Goal: Task Accomplishment & Management: Manage account settings

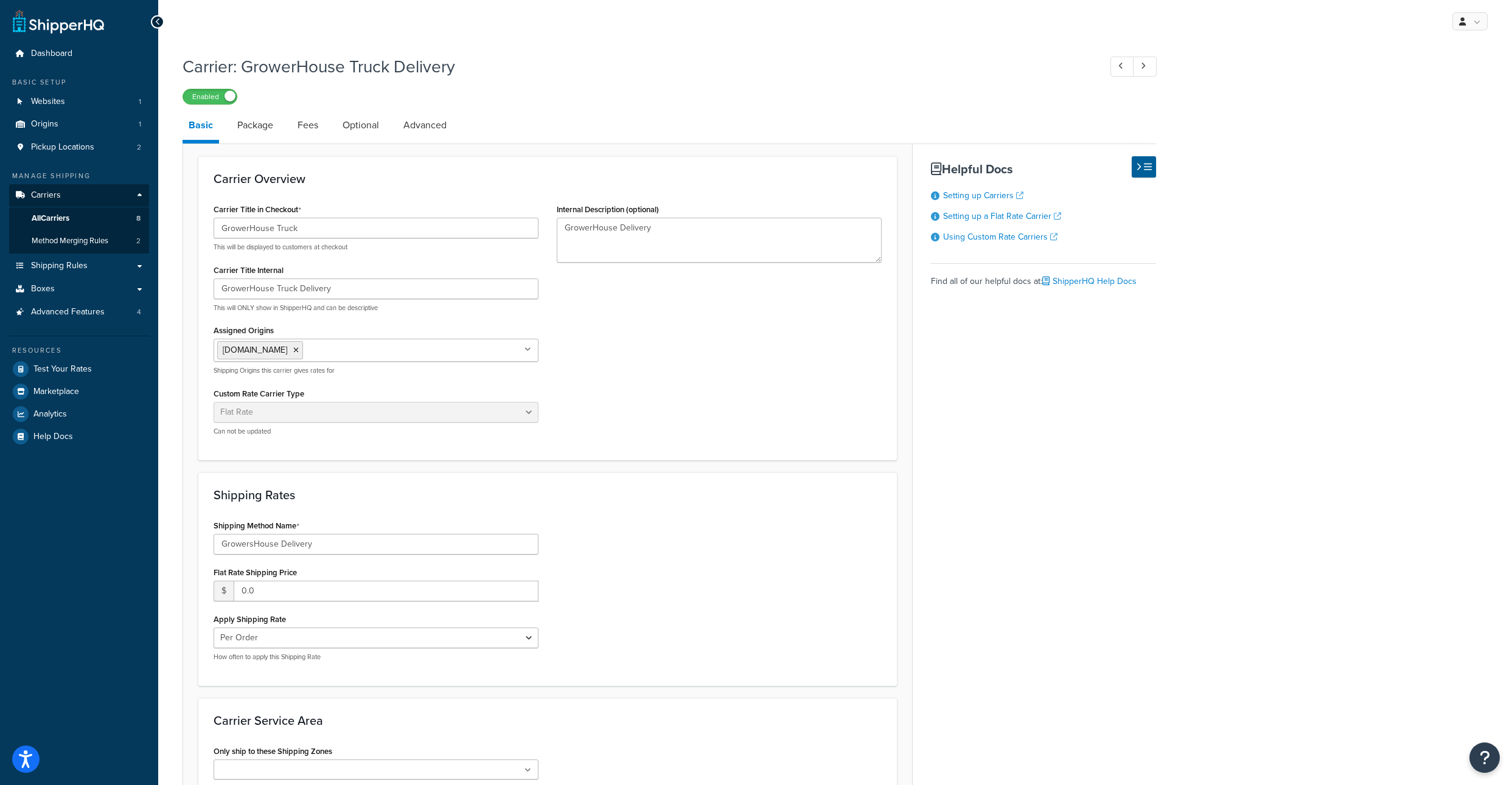
select select "flat"
click at [86, 271] on span "Shipping Rules" at bounding box center [59, 266] width 56 height 11
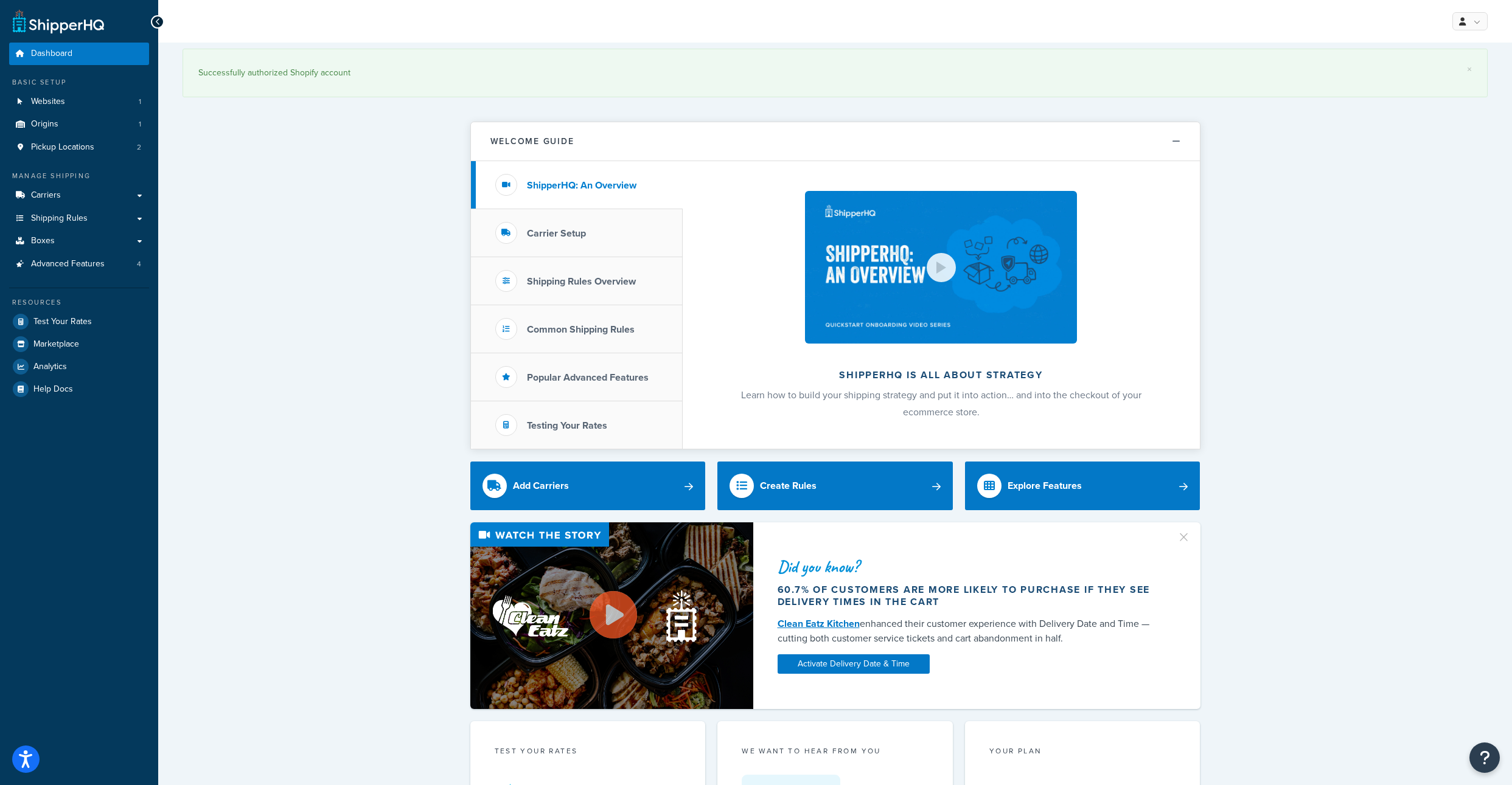
click at [304, 264] on div "× Successfully authorized Shopify account Welcome Guide ShipperHQ: An Overview …" at bounding box center [835, 781] width 1354 height 1478
click at [64, 224] on span "Shipping Rules" at bounding box center [59, 219] width 56 height 11
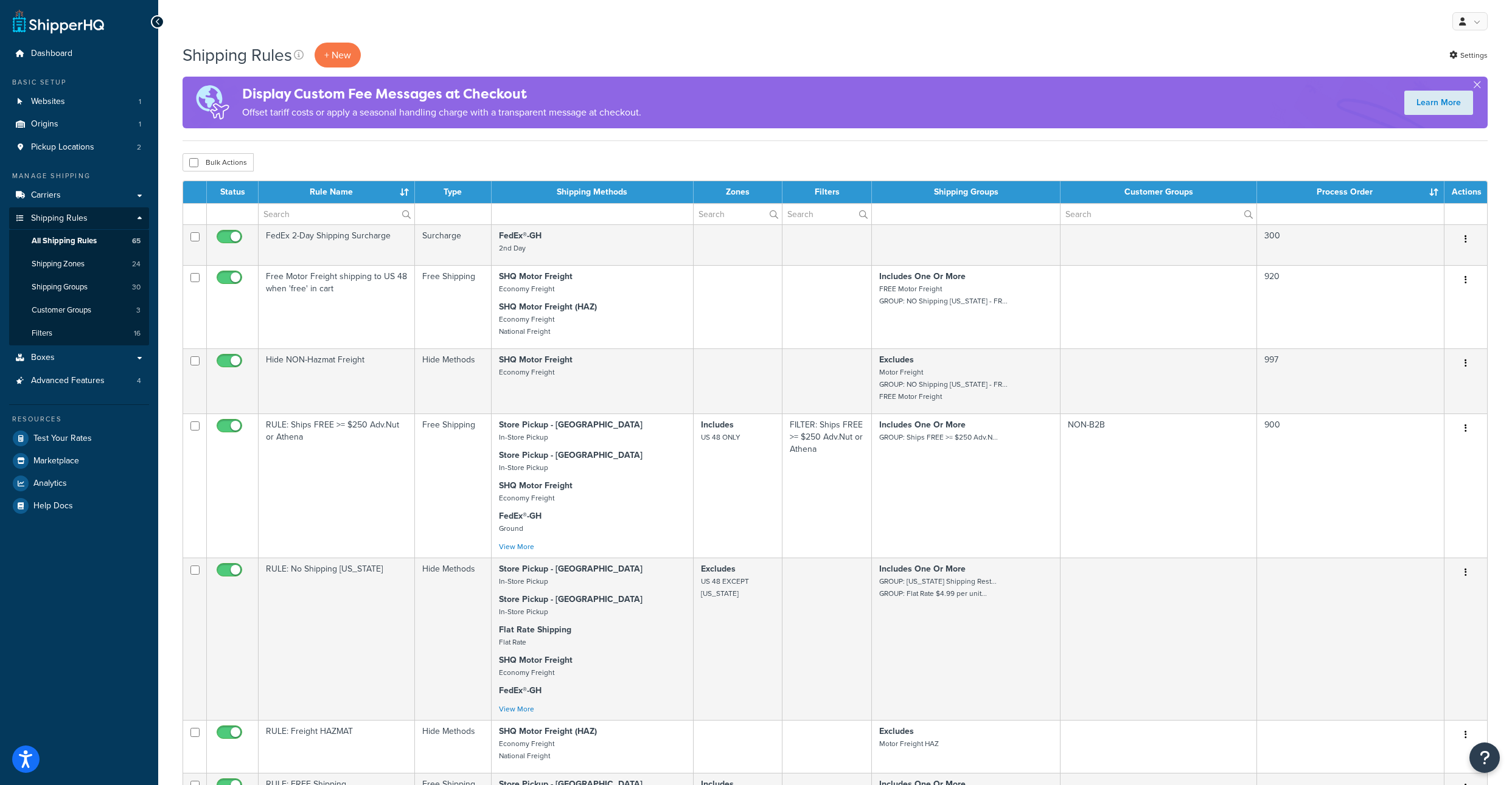
click at [445, 169] on div "Bulk Actions Duplicate Delete" at bounding box center [835, 162] width 1305 height 18
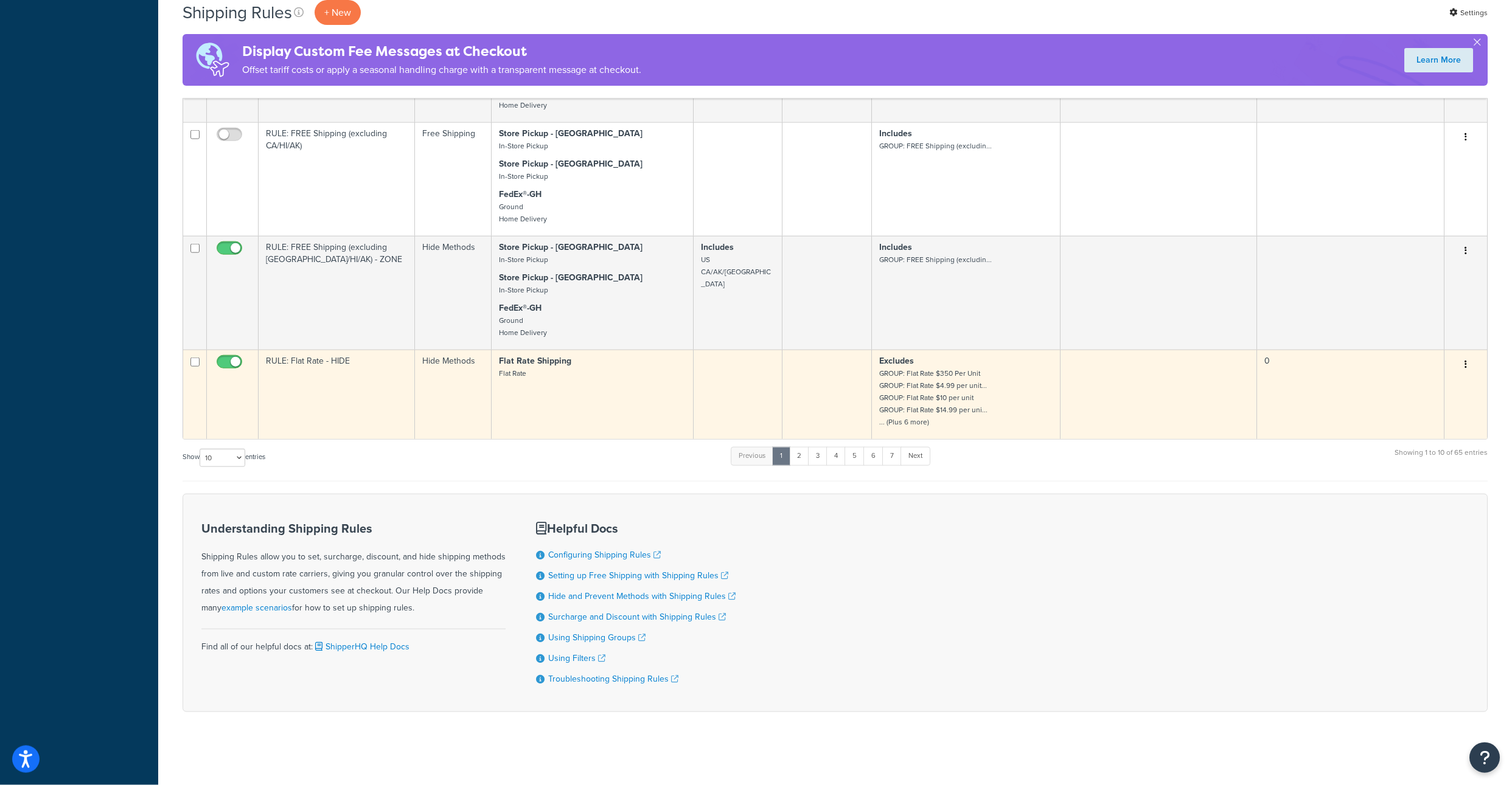
scroll to position [876, 0]
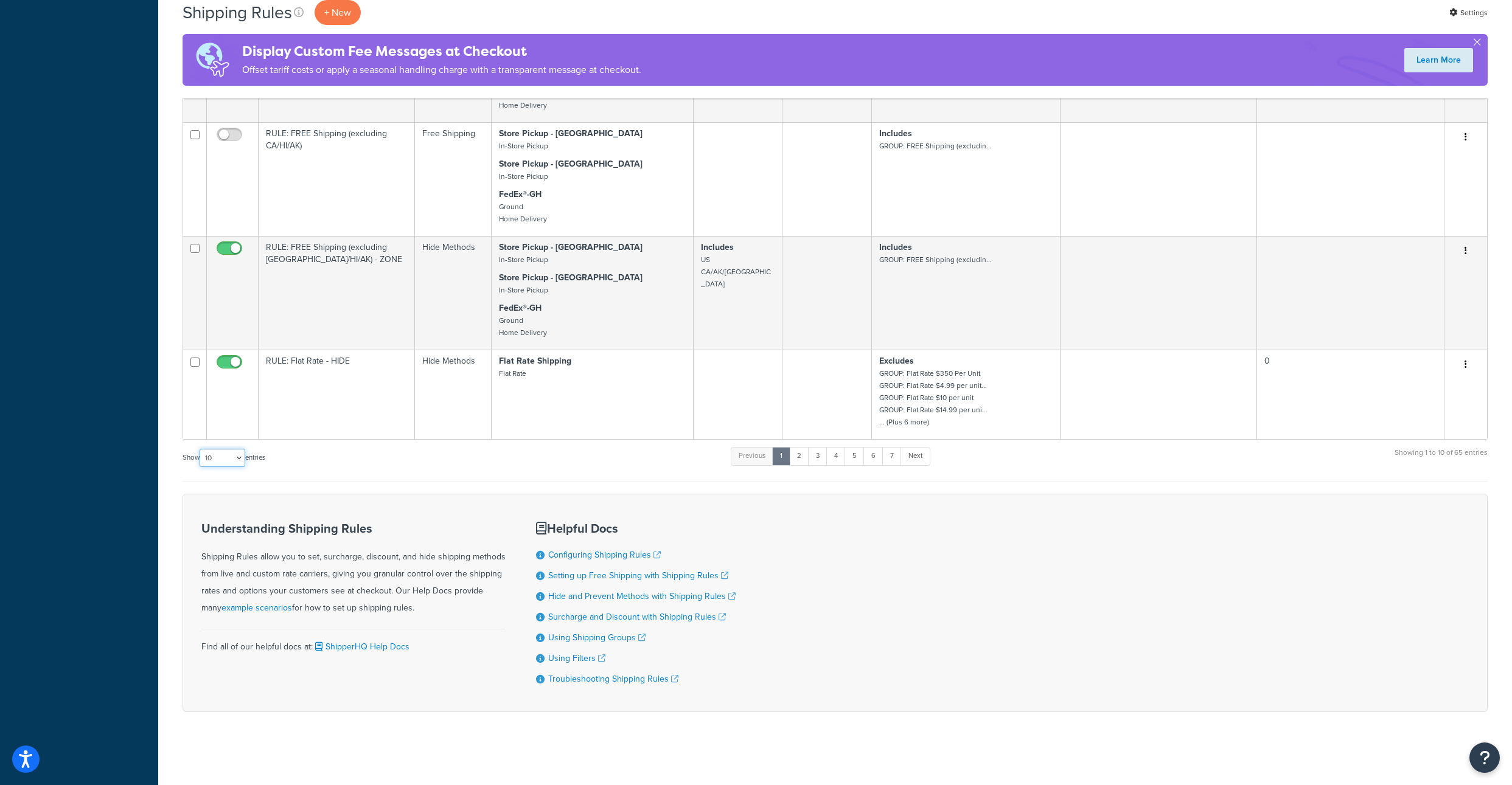
select select "1000"
click option "1000" at bounding box center [0, 0] width 0 height 0
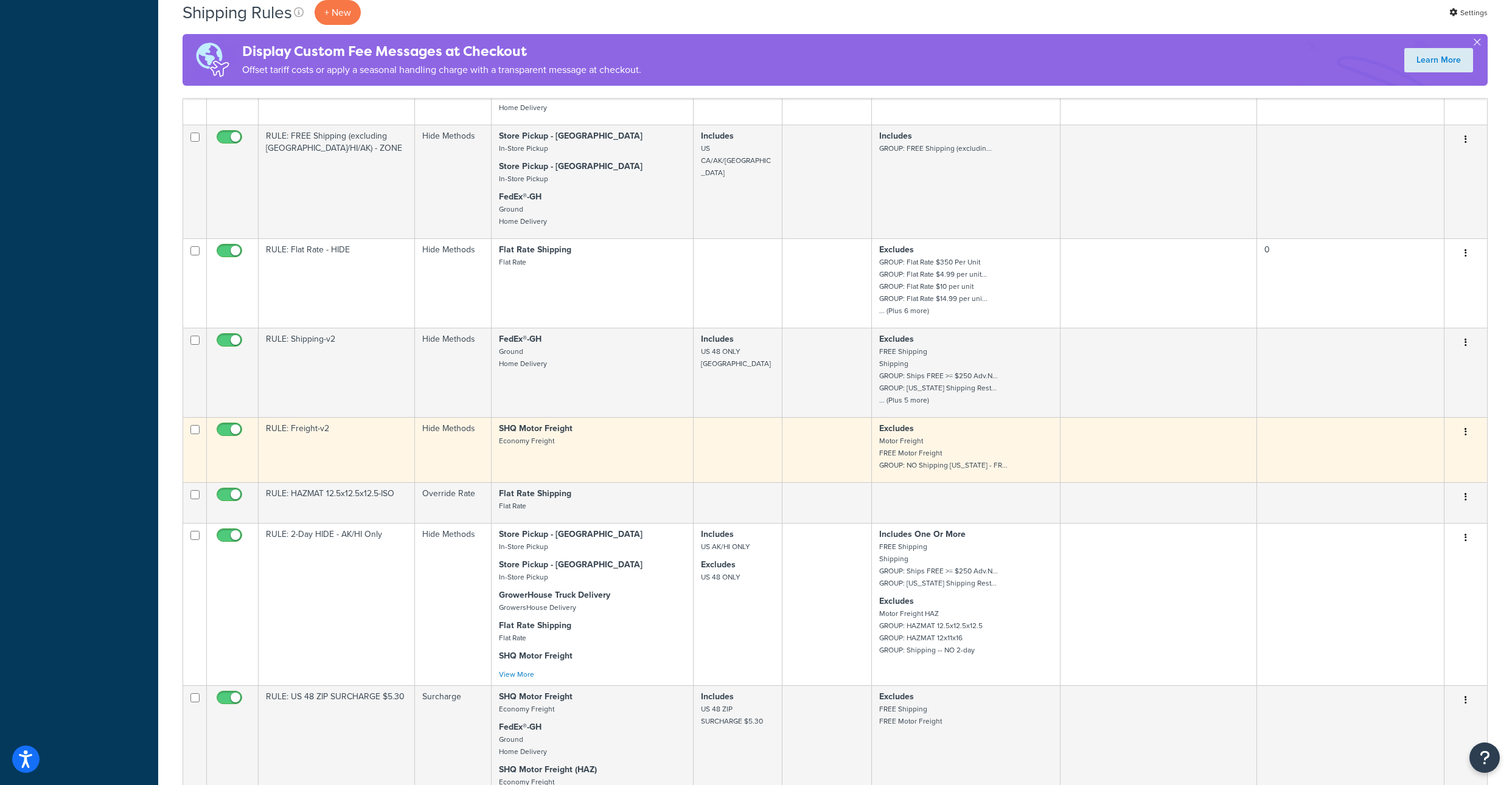
click at [1465, 436] on icon "button" at bounding box center [1465, 432] width 2 height 8
click at [1408, 493] on link "Duplicate" at bounding box center [1425, 480] width 96 height 25
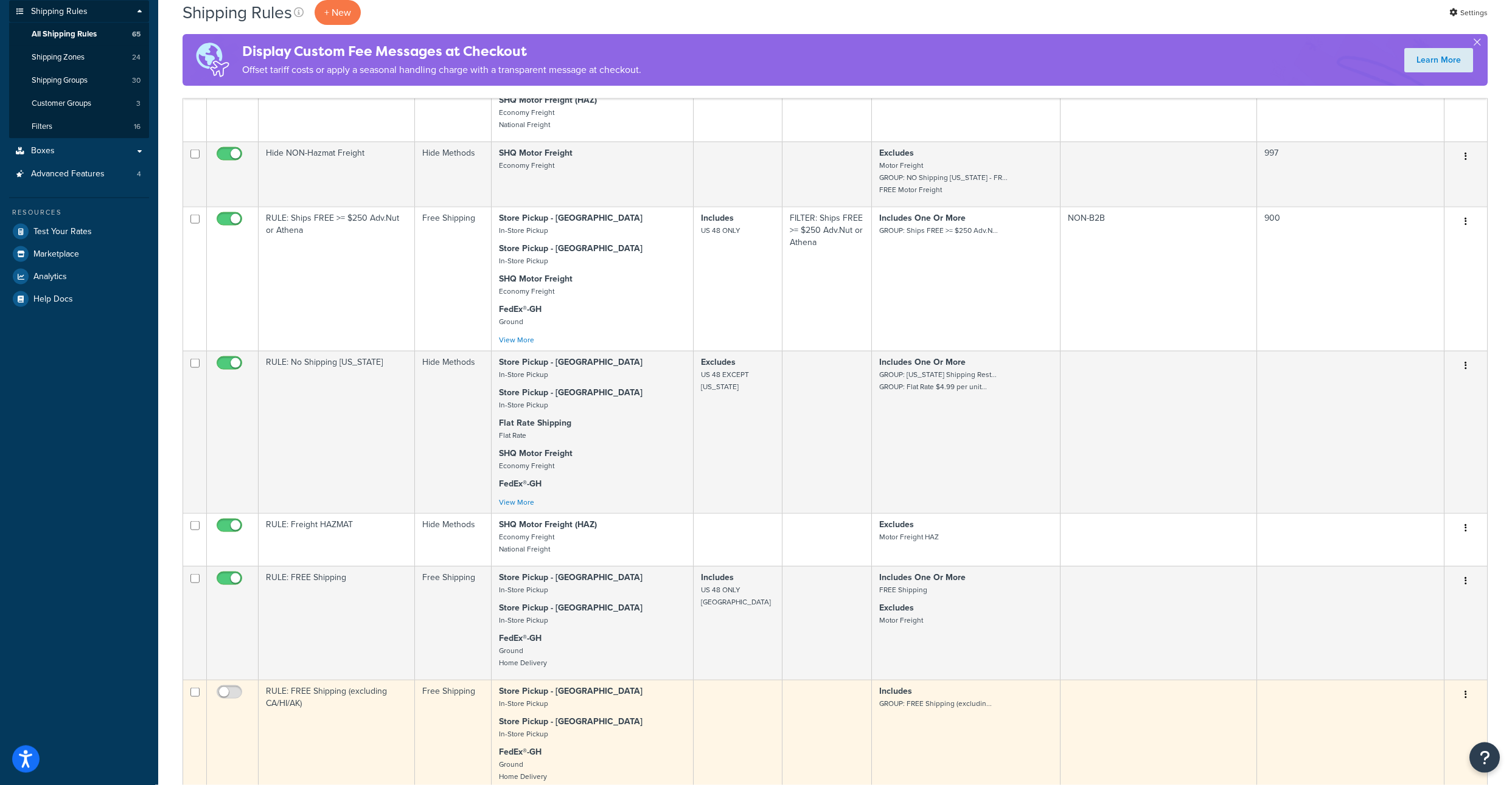
scroll to position [183, 0]
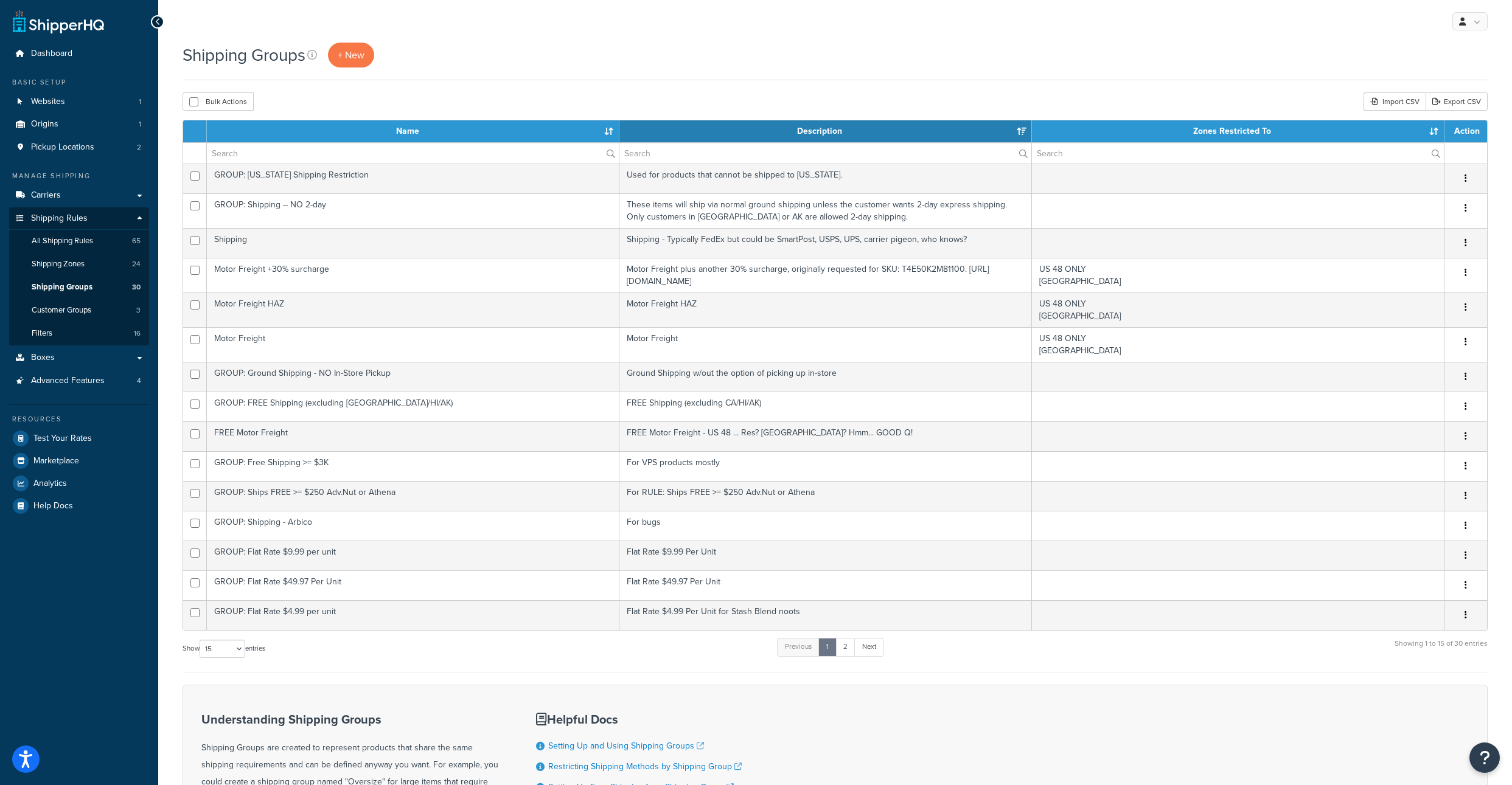
select select "15"
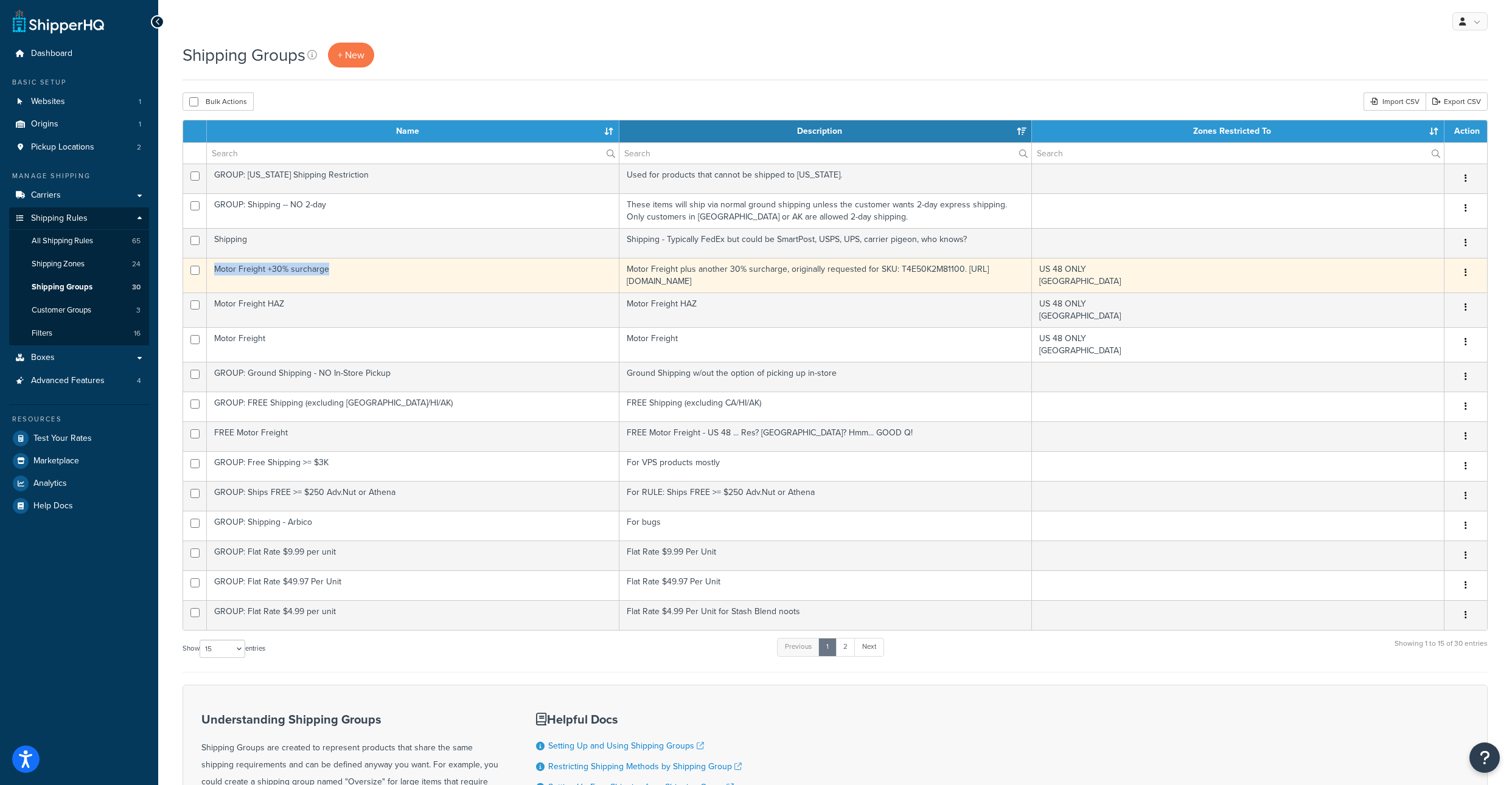
drag, startPoint x: 312, startPoint y: 294, endPoint x: 230, endPoint y: 290, distance: 82.1
click at [230, 290] on td "Motor Freight +30% surcharge" at bounding box center [412, 275] width 412 height 34
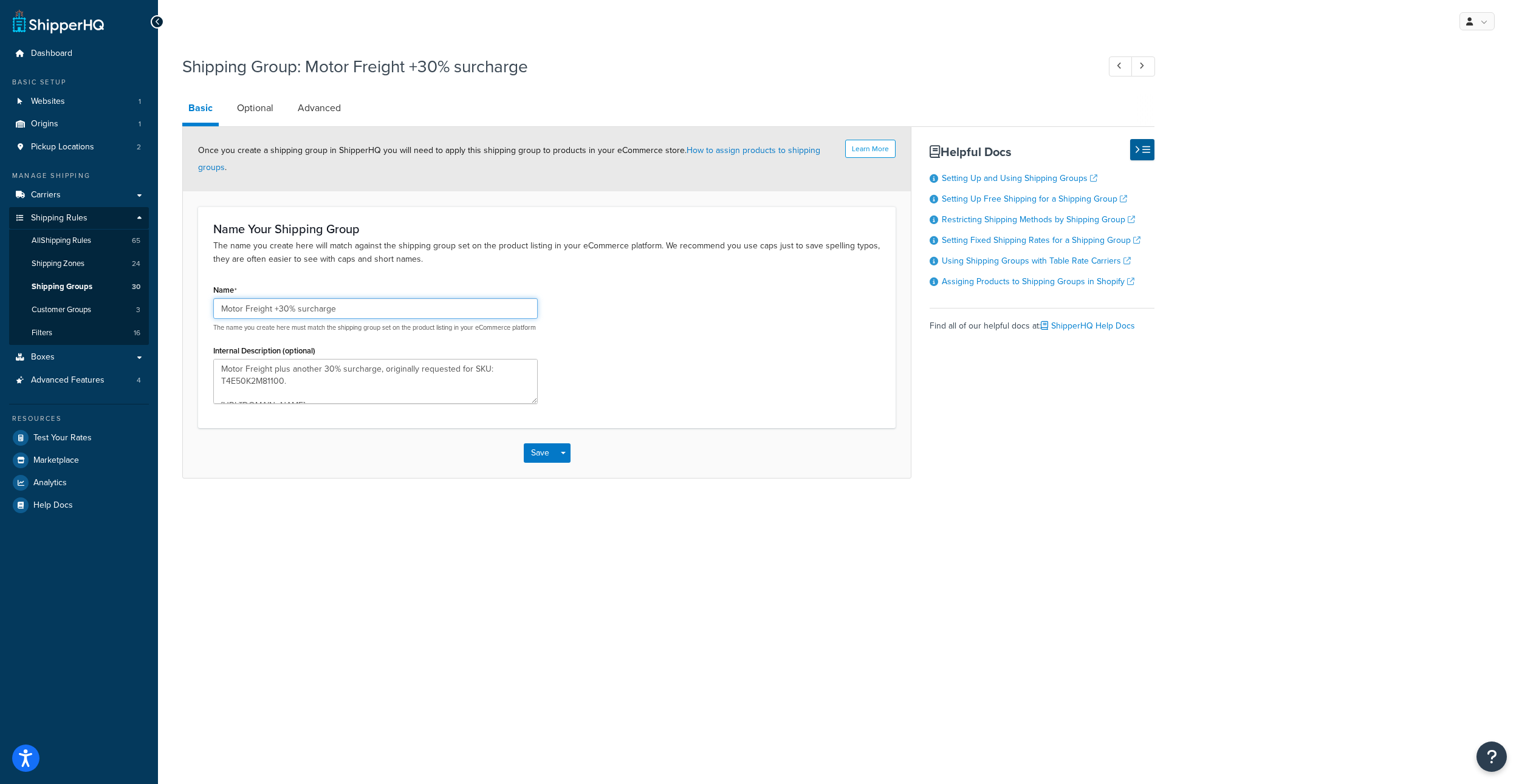
drag, startPoint x: 366, startPoint y: 338, endPoint x: 175, endPoint y: 331, distance: 191.1
click at [214, 319] on input "Motor Freight +30% surcharge" at bounding box center [376, 308] width 325 height 20
drag, startPoint x: 692, startPoint y: 292, endPoint x: 351, endPoint y: 165, distance: 363.9
click at [669, 285] on div "Name Your Shipping Group The name you create here will match against the shippi…" at bounding box center [546, 316] width 697 height 221
click at [249, 106] on link "Optional" at bounding box center [255, 108] width 49 height 29
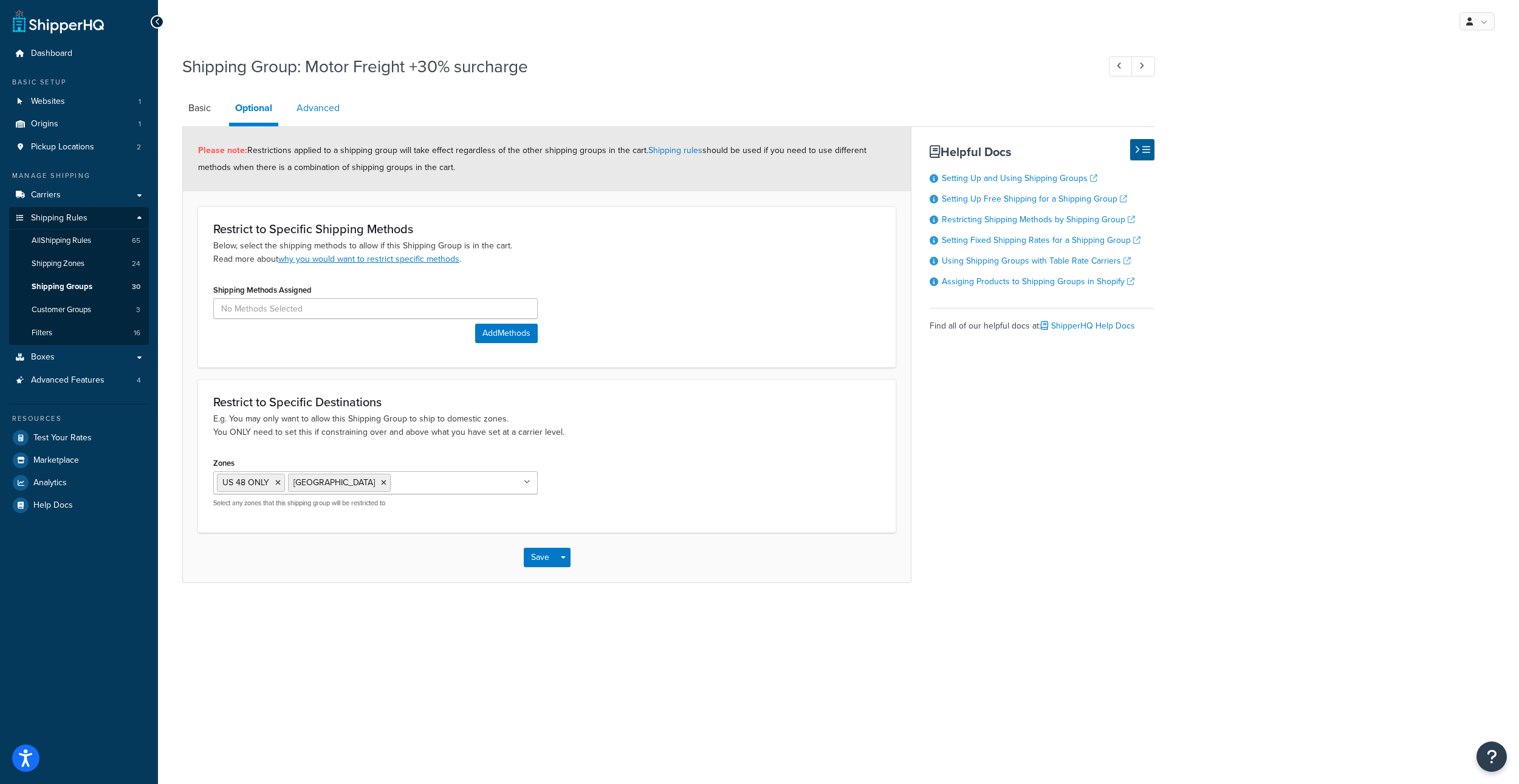
click at [338, 117] on link "Advanced" at bounding box center [318, 108] width 55 height 29
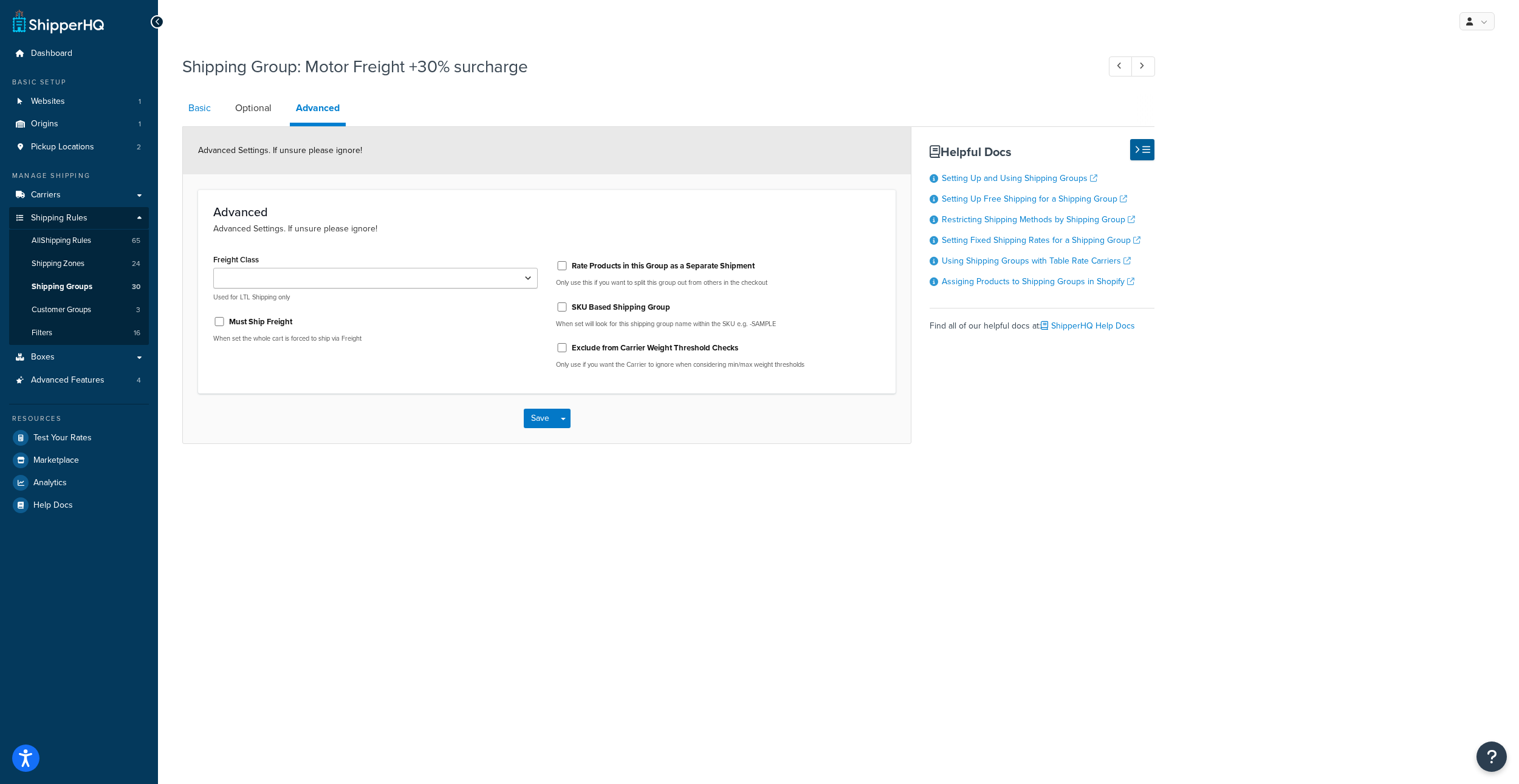
click at [208, 117] on link "Basic" at bounding box center [200, 108] width 34 height 29
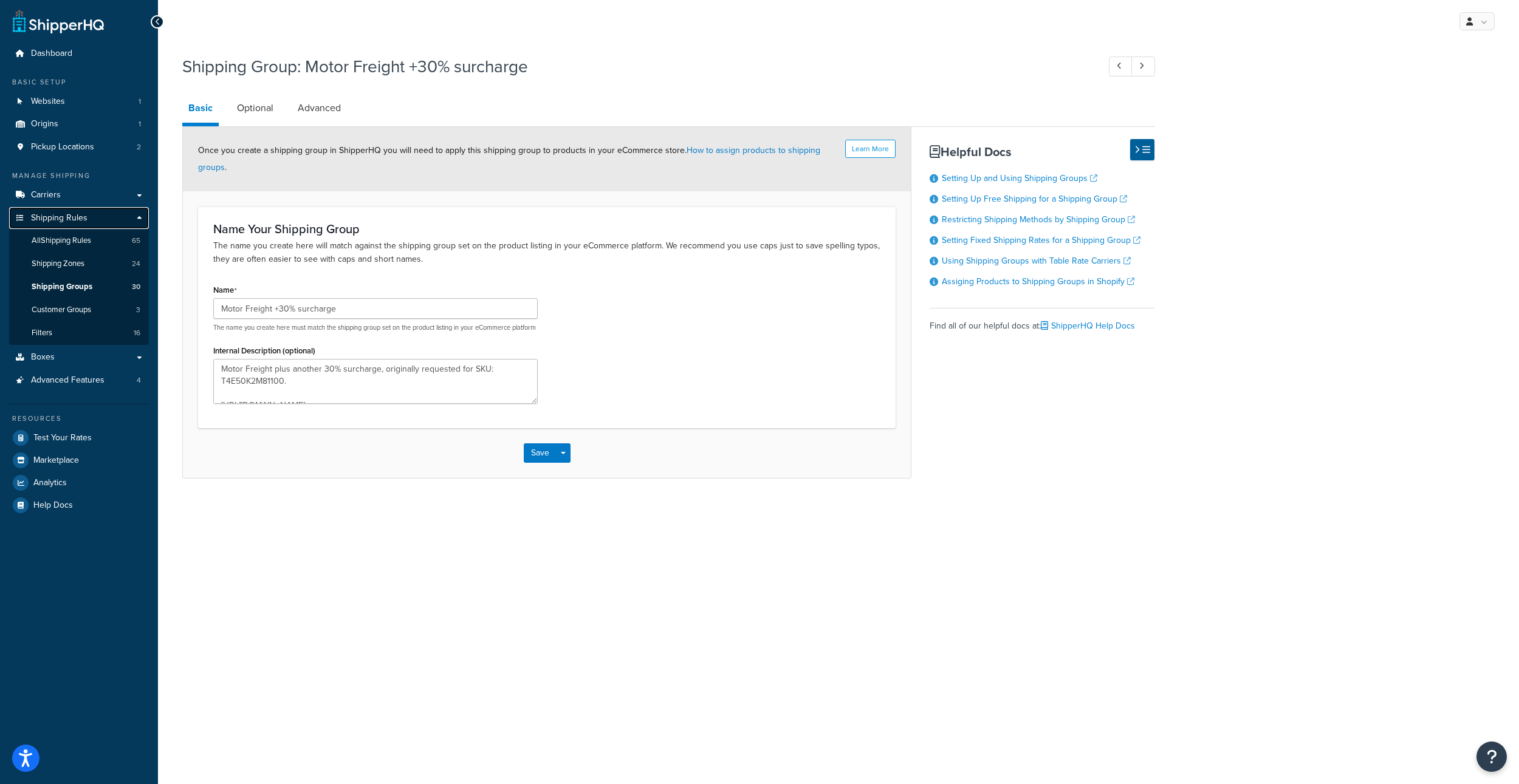
click at [87, 223] on span "Shipping Rules" at bounding box center [59, 218] width 56 height 11
click at [537, 463] on button "Save" at bounding box center [540, 453] width 33 height 20
type textarea "Motor Freight plus another 30% surcharge, originally requested for SKU: T4E50K2…"
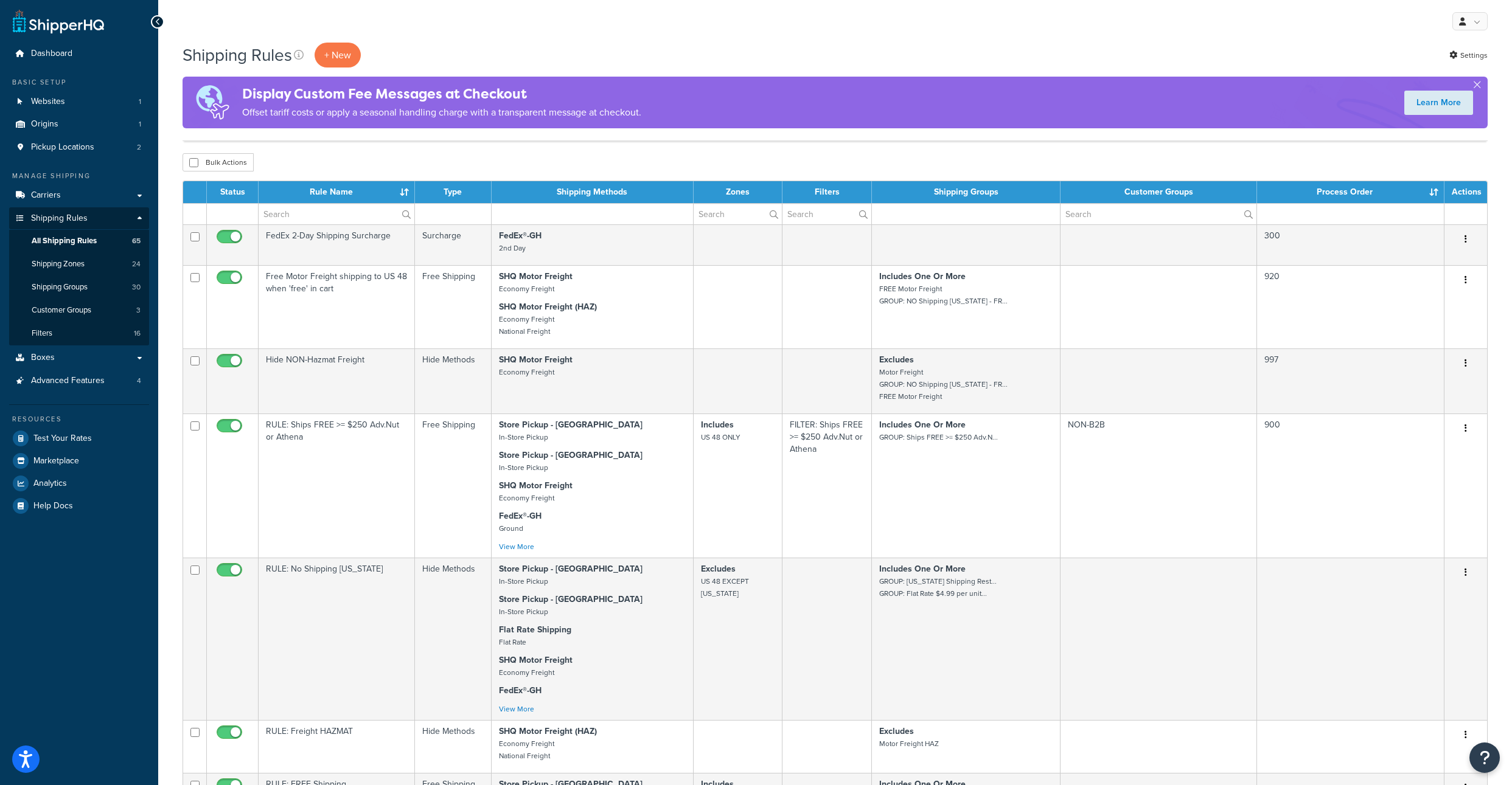
select select "1000"
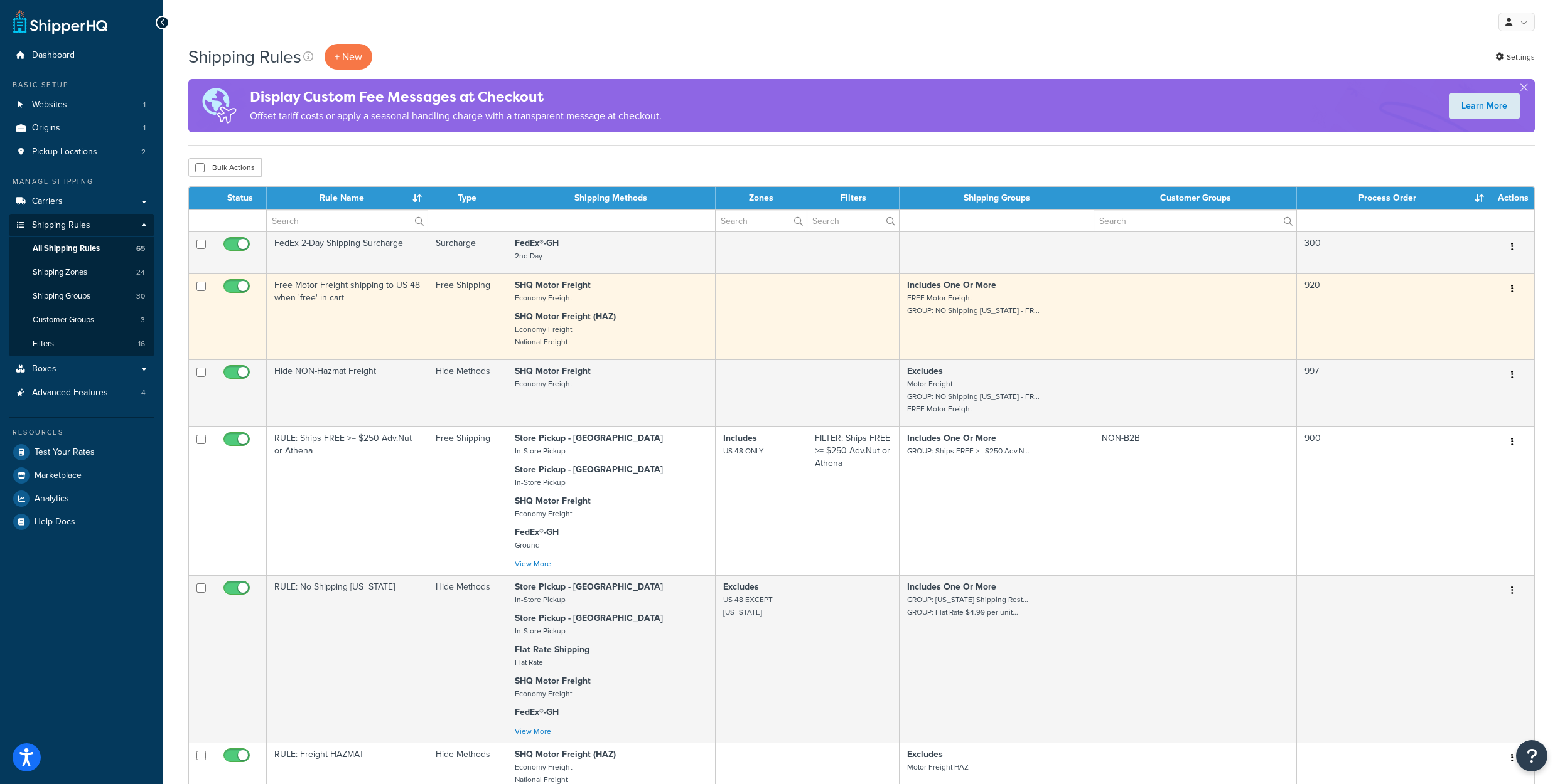
scroll to position [2246, 0]
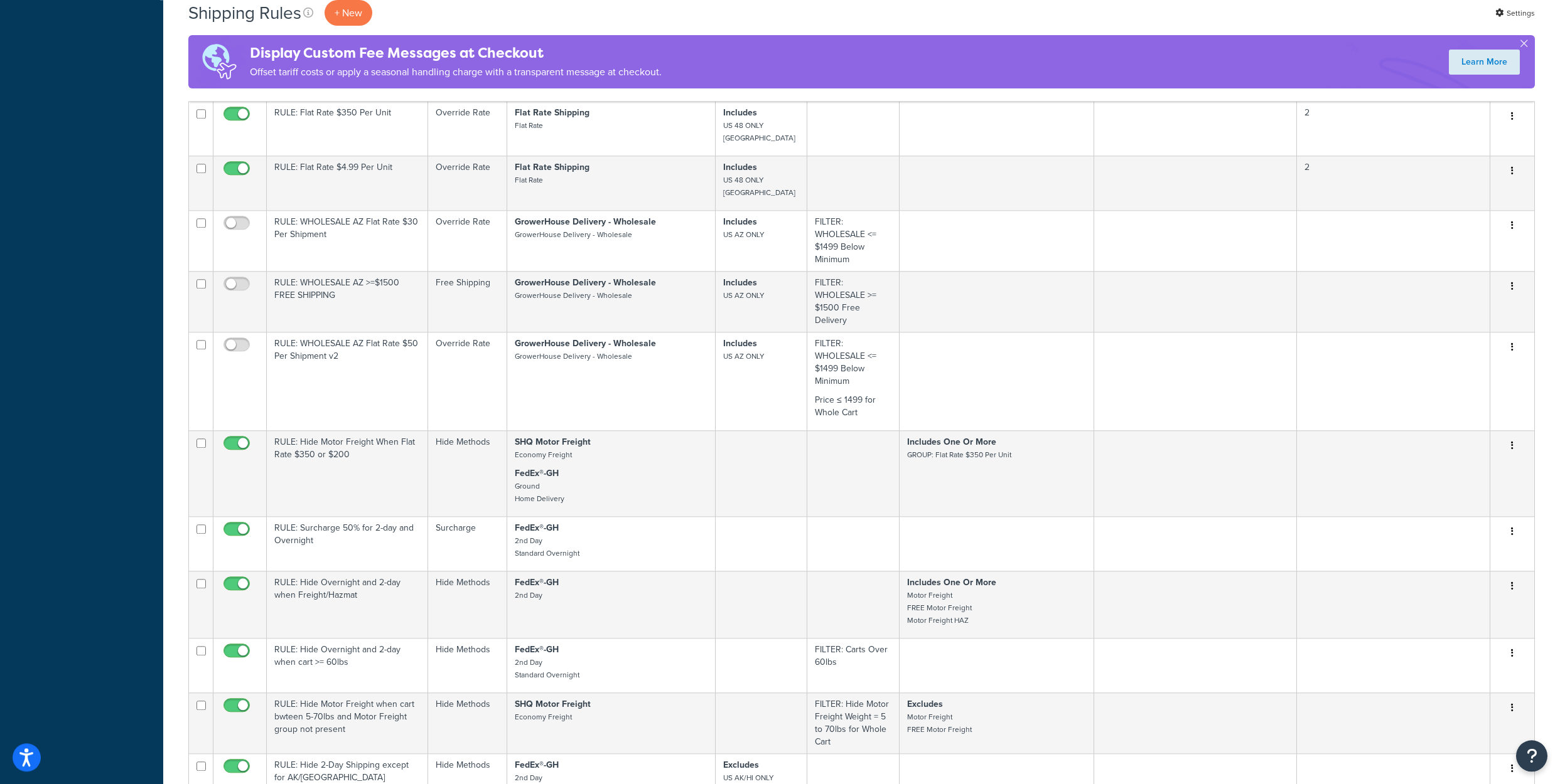
click at [1504, 53] on button "button" at bounding box center [1512, 43] width 18 height 20
click at [1440, 80] on link "Edit" at bounding box center [1471, 67] width 99 height 26
click at [485, 11] on div "Shipping Rules + New Settings" at bounding box center [862, 13] width 1346 height 26
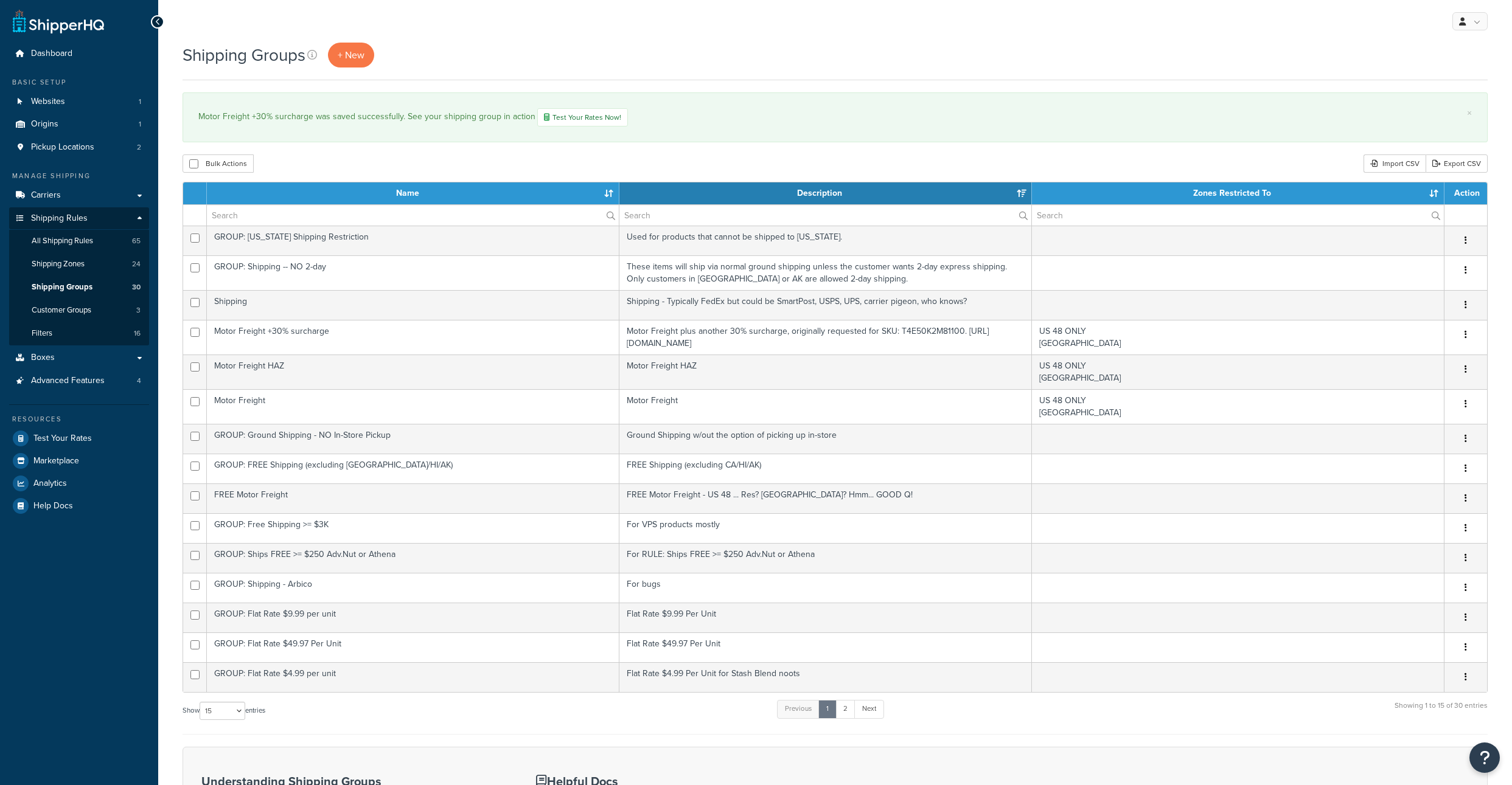
select select "15"
click at [76, 246] on span "All Shipping Rules" at bounding box center [62, 241] width 61 height 11
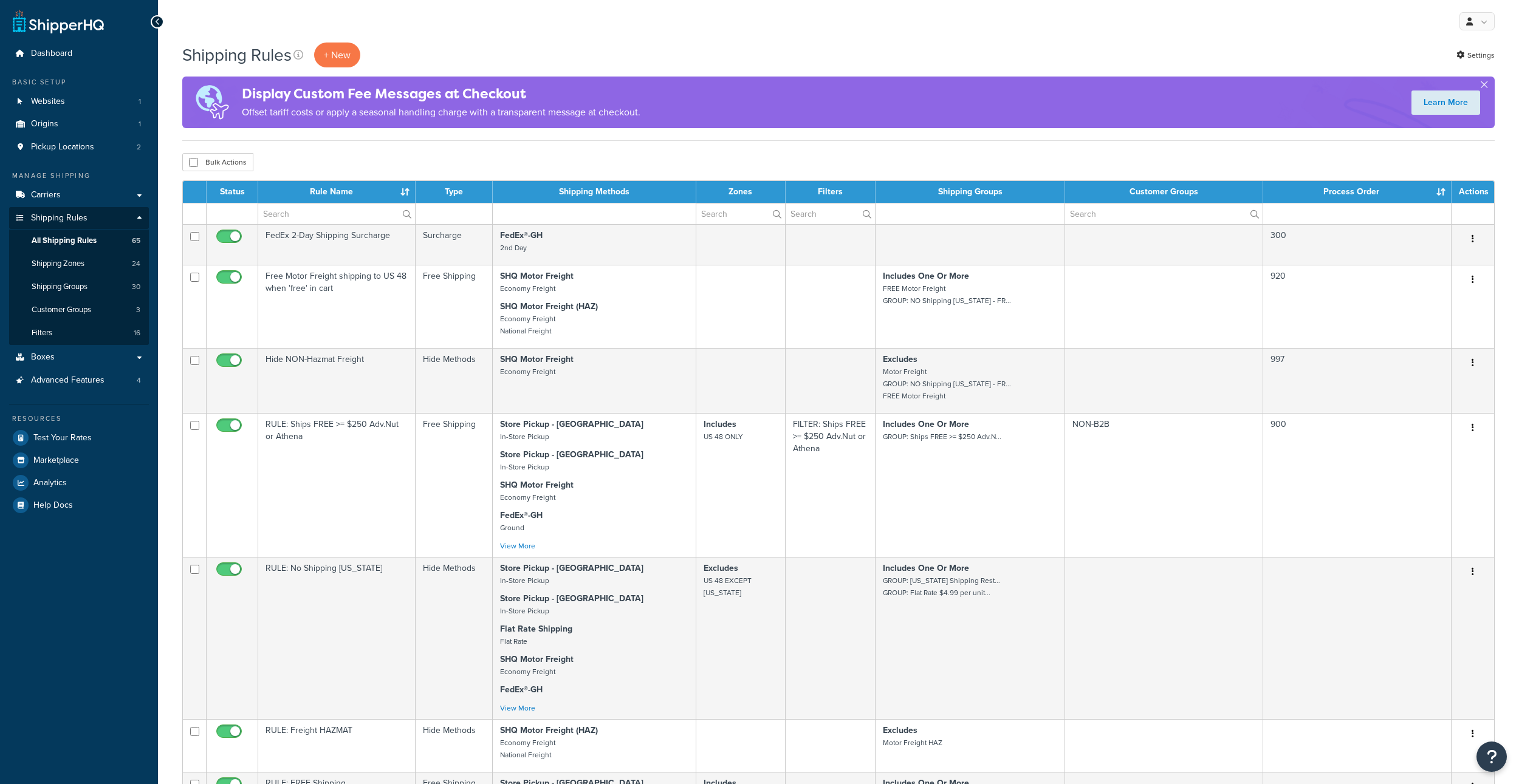
select select "1000"
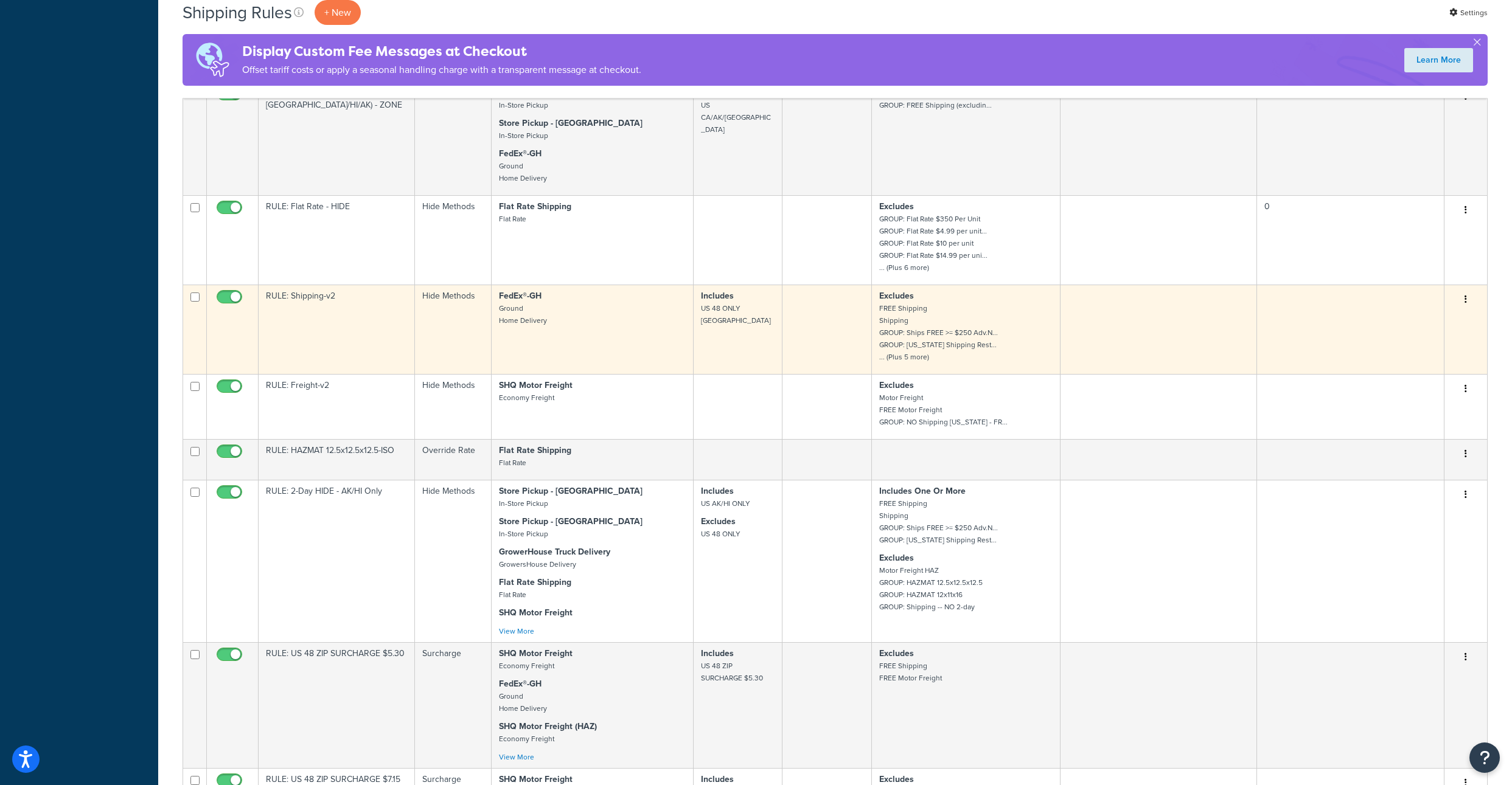
scroll to position [985, 0]
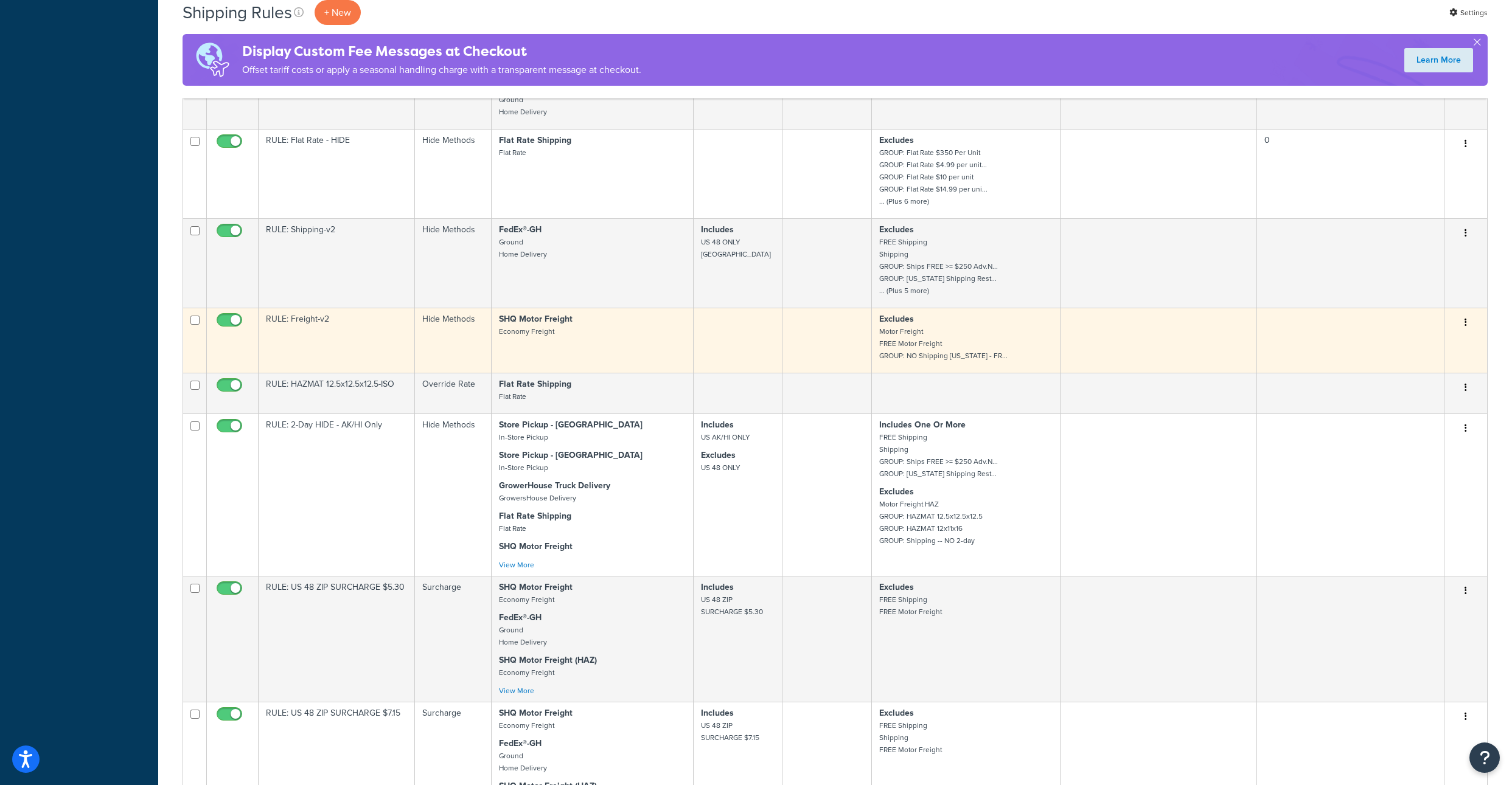
click at [876, 373] on td "Excludes Motor Freight FREE Motor Freight GROUP: NO Shipping OREGON - FR..." at bounding box center [966, 340] width 189 height 65
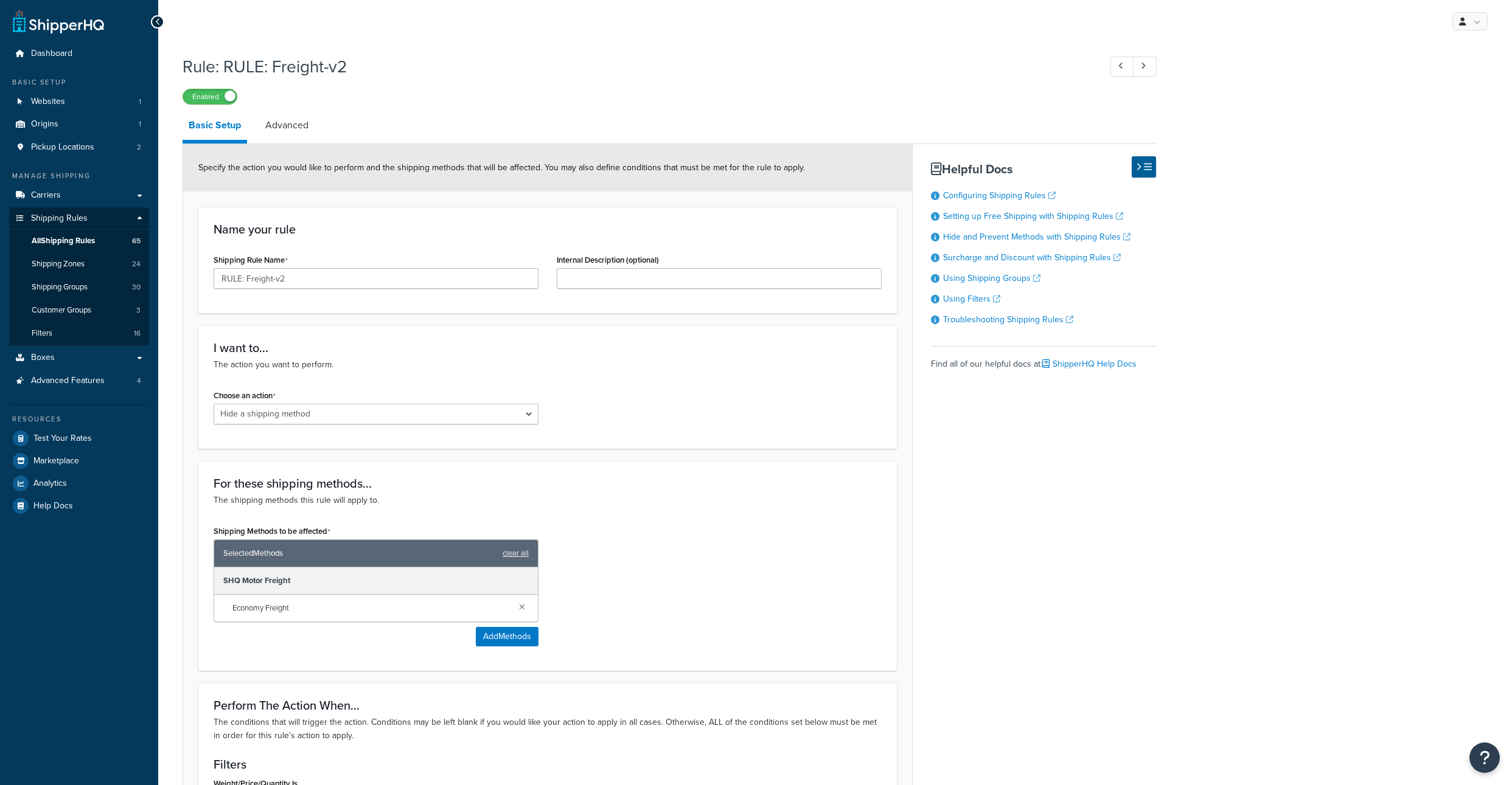
select select "HIDE"
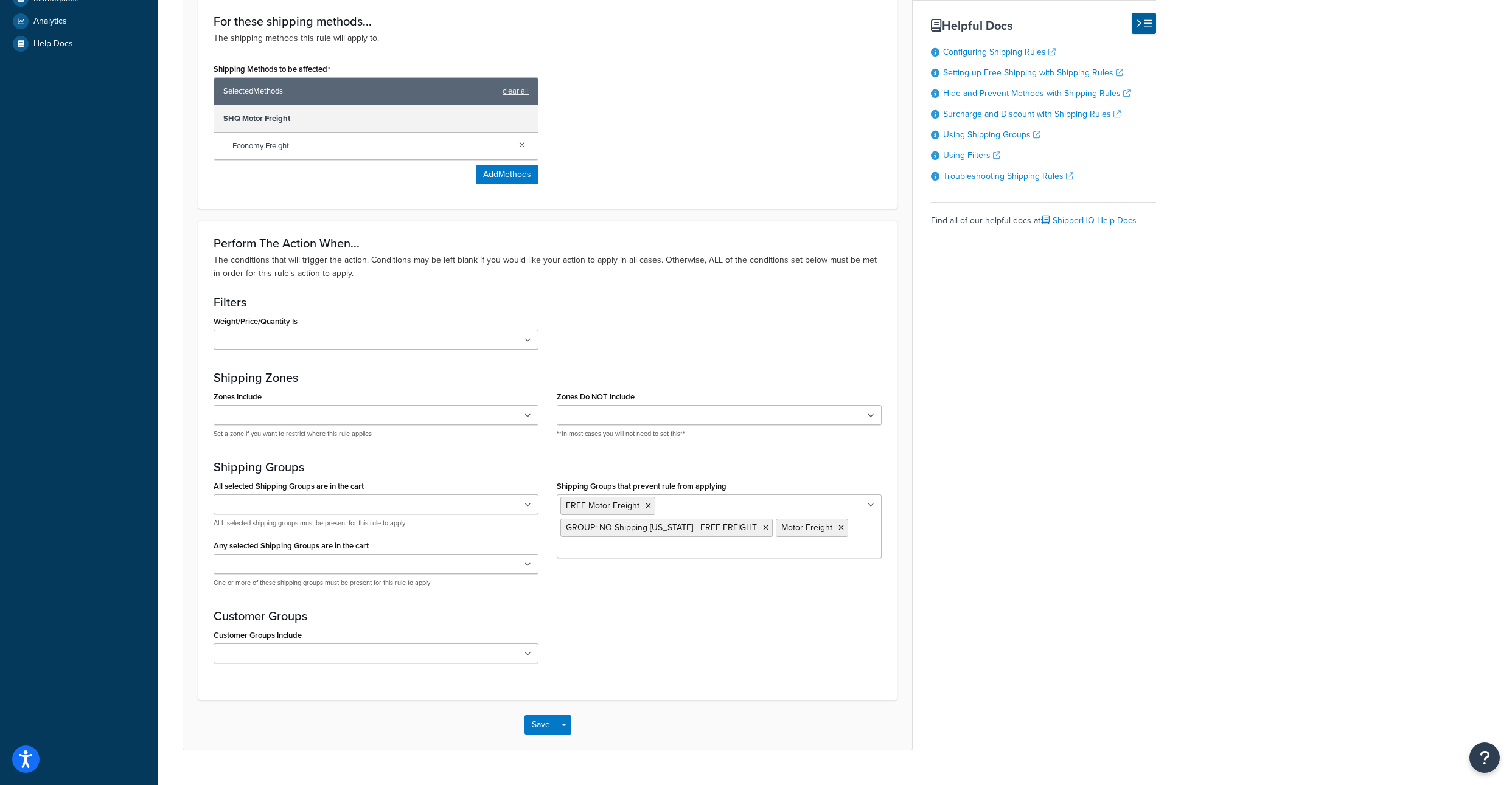
scroll to position [623, 0]
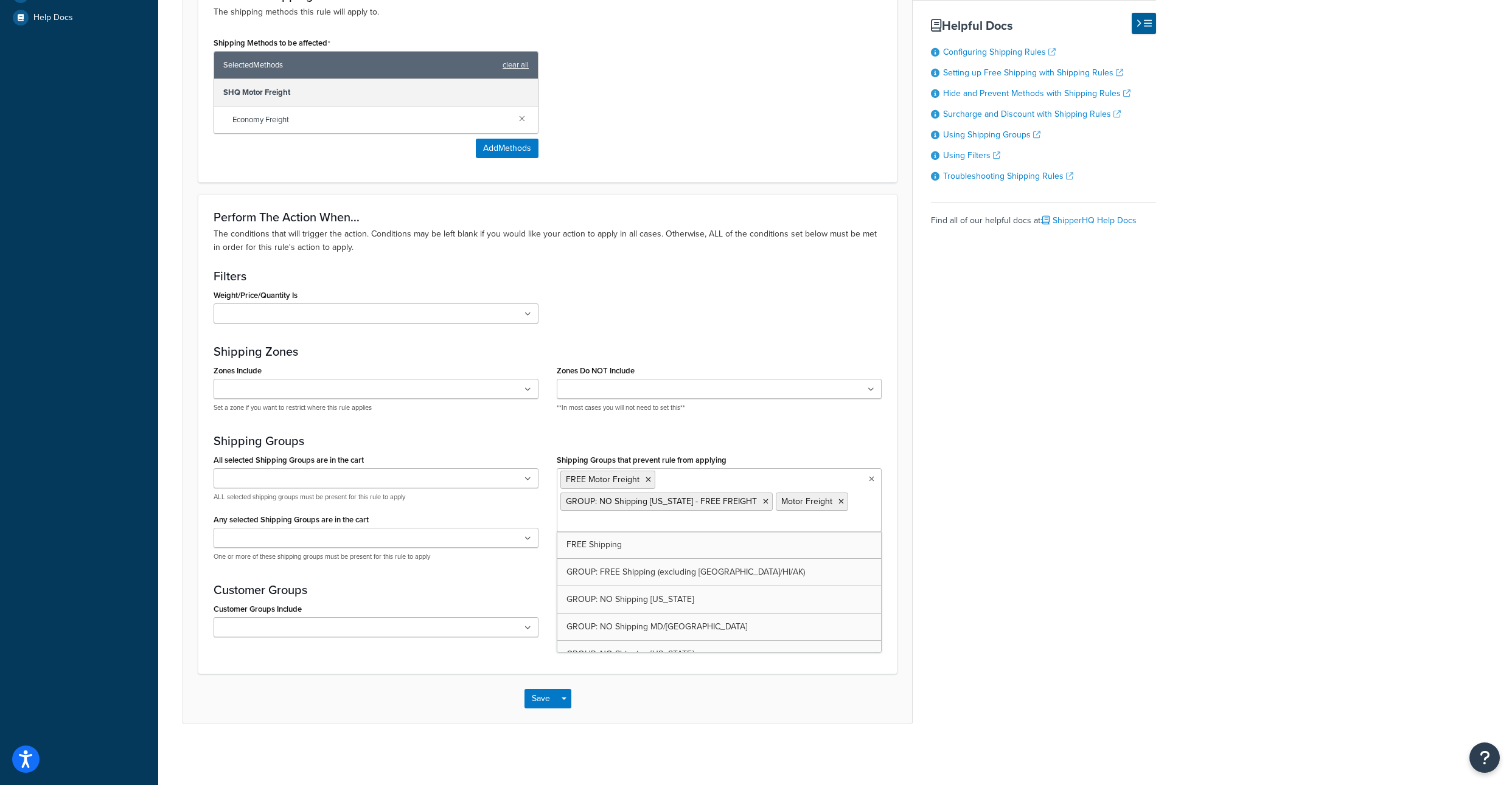
click at [660, 517] on input "Shipping Groups that prevent rule from applying" at bounding box center [614, 523] width 108 height 13
click at [527, 698] on button "Save" at bounding box center [540, 699] width 33 height 20
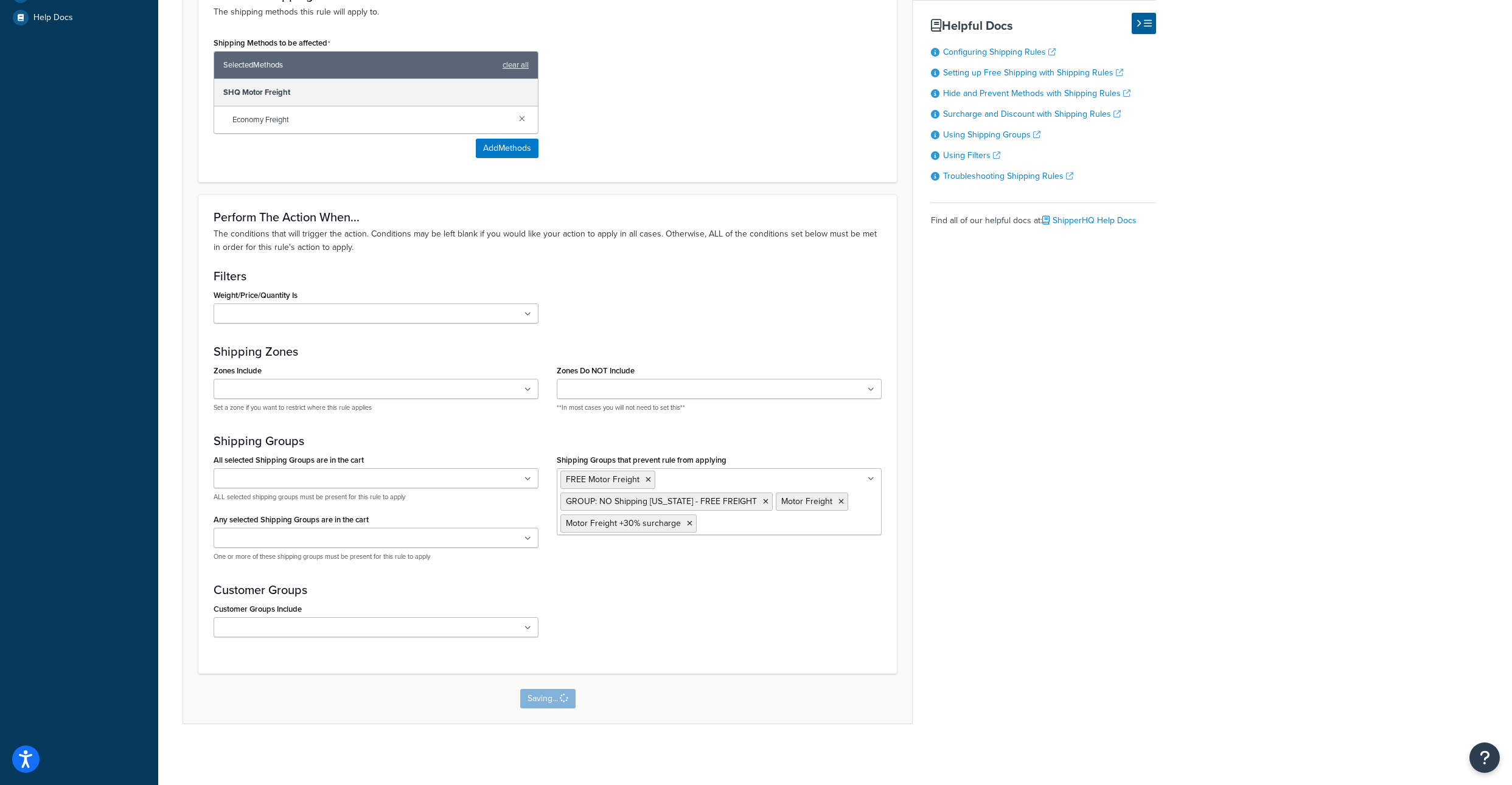
scroll to position [0, 0]
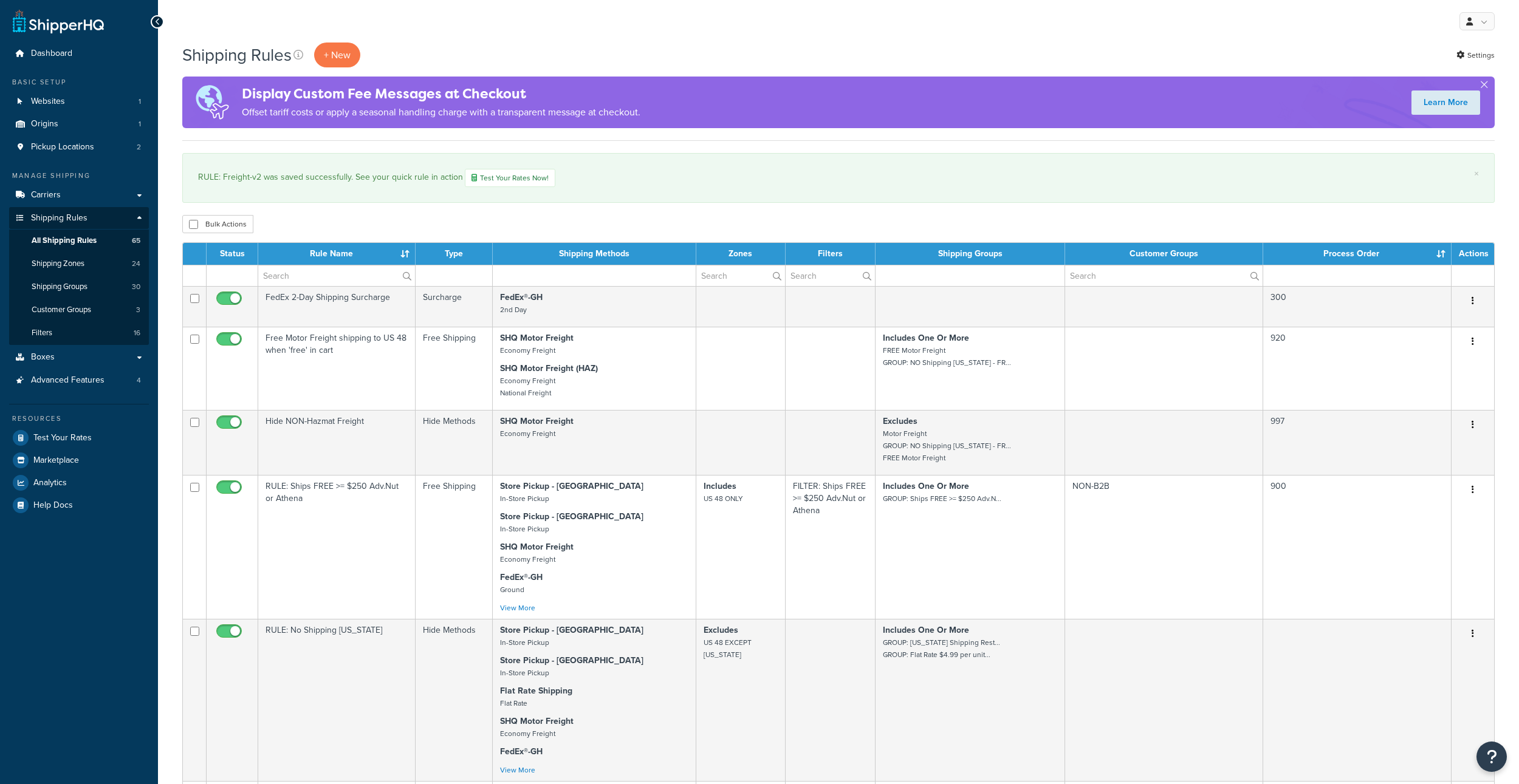
select select "1000"
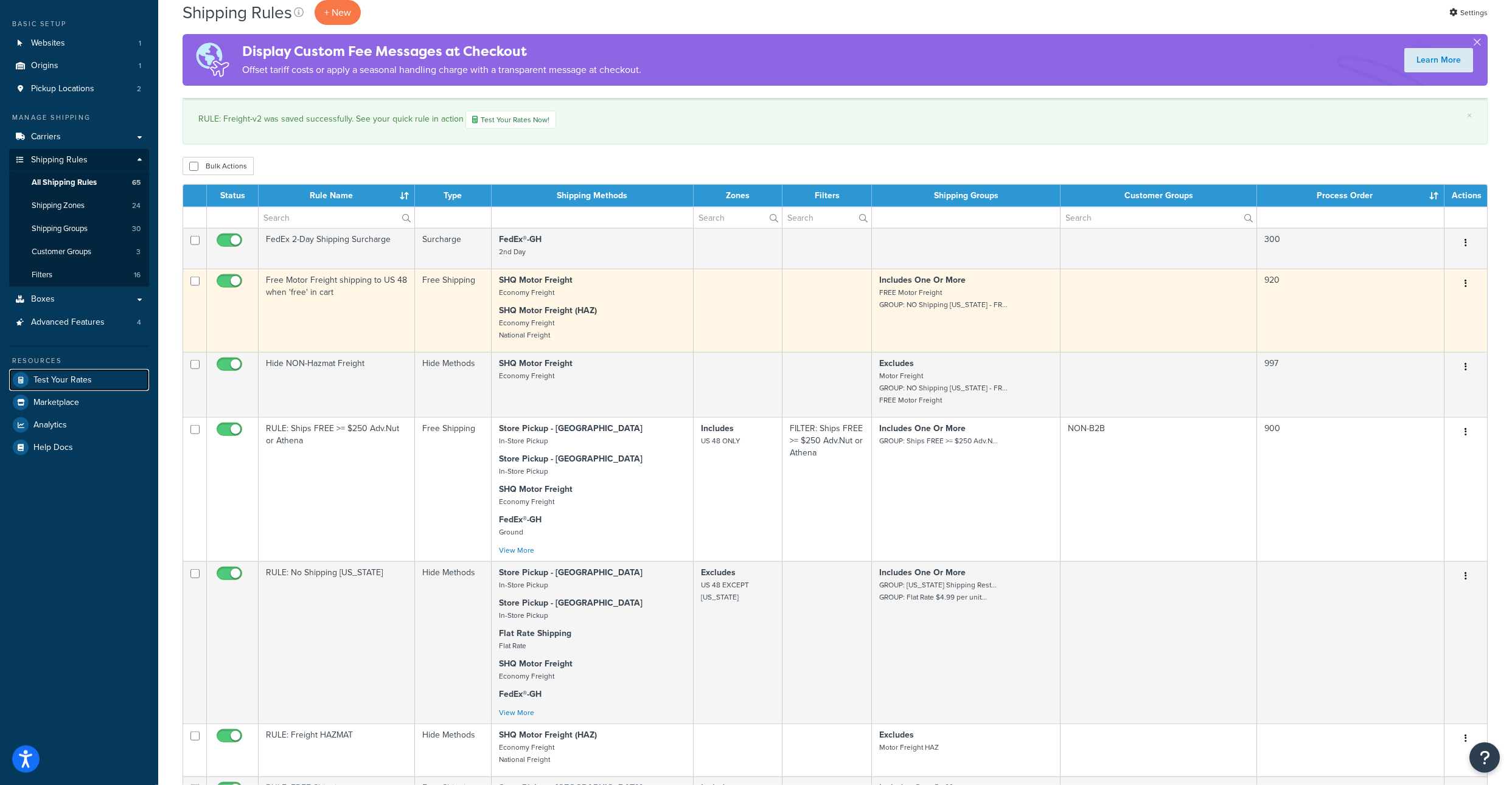
scroll to position [24, 0]
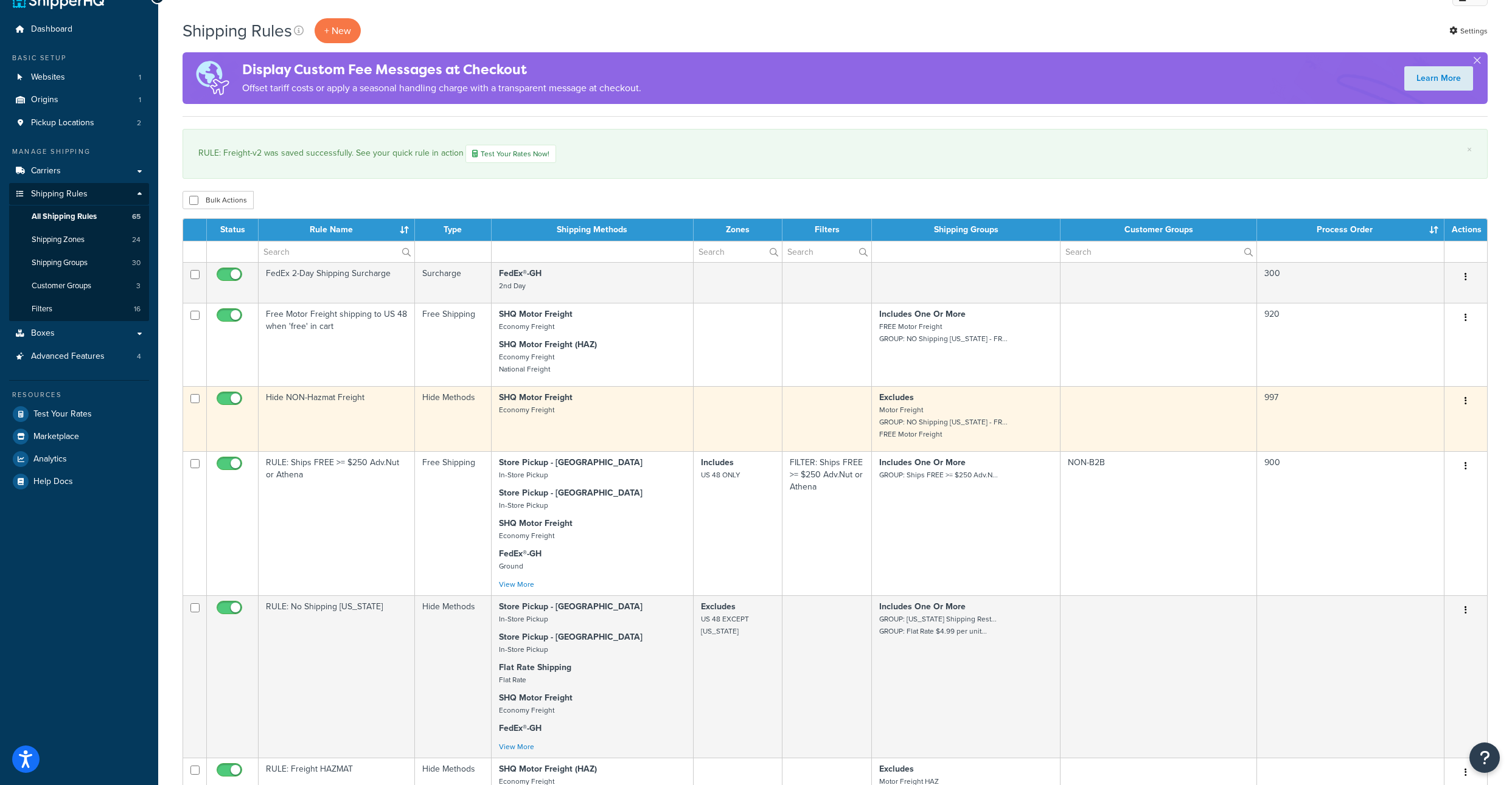
click at [1470, 411] on button "button" at bounding box center [1465, 401] width 17 height 20
click at [1408, 437] on link "Edit" at bounding box center [1425, 424] width 96 height 25
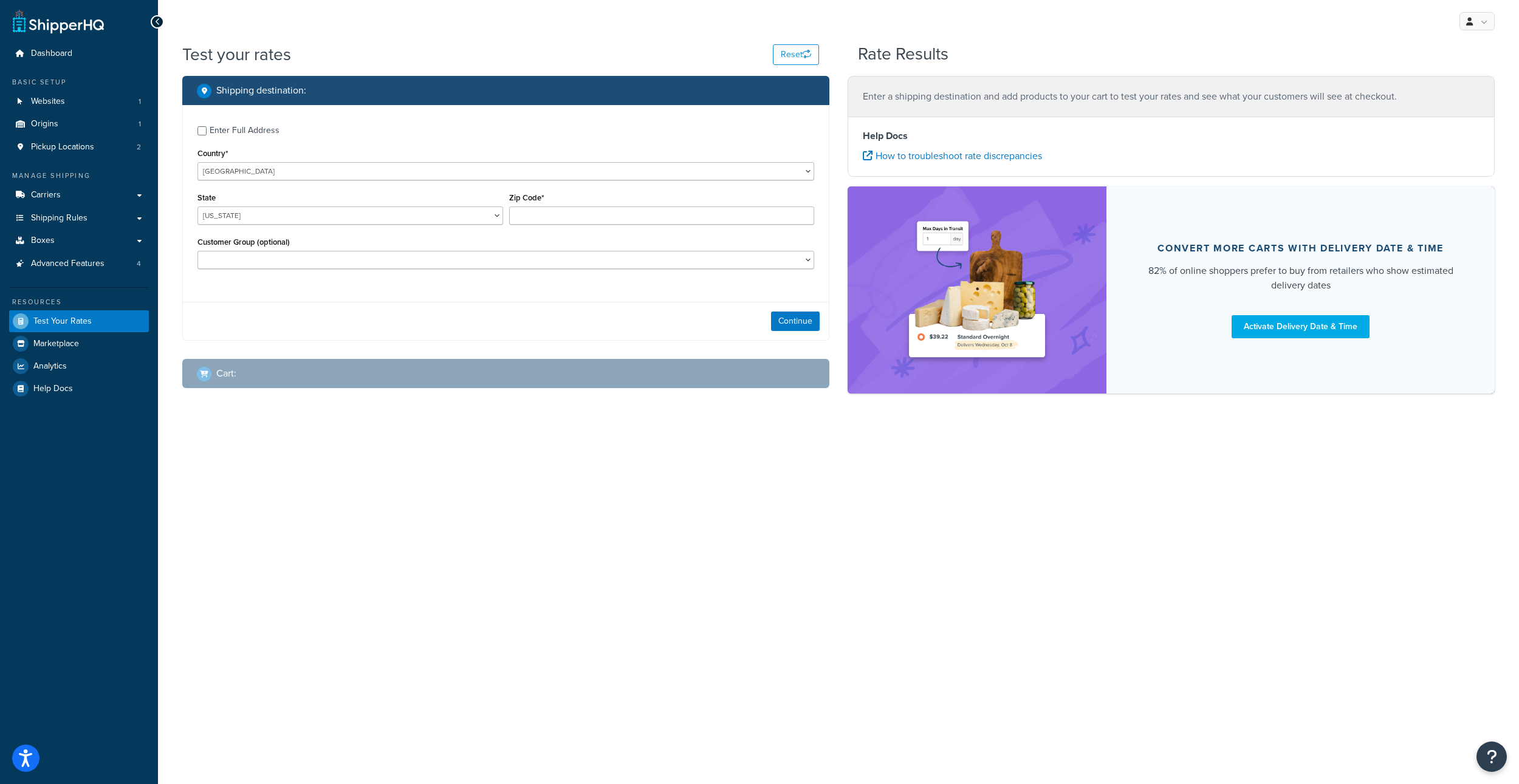
click at [203, 139] on div "Enter Full Address" at bounding box center [506, 130] width 616 height 20
click at [197, 206] on select "Alabama Alaska American Samoa Arizona Arkansas Armed Forces Americas Armed Forc…" at bounding box center [350, 215] width 306 height 18
select select "AZ"
click option "Arizona" at bounding box center [0, 0] width 0 height 0
click at [201, 135] on input "Enter Full Address" at bounding box center [201, 130] width 9 height 9
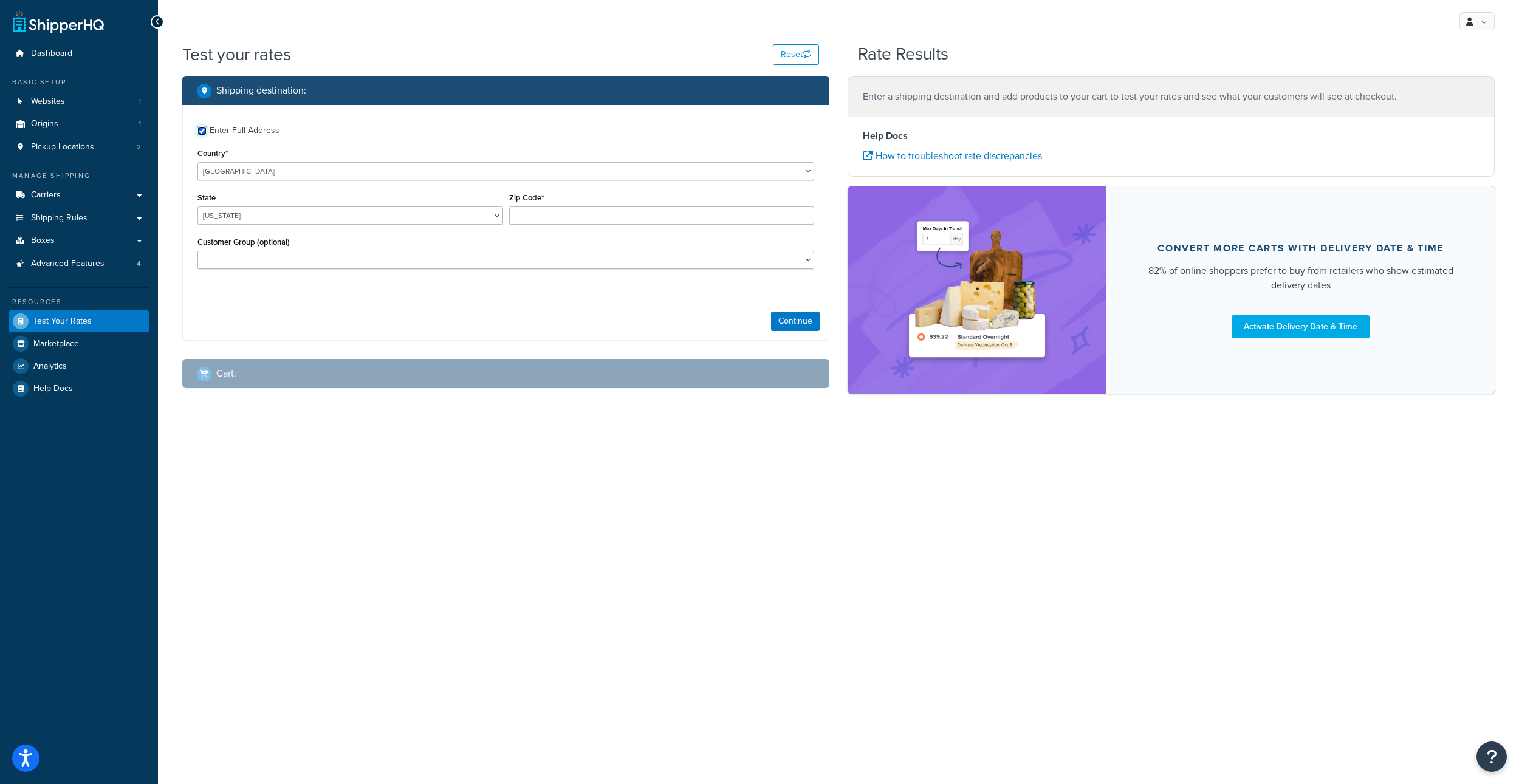
checkbox input "true"
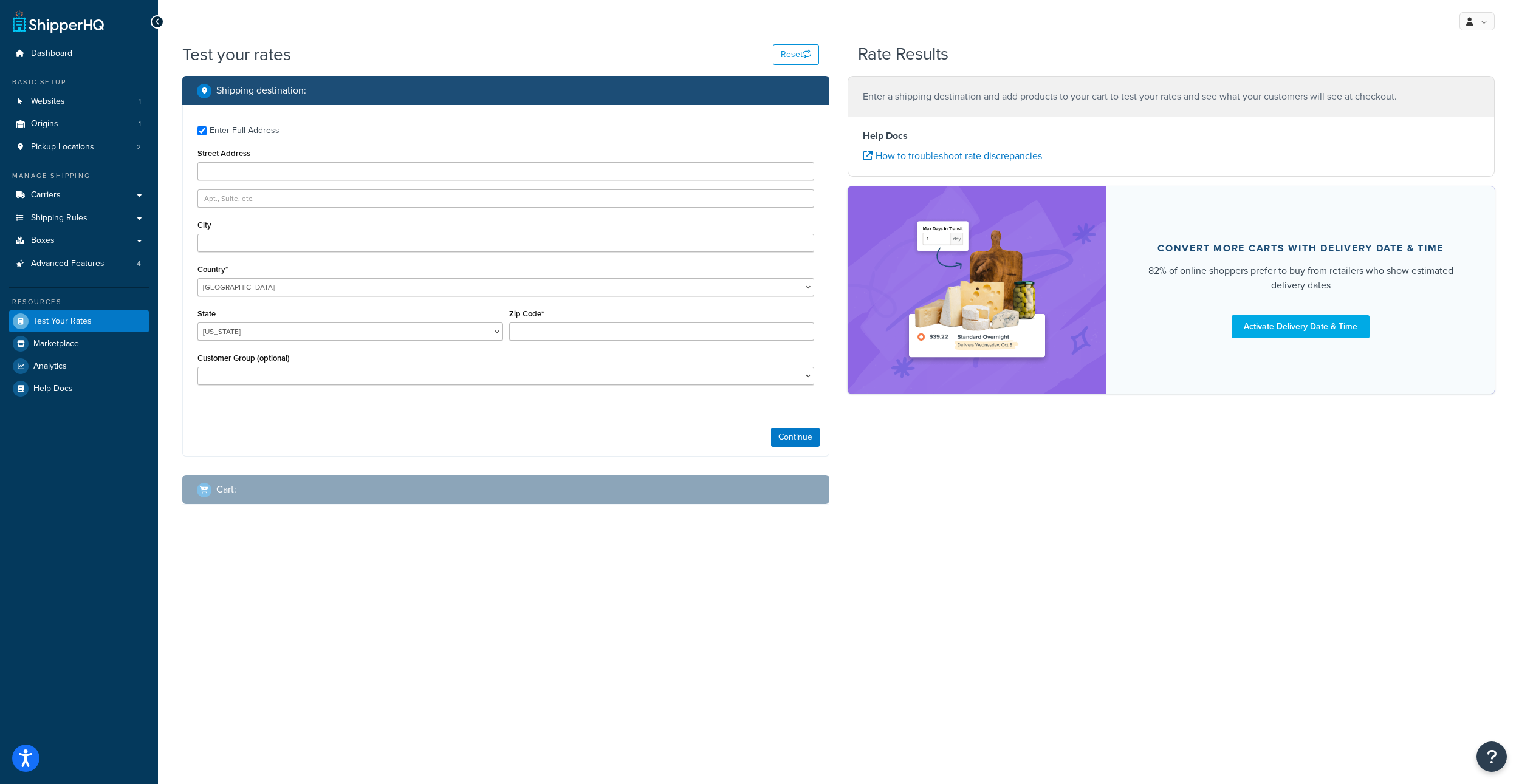
click at [213, 251] on div "City" at bounding box center [506, 234] width 616 height 35
click at [219, 180] on input "Street Address" at bounding box center [506, 171] width 616 height 18
drag, startPoint x: 237, startPoint y: 181, endPoint x: 187, endPoint y: 172, distance: 50.8
click at [197, 172] on input "420" at bounding box center [506, 171] width 616 height 18
type input "3635 E 34th St"
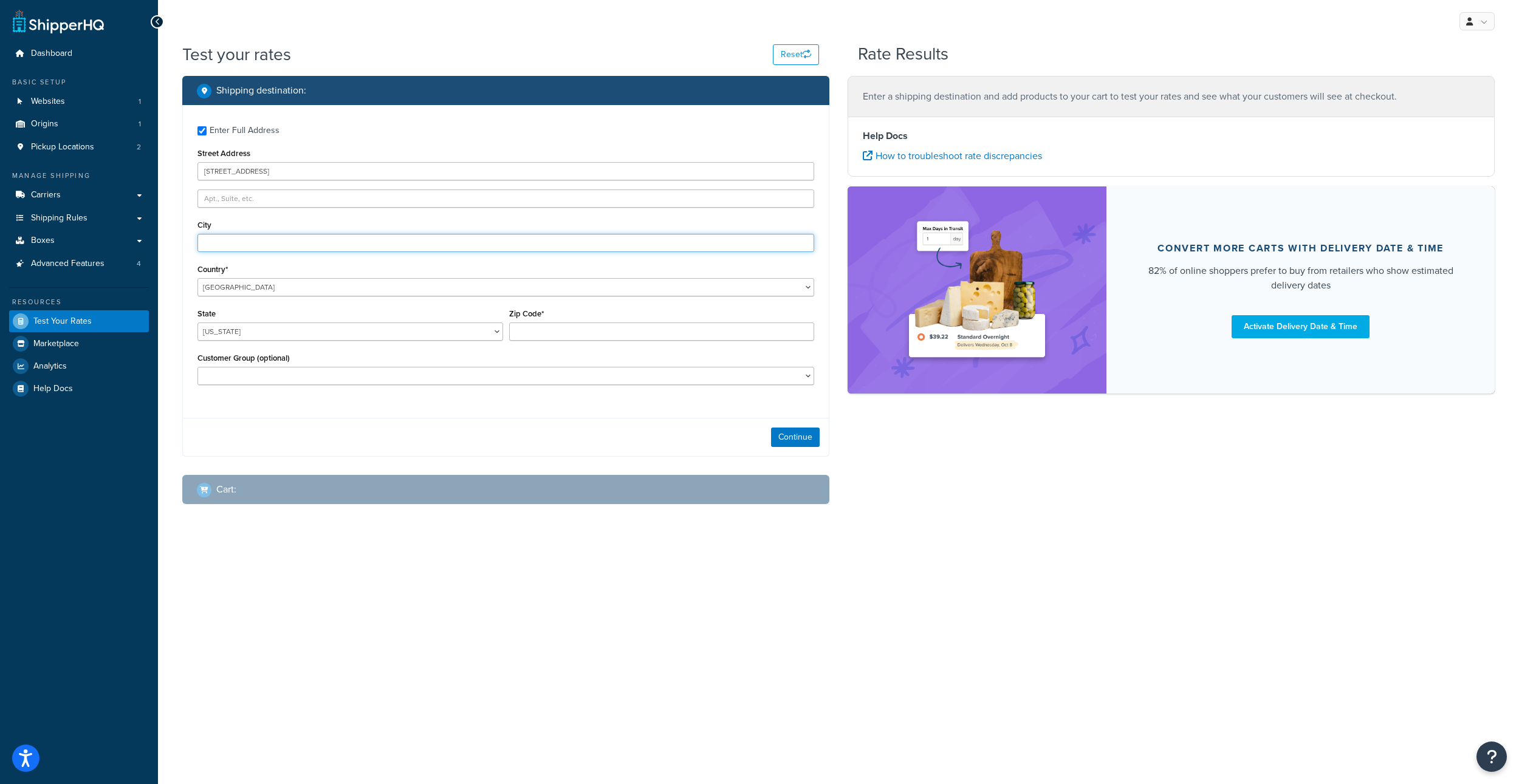
type input "Tucson"
type input "85713"
click at [794, 447] on button "Continue" at bounding box center [796, 438] width 49 height 20
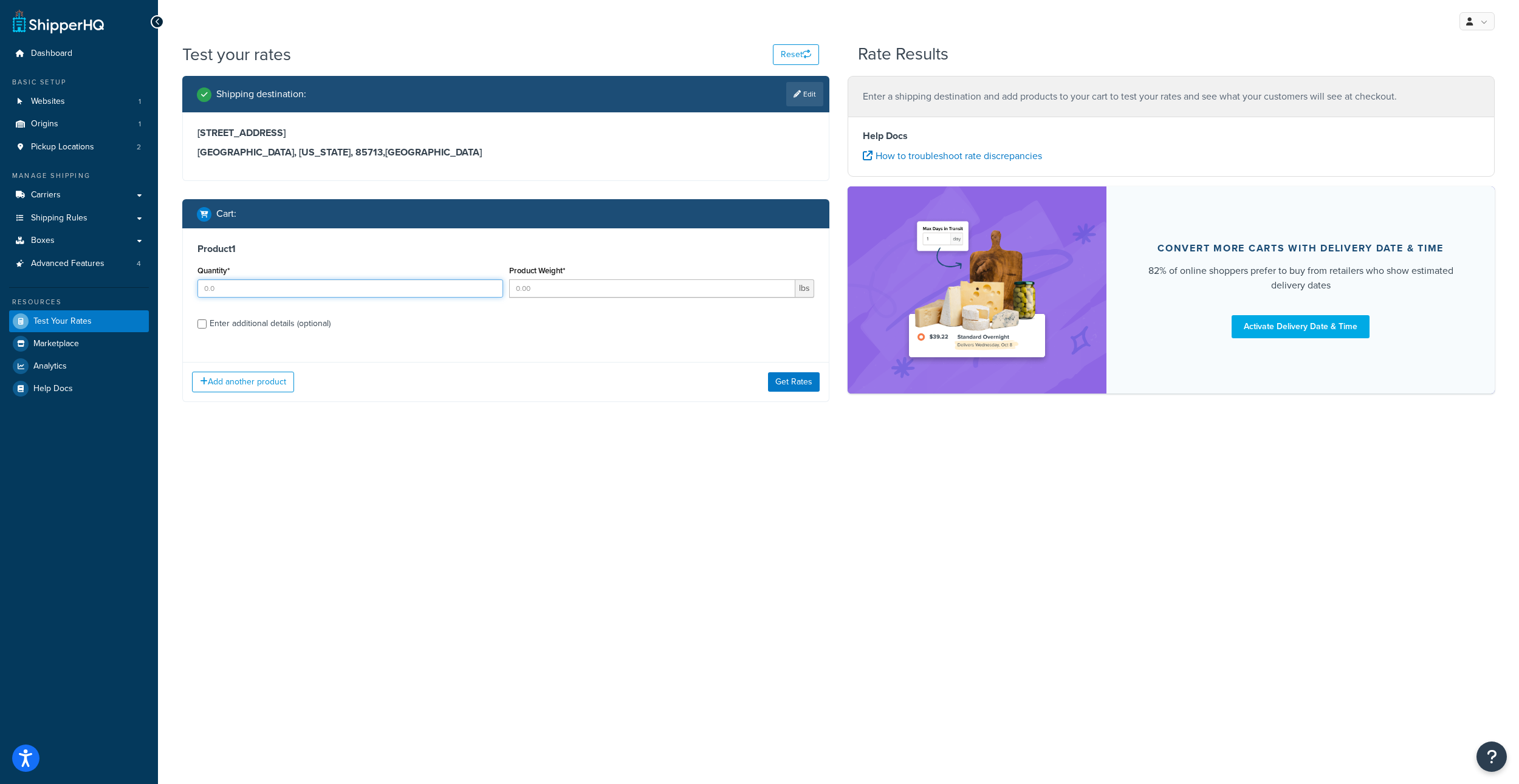
drag, startPoint x: 218, startPoint y: 310, endPoint x: 204, endPoint y: 310, distance: 14.0
click at [204, 297] on input "Quantity*" at bounding box center [350, 288] width 306 height 18
type input "1"
click at [531, 297] on input "Product Weight*" at bounding box center [652, 288] width 287 height 18
type input "25"
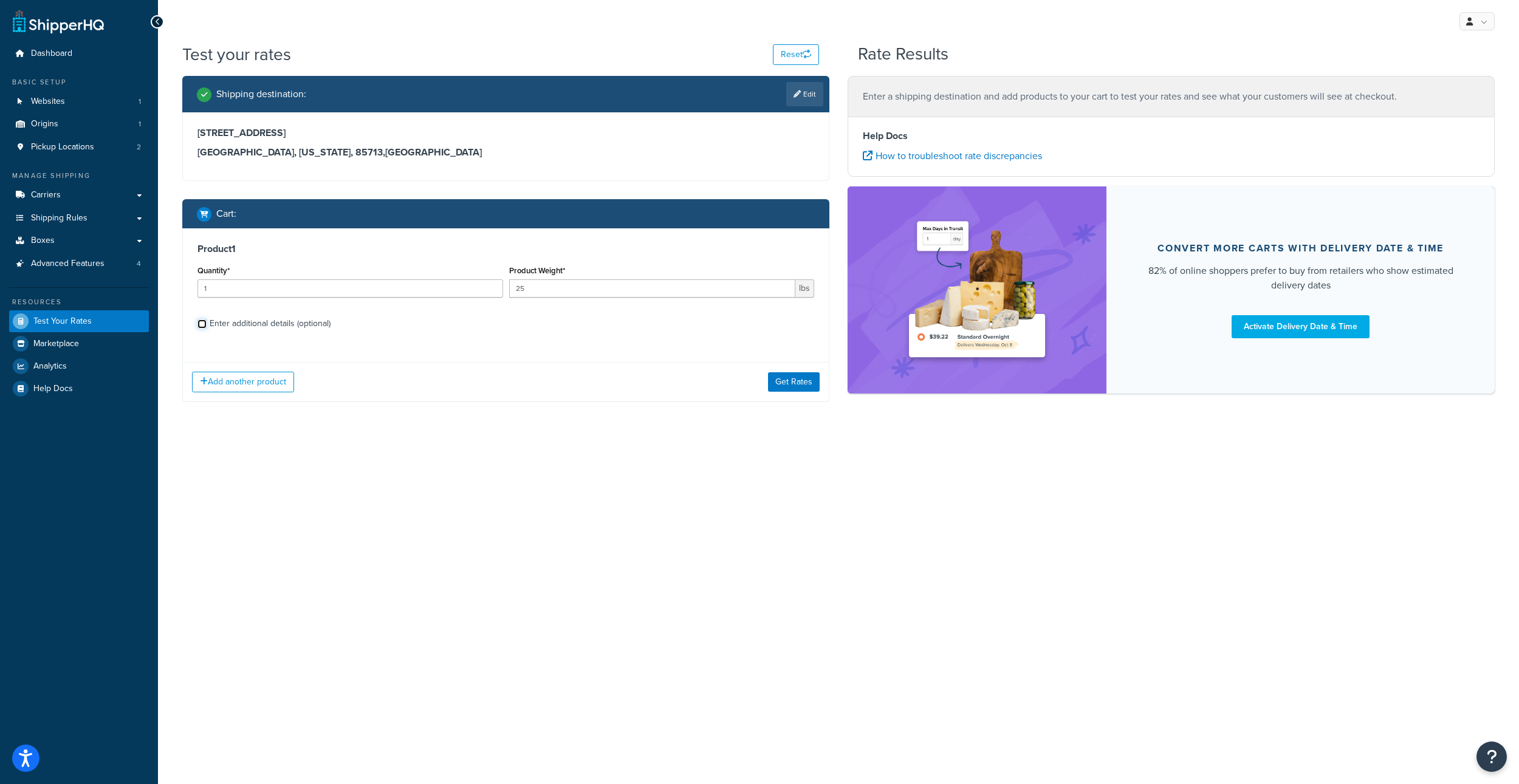
click at [203, 328] on input "Enter additional details (optional)" at bounding box center [201, 324] width 9 height 9
checkbox input "true"
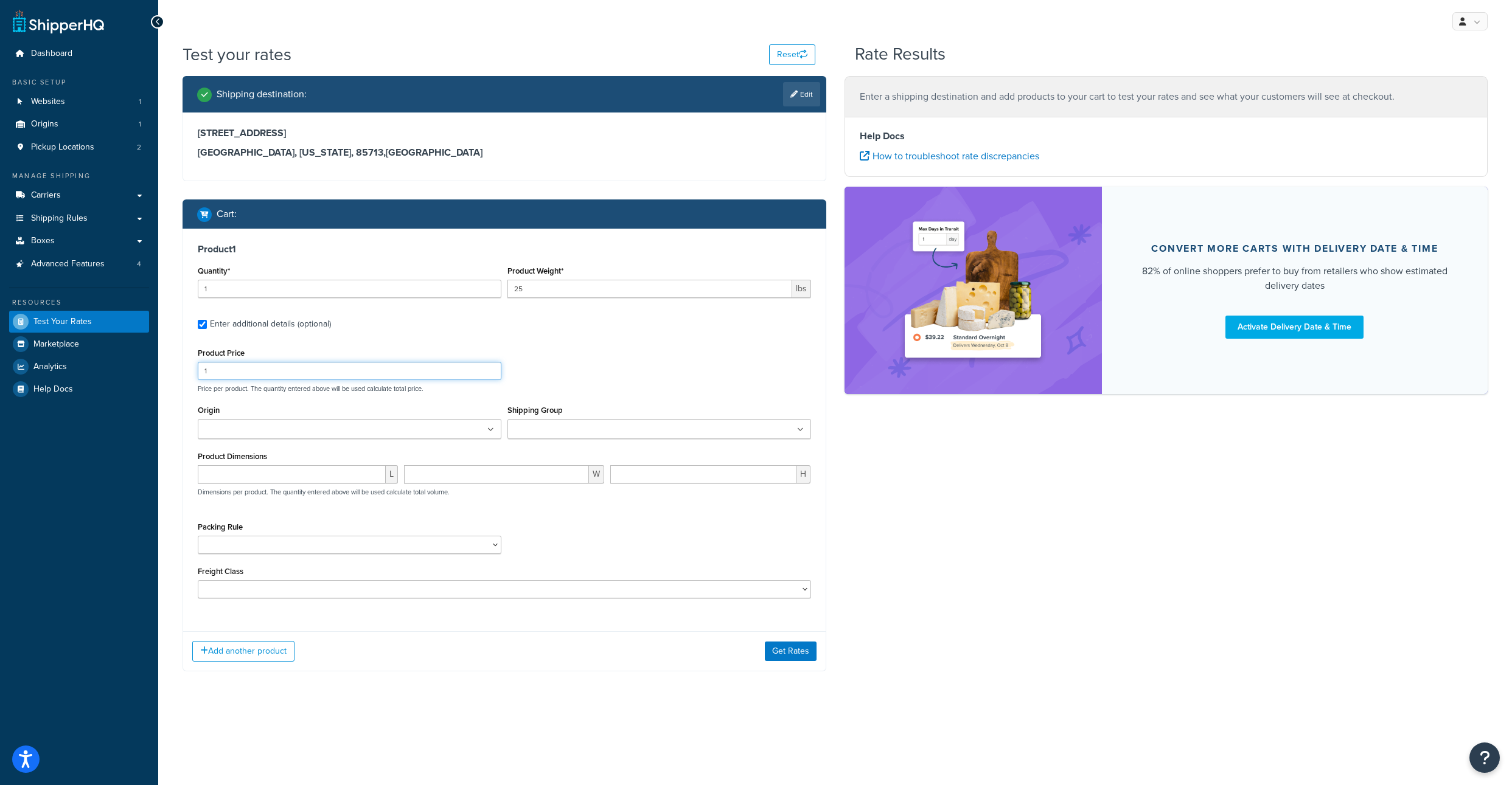
drag, startPoint x: 228, startPoint y: 405, endPoint x: 179, endPoint y: 400, distance: 49.3
click at [198, 380] on input "1" at bounding box center [349, 370] width 304 height 18
type input "88"
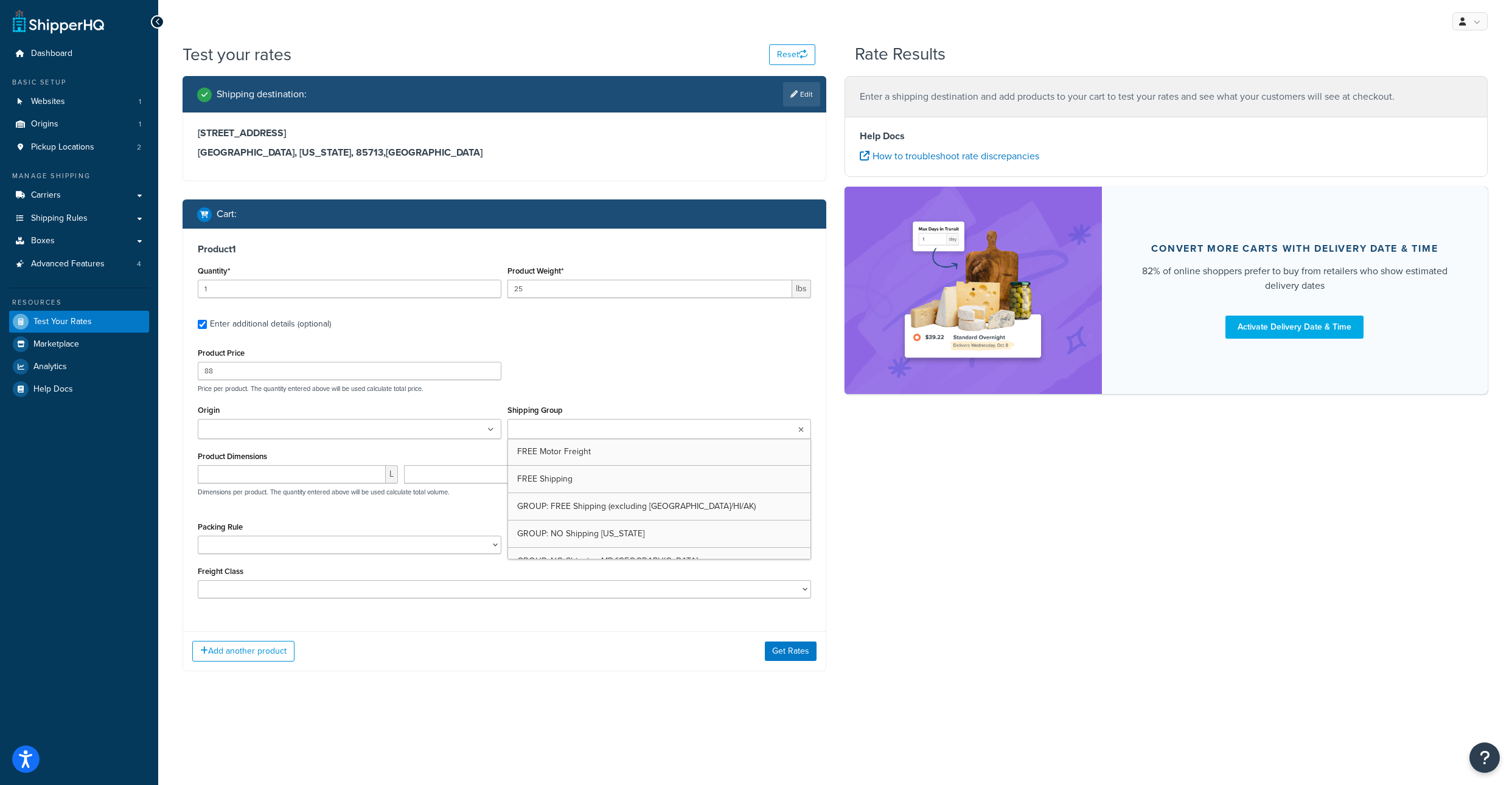
click at [531, 437] on input "Shipping Group" at bounding box center [565, 430] width 108 height 13
click at [533, 437] on input "Shipping Group" at bounding box center [565, 430] width 108 height 13
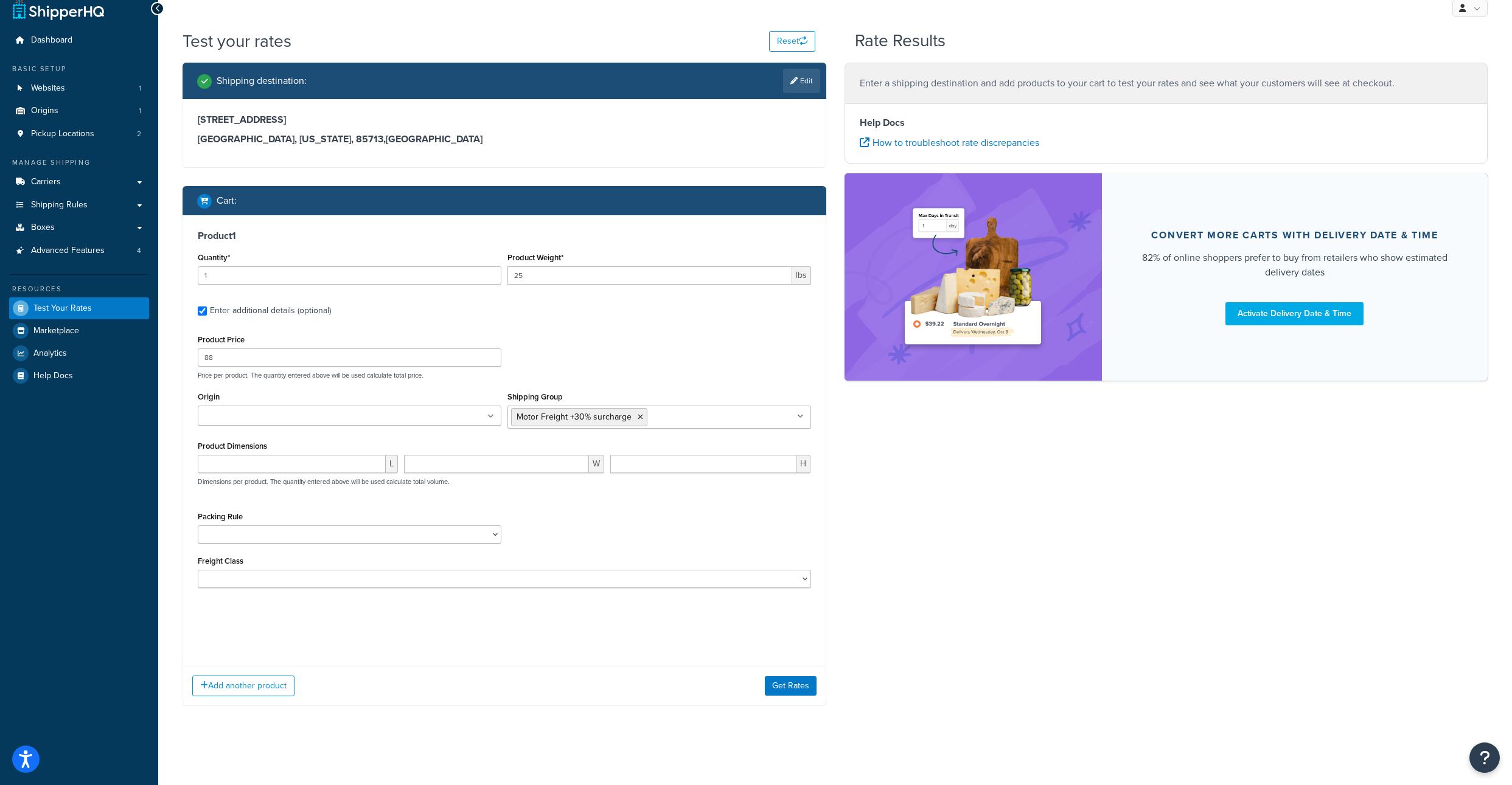
click at [645, 375] on div "Product Price 88 Price per product. The quantity entered above will be used cal…" at bounding box center [504, 355] width 620 height 48
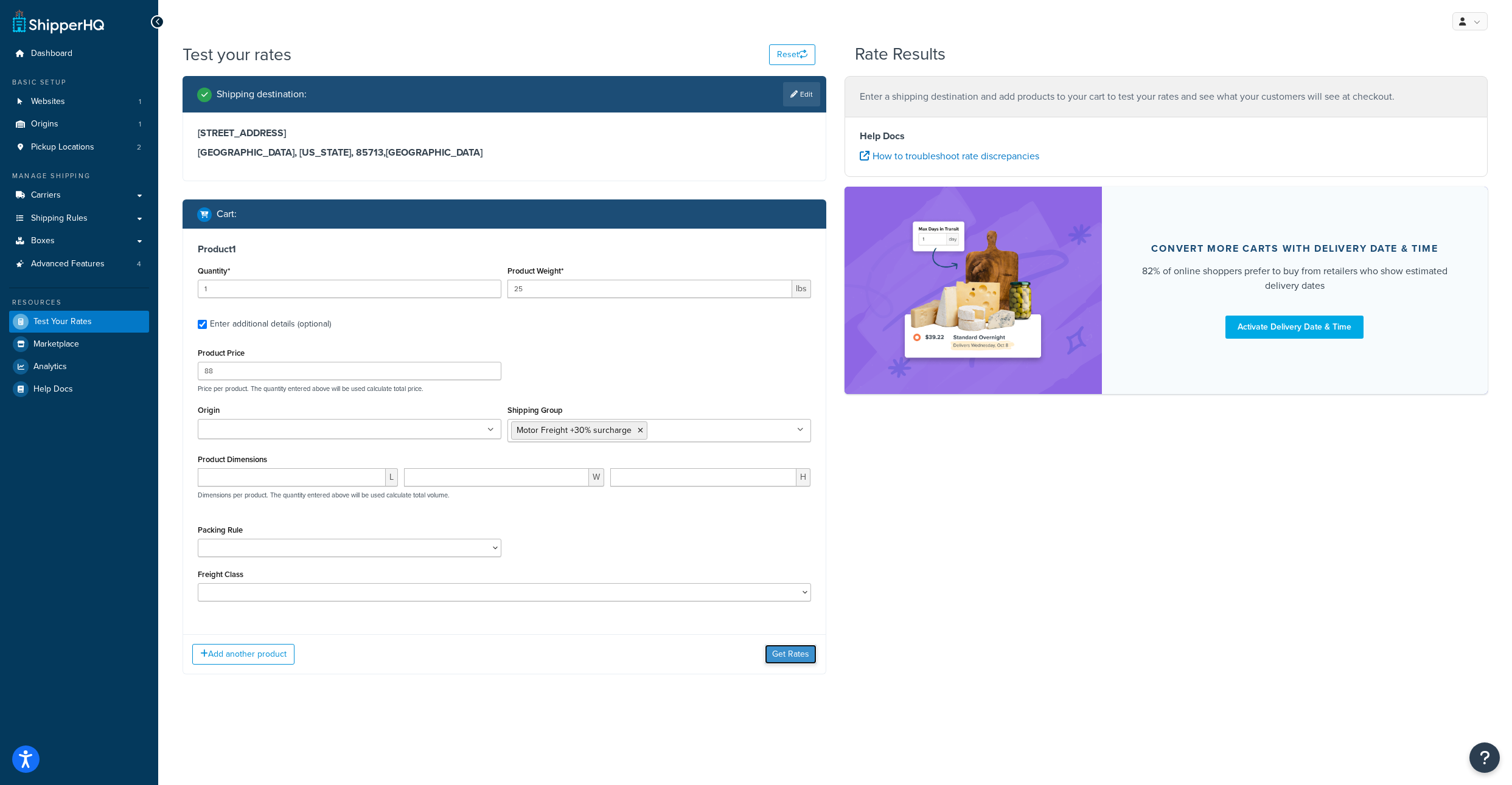
click at [782, 664] on button "Get Rates" at bounding box center [790, 654] width 51 height 20
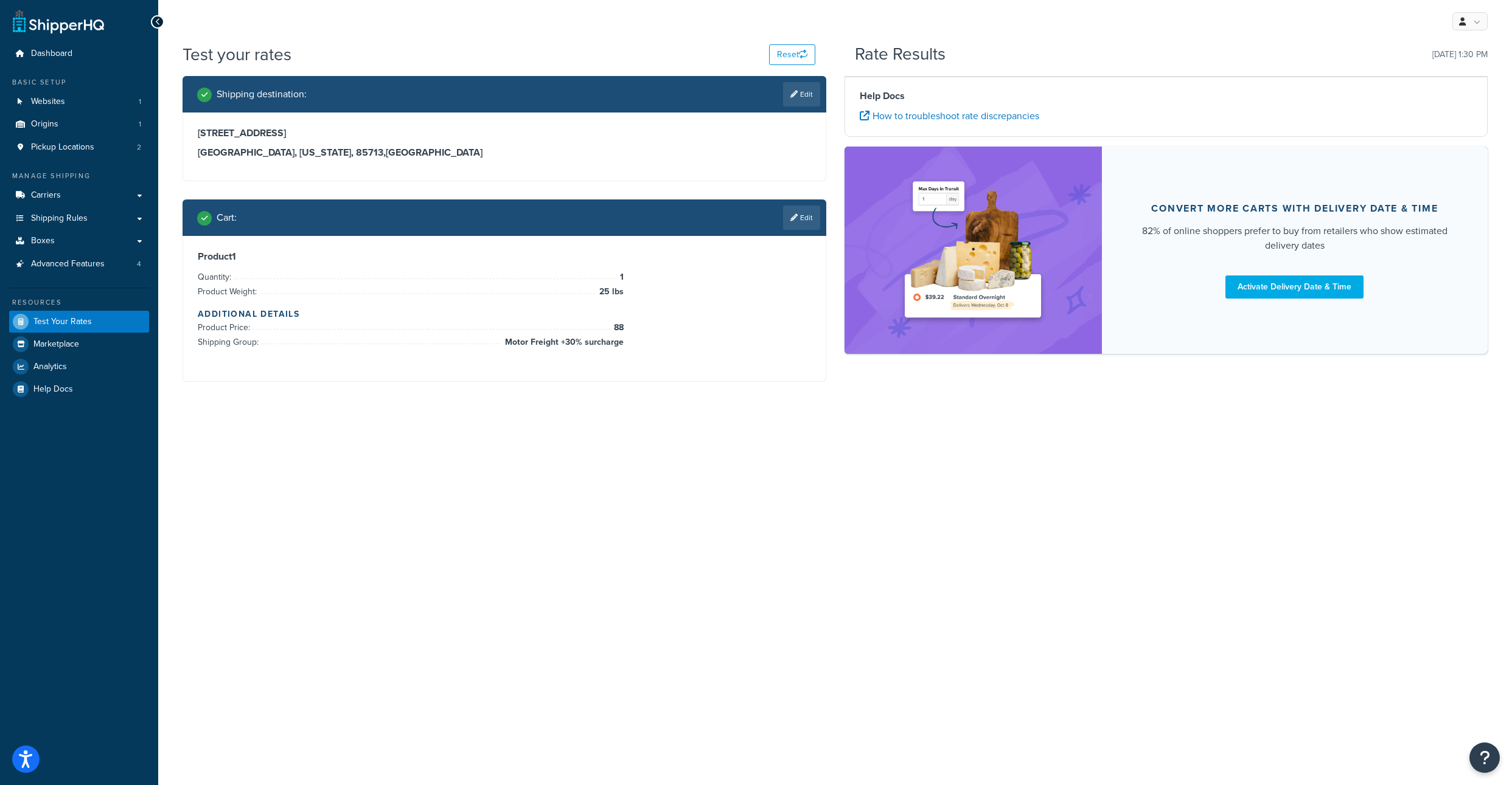
scroll to position [0, 0]
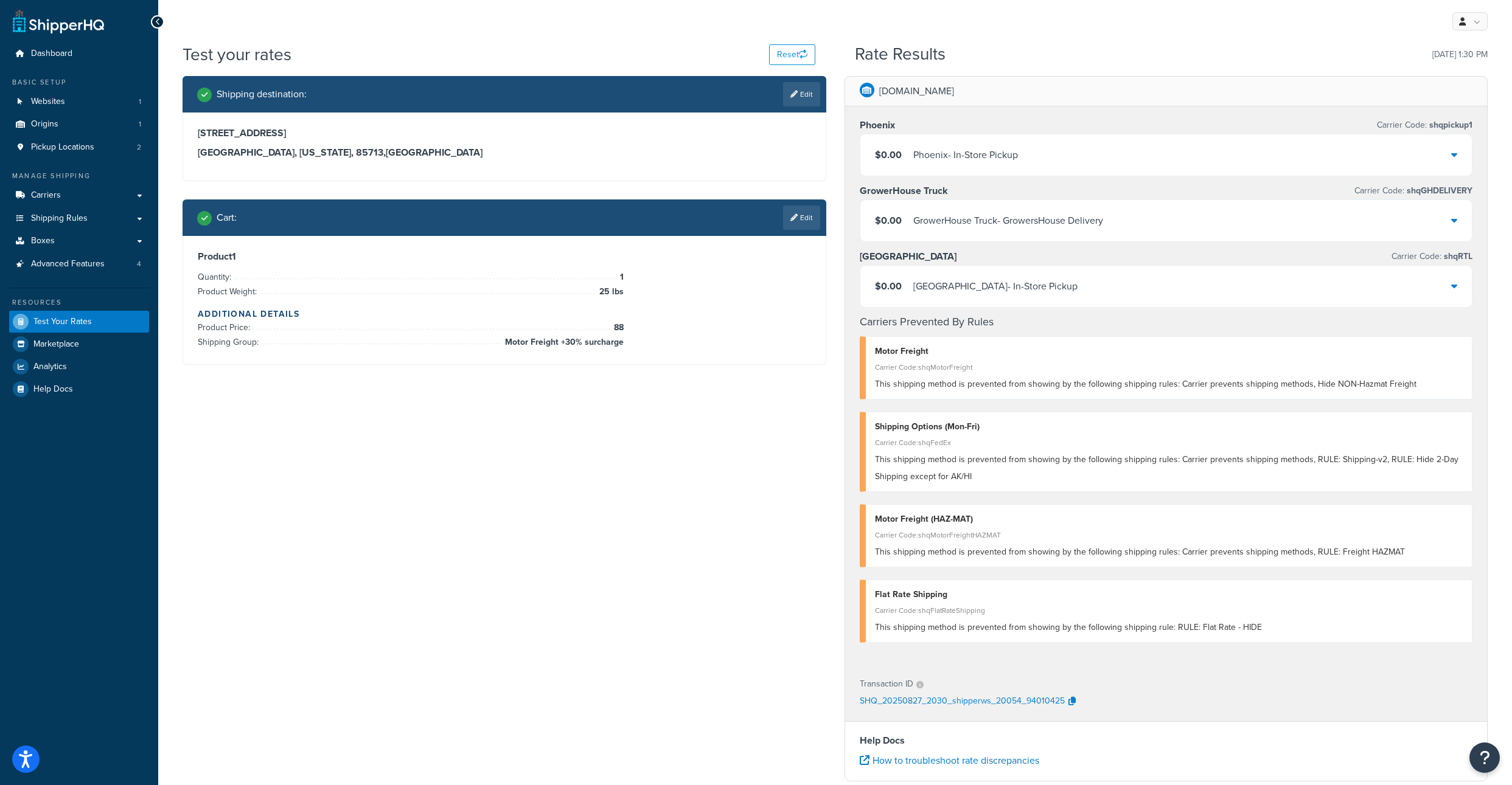
click at [794, 230] on link "Edit" at bounding box center [801, 218] width 37 height 24
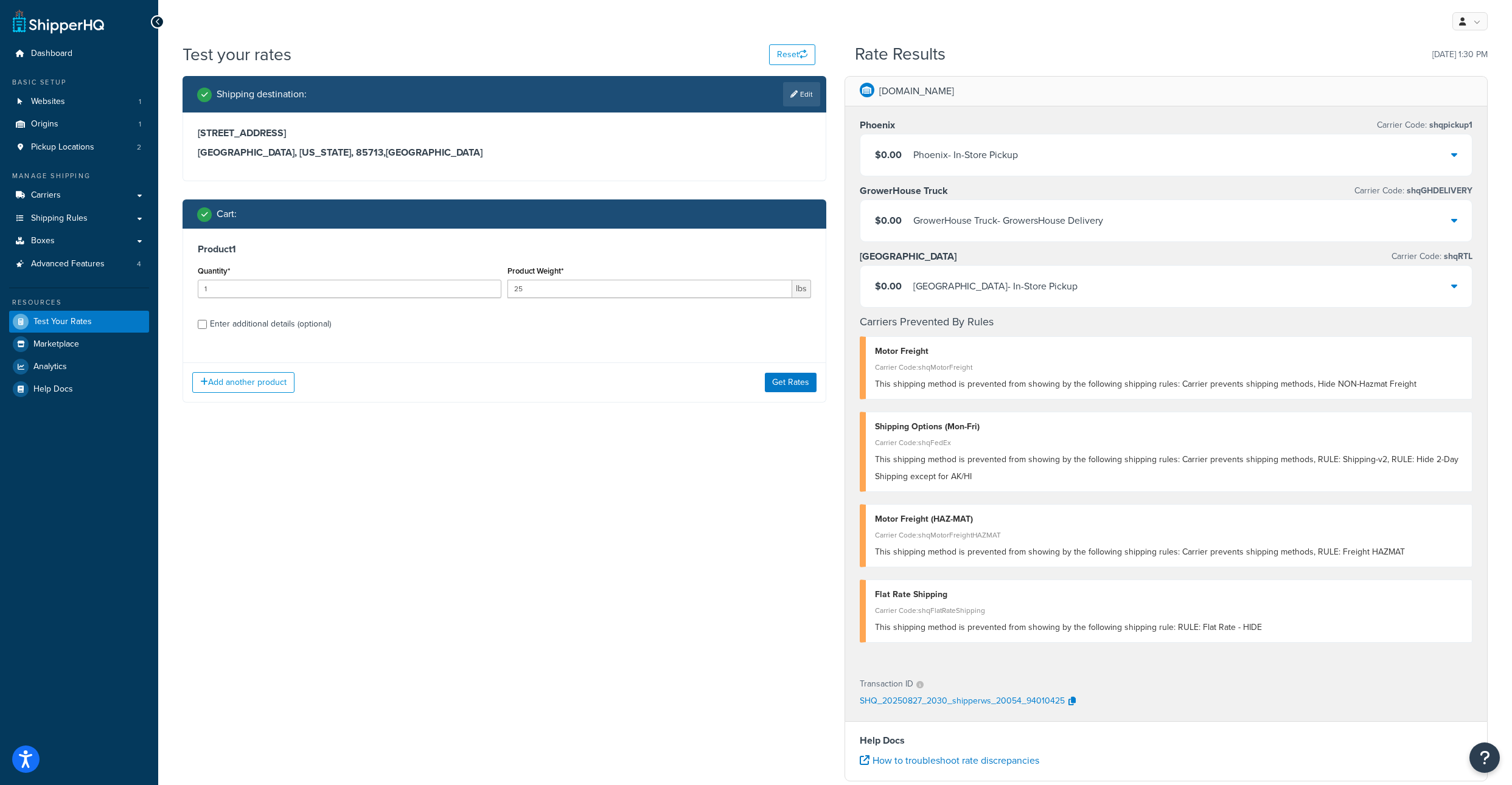
click at [207, 333] on div "Enter additional details (optional)" at bounding box center [504, 323] width 613 height 20
click at [204, 329] on input "Enter additional details (optional)" at bounding box center [202, 324] width 9 height 9
checkbox input "true"
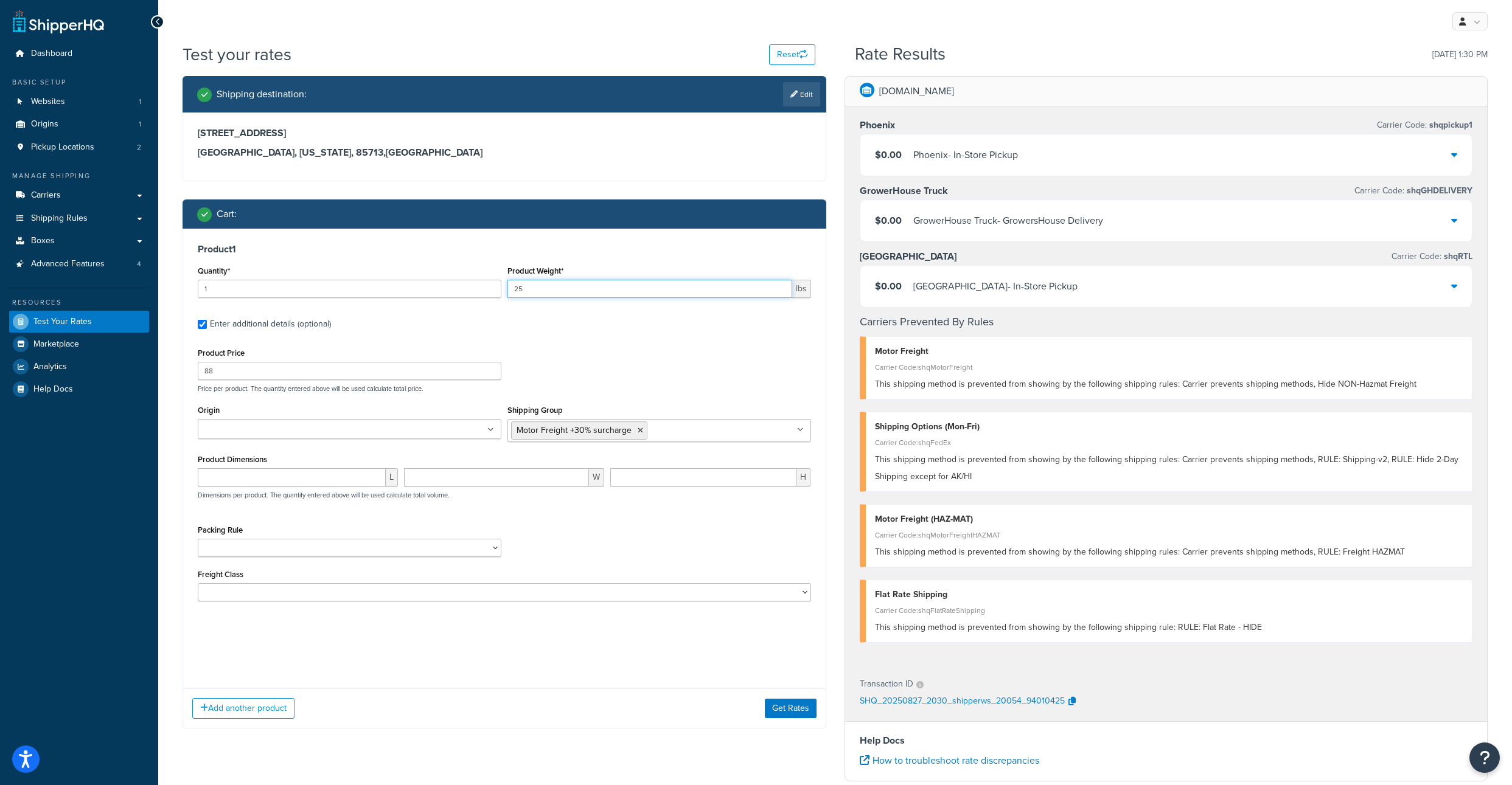
click at [560, 298] on input "25" at bounding box center [649, 289] width 285 height 18
drag, startPoint x: 520, startPoint y: 319, endPoint x: 480, endPoint y: 313, distance: 40.4
click at [507, 298] on input "25" at bounding box center [649, 289] width 285 height 18
type input "26"
click at [794, 664] on button "Get Rates" at bounding box center [790, 654] width 51 height 20
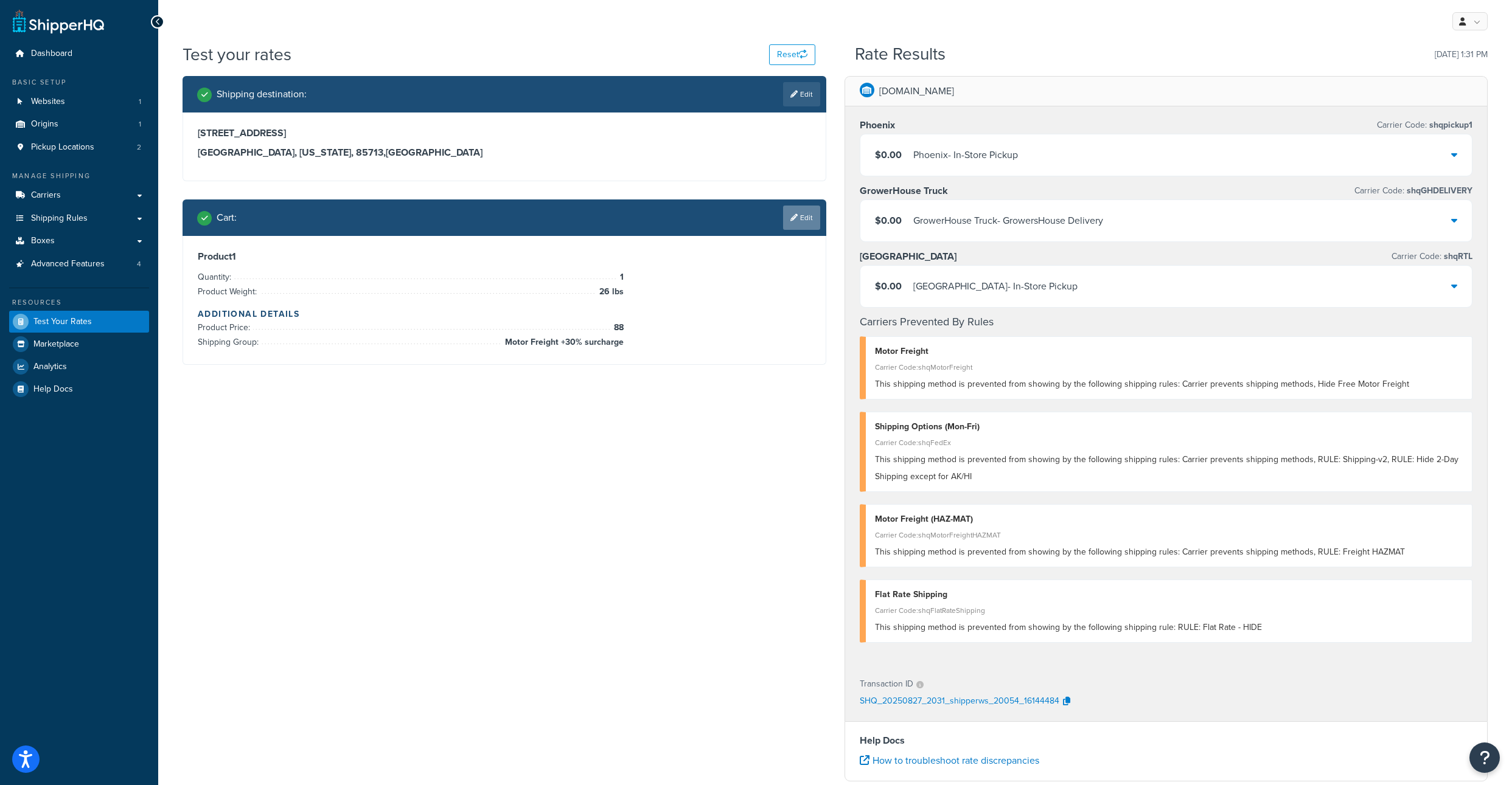
click at [801, 230] on link "Edit" at bounding box center [801, 218] width 37 height 24
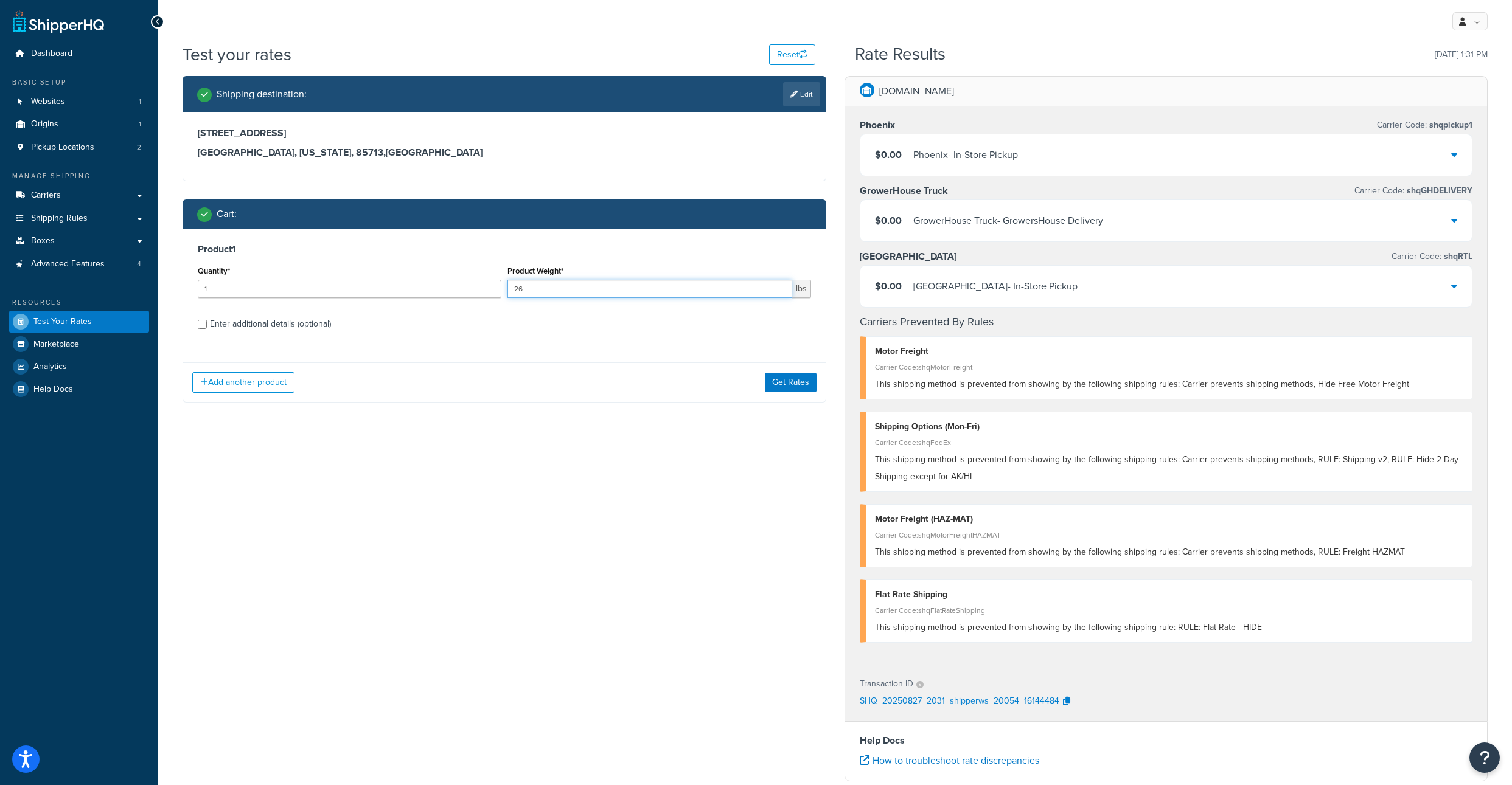
click at [534, 298] on input "26" at bounding box center [649, 289] width 285 height 18
drag, startPoint x: 535, startPoint y: 313, endPoint x: 514, endPoint y: 315, distance: 21.1
click at [514, 298] on input "26" at bounding box center [649, 289] width 285 height 18
type input "28"
click at [786, 392] on button "Get Rates" at bounding box center [790, 383] width 51 height 20
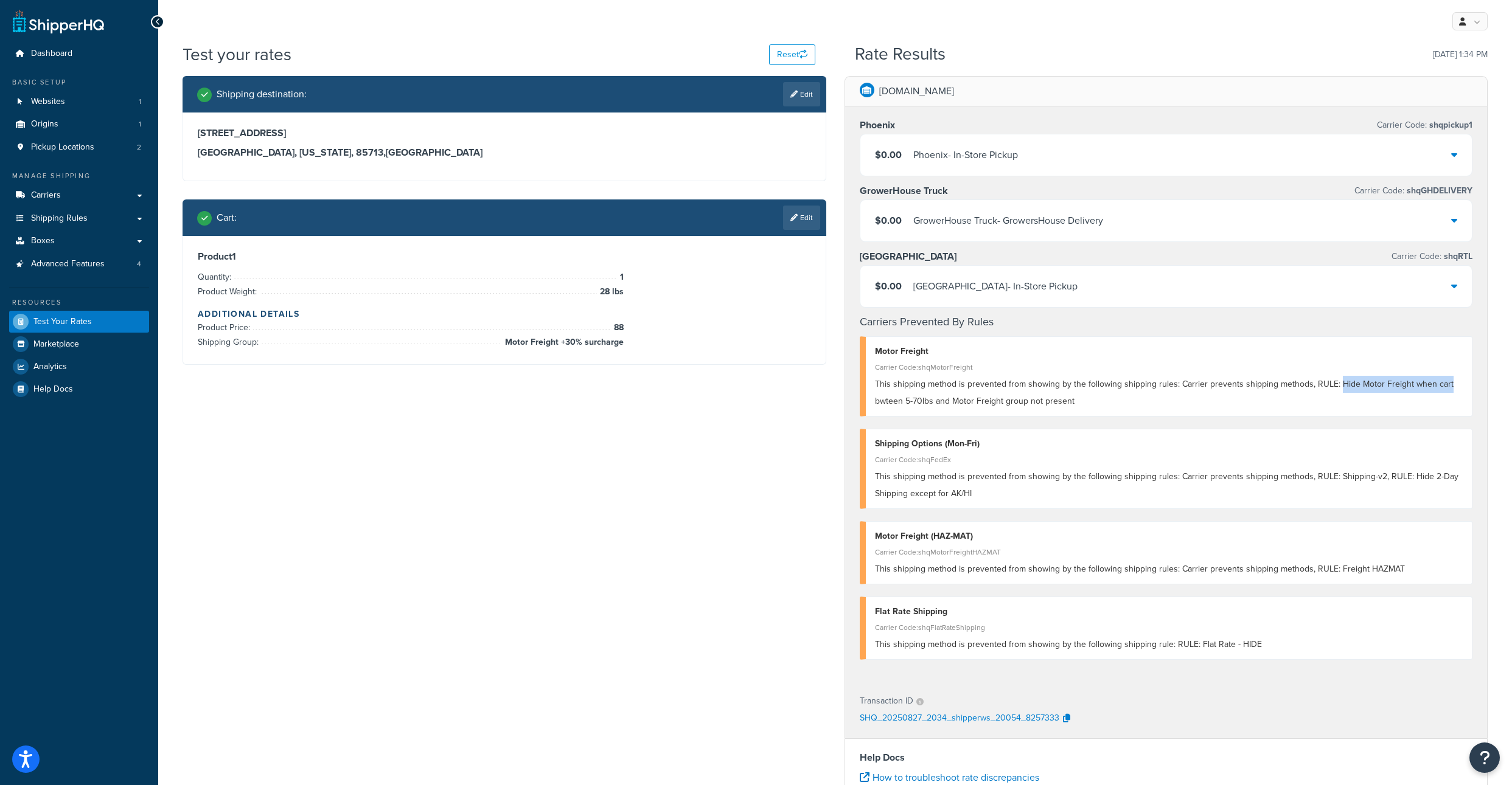
drag, startPoint x: 981, startPoint y: 445, endPoint x: 1425, endPoint y: 431, distance: 444.2
click at [1425, 407] on span "This shipping method is prevented from showing by the following shipping rules:…" at bounding box center [1163, 392] width 579 height 30
copy span "Hide Motor Freight when cart"
click at [802, 226] on link "Edit" at bounding box center [801, 218] width 37 height 24
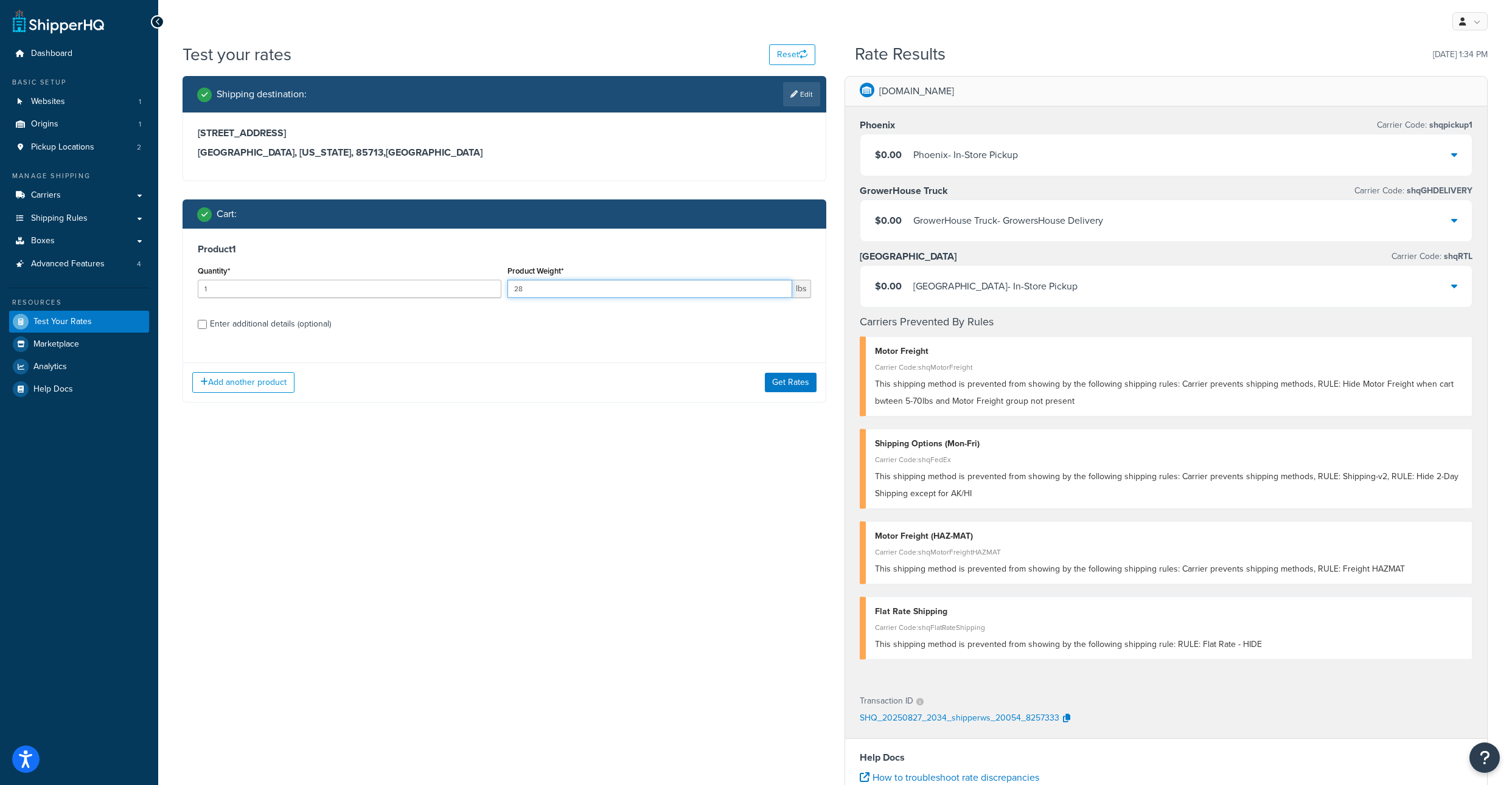
click at [595, 298] on input "28" at bounding box center [649, 289] width 285 height 18
type input "29"
click at [777, 392] on button "Get Rates" at bounding box center [790, 383] width 51 height 20
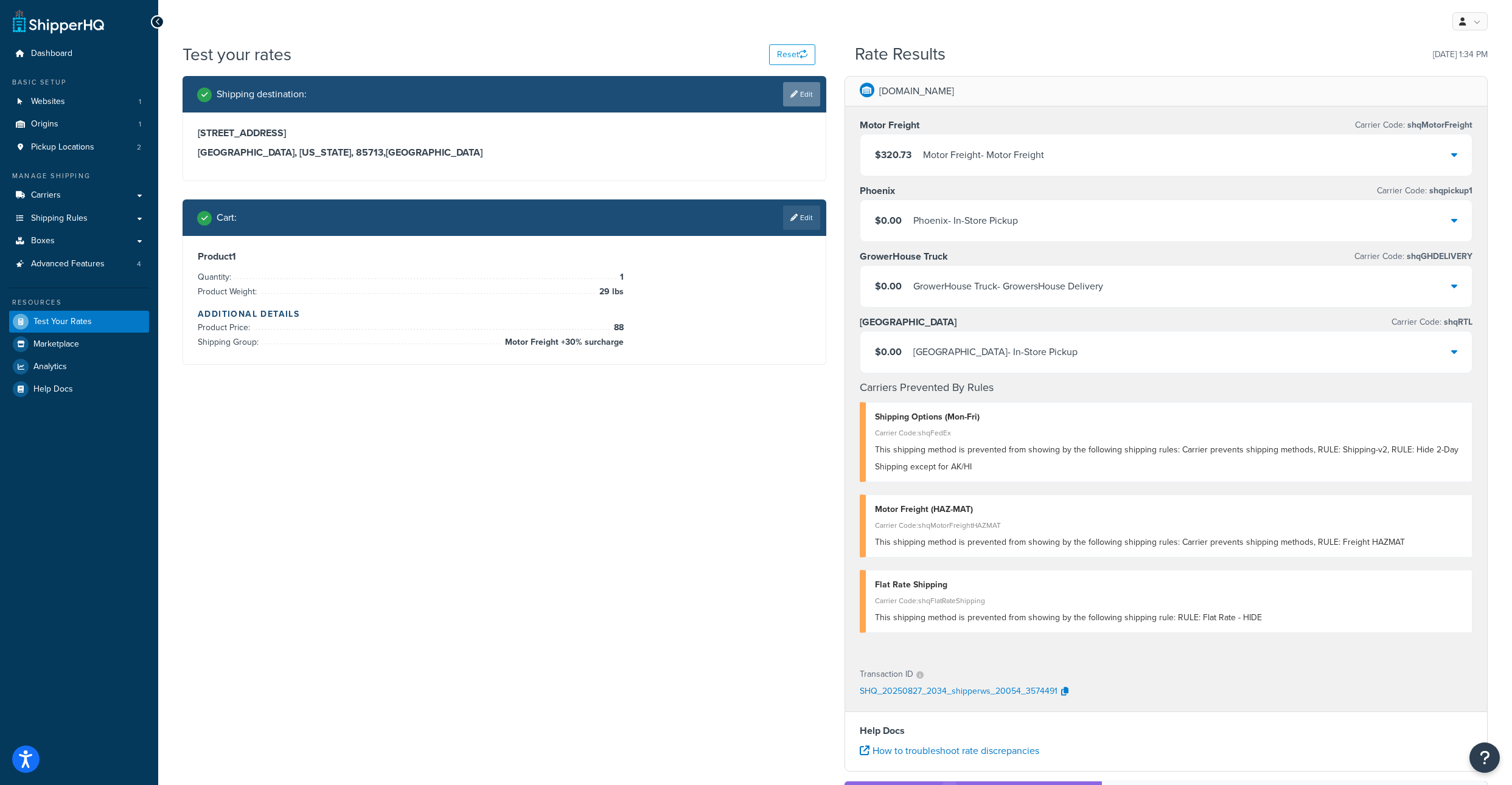
click at [800, 106] on link "Edit" at bounding box center [801, 95] width 37 height 24
select select "AZ"
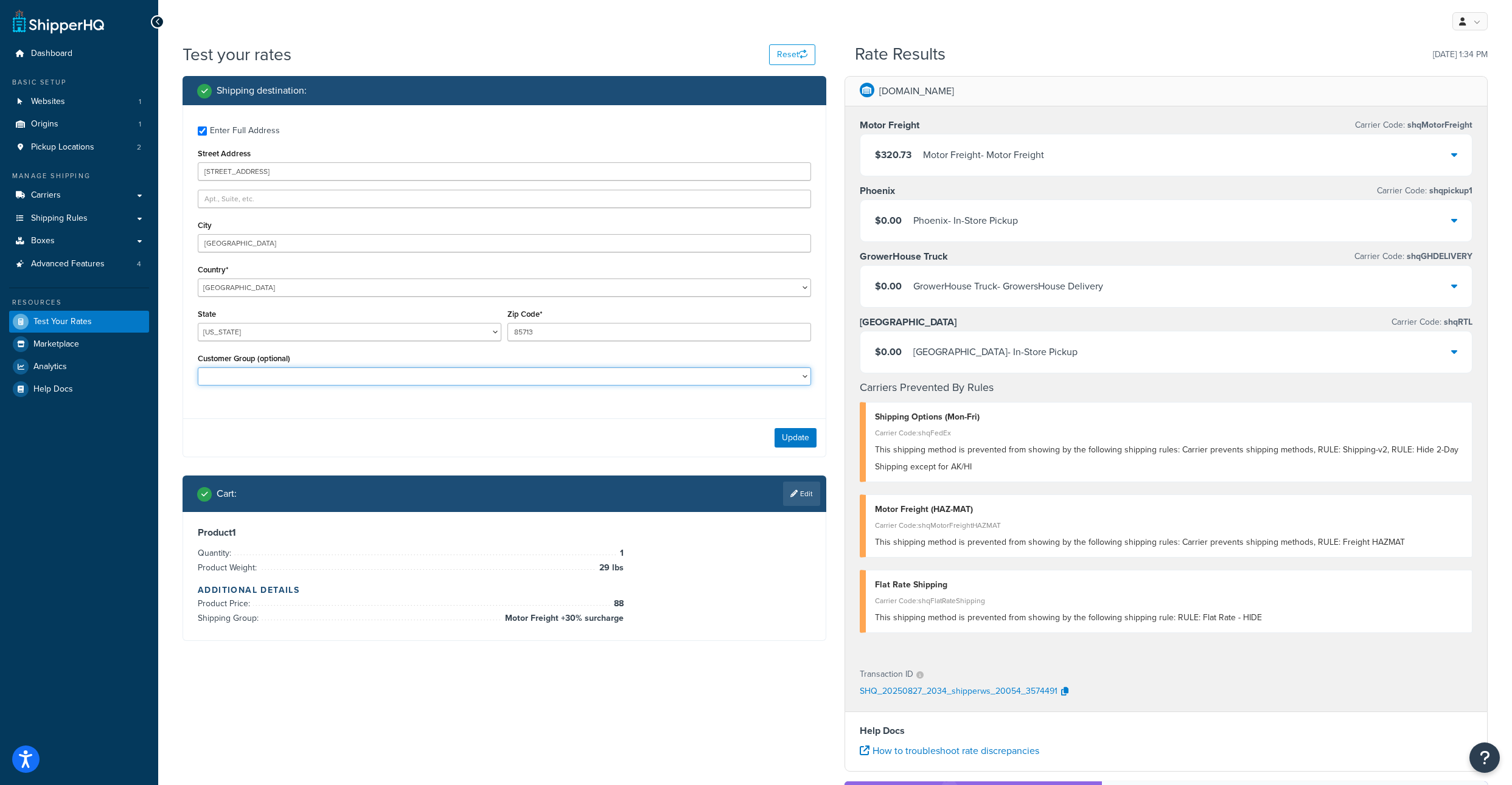
select select "NON-B2B"
click option "NON-B2B" at bounding box center [0, 0] width 0 height 0
click at [801, 447] on button "Update" at bounding box center [795, 438] width 42 height 20
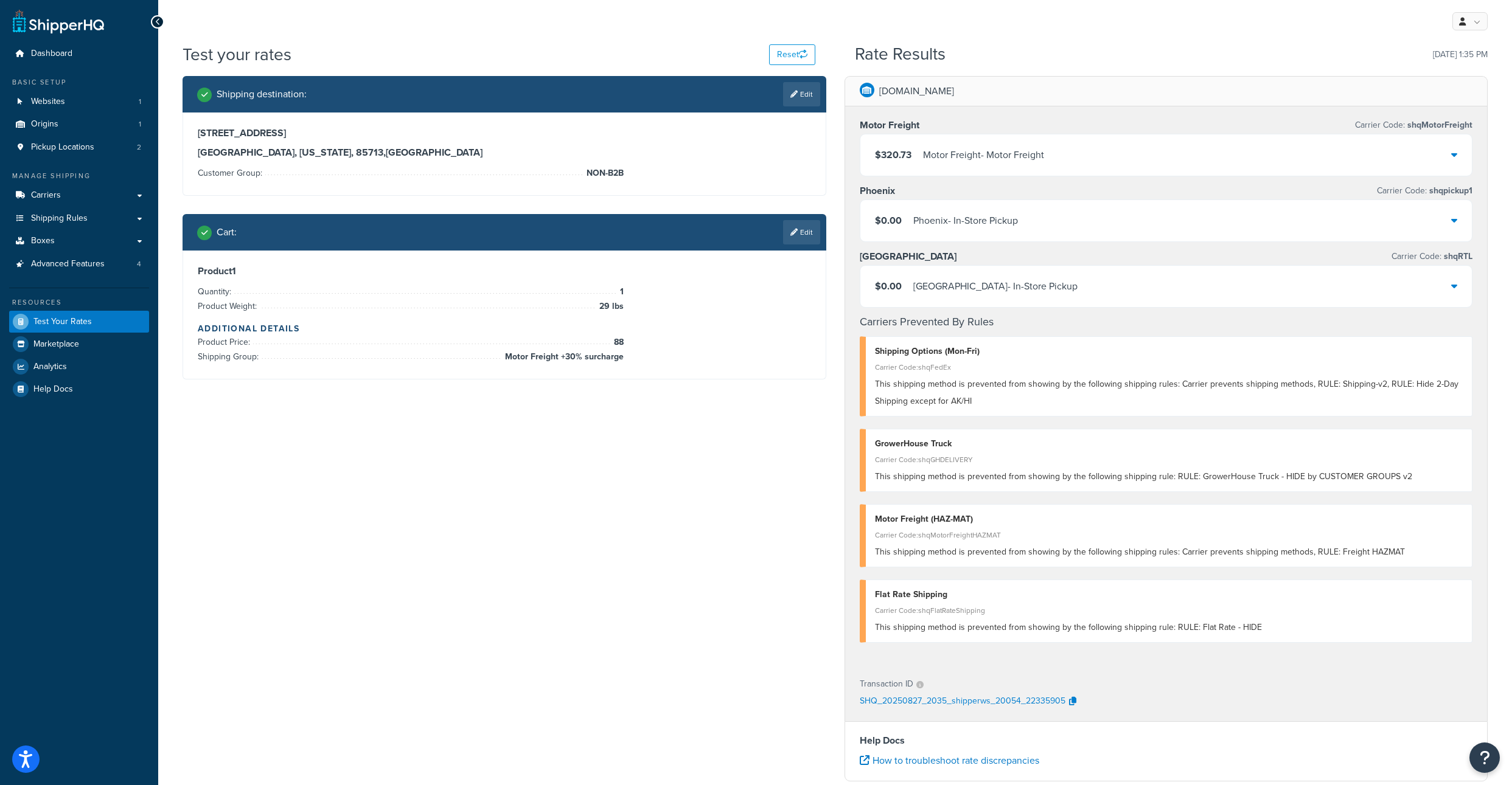
click at [801, 245] on link "Edit" at bounding box center [801, 233] width 37 height 24
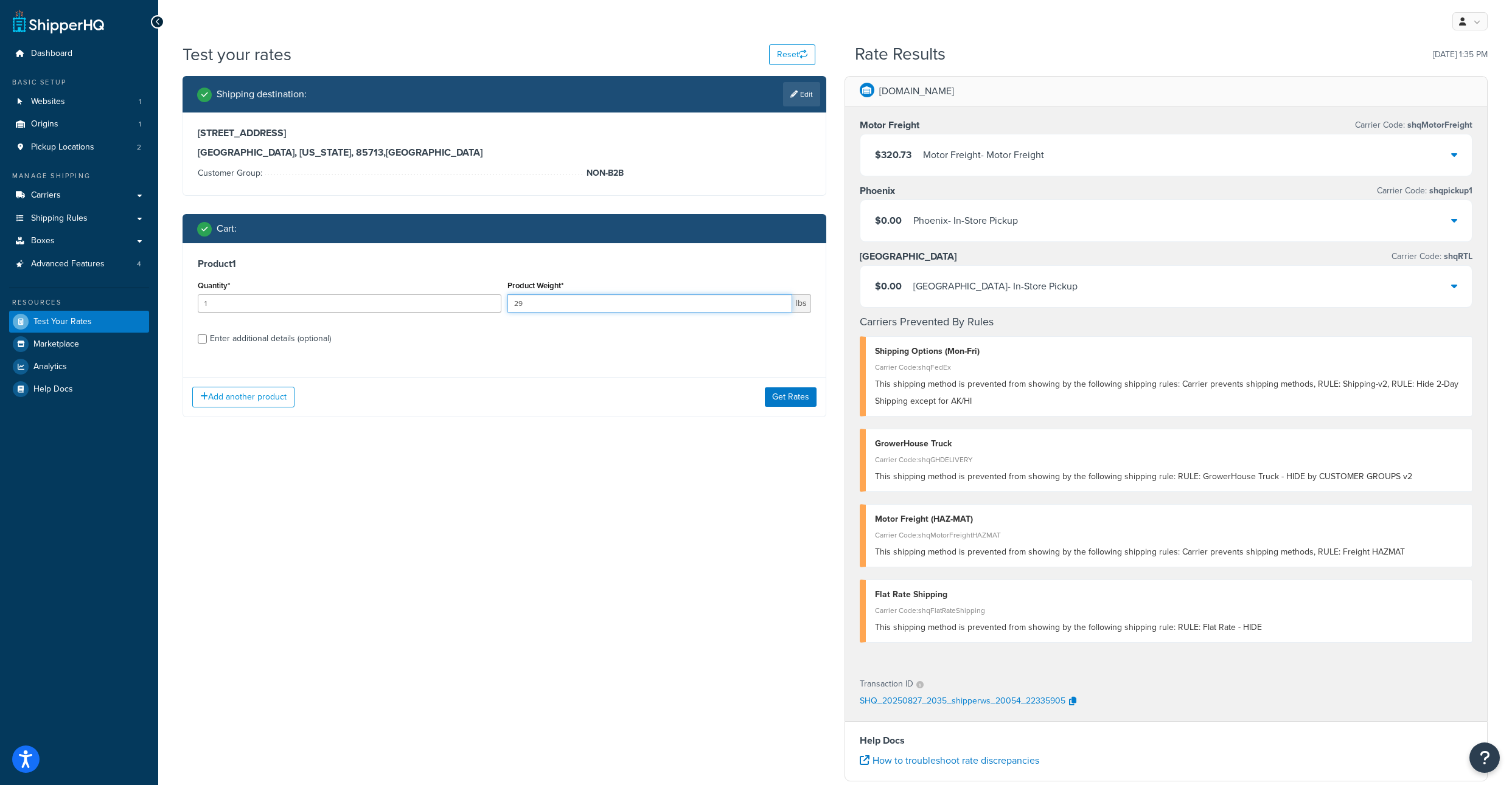
drag, startPoint x: 529, startPoint y: 335, endPoint x: 512, endPoint y: 335, distance: 17.0
click at [513, 313] on input "29" at bounding box center [649, 304] width 285 height 18
type input "30"
click at [787, 406] on button "Get Rates" at bounding box center [790, 397] width 51 height 20
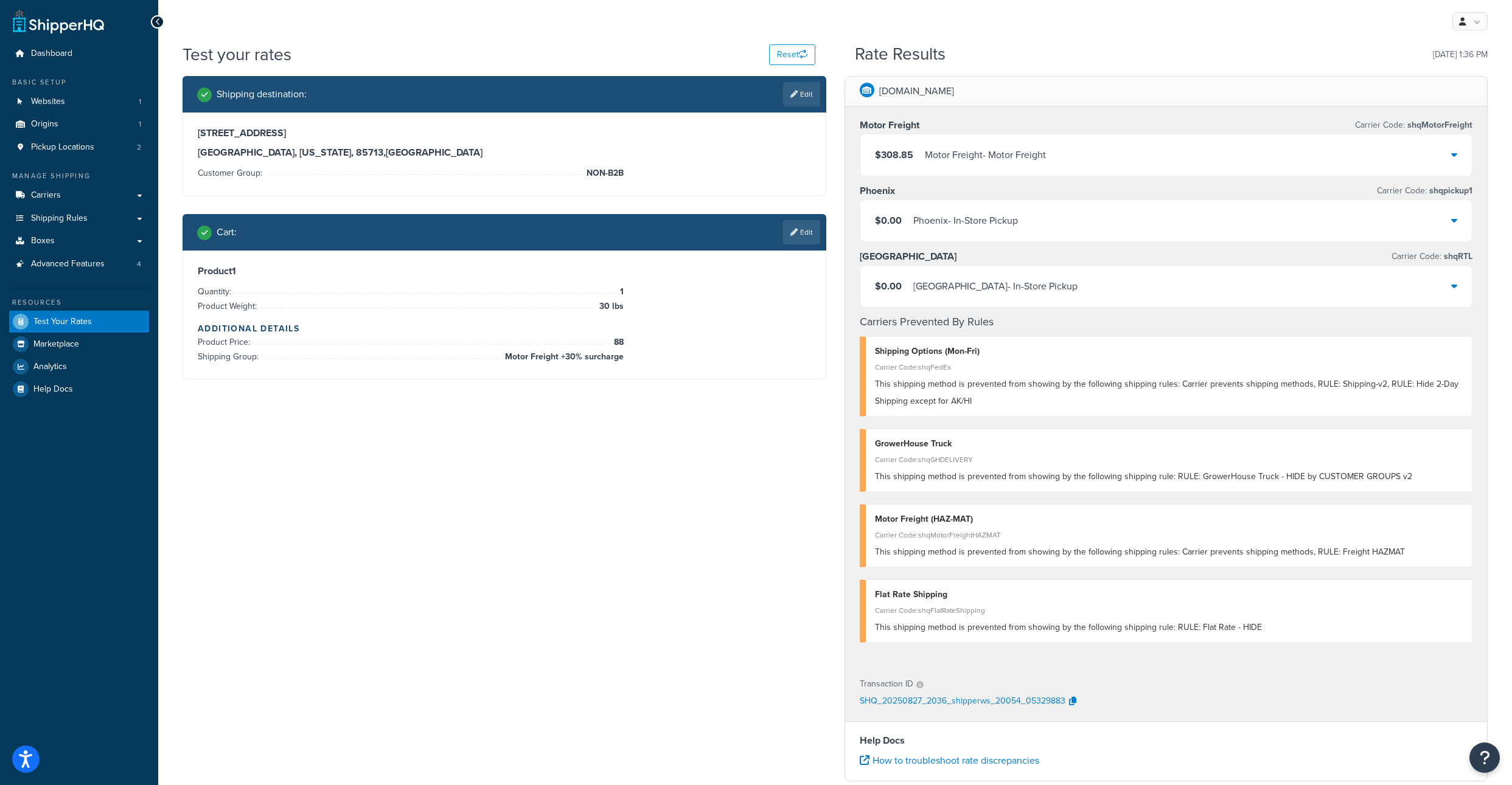
click at [732, 584] on div "Shipping destination : Edit 3635 E 34th St Tucson, Arizona, 85713 , United Stat…" at bounding box center [834, 543] width 1323 height 934
click at [794, 245] on link "Edit" at bounding box center [801, 233] width 37 height 24
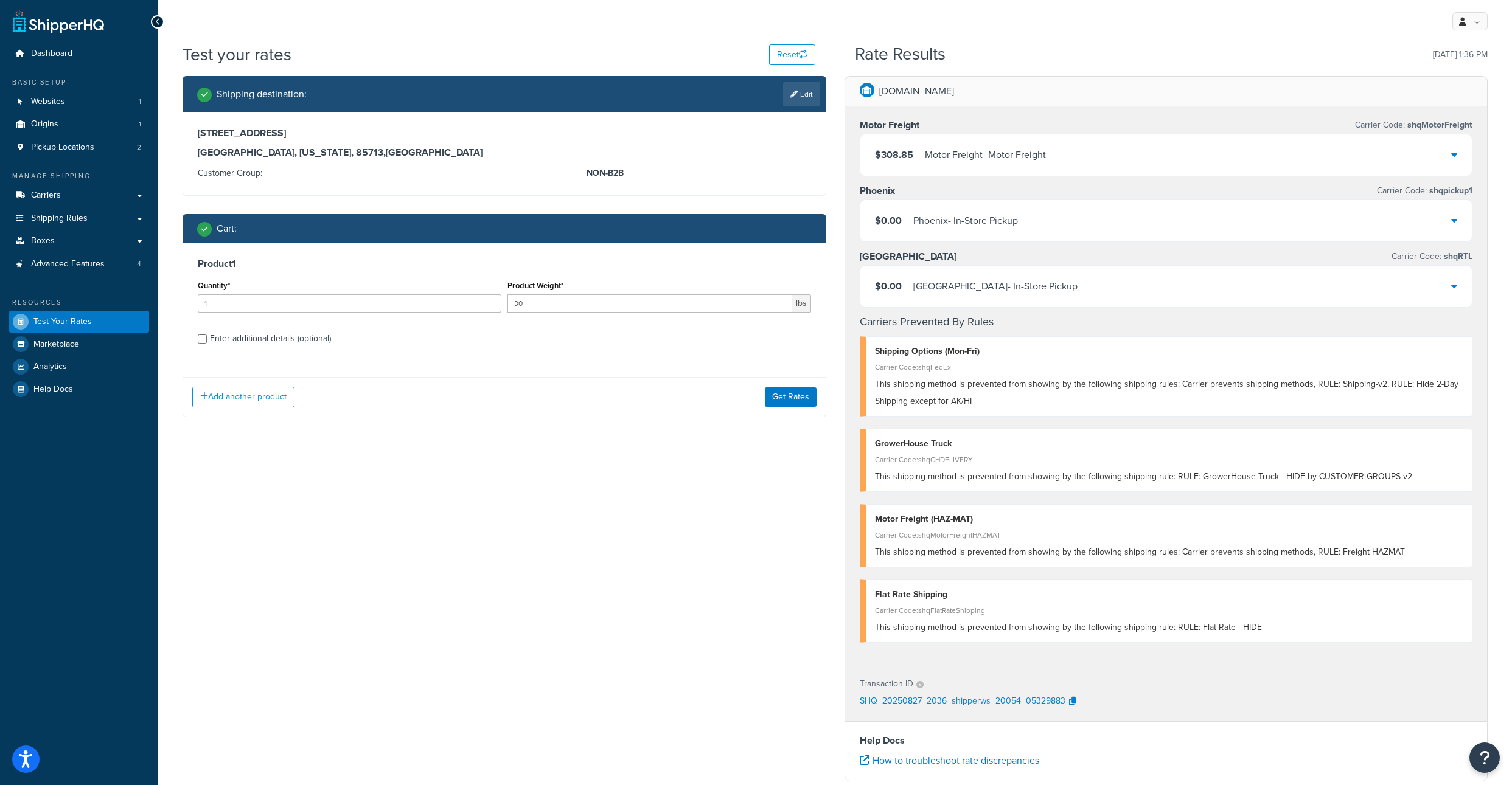
click at [207, 347] on div "Enter additional details (optional)" at bounding box center [504, 338] width 613 height 20
click at [204, 344] on input "Enter additional details (optional)" at bounding box center [202, 339] width 9 height 9
checkbox input "true"
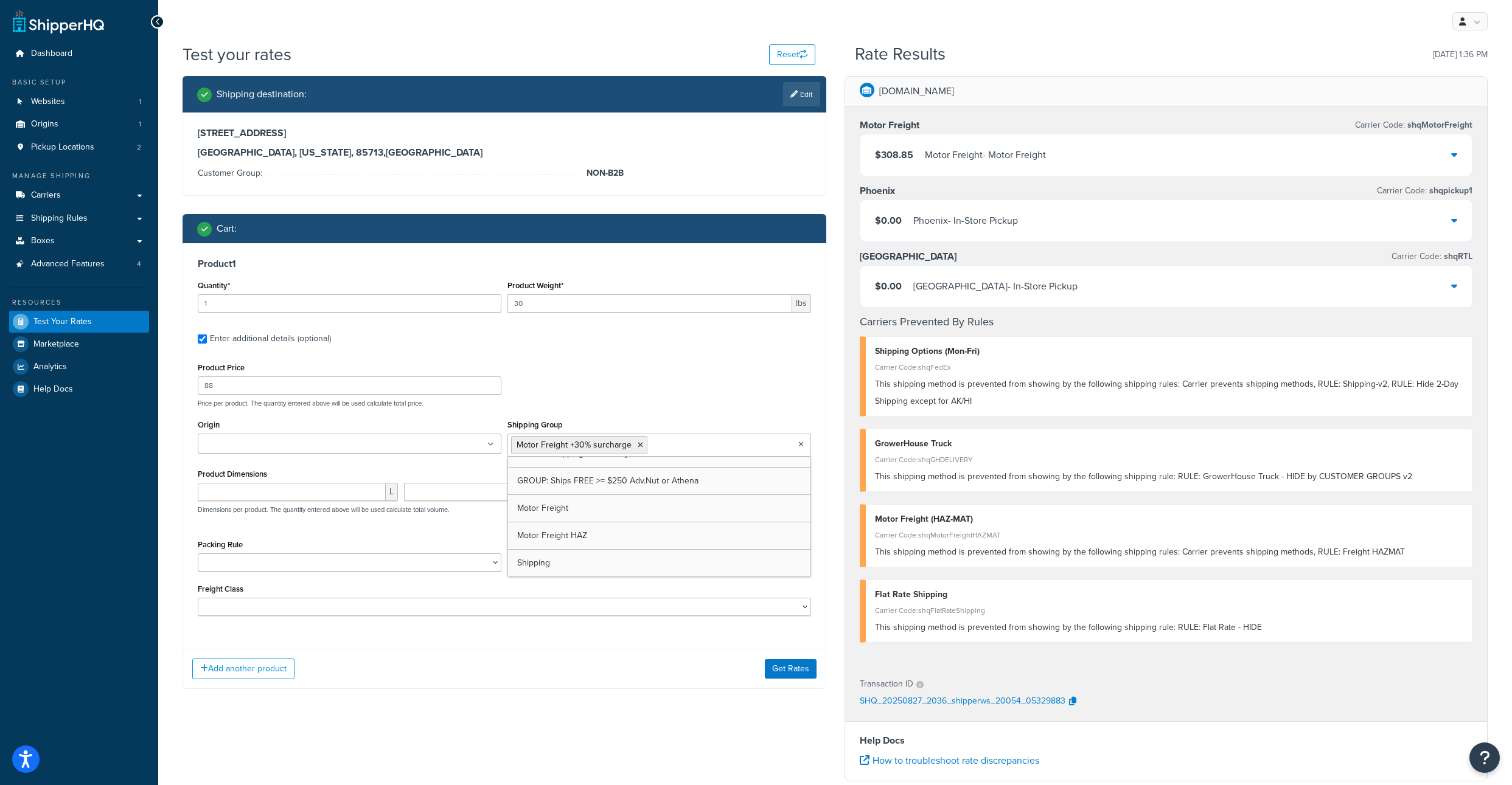
click at [717, 457] on ul "Motor Freight +30% surcharge" at bounding box center [659, 445] width 304 height 23
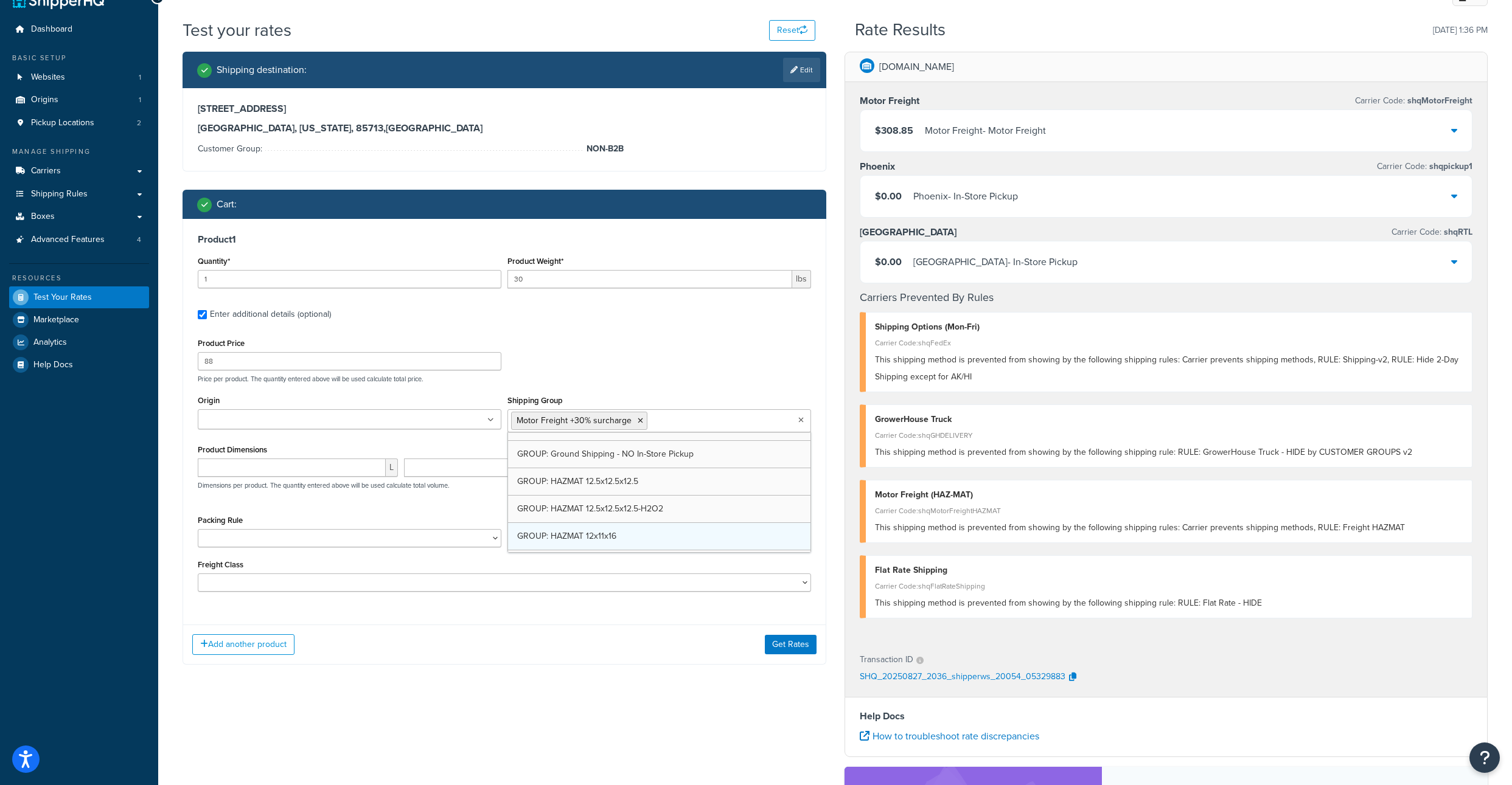
scroll to position [467, 0]
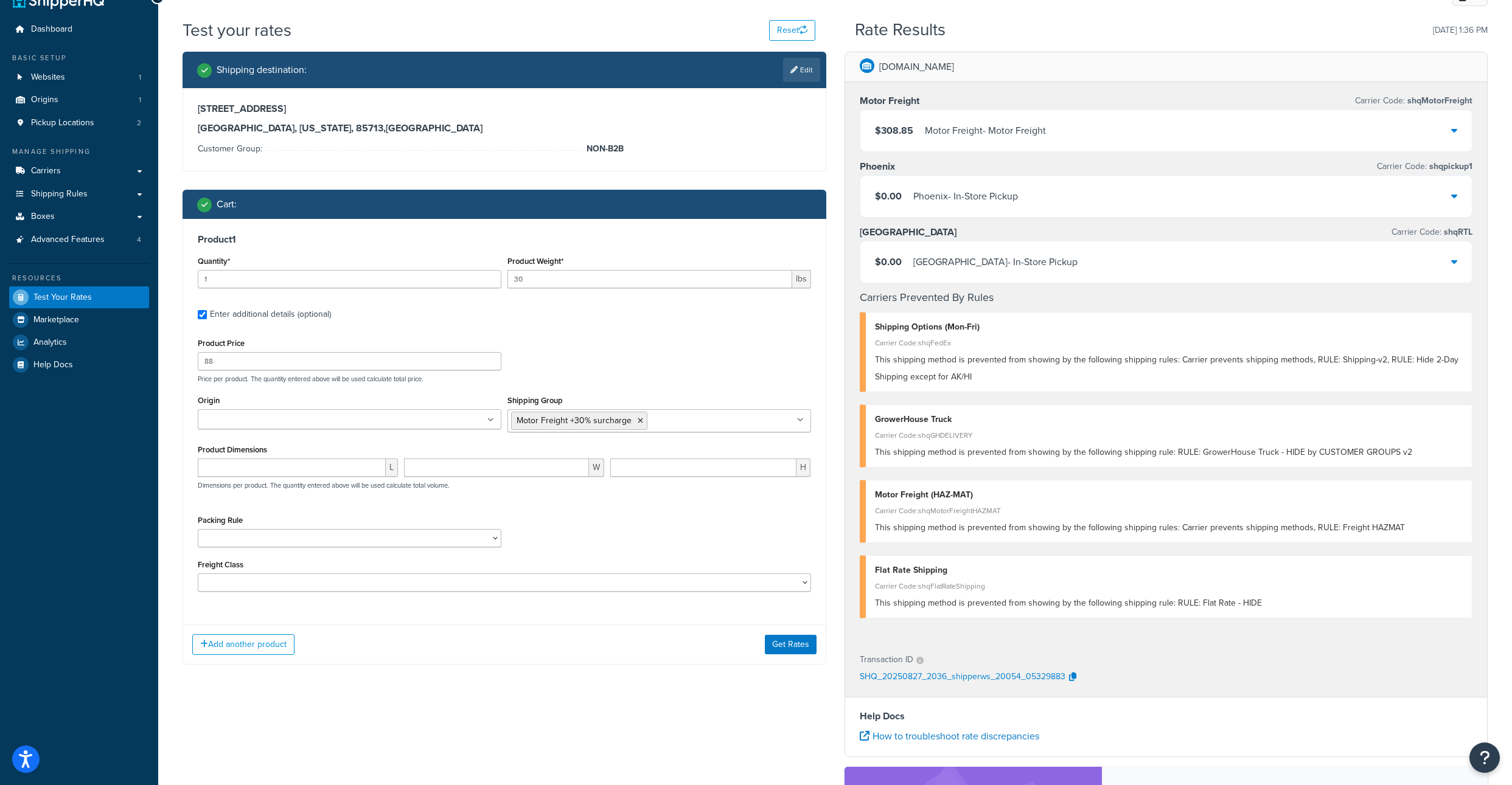
click at [717, 359] on div "Product 1 Quantity* 1 Product Weight* 30 lbs Enter additional details (optional…" at bounding box center [504, 417] width 643 height 397
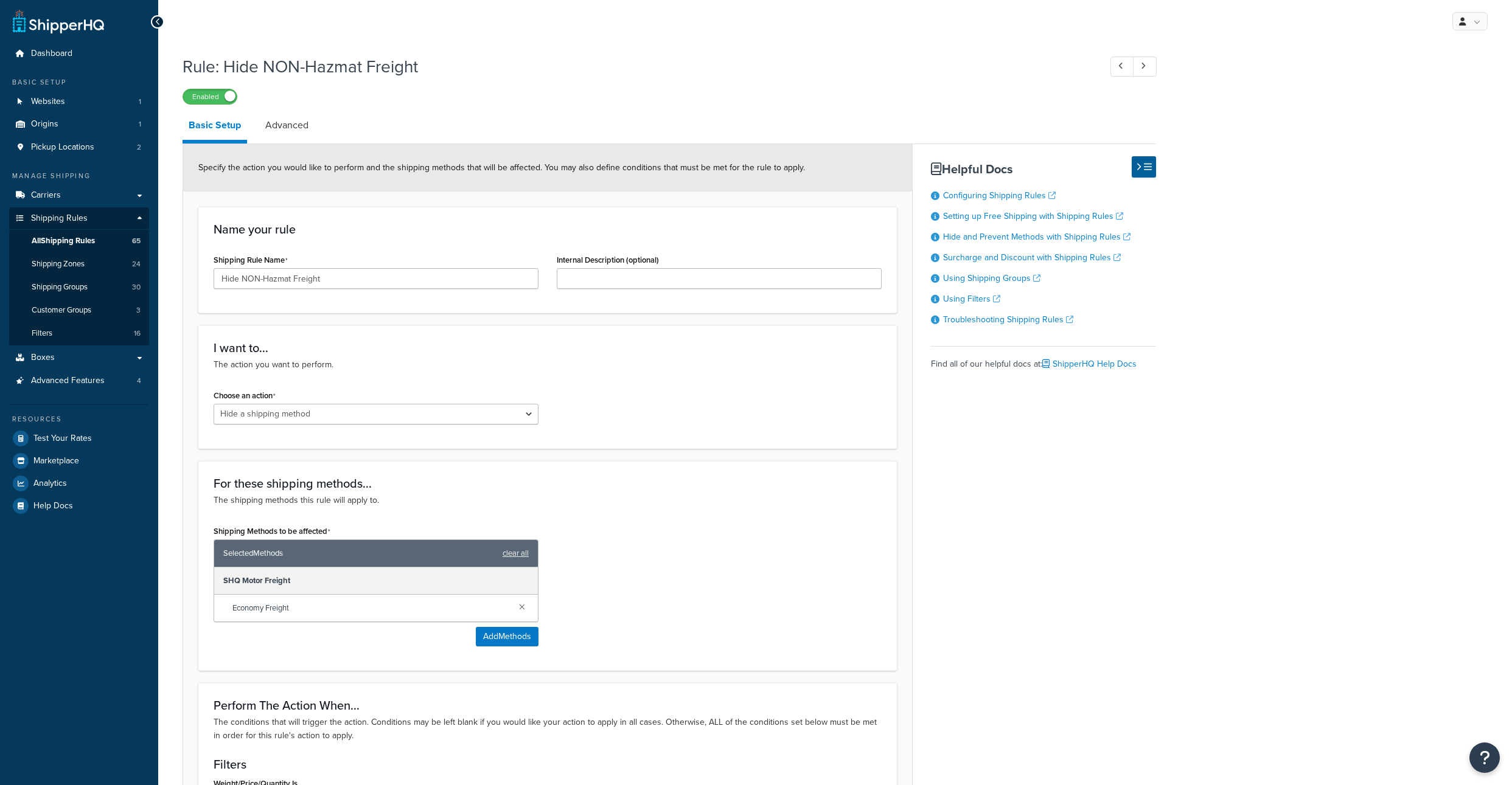
select select "HIDE"
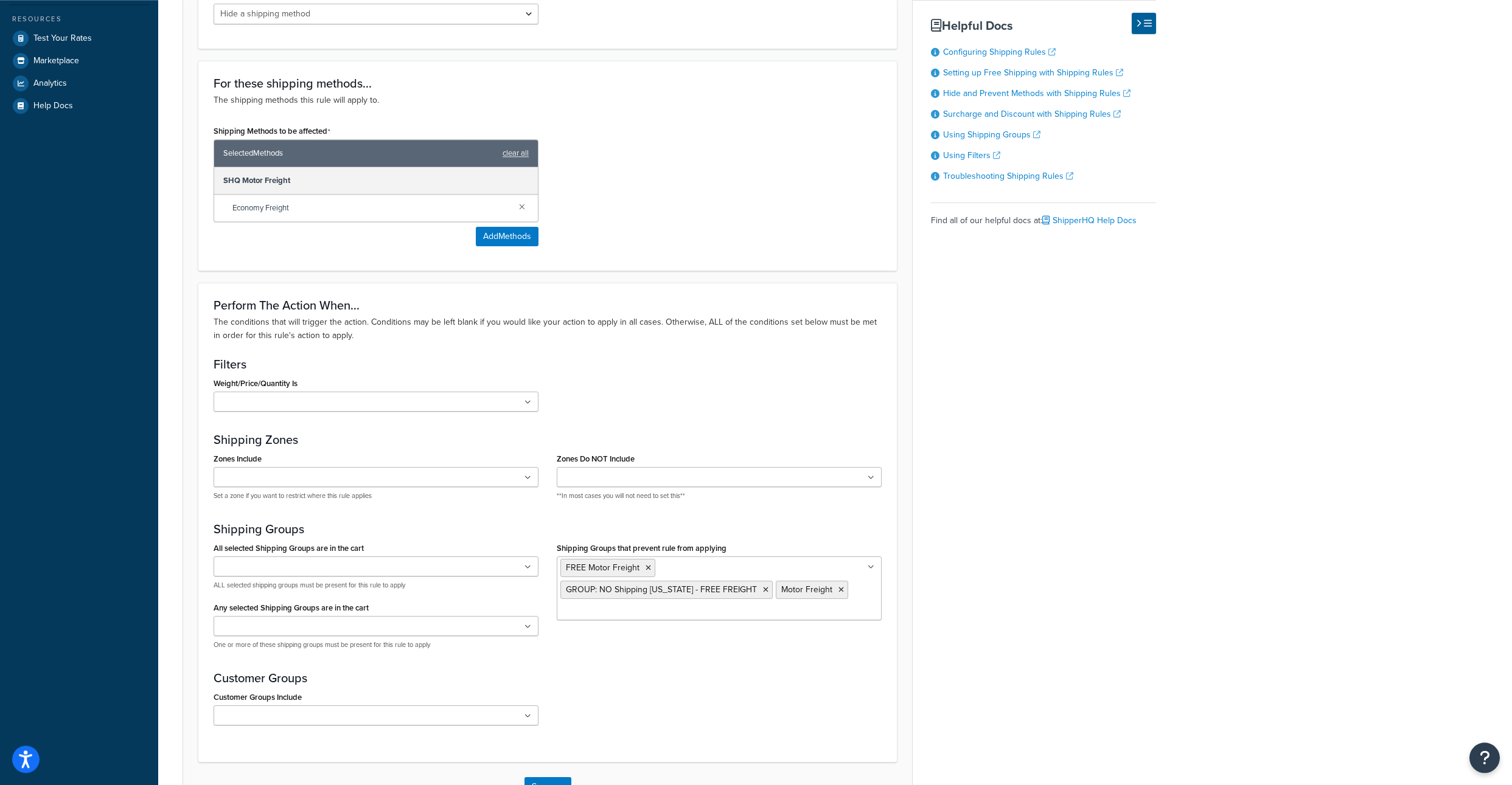
scroll to position [548, 0]
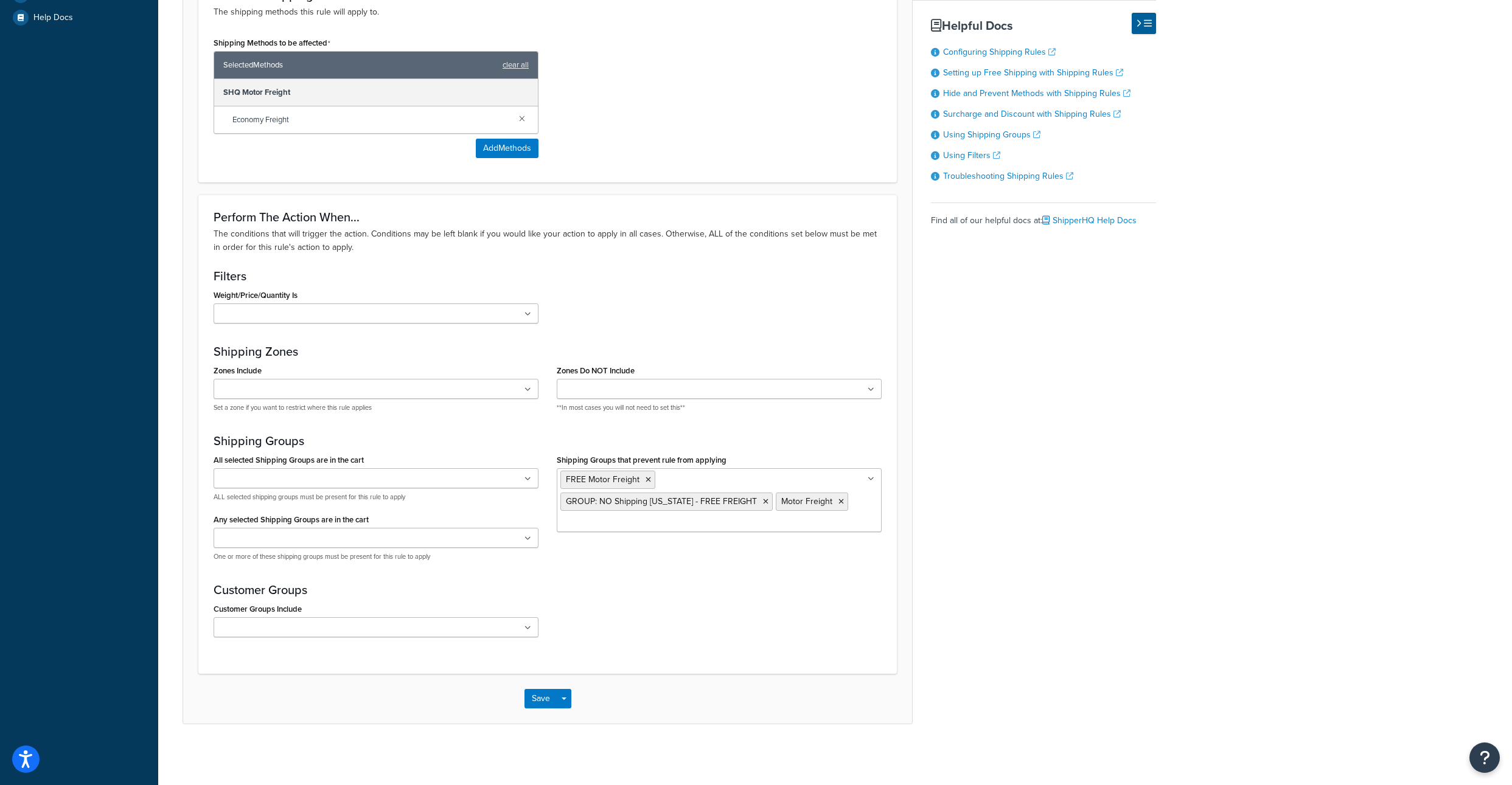
click at [668, 530] on input "Shipping Groups that prevent rule from applying" at bounding box center [614, 523] width 108 height 13
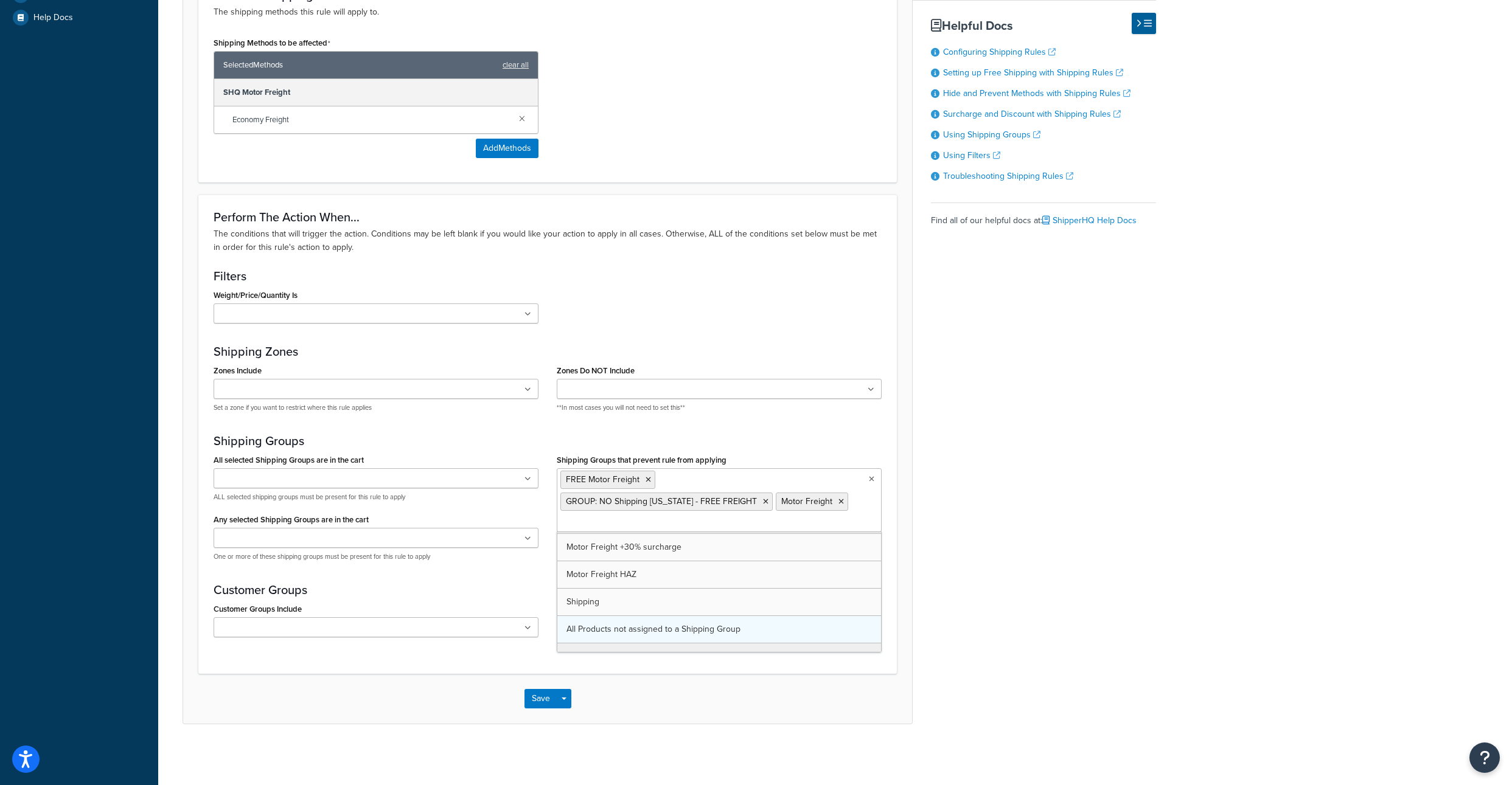
scroll to position [619, 0]
click at [919, 593] on div "Basic Setup Advanced Specify the action you would like to perform and the shipp…" at bounding box center [669, 172] width 973 height 1101
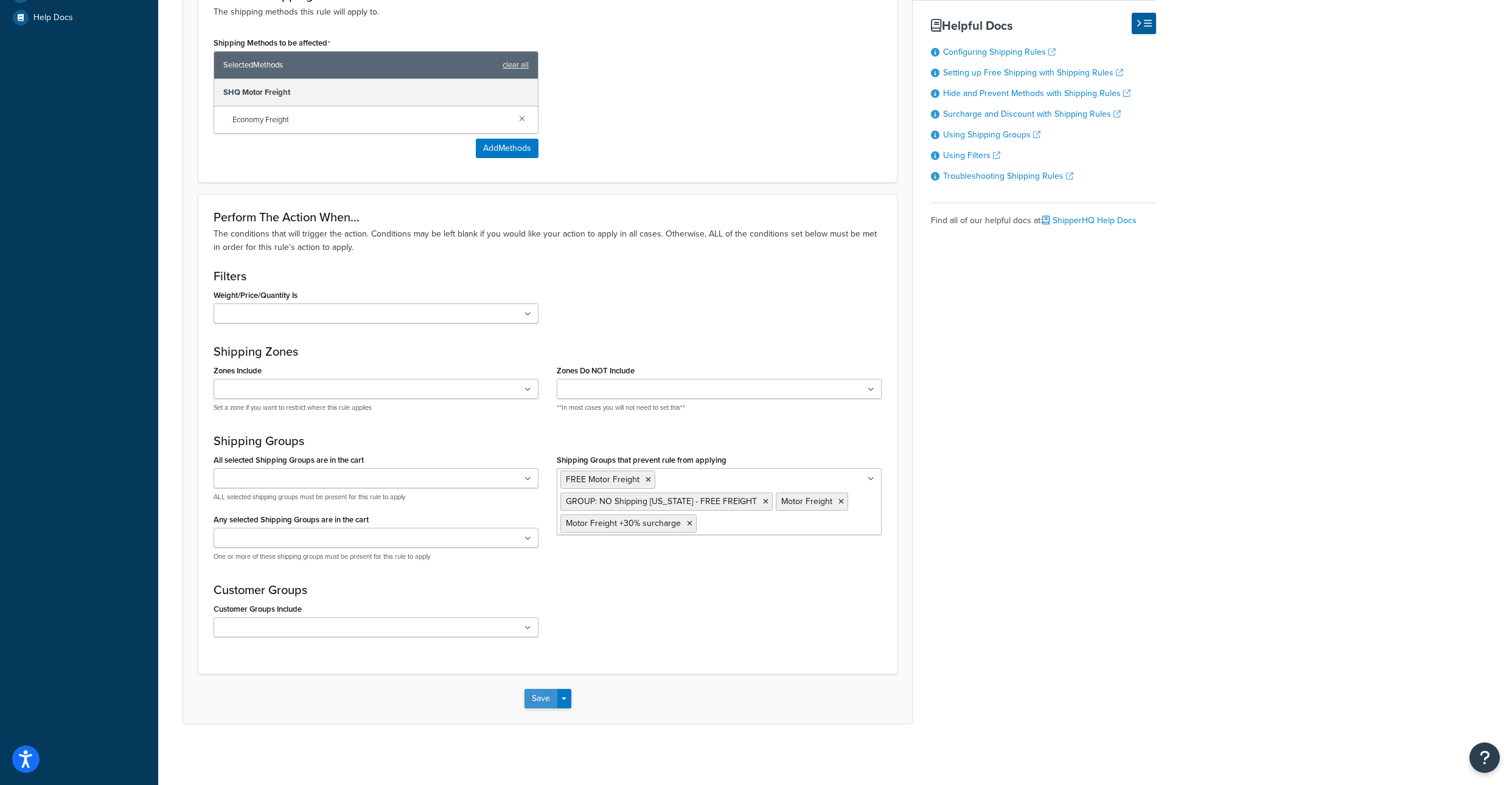
click at [540, 708] on button "Save" at bounding box center [540, 699] width 33 height 20
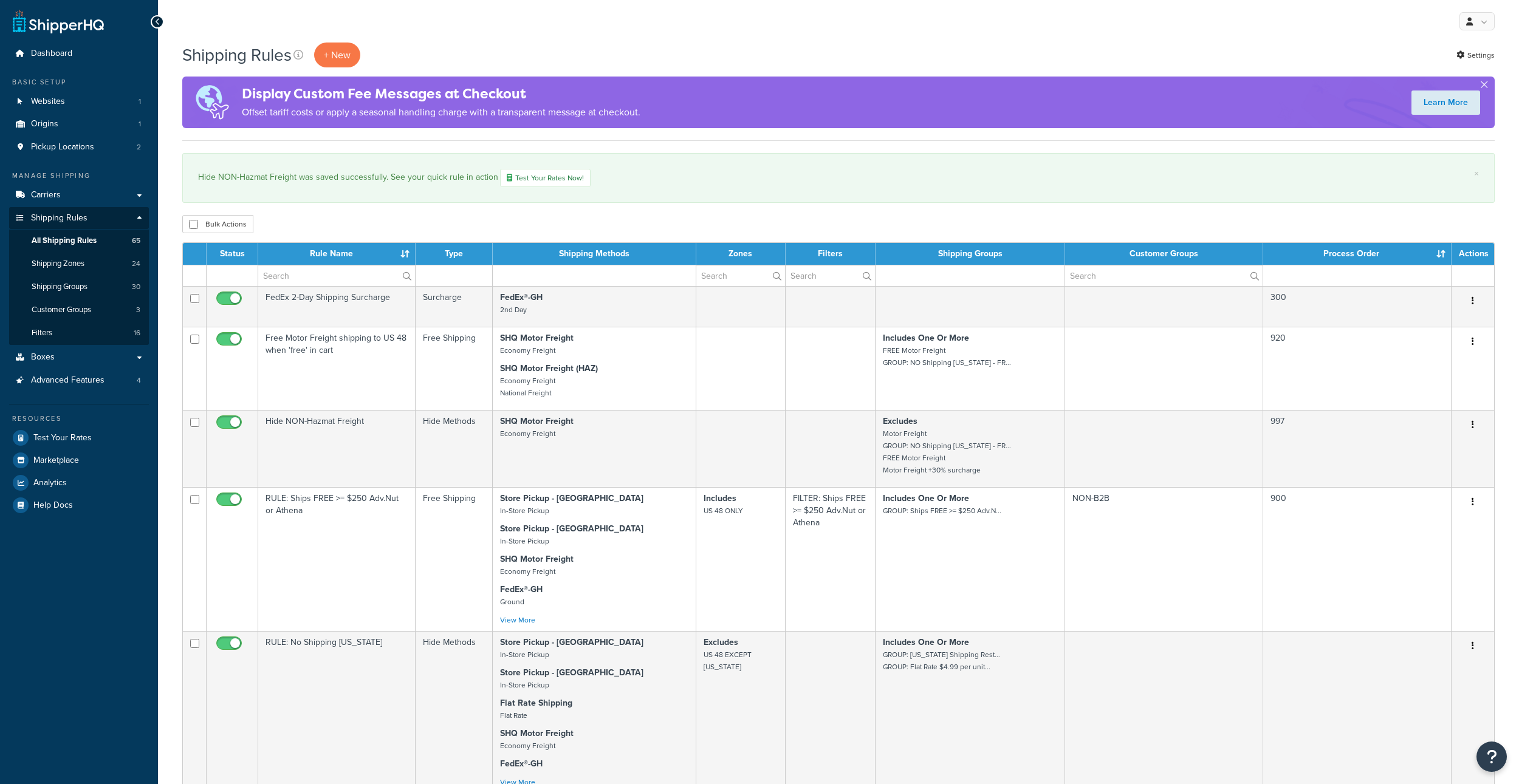
select select "1000"
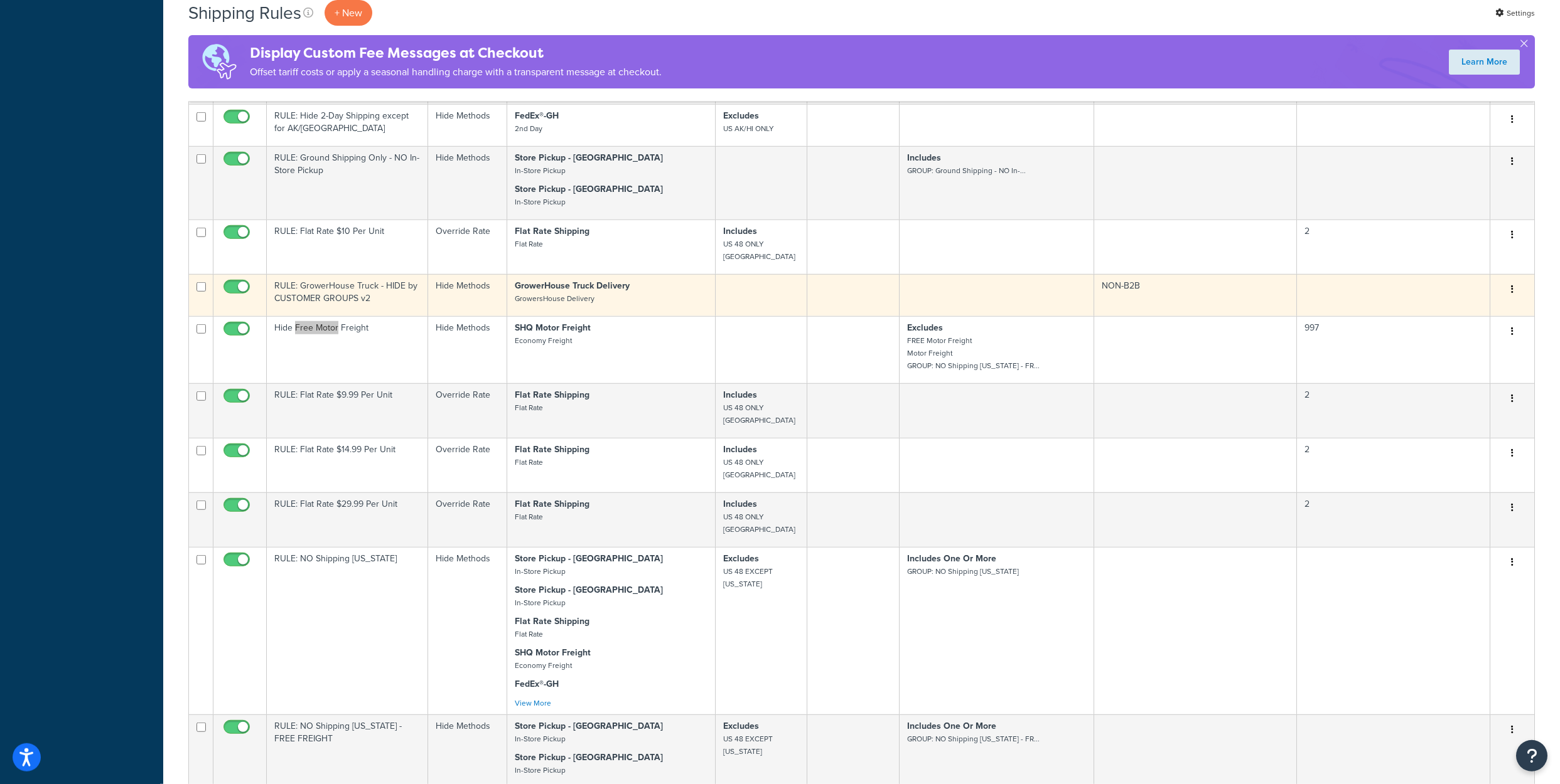
scroll to position [3429, 0]
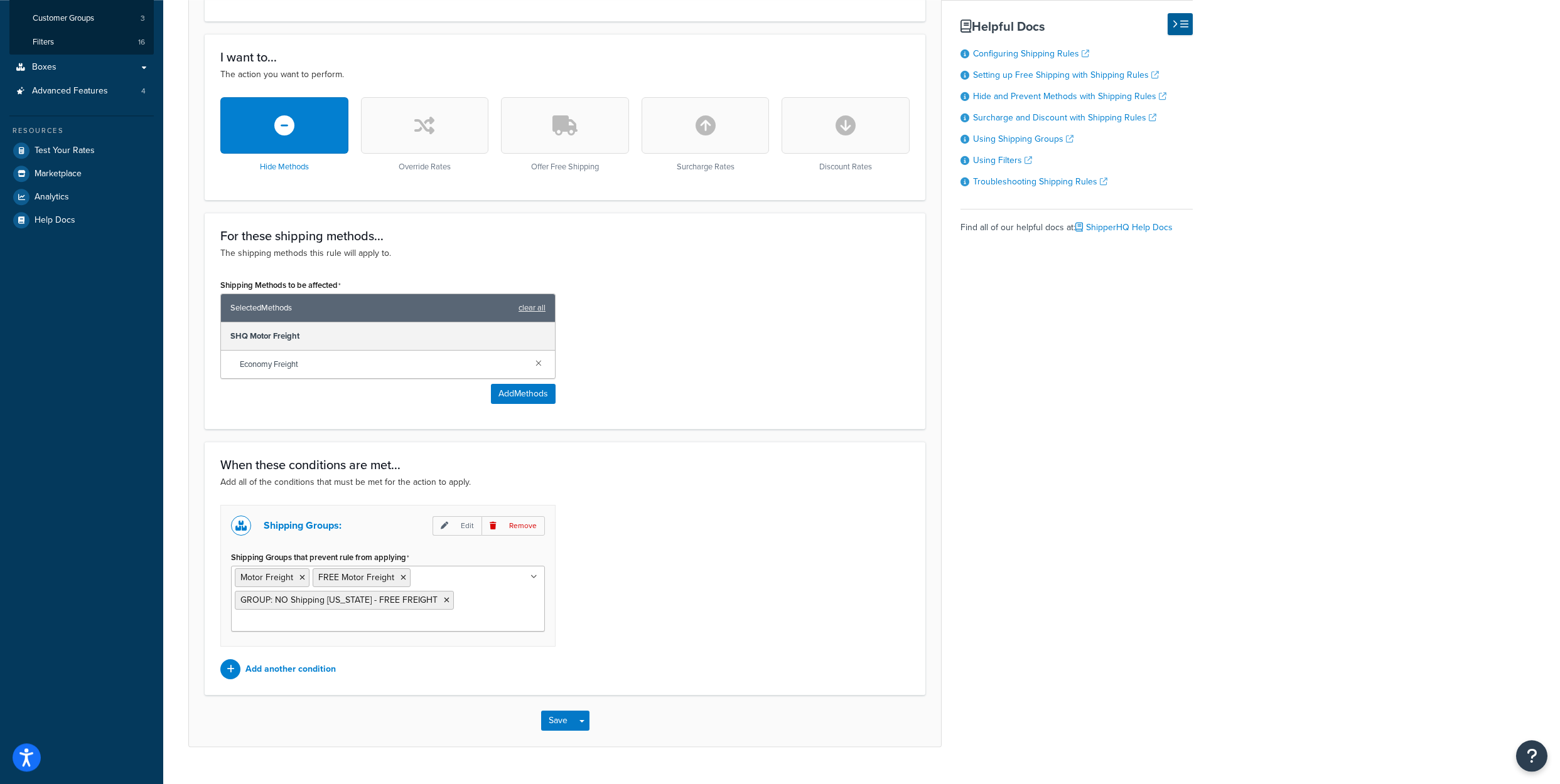
scroll to position [399, 0]
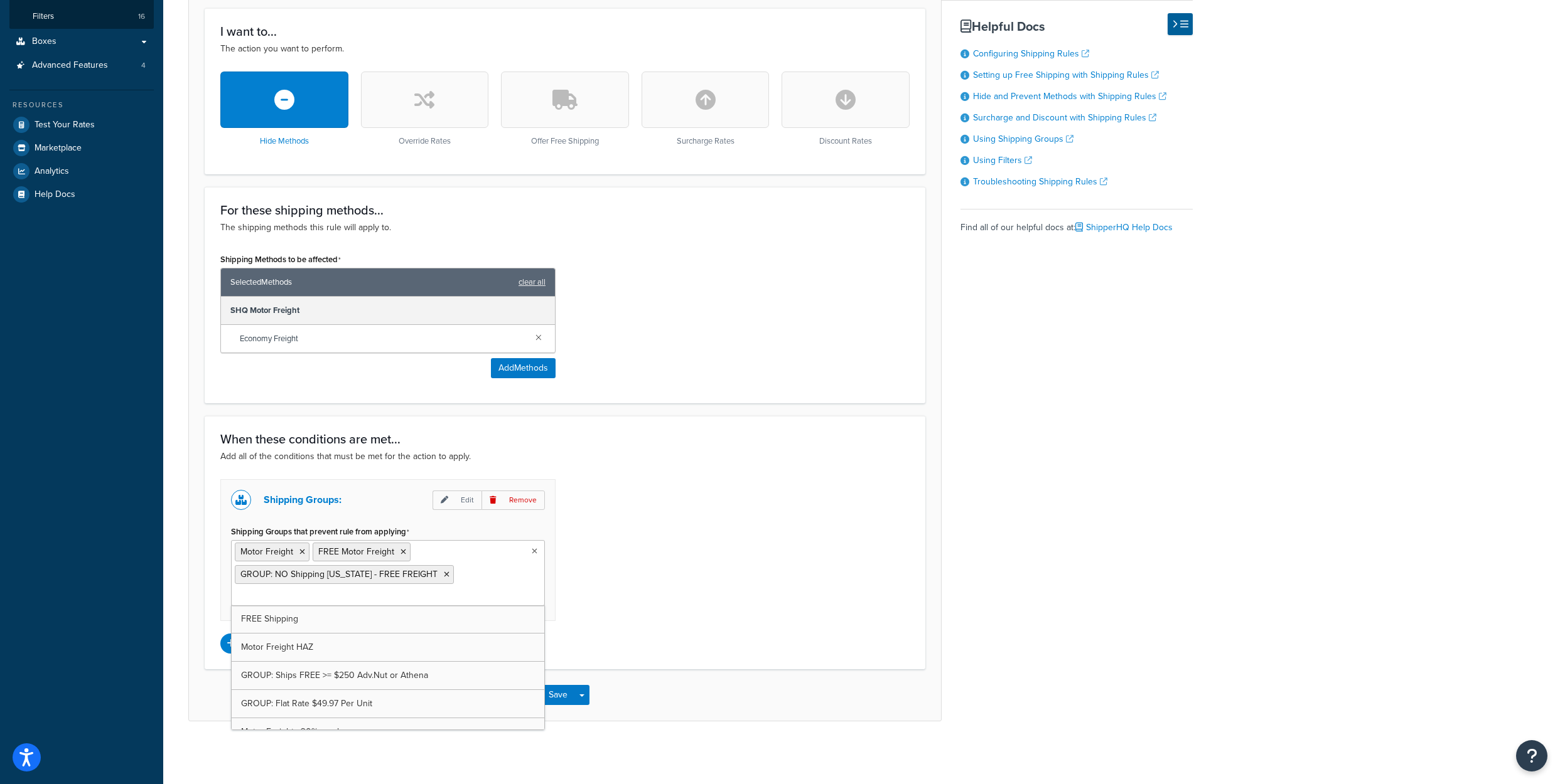
click at [516, 595] on ul "Motor Freight FREE Motor Freight GROUP: NO Shipping [US_STATE] - FREE FREIGHT" at bounding box center [387, 573] width 314 height 66
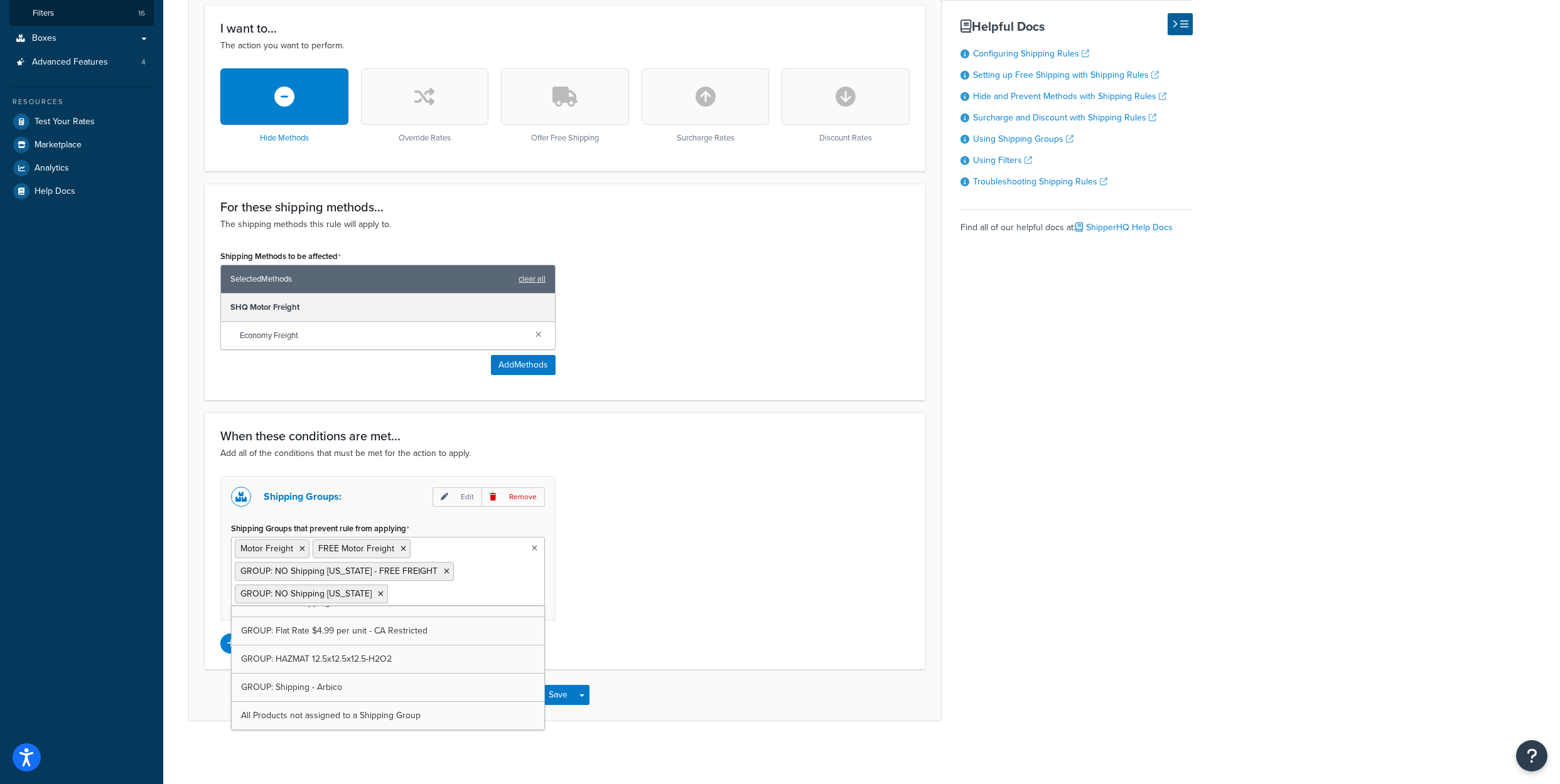
drag, startPoint x: 454, startPoint y: 661, endPoint x: 612, endPoint y: 602, distance: 168.7
click at [612, 602] on div "Shipping Groups: Edit Remove Shipping Groups that prevent rule from applying Mo…" at bounding box center [564, 565] width 708 height 178
click at [556, 706] on button "Save" at bounding box center [558, 696] width 34 height 20
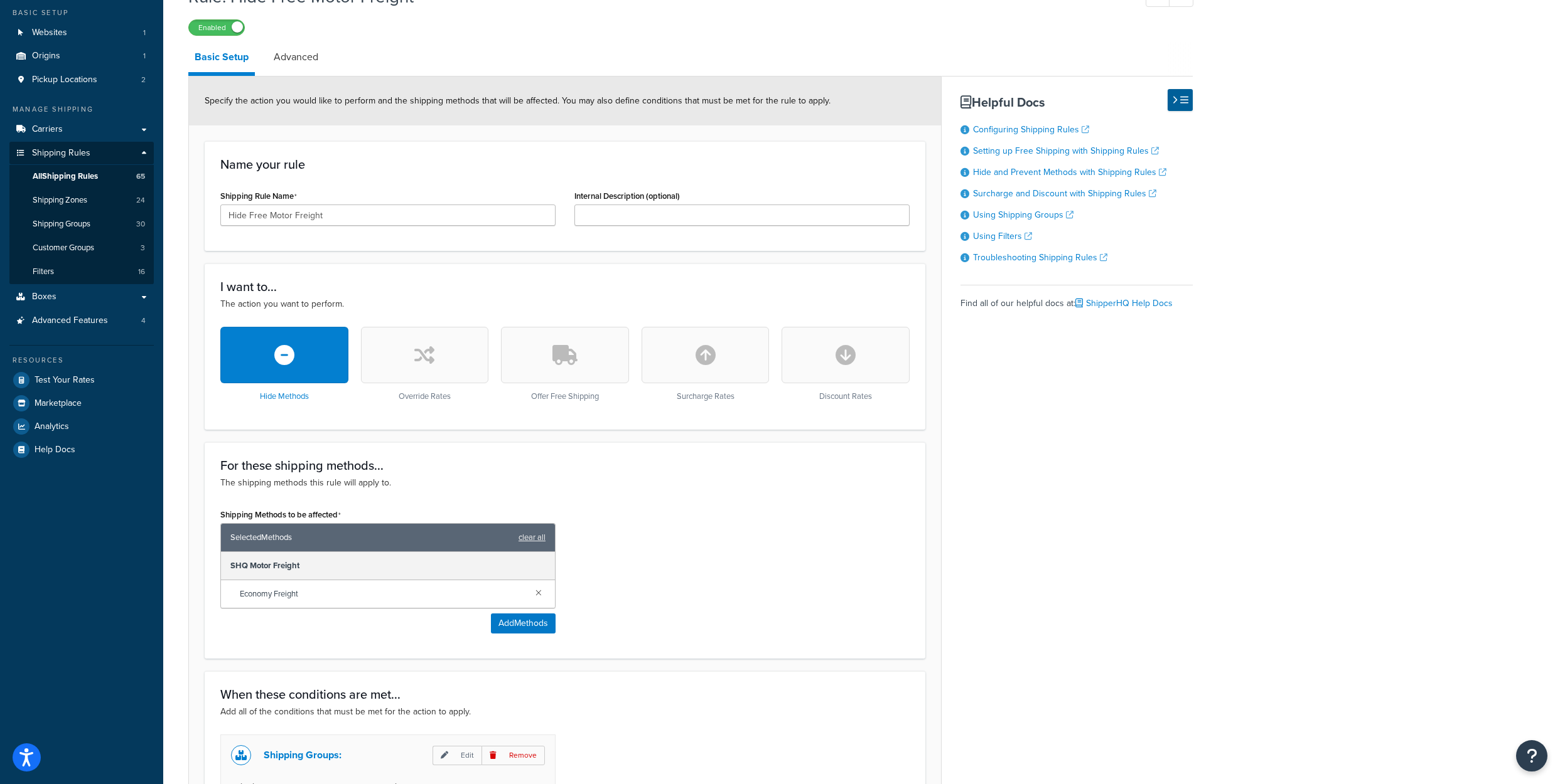
scroll to position [326, 0]
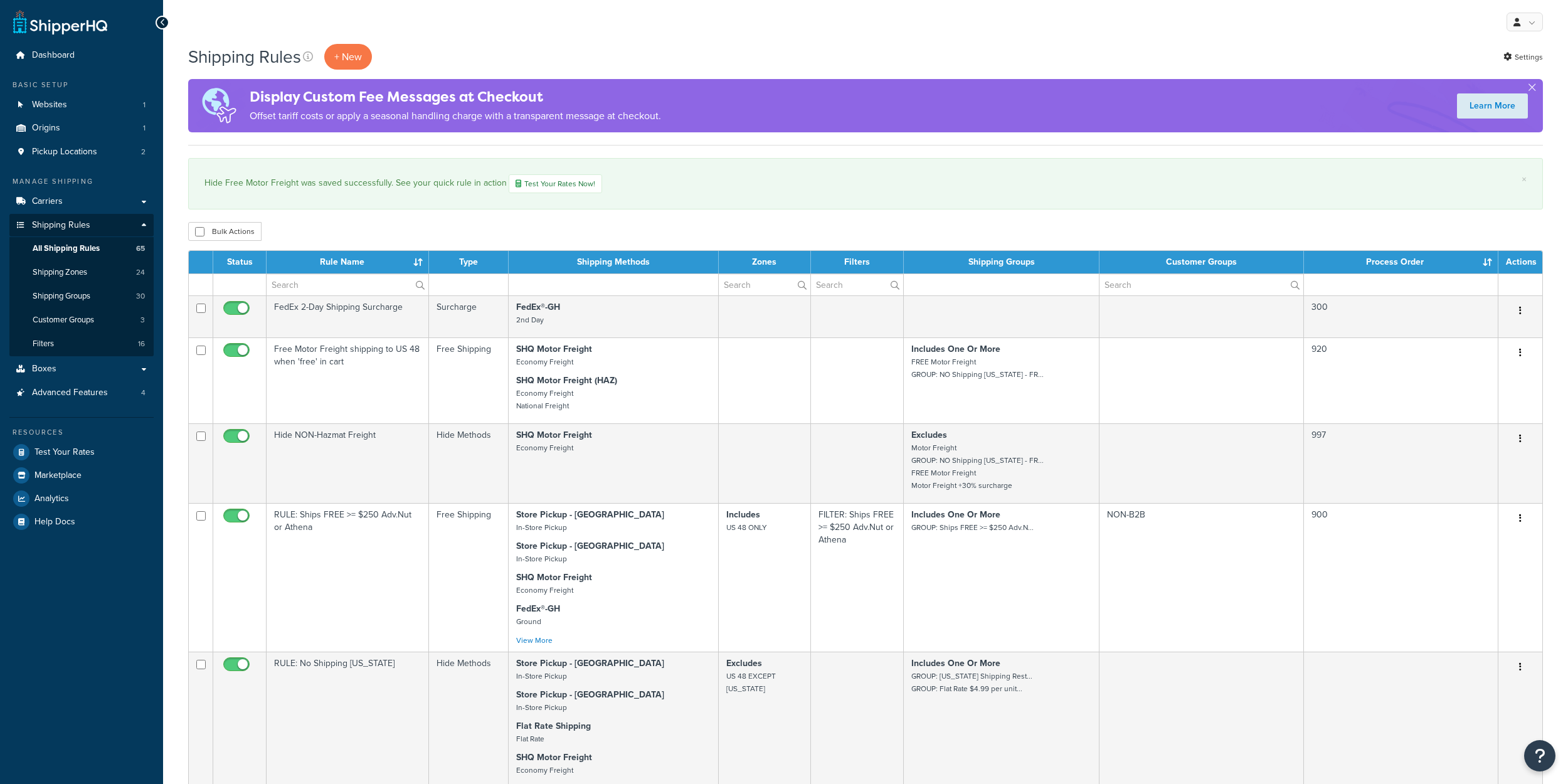
select select "1000"
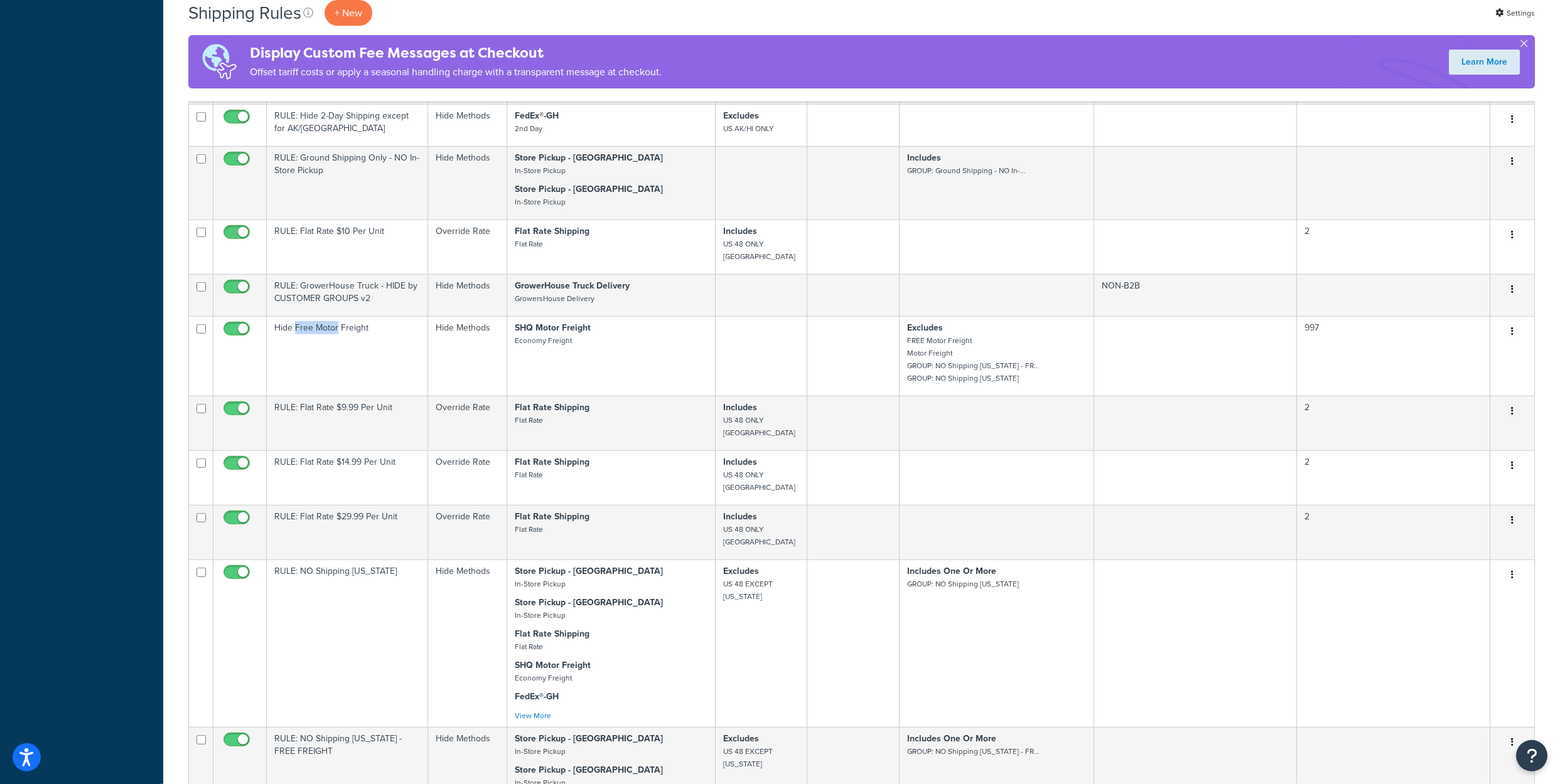
scroll to position [3429, 0]
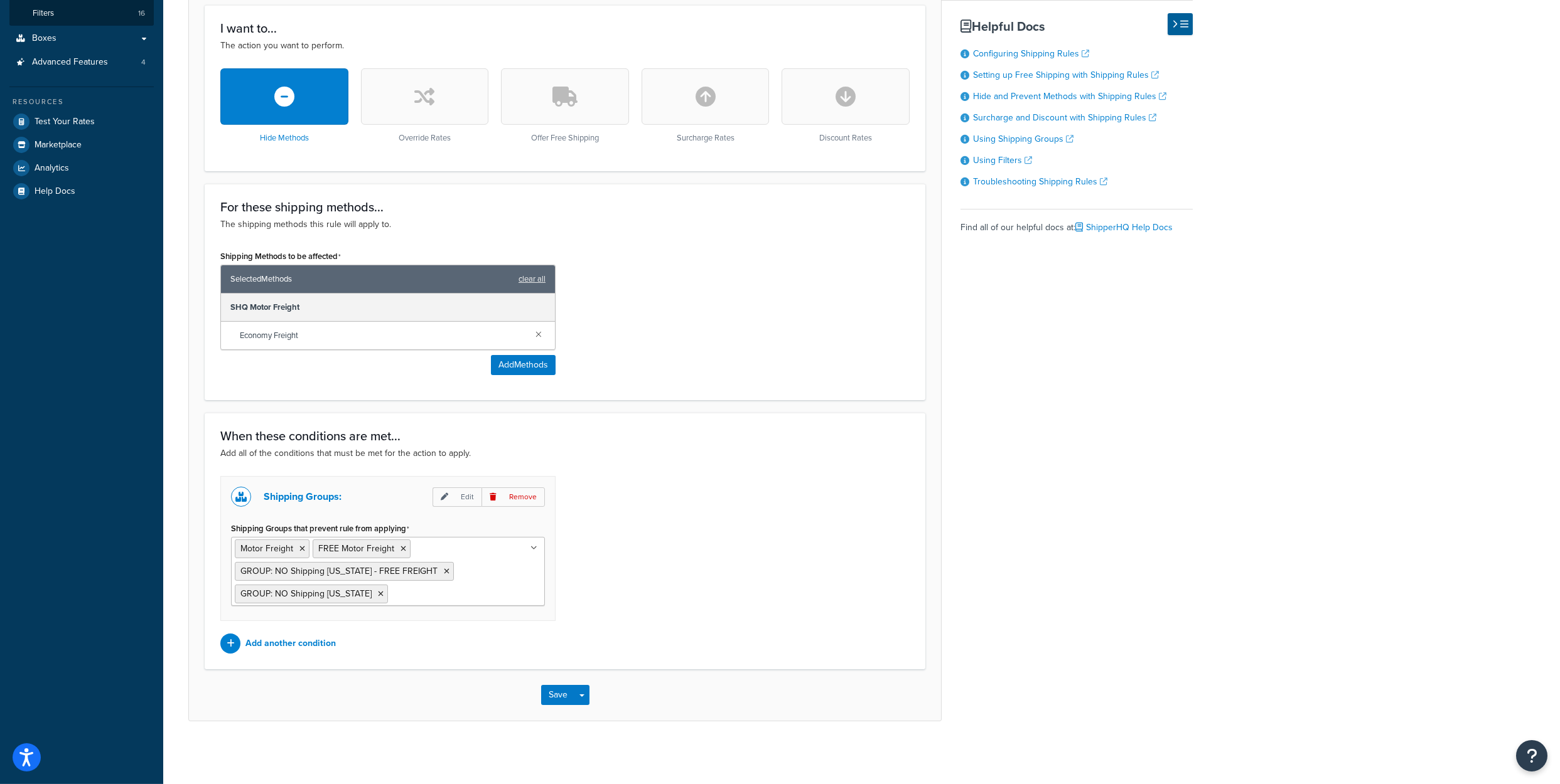
scroll to position [437, 0]
click at [471, 592] on ul "Motor Freight FREE Motor Freight GROUP: NO Shipping [US_STATE] - FREE FREIGHT G…" at bounding box center [387, 572] width 314 height 69
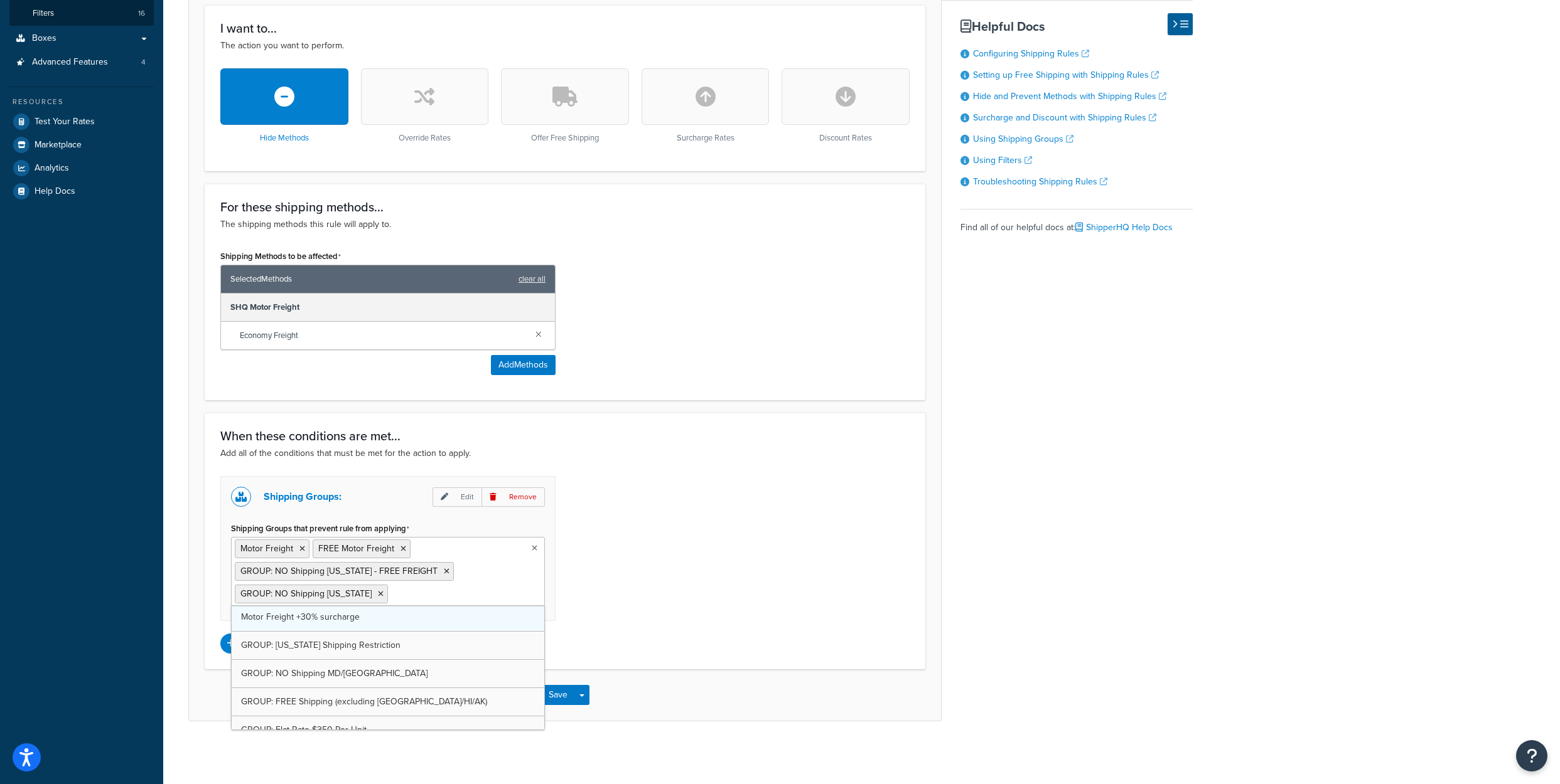
scroll to position [104, 0]
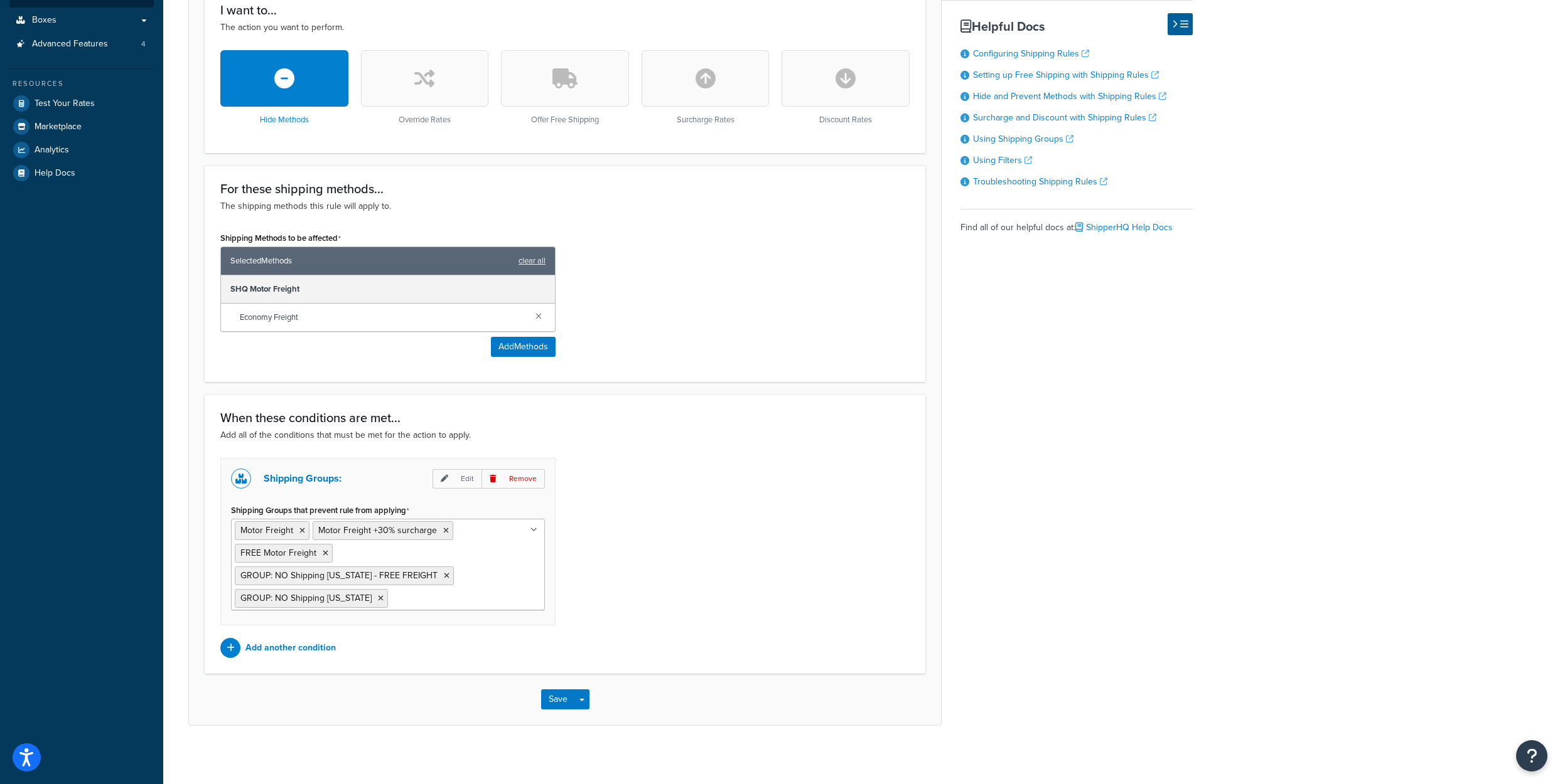
drag, startPoint x: 717, startPoint y: 454, endPoint x: 710, endPoint y: 462, distance: 10.6
click at [713, 462] on form "Specify the action you would like to perform and the shipping methods that will…" at bounding box center [564, 262] width 752 height 925
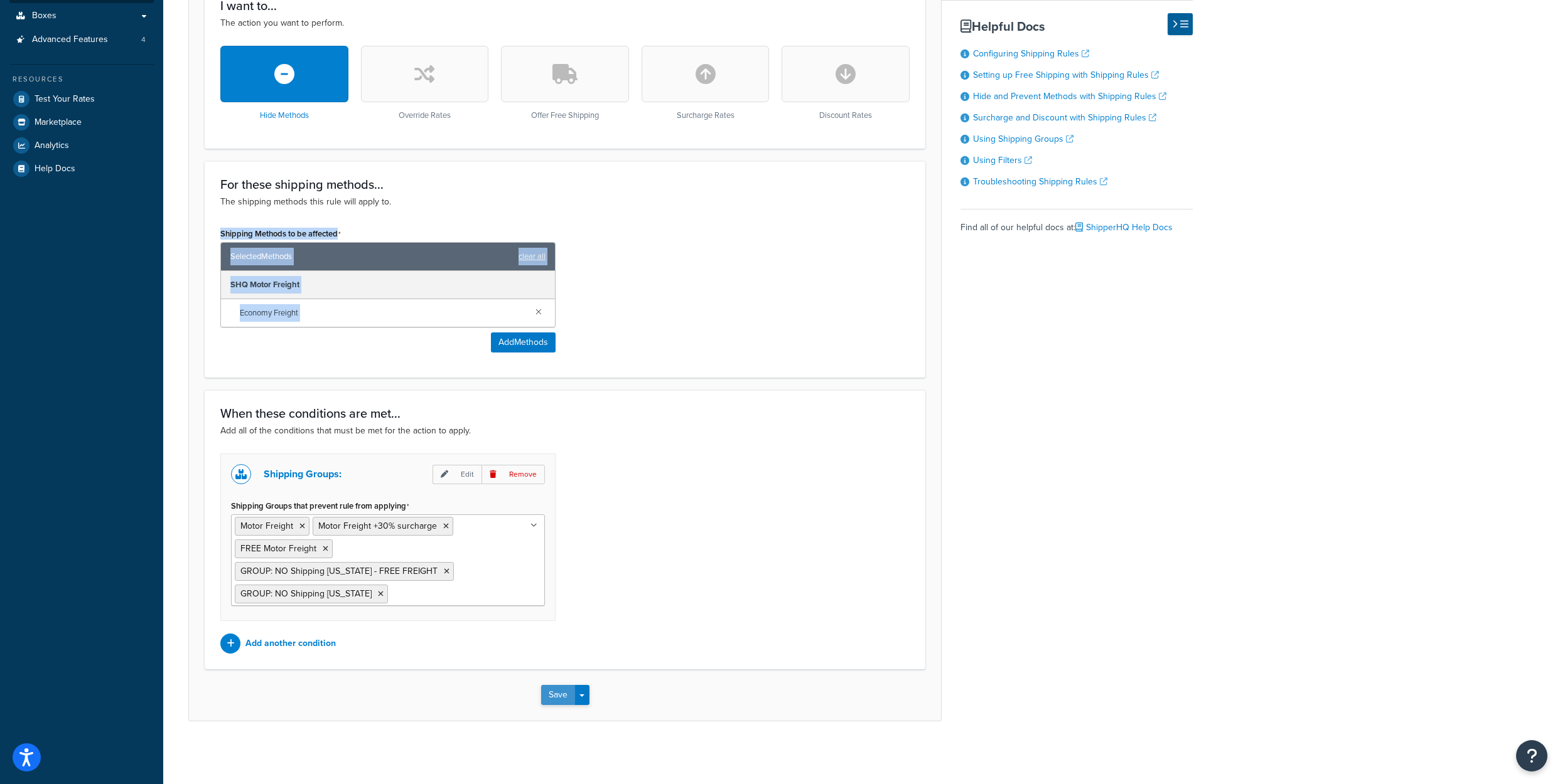
click at [548, 701] on button "Save" at bounding box center [558, 696] width 34 height 20
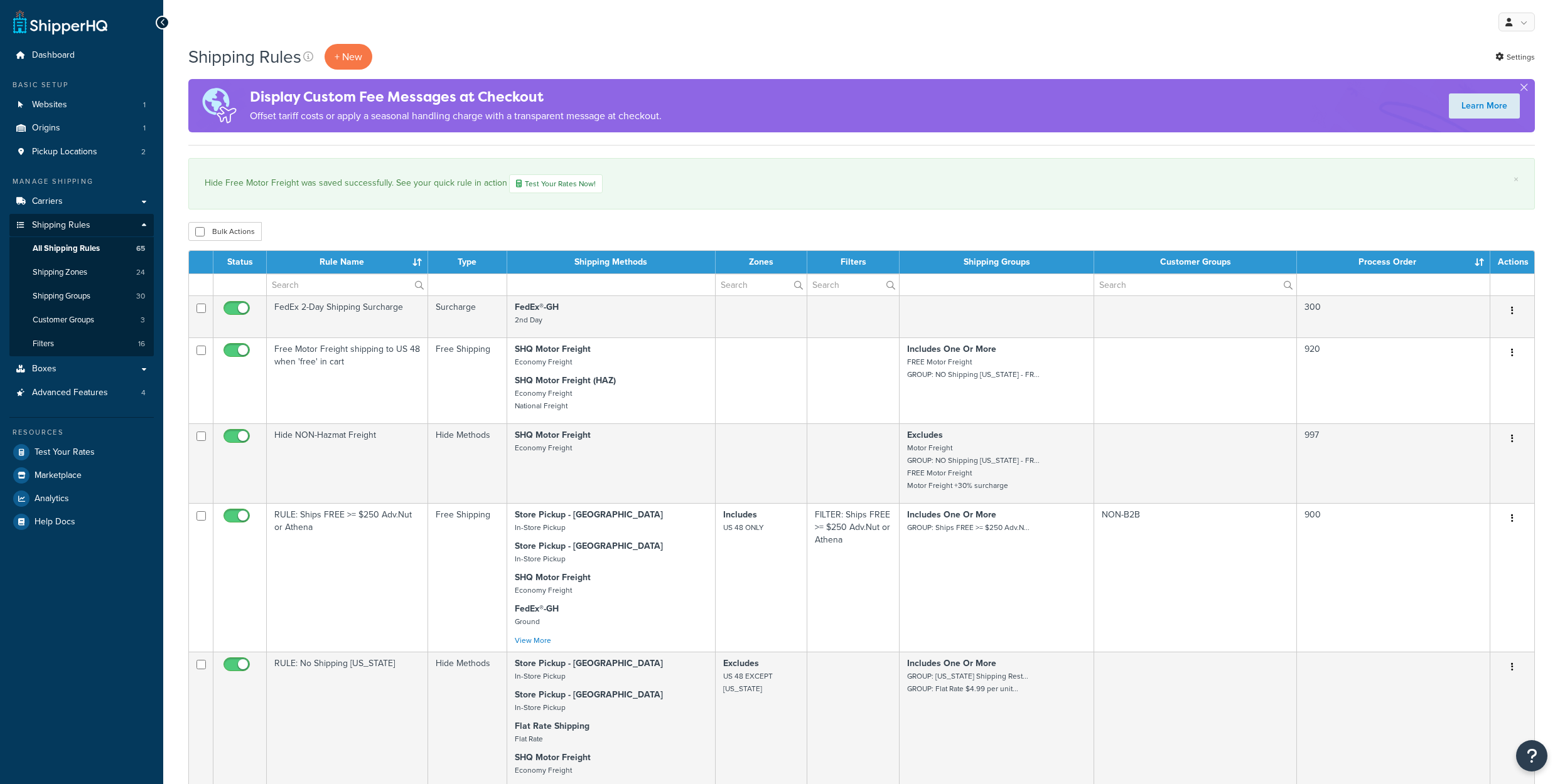
select select "1000"
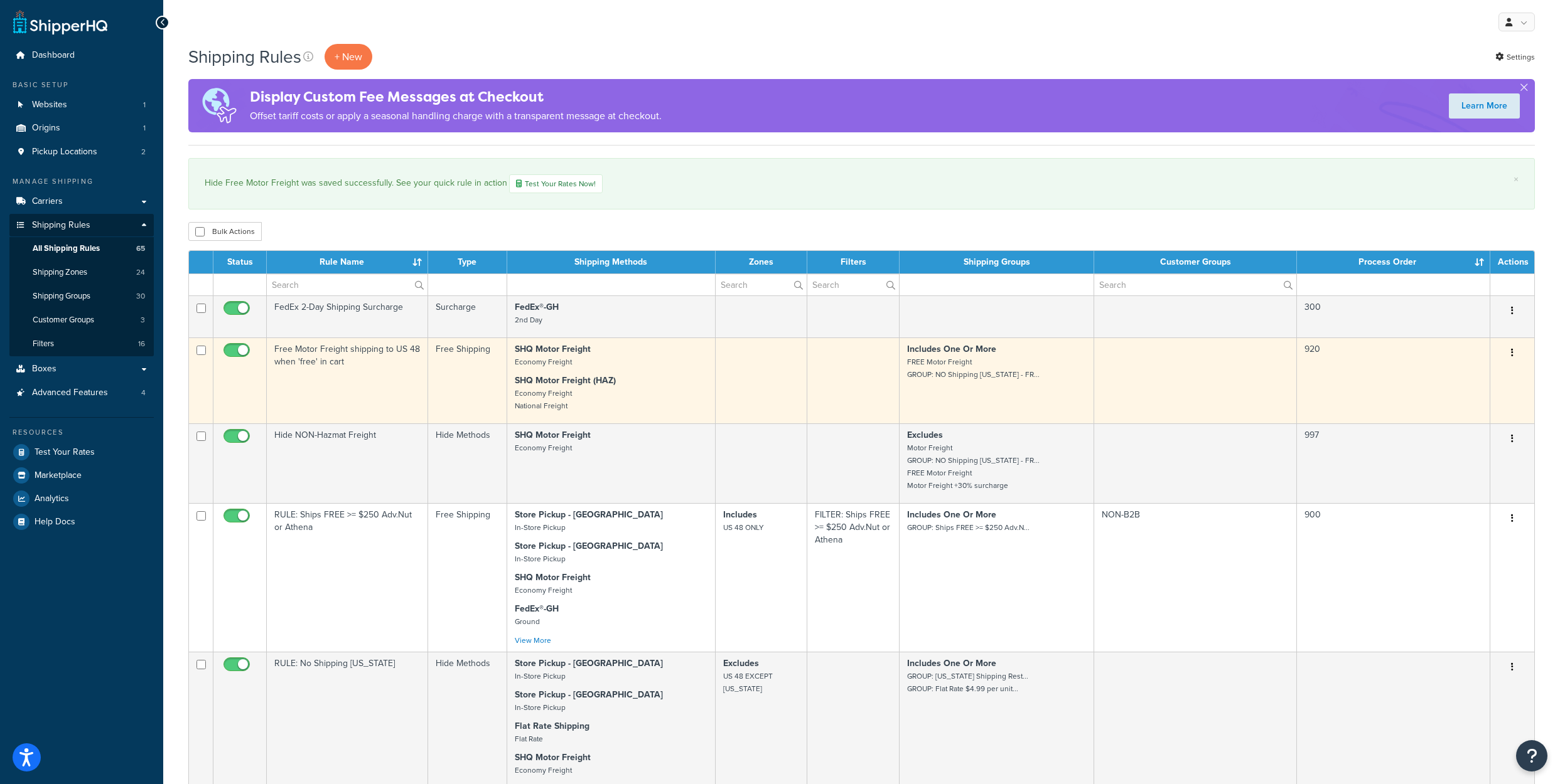
scroll to position [3101, 0]
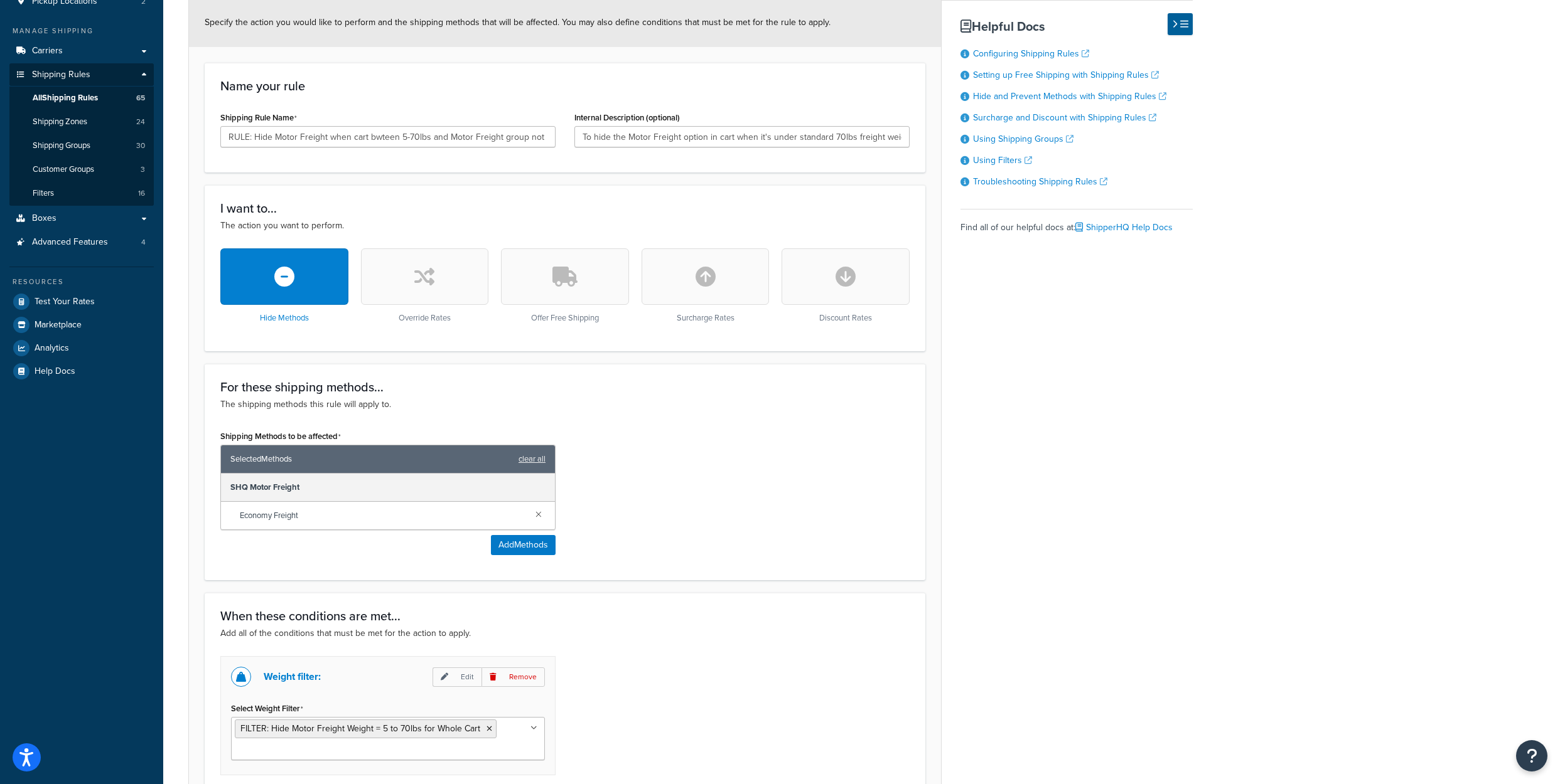
scroll to position [489, 0]
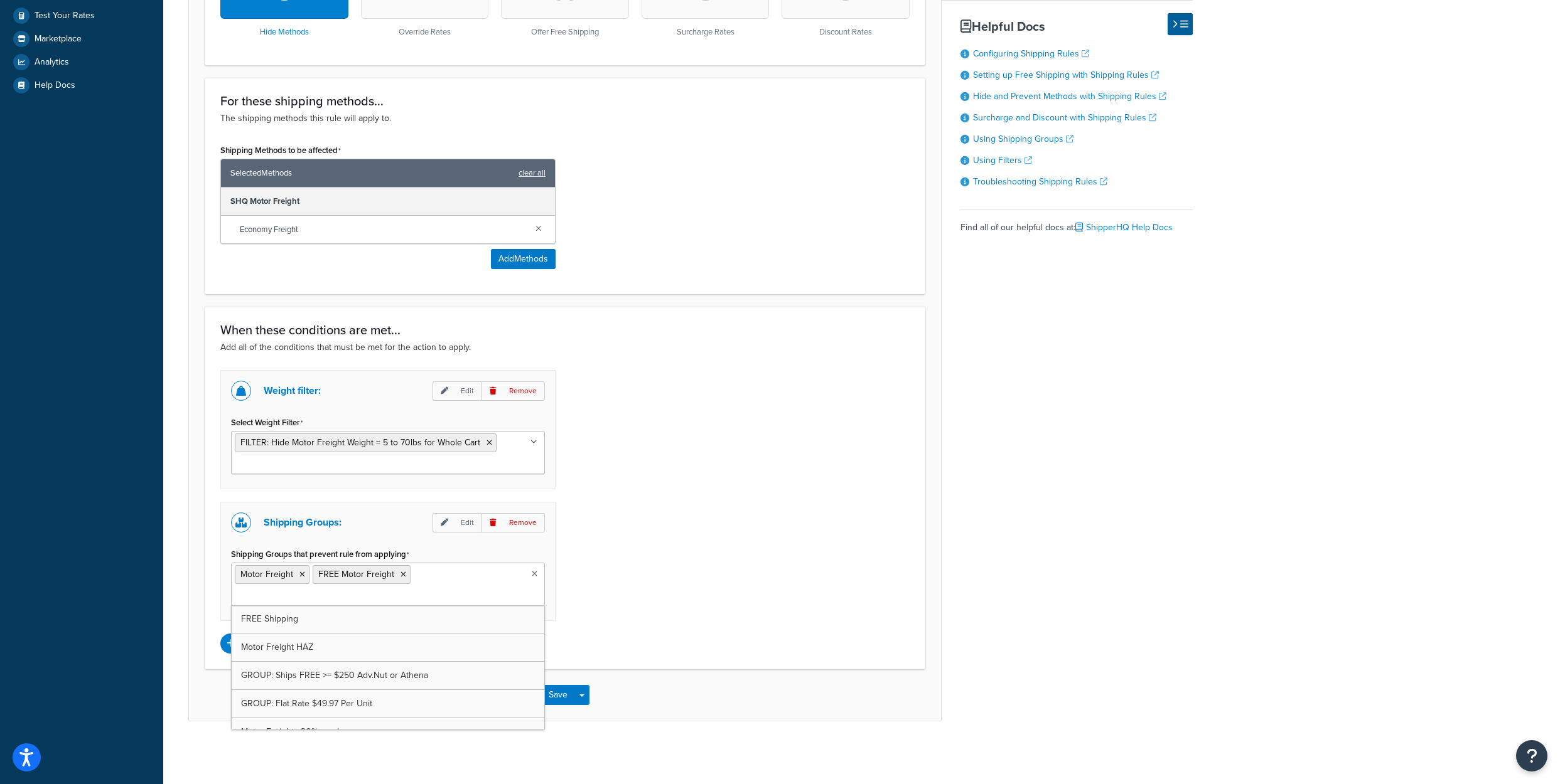
click at [483, 606] on ul "Motor Freight FREE Motor Freight" at bounding box center [387, 584] width 314 height 43
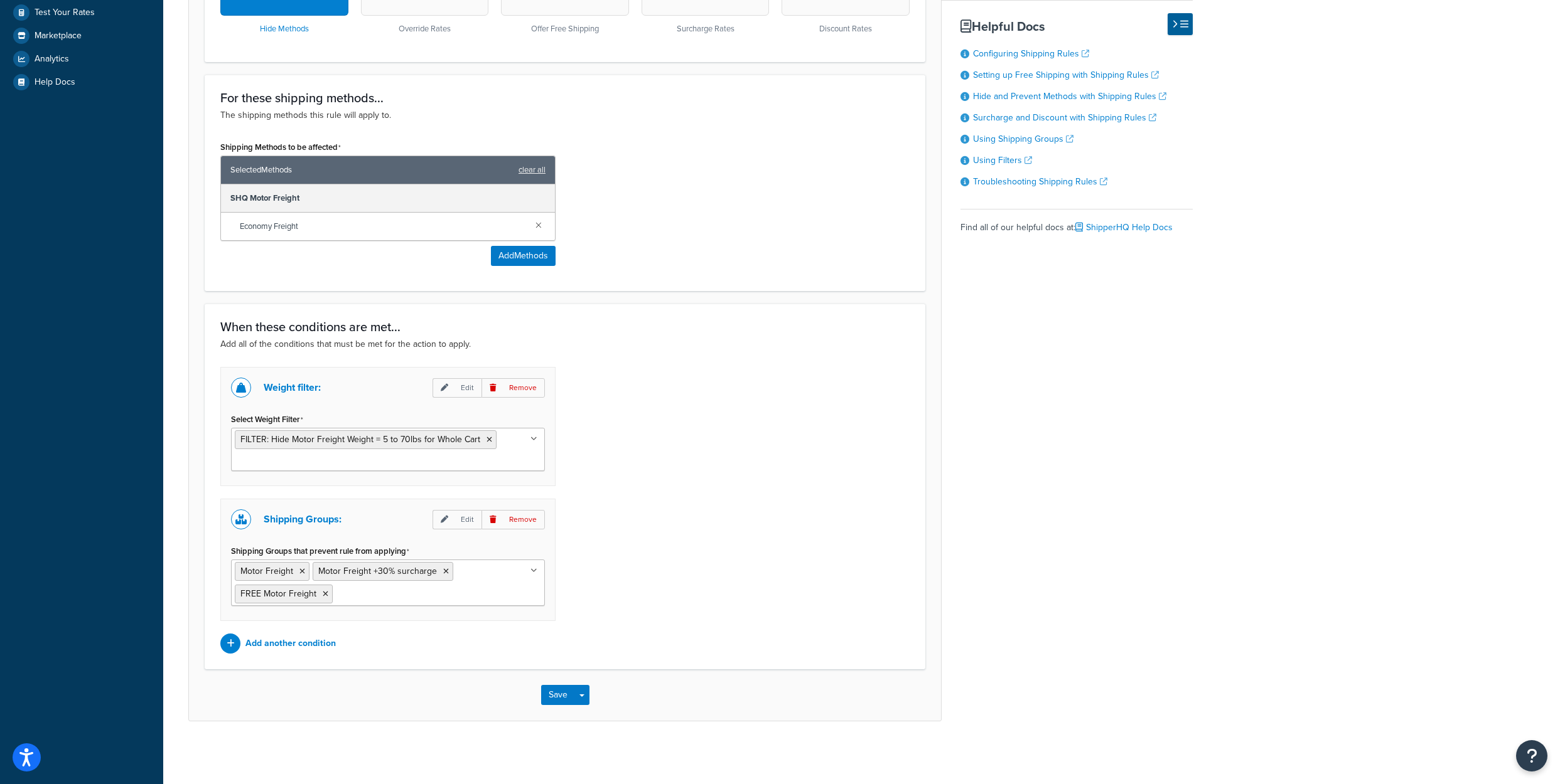
click at [607, 541] on div "Weight filter: Edit Remove Select Weight Filter FILTER: Hide Motor Freight Weig…" at bounding box center [564, 510] width 708 height 287
click at [558, 706] on button "Save" at bounding box center [558, 696] width 34 height 20
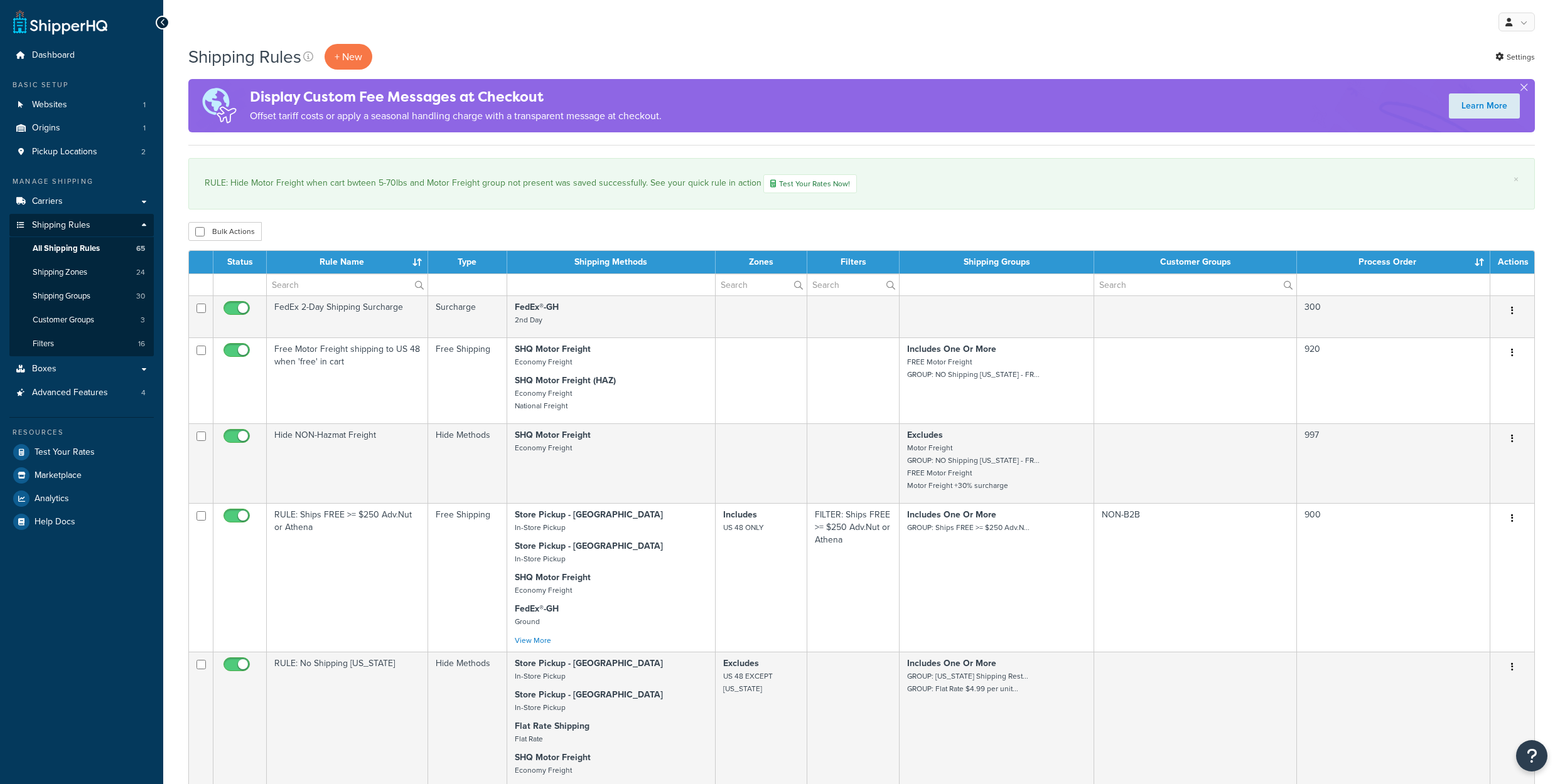
select select "1000"
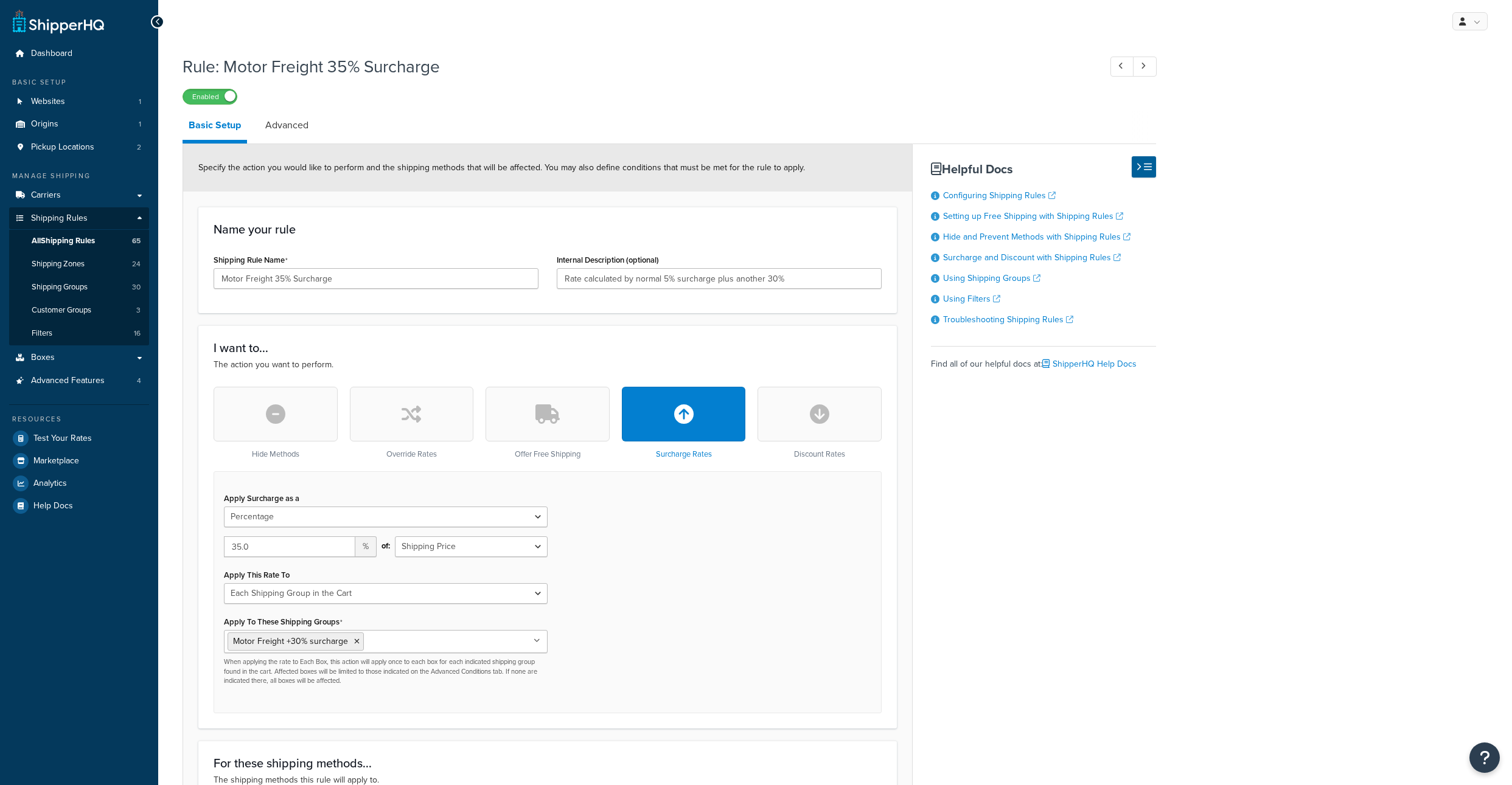
select select "PERCENTAGE"
select select "SHIPPING_GROUP"
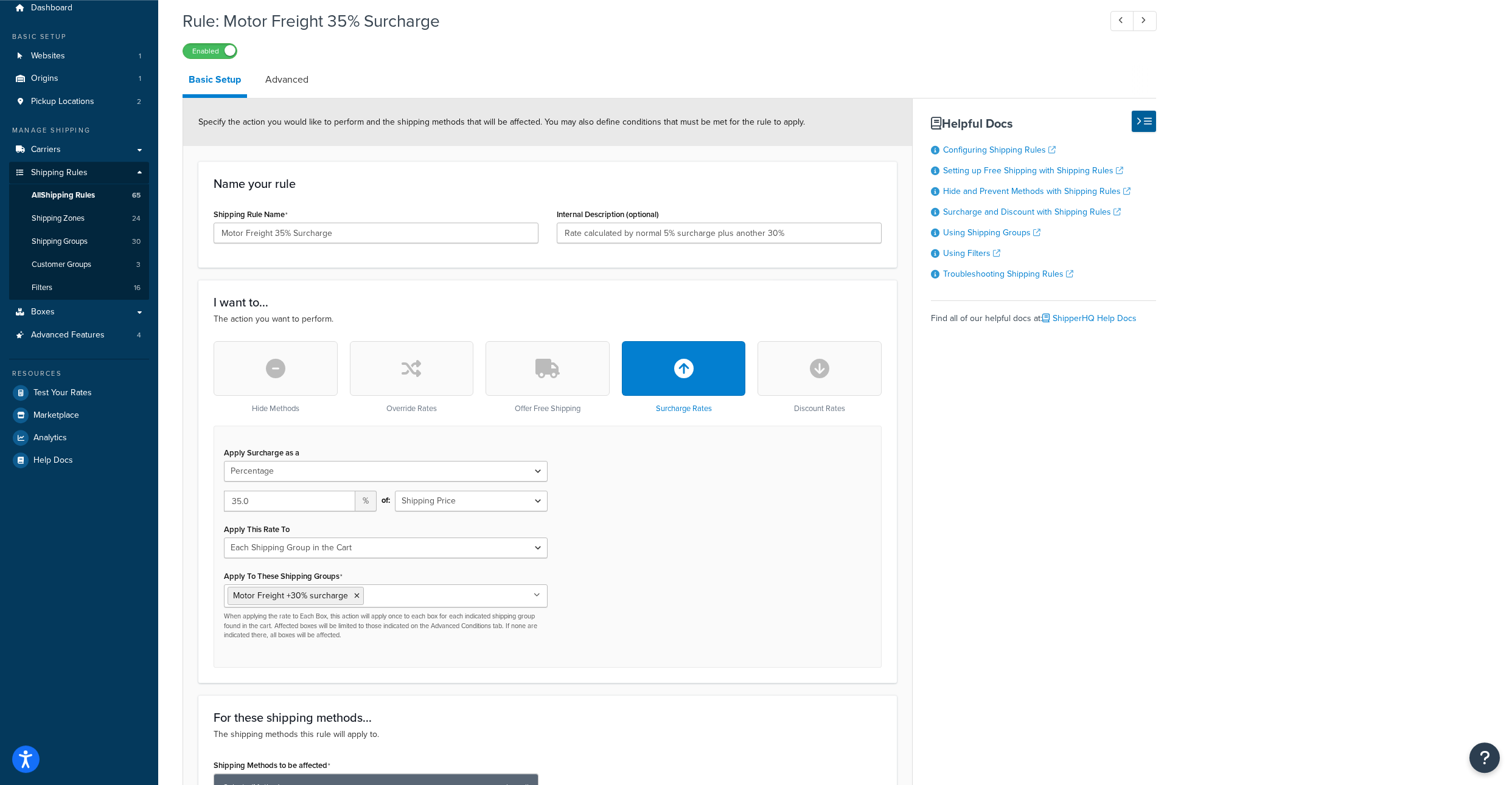
scroll to position [85, 0]
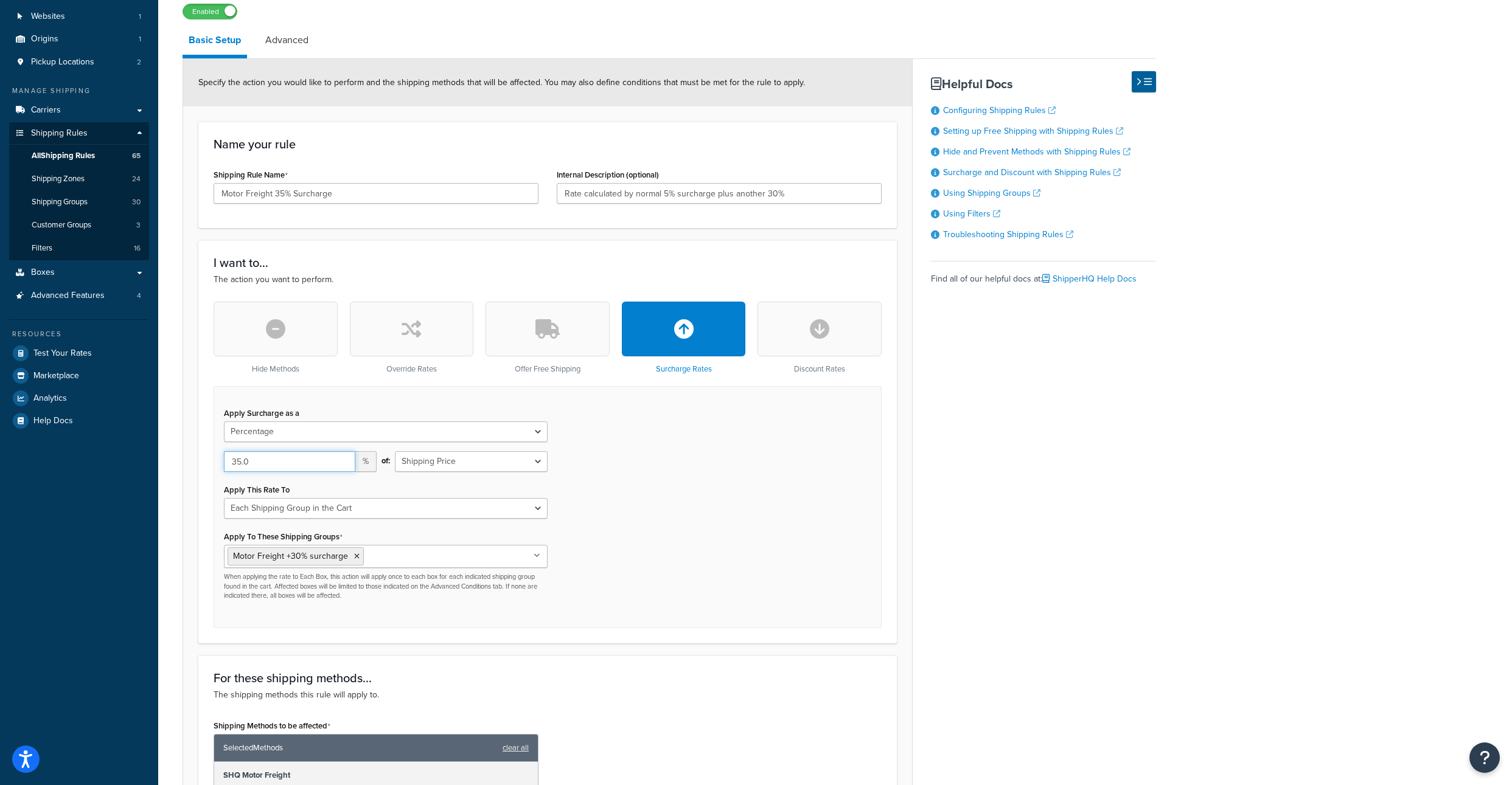
drag, startPoint x: 249, startPoint y: 521, endPoint x: 240, endPoint y: 521, distance: 9.0
click at [240, 472] on input "35.0" at bounding box center [289, 461] width 131 height 20
type input "30"
click at [290, 204] on input "Motor Freight 35% Surcharge" at bounding box center [376, 193] width 325 height 20
type input "Motor Freight 30% Surcharge"
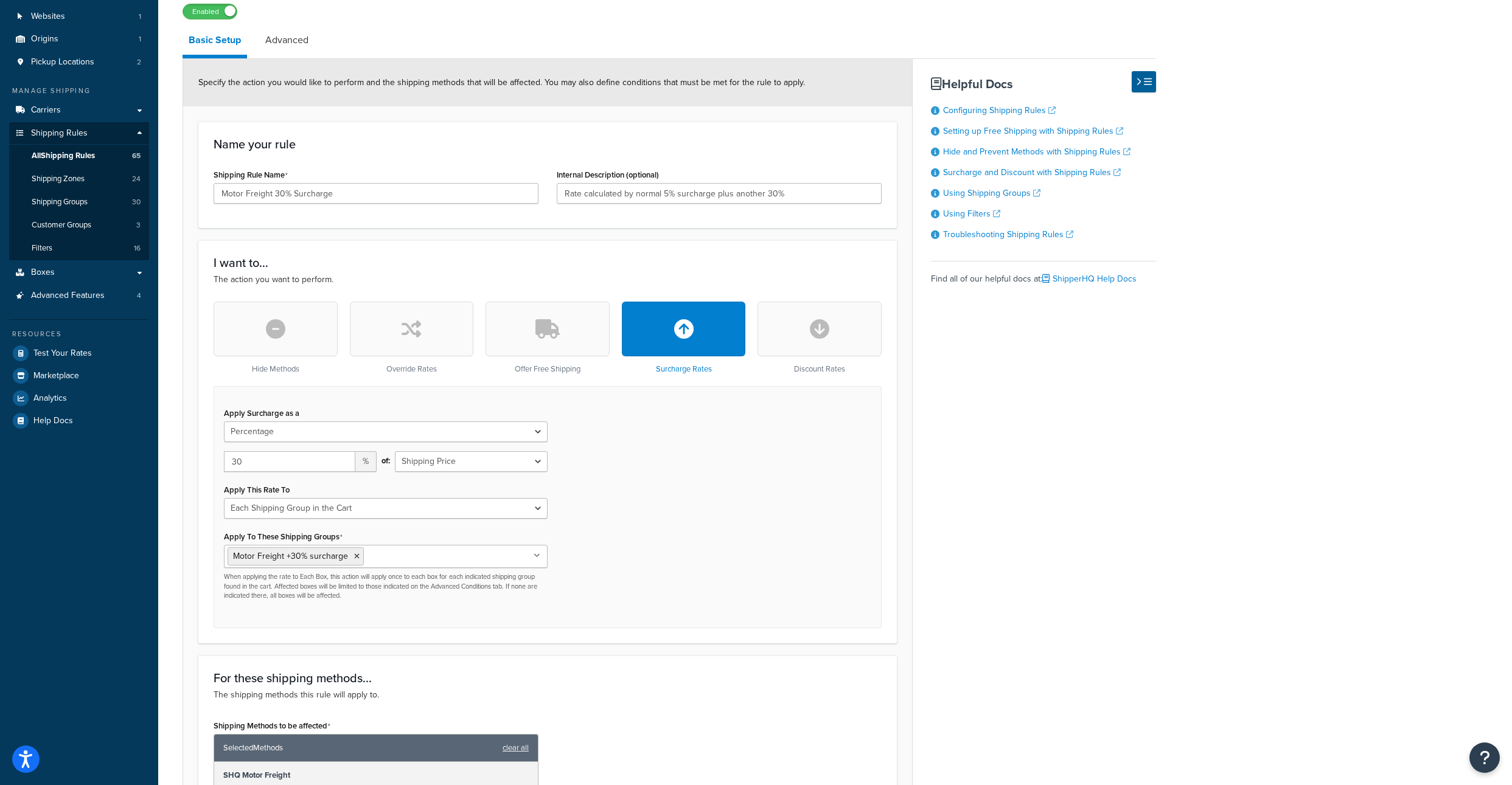
click at [725, 537] on div "Apply Surcharge as a Flat Rate Percentage Flat Rate & Percentage 30 % of: Shipp…" at bounding box center [548, 507] width 668 height 242
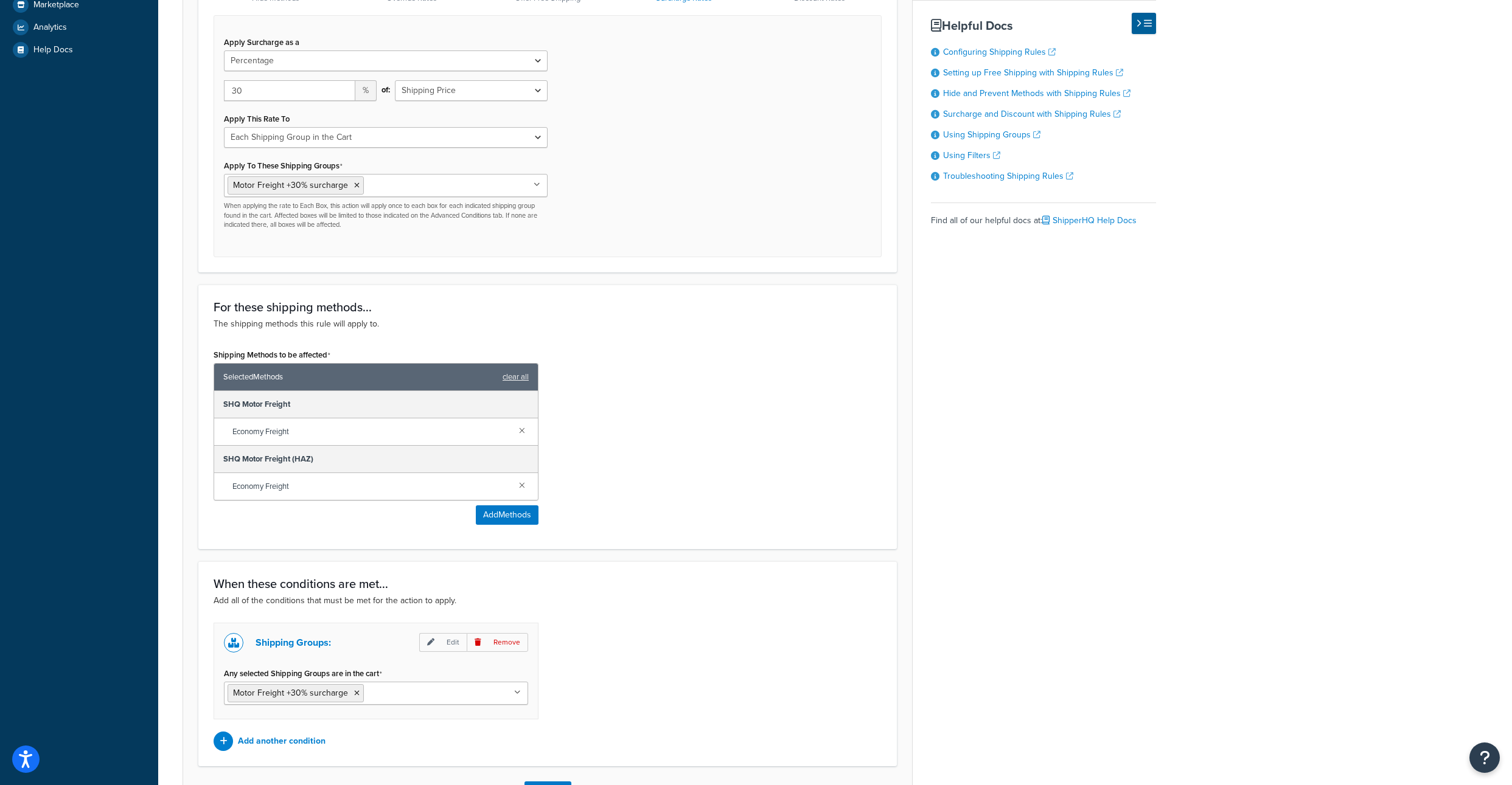
scroll to position [687, 0]
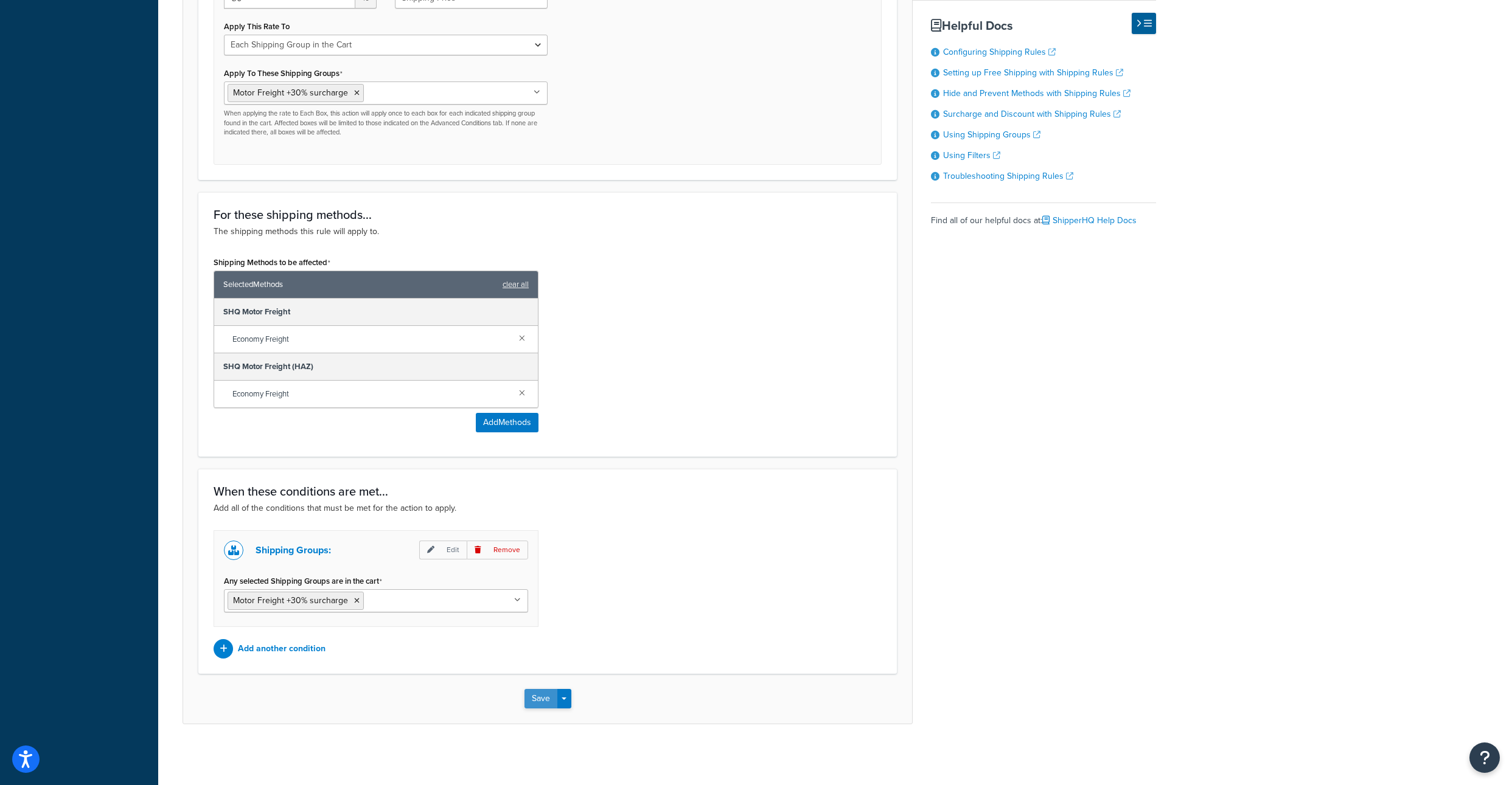
click at [531, 695] on button "Save" at bounding box center [540, 699] width 33 height 20
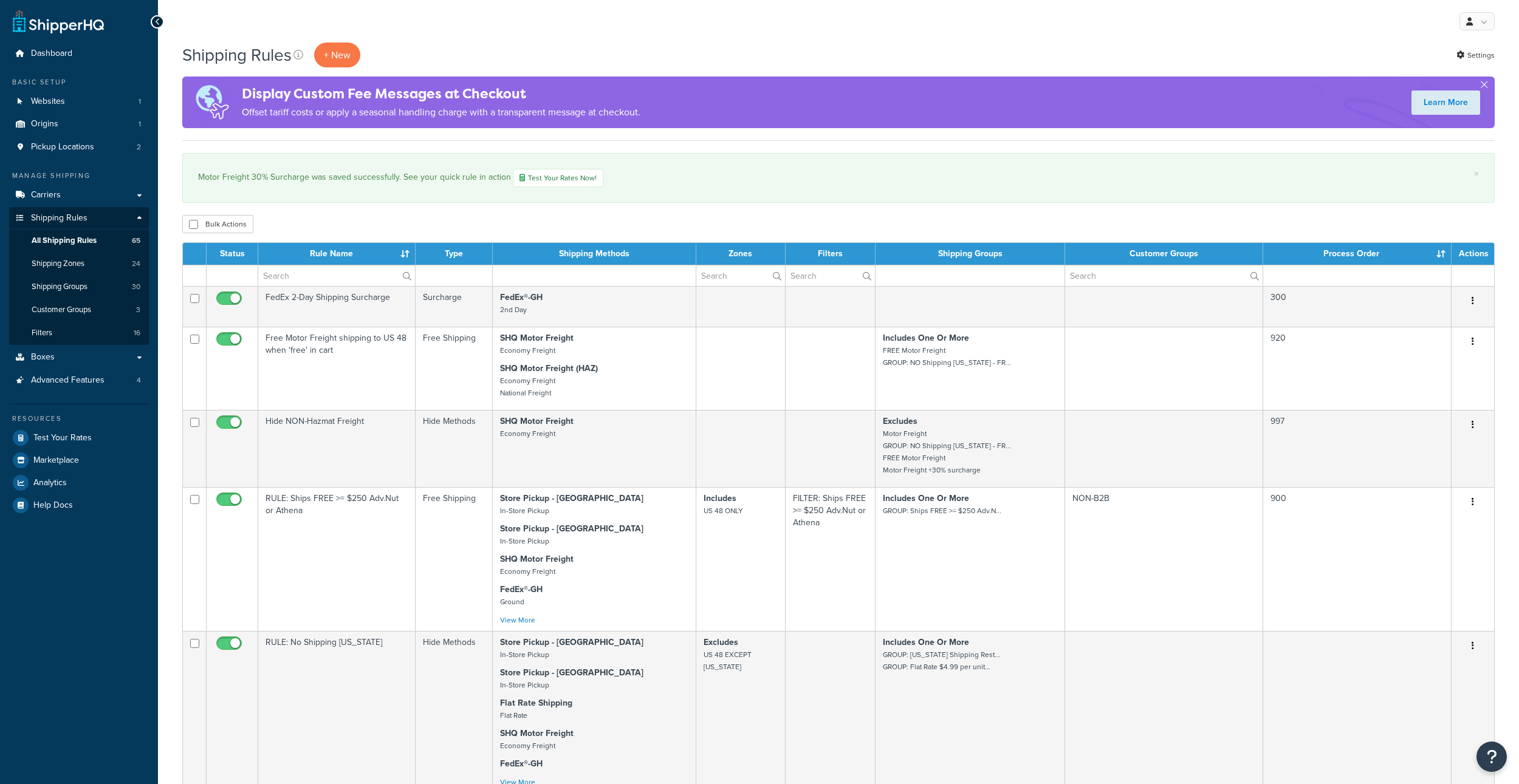
select select "1000"
click at [419, 233] on div "Bulk Actions Duplicate Delete" at bounding box center [834, 224] width 1303 height 18
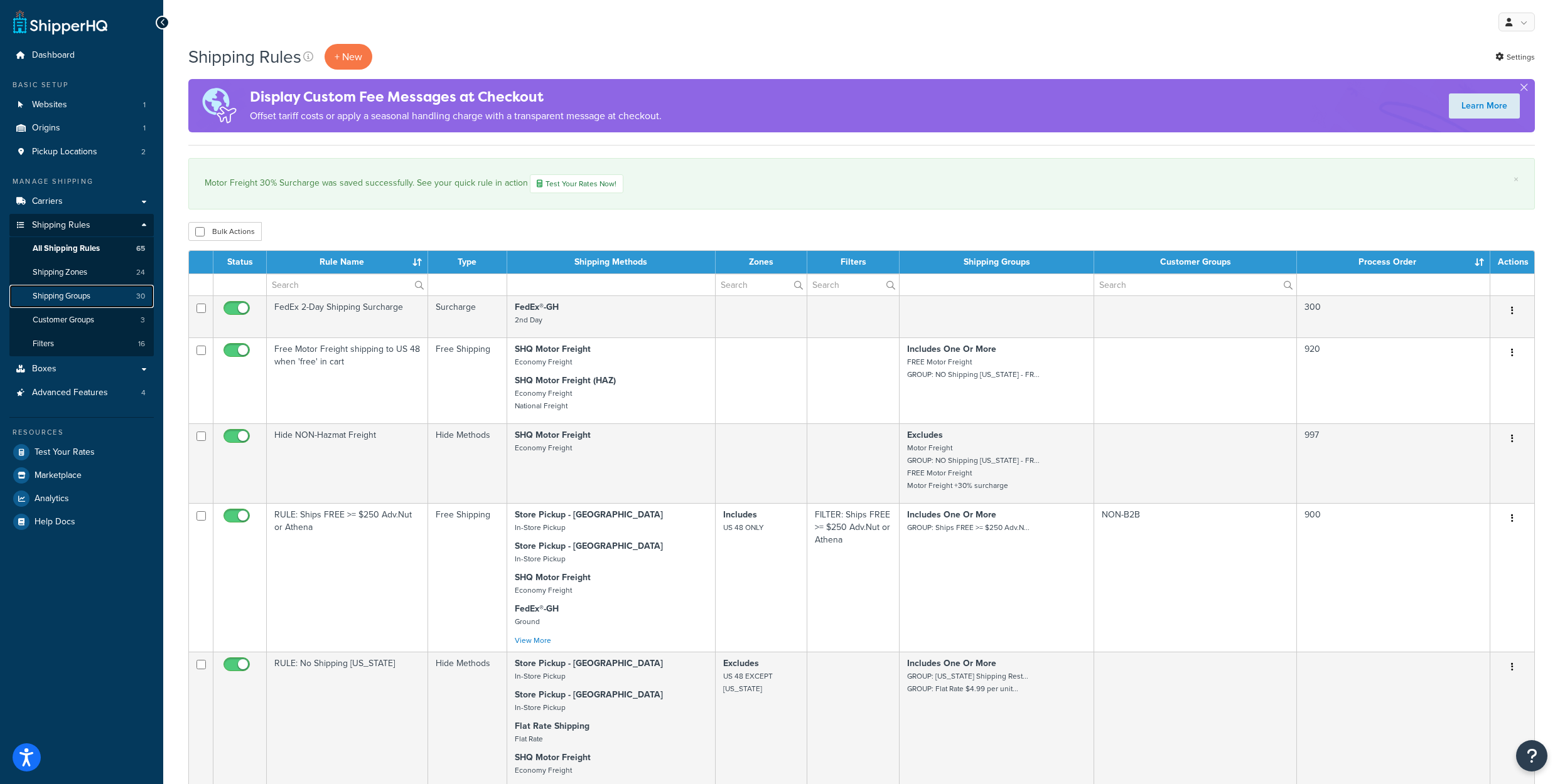
click at [90, 301] on span "Shipping Groups" at bounding box center [61, 296] width 58 height 11
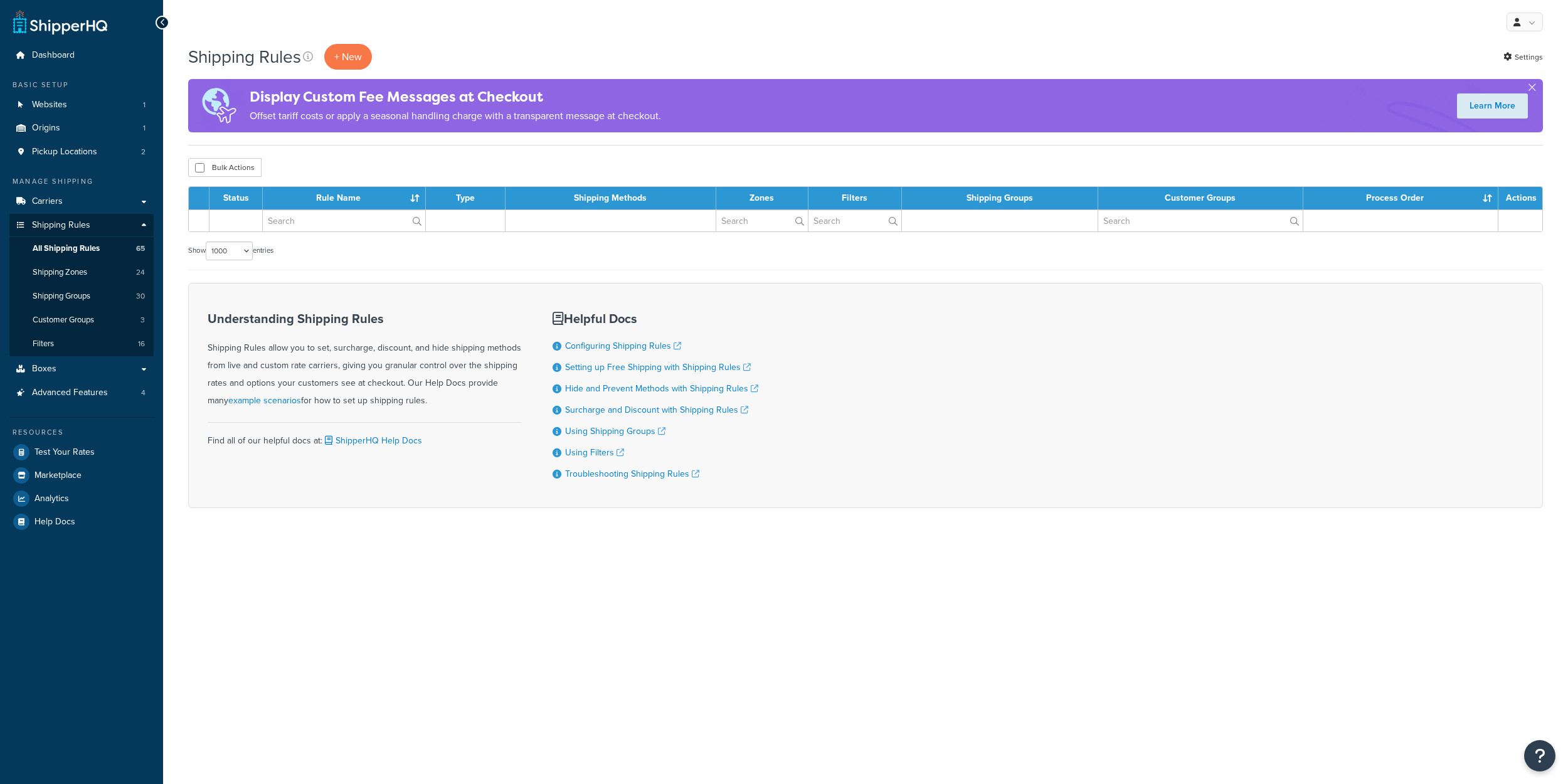
select select "1000"
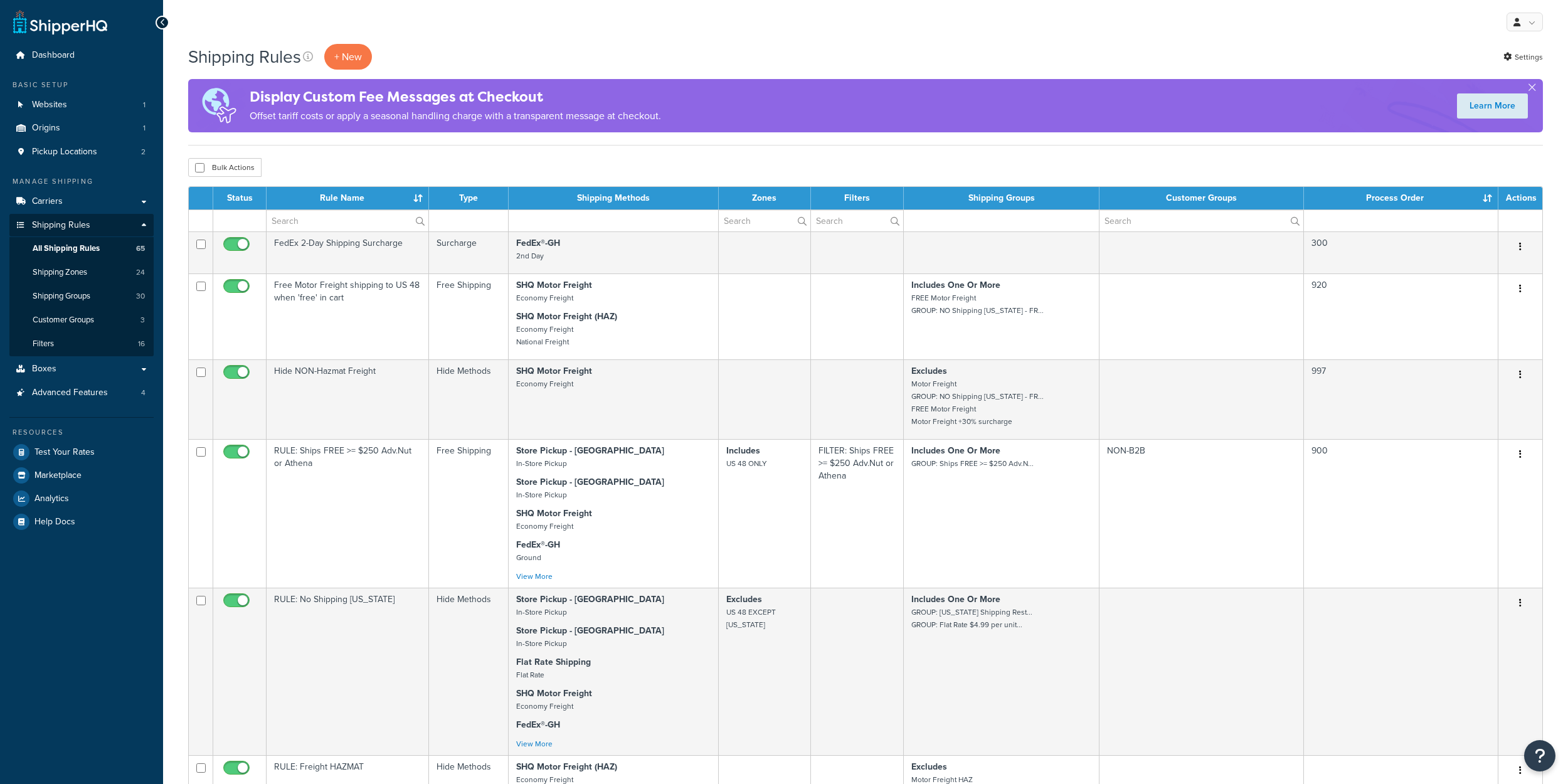
select select "1000"
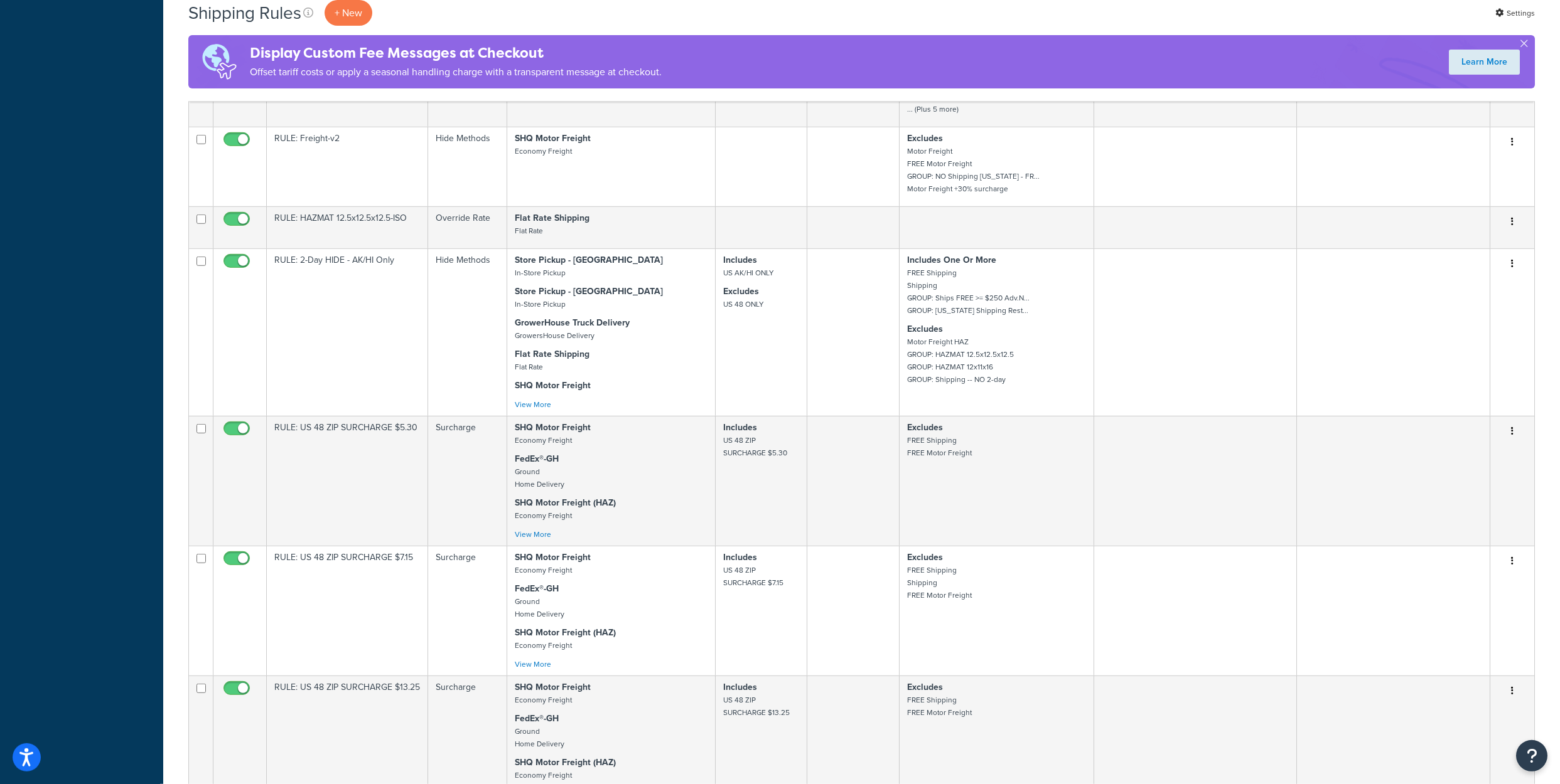
scroll to position [2259, 0]
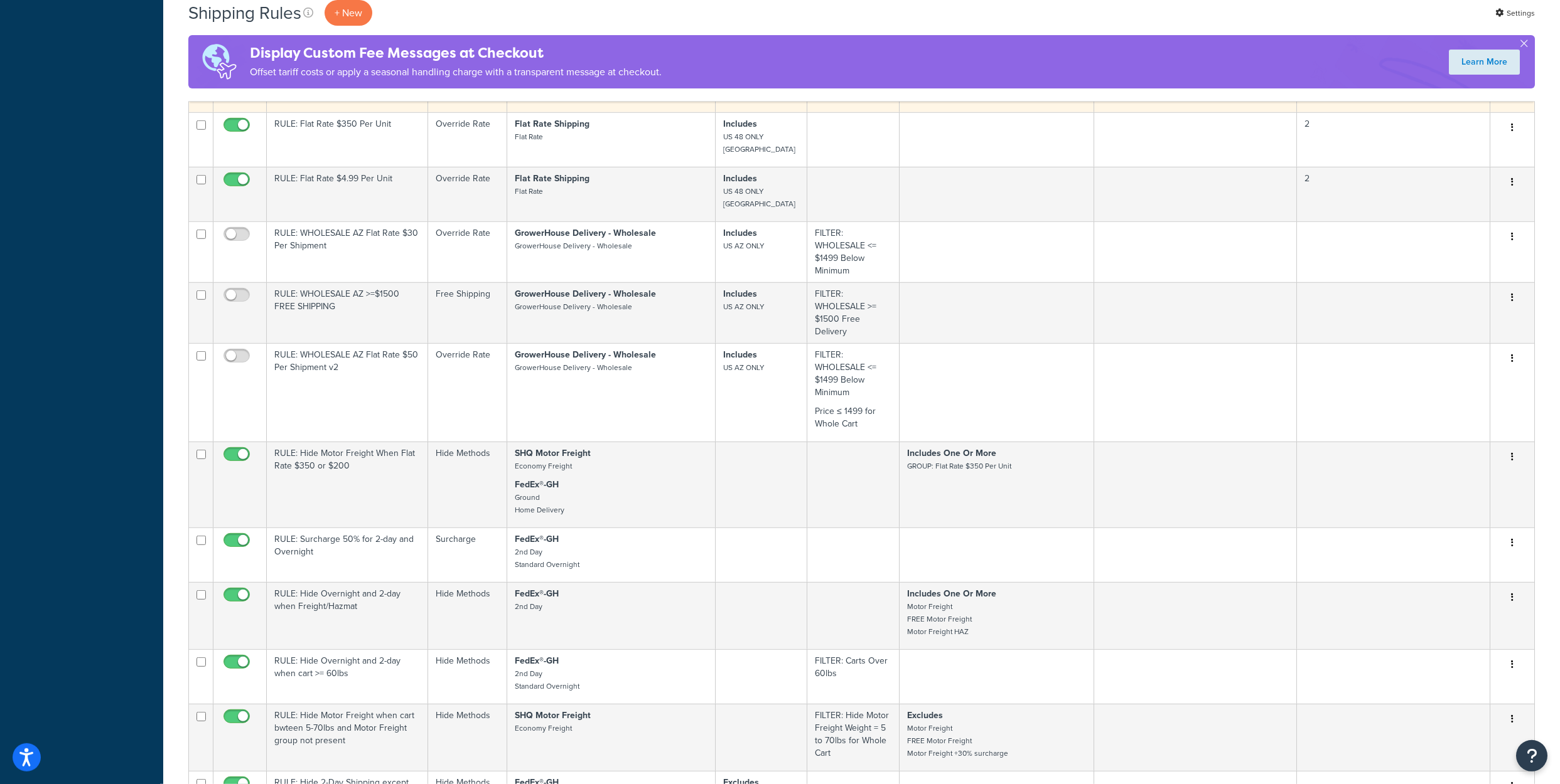
click at [1515, 65] on button "button" at bounding box center [1512, 55] width 18 height 20
click at [1455, 91] on link "Edit" at bounding box center [1471, 77] width 99 height 26
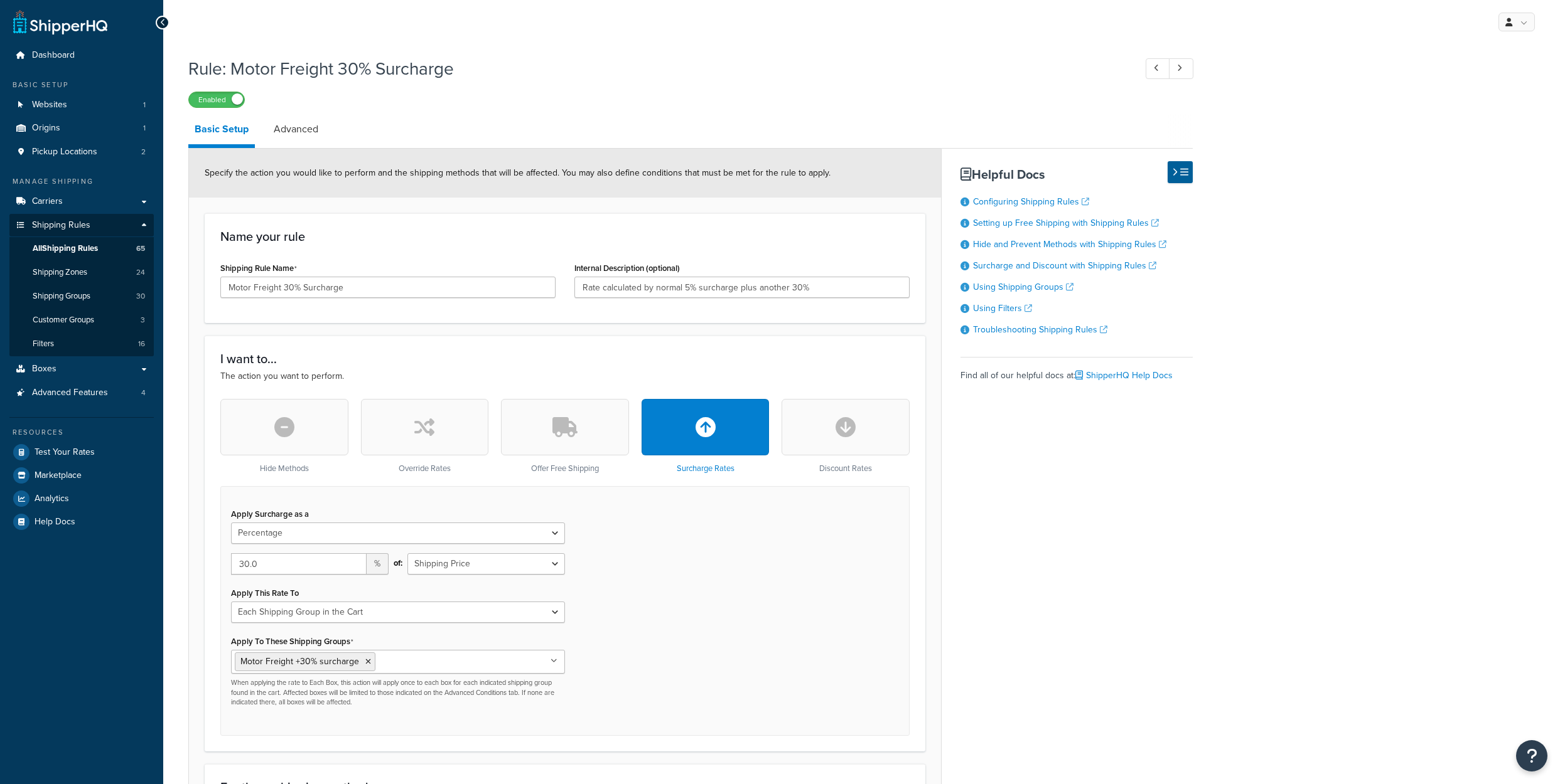
select select "PERCENTAGE"
select select "SHIPPING_GROUP"
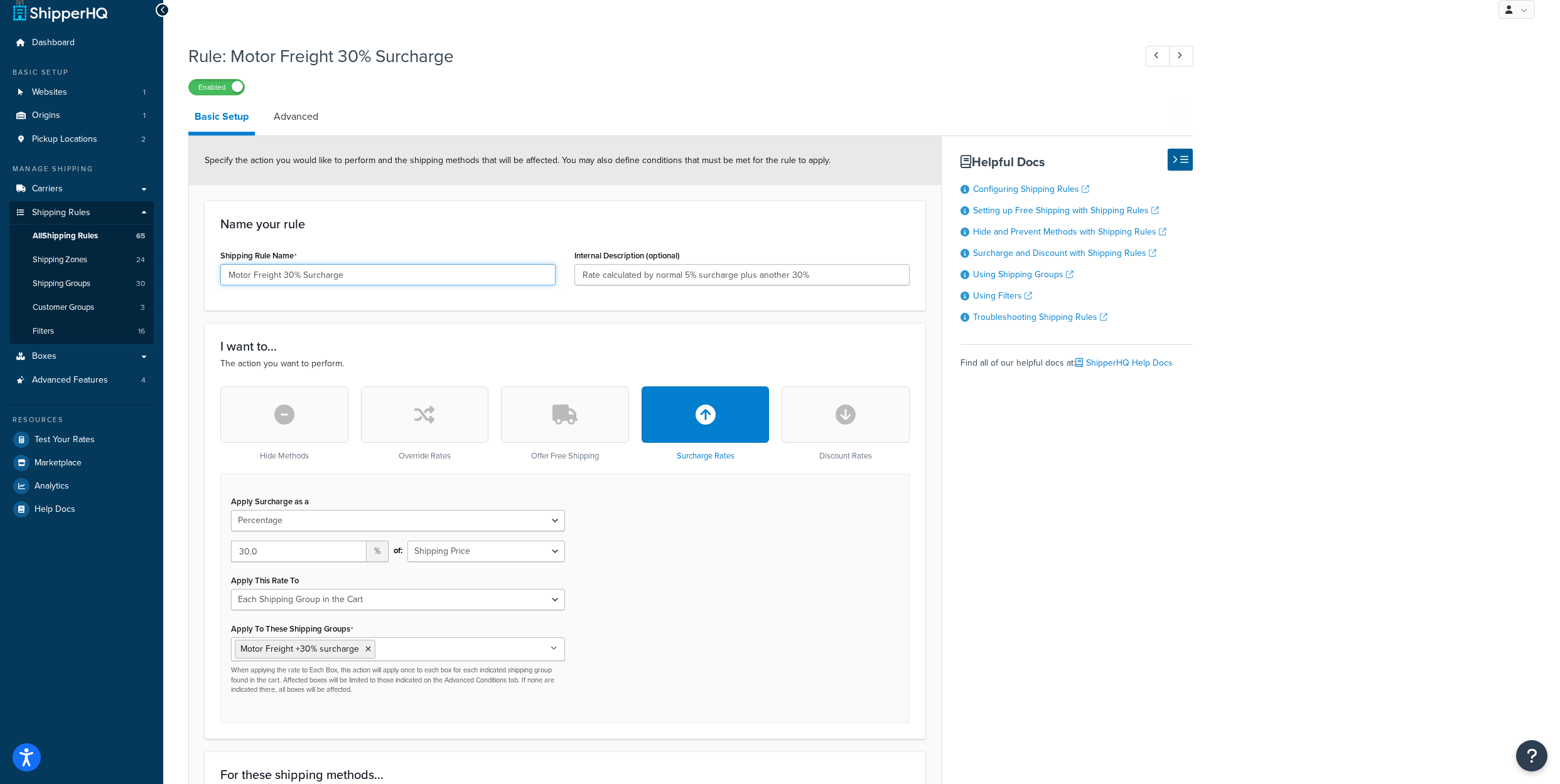
click at [299, 285] on input "Motor Freight 30% Surcharge" at bounding box center [388, 275] width 335 height 21
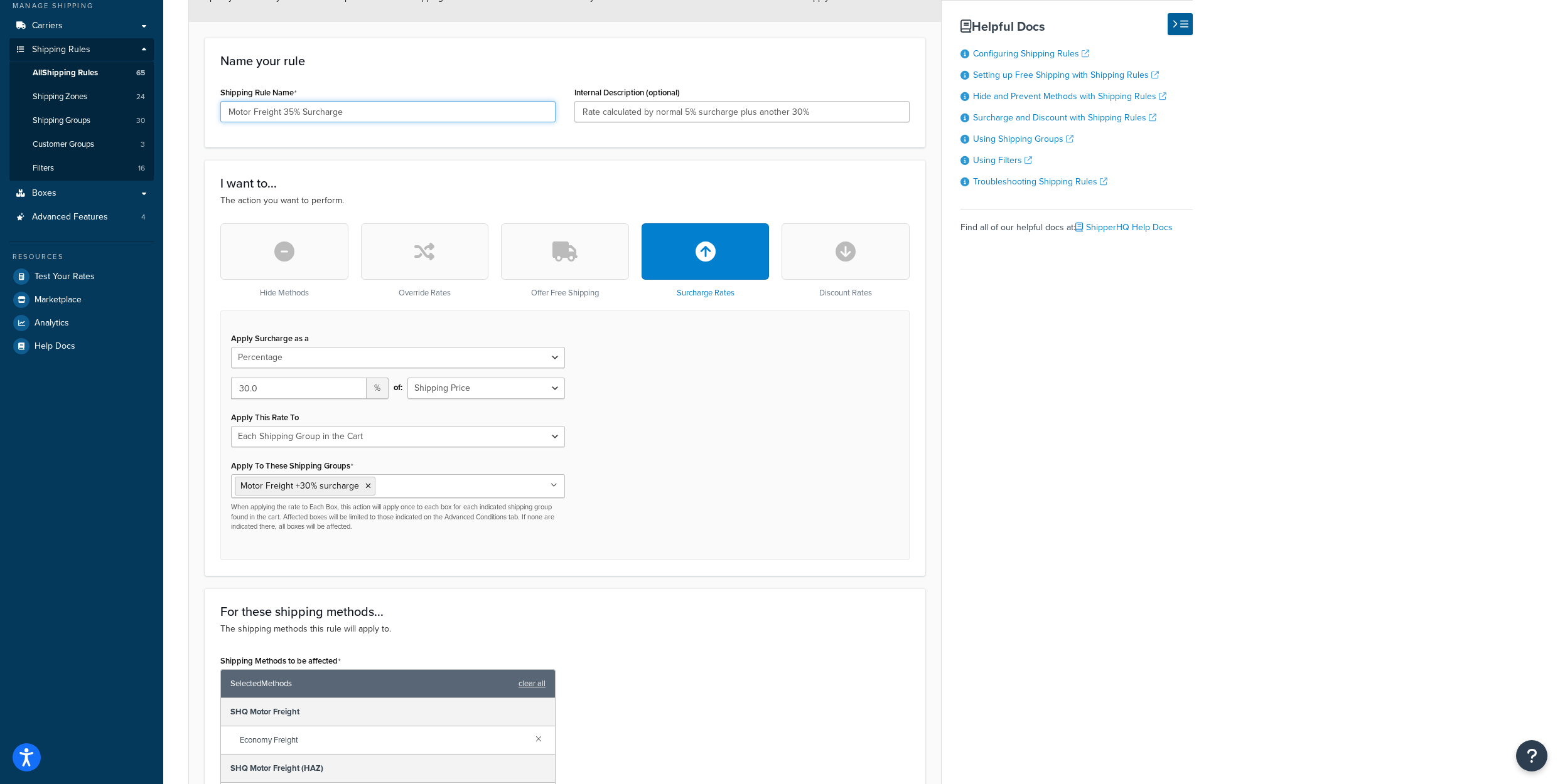
scroll to position [251, 0]
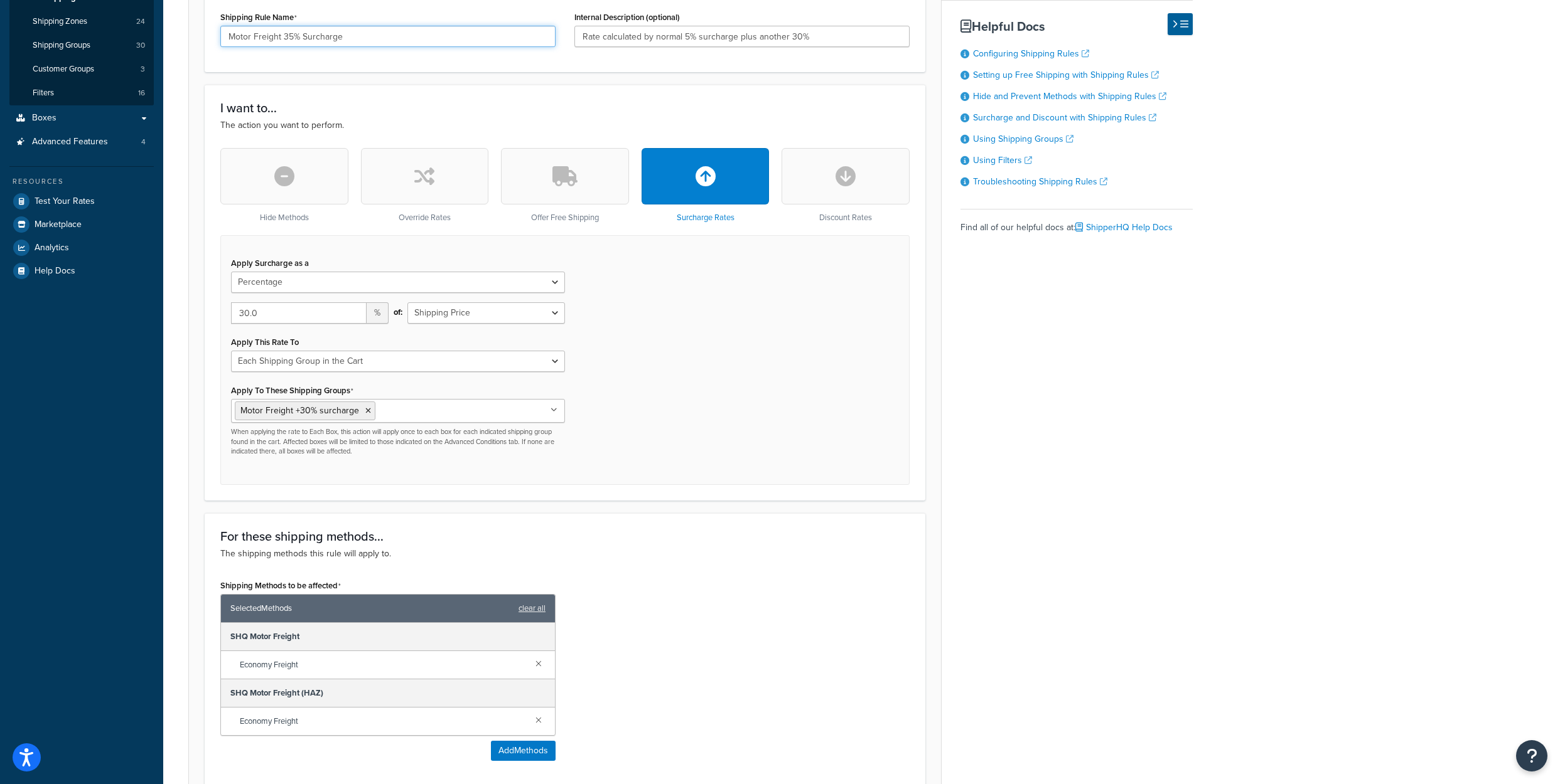
type input "Motor Freight 35% Surcharge"
drag, startPoint x: 825, startPoint y: 79, endPoint x: 557, endPoint y: 61, distance: 268.6
click at [574, 47] on input "Rate calculated by normal 5% surcharge plus another 30%" at bounding box center [742, 36] width 335 height 21
type input "For Botanicare large tray"
click at [244, 323] on input "30.0" at bounding box center [298, 312] width 136 height 21
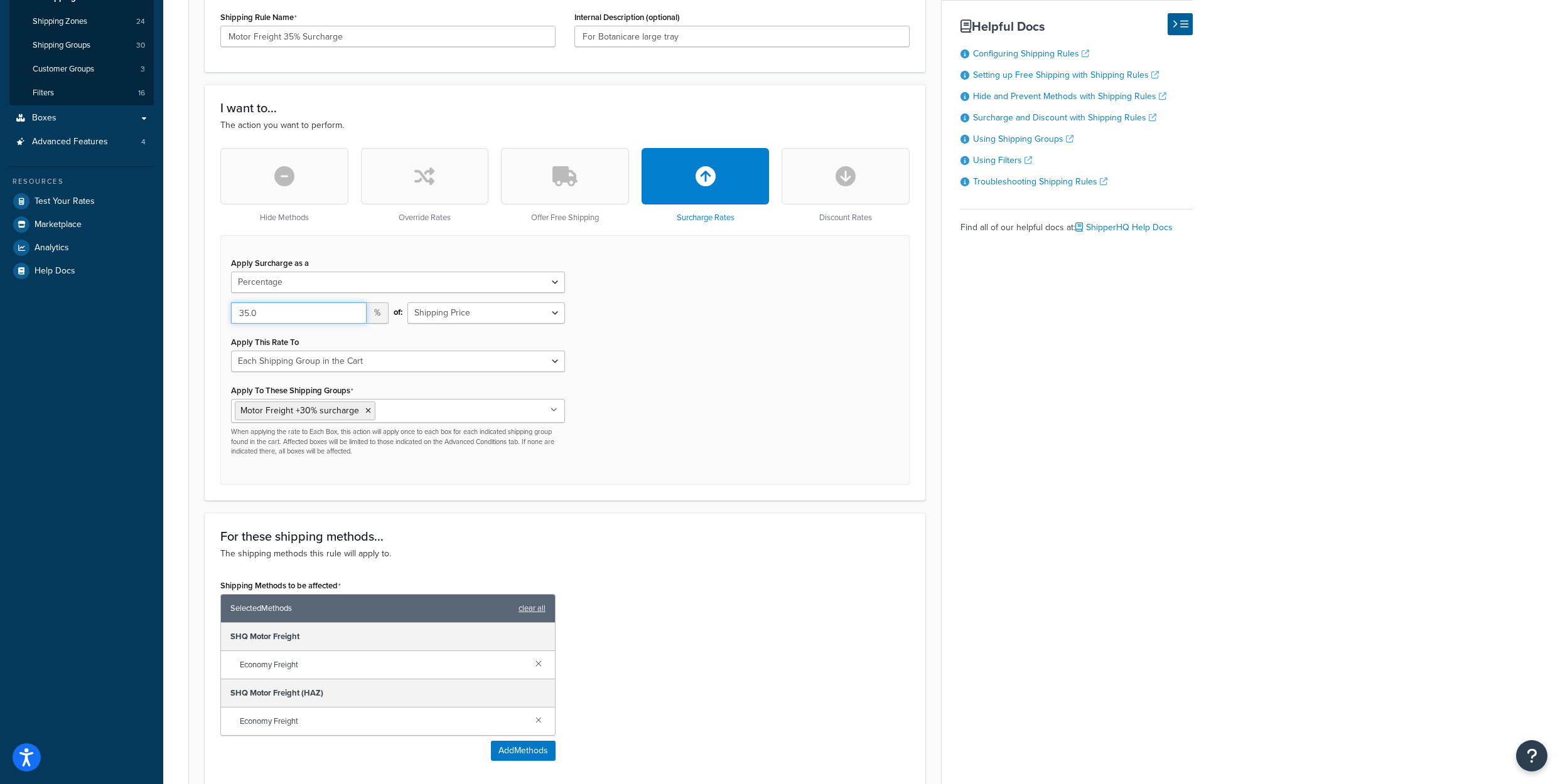
type input "35.0"
click at [693, 384] on div "Apply Surcharge as a Flat Rate Percentage Flat Rate & Percentage 35.0 % of: Shi…" at bounding box center [565, 360] width 689 height 249
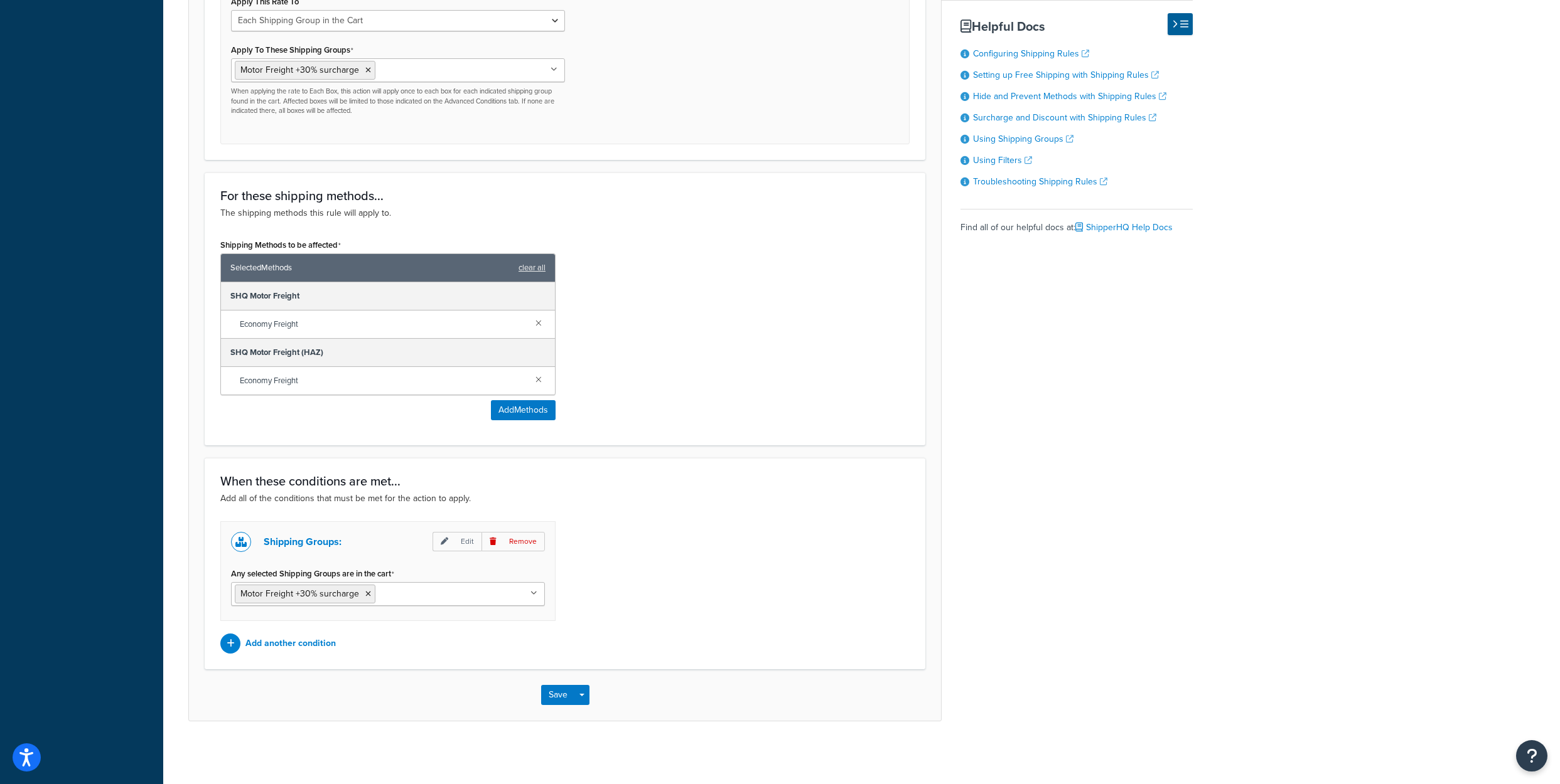
scroll to position [735, 0]
click at [553, 696] on button "Save" at bounding box center [558, 696] width 34 height 20
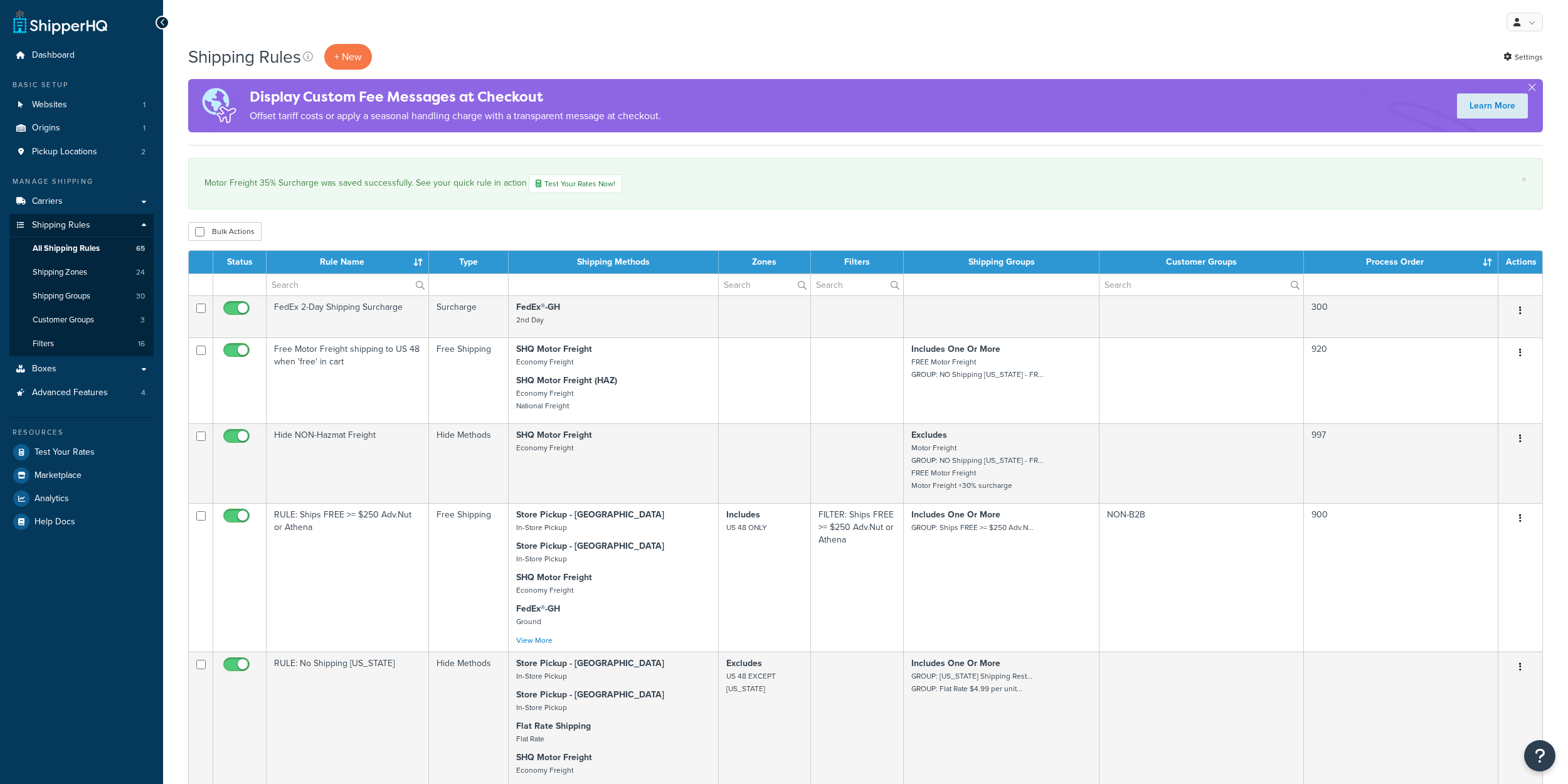
select select "1000"
click at [75, 254] on span "All Shipping Rules" at bounding box center [66, 248] width 67 height 11
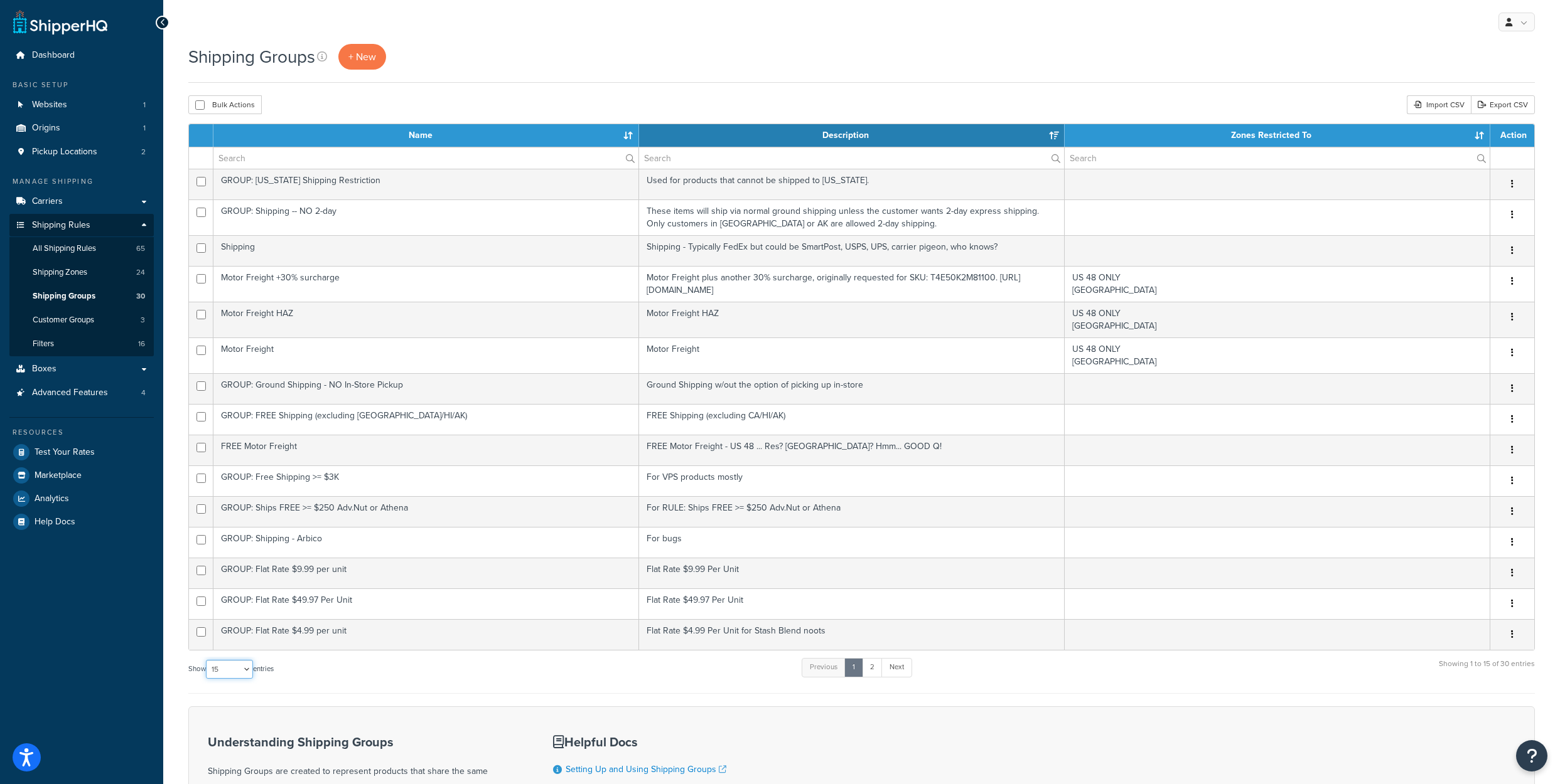
select select "50"
click option "50" at bounding box center [0, 0] width 0 height 0
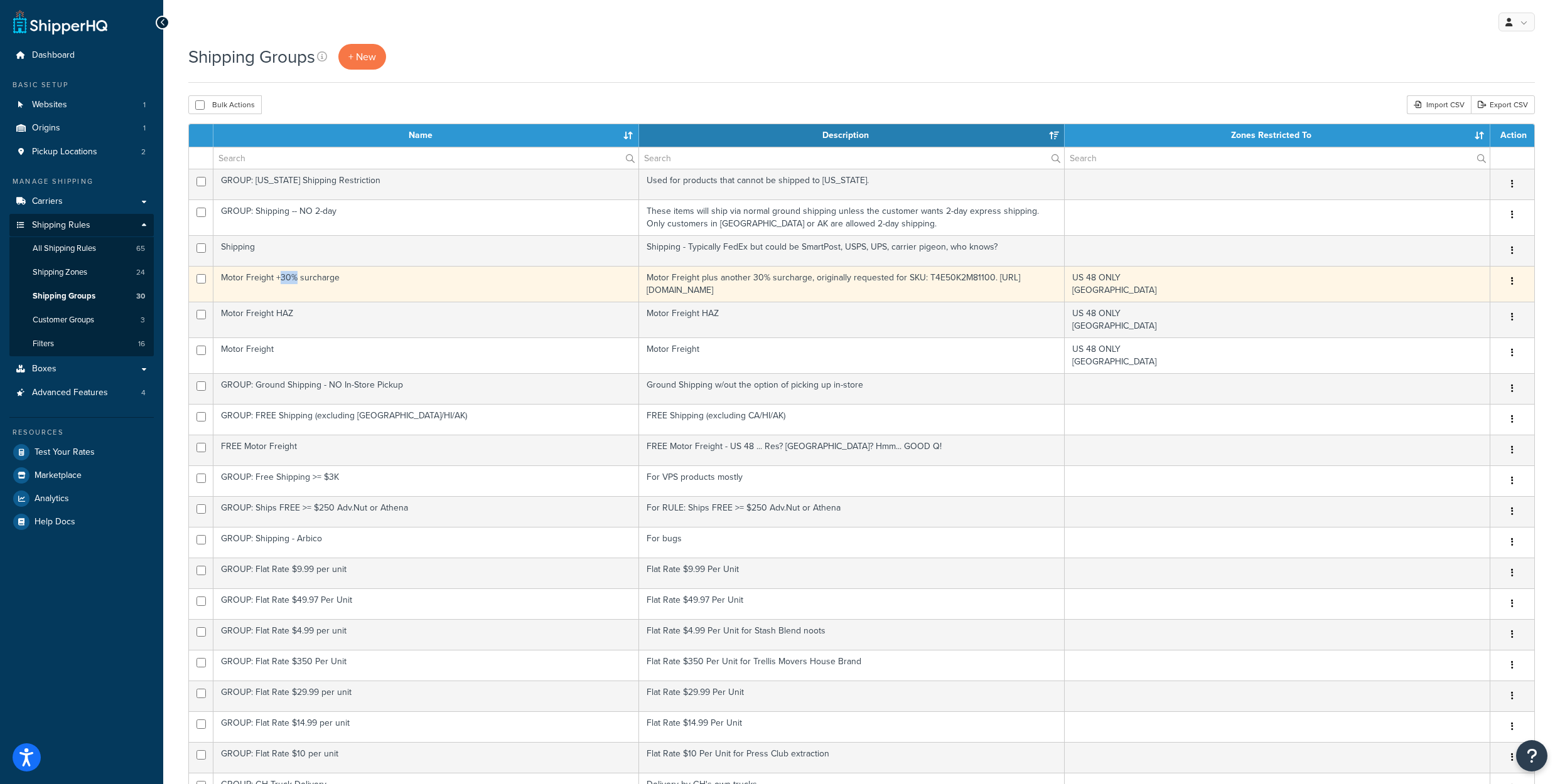
click at [1515, 291] on button "button" at bounding box center [1512, 282] width 18 height 20
click at [1437, 338] on link "Edit" at bounding box center [1461, 339] width 99 height 26
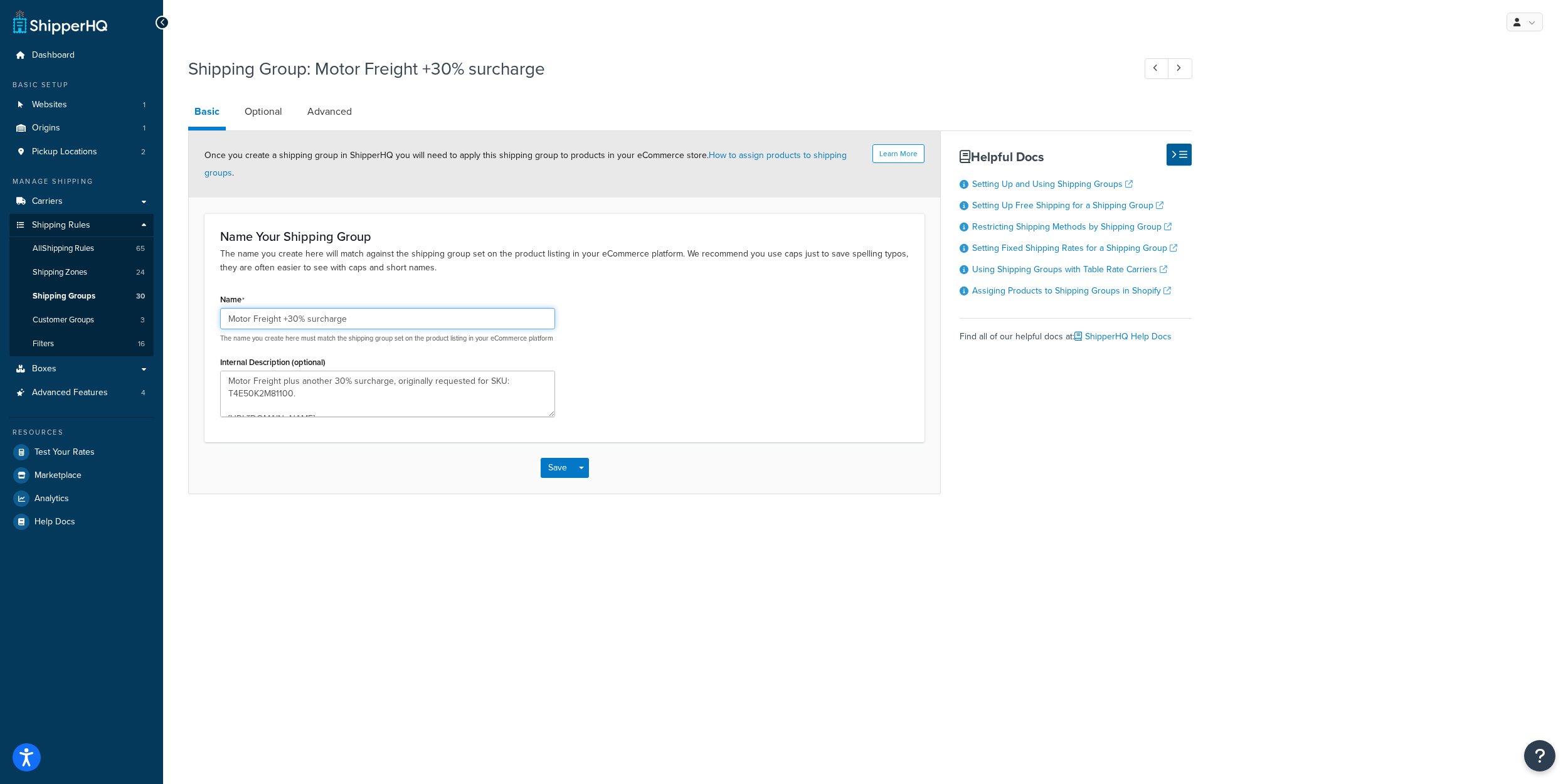
click at [305, 329] on input "Motor Freight +30% surcharge" at bounding box center [388, 318] width 335 height 21
type input "Motor Freight +35% surcharge"
click at [359, 418] on textarea "Motor Freight plus another 30% surcharge, originally requested for SKU: T4E50K2…" at bounding box center [388, 393] width 335 height 46
type textarea "Motor Freight plus another 35% surcharge, originally requested for SKU: T4E50K2…"
click at [549, 478] on button "Save" at bounding box center [557, 468] width 34 height 20
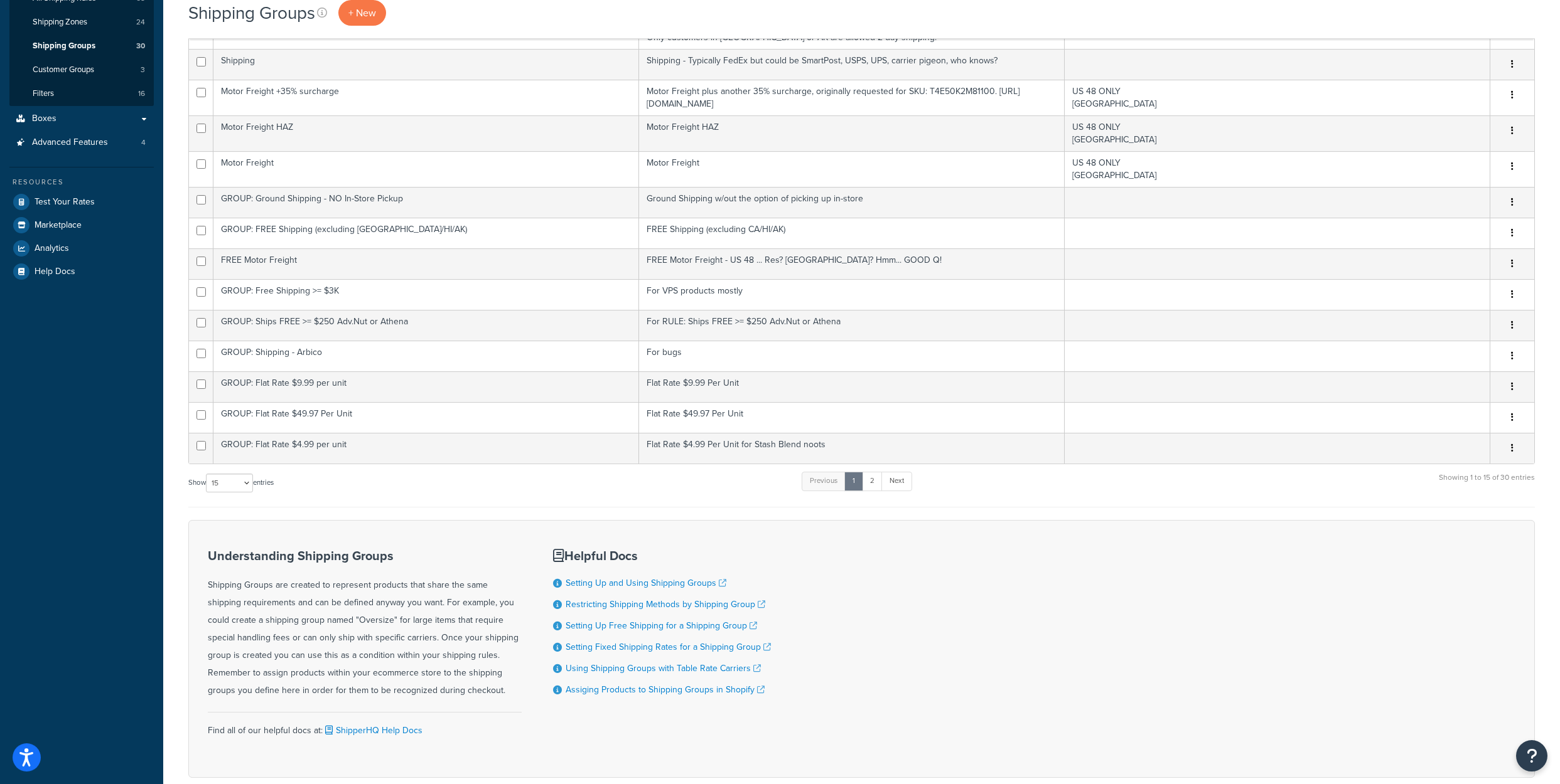
scroll to position [251, 0]
select select "100"
click option "100" at bounding box center [0, 0] width 0 height 0
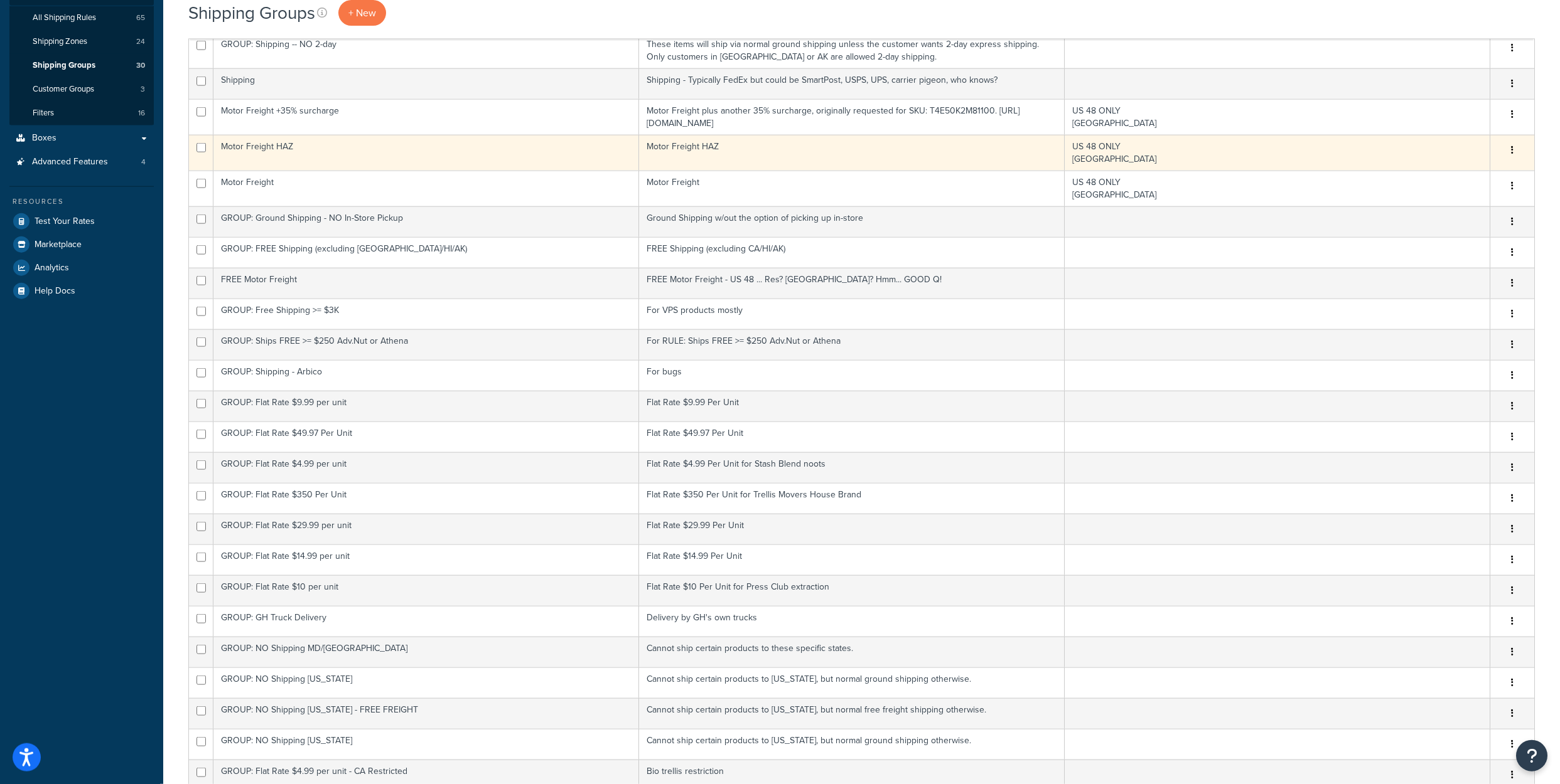
scroll to position [230, 0]
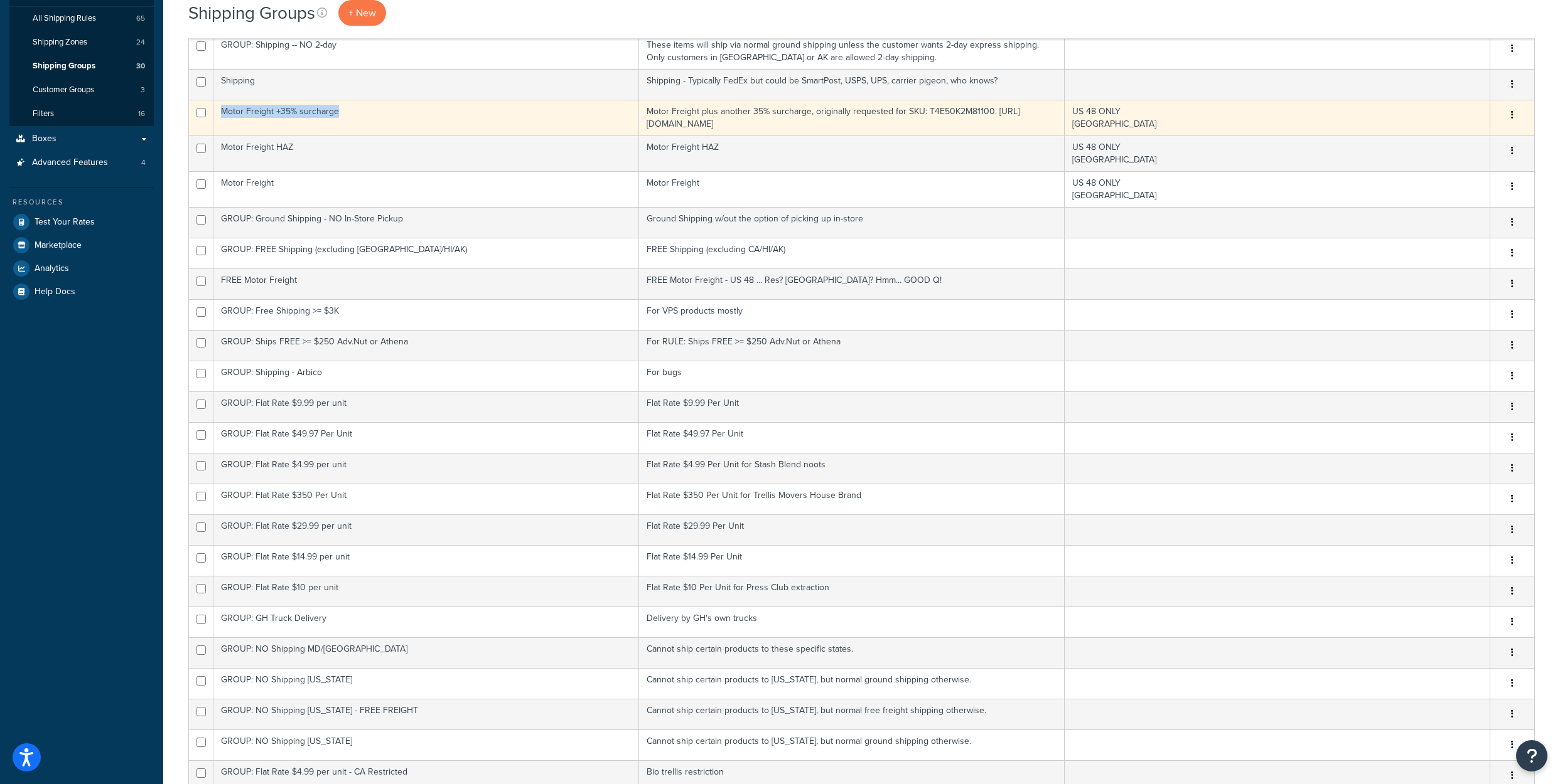
copy td "Motor Freight +35% surcharge"
drag, startPoint x: 345, startPoint y: 152, endPoint x: 226, endPoint y: 149, distance: 119.0
click at [226, 136] on td "Motor Freight +35% surcharge" at bounding box center [425, 117] width 425 height 35
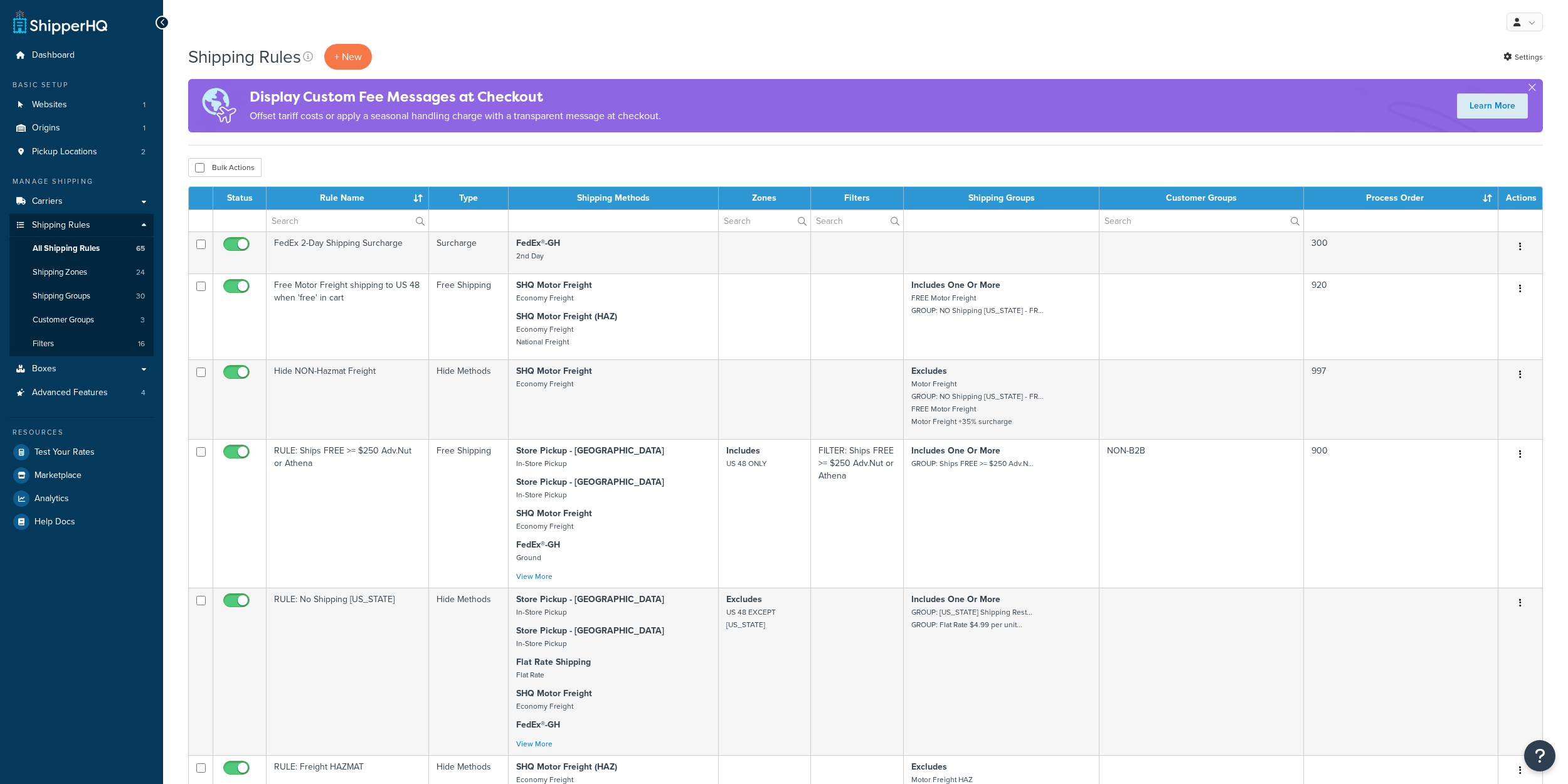
select select "1000"
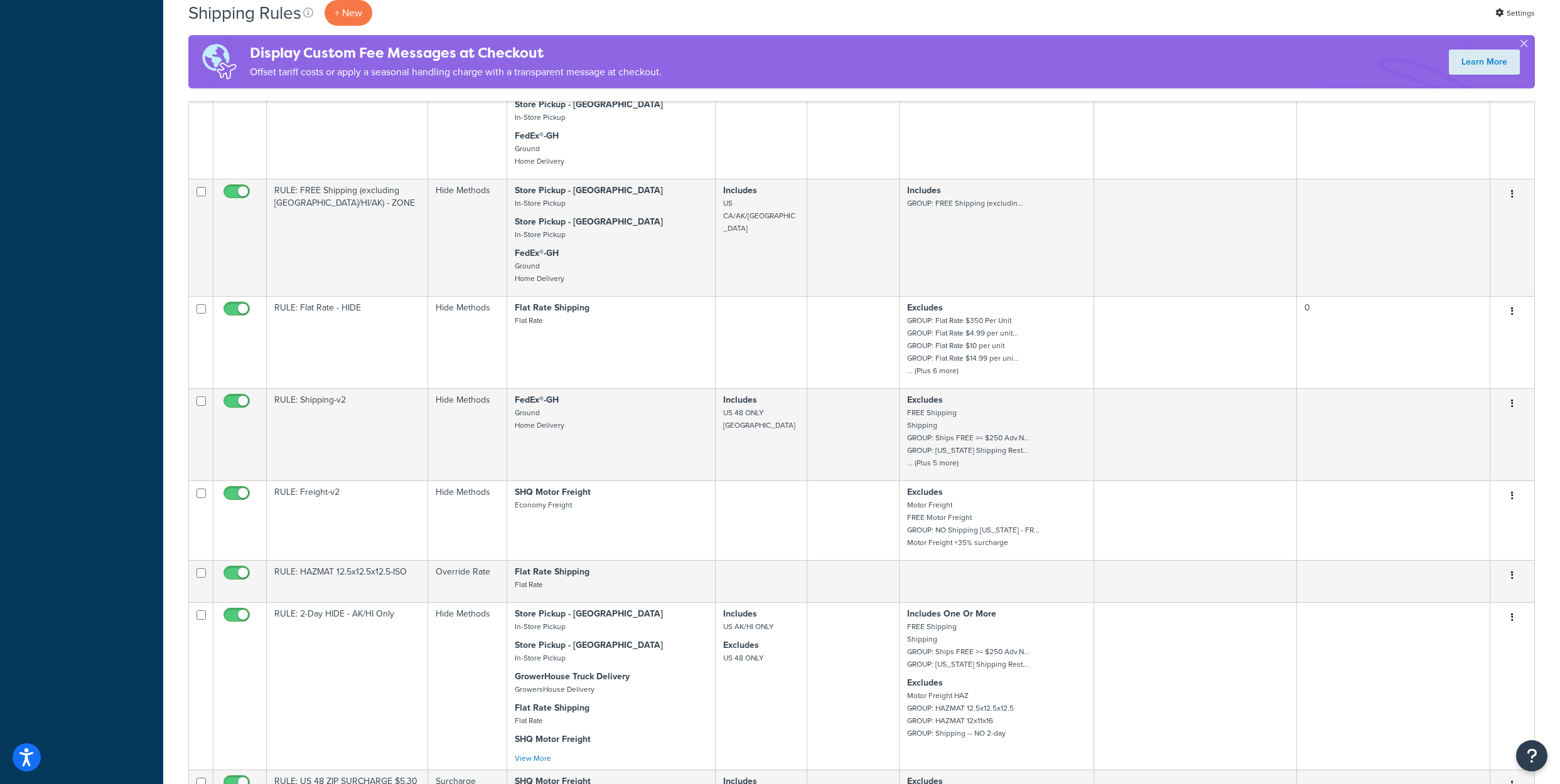
scroll to position [2259, 0]
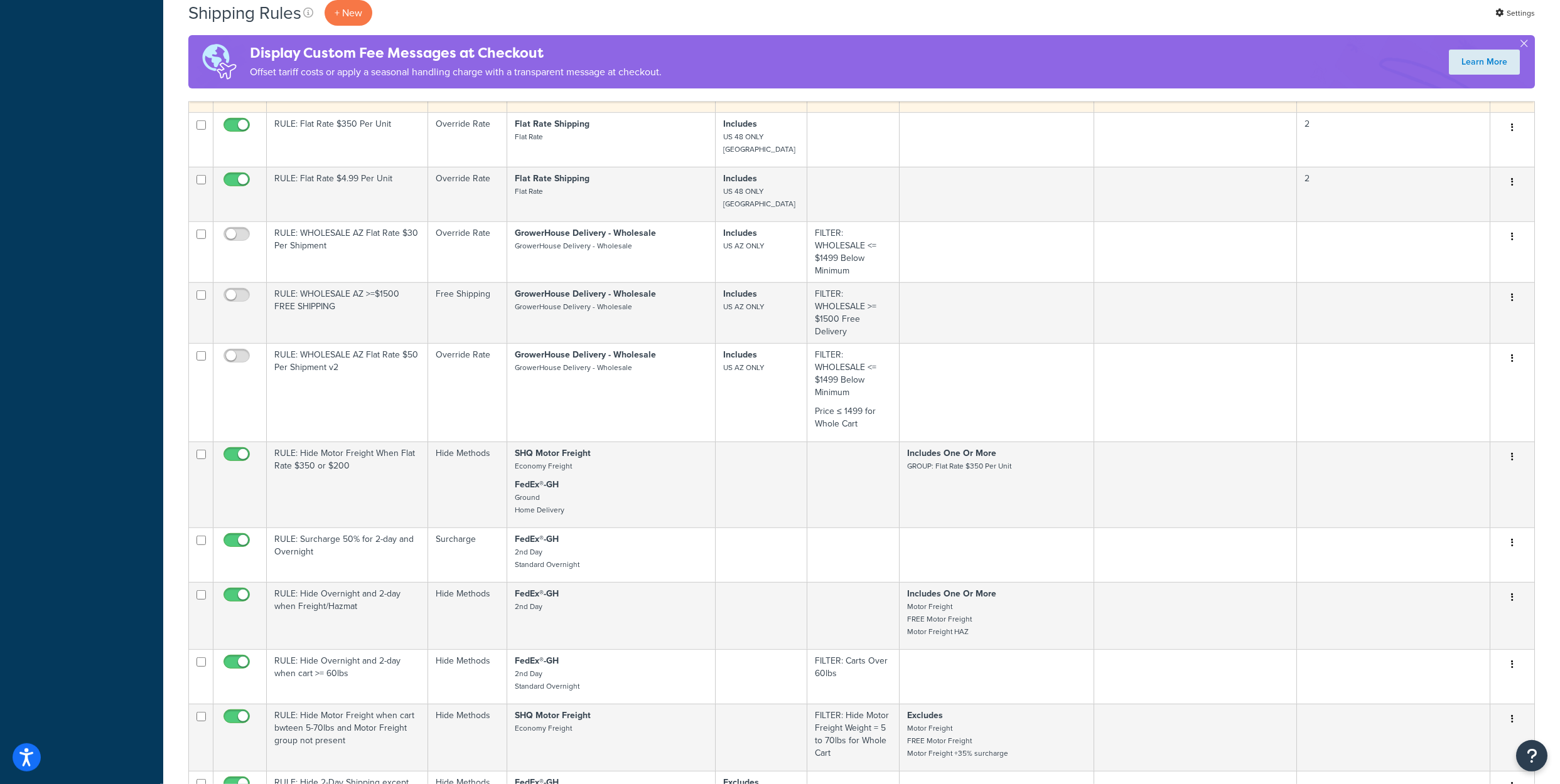
click at [1511, 58] on icon "button" at bounding box center [1512, 54] width 3 height 8
click at [1440, 91] on link "Edit" at bounding box center [1471, 77] width 99 height 26
drag, startPoint x: 419, startPoint y: 392, endPoint x: 980, endPoint y: 115, distance: 625.7
click at [590, 112] on tr "Motor Freight 35% Surcharge Surcharge SHQ Motor Freight Economy Freight SHQ Mot…" at bounding box center [861, 75] width 1345 height 73
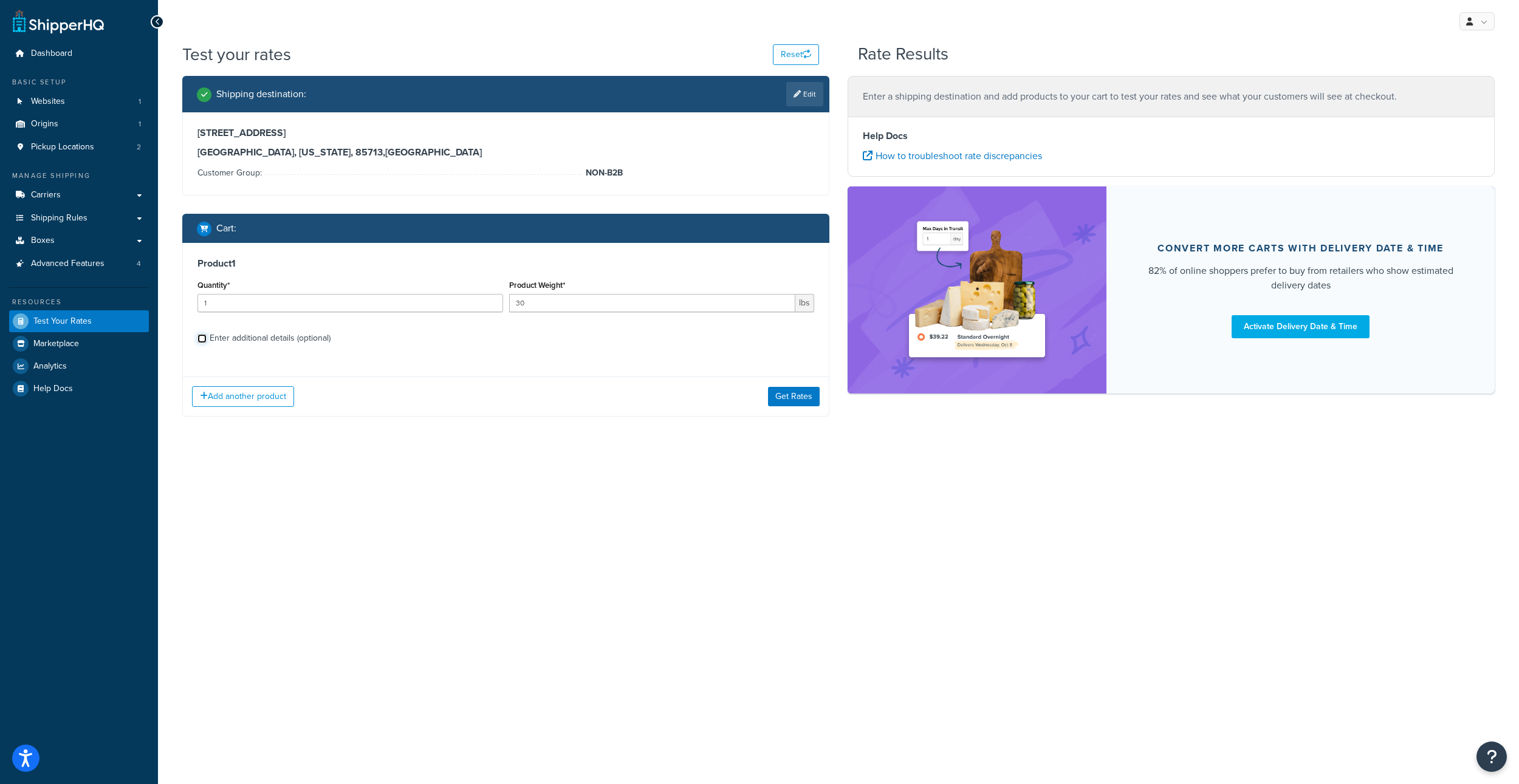
click at [200, 343] on input "Enter additional details (optional)" at bounding box center [201, 338] width 9 height 9
checkbox input "true"
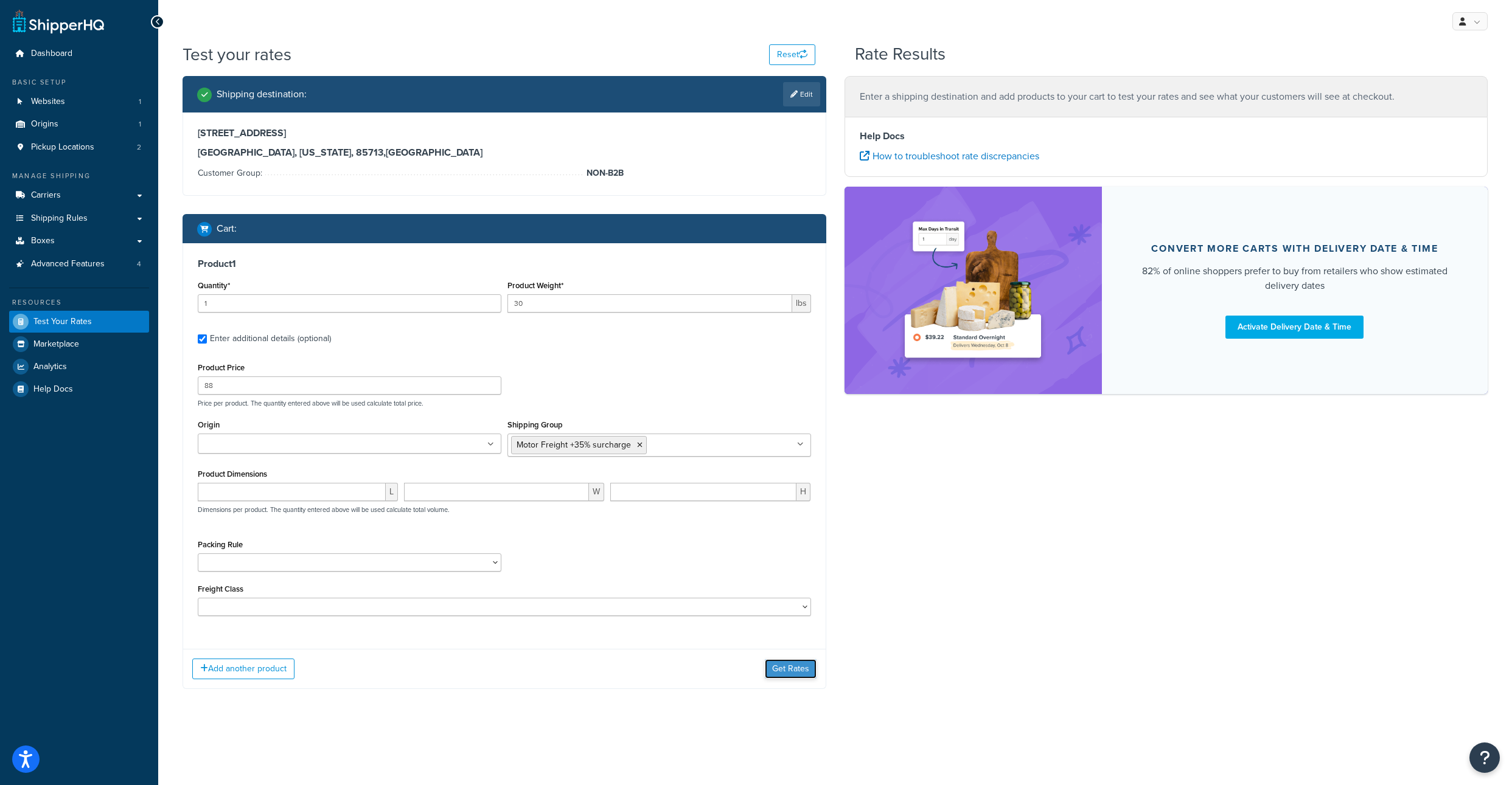
click at [794, 679] on button "Get Rates" at bounding box center [790, 669] width 51 height 20
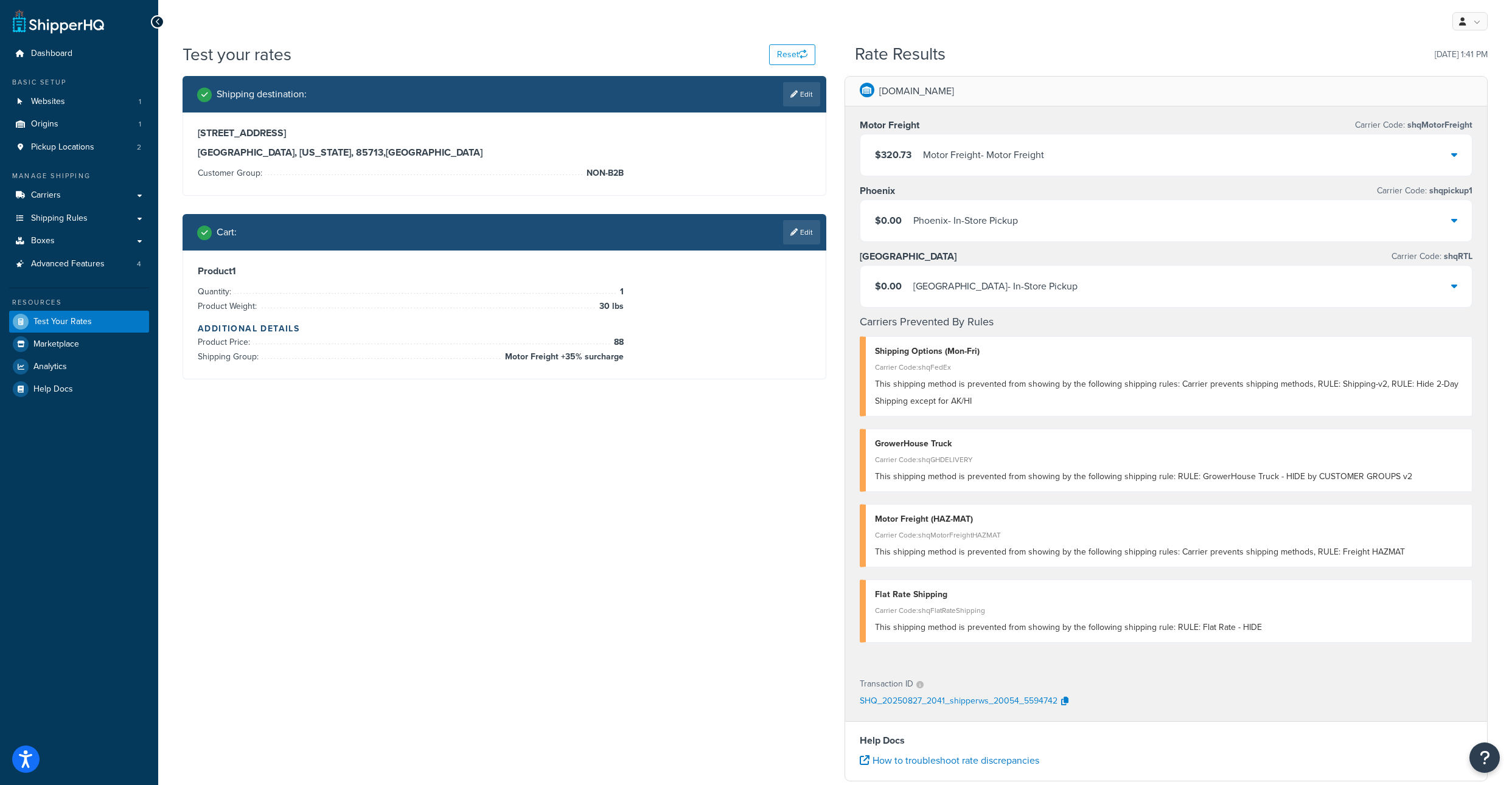
click at [693, 552] on div "Shipping destination : Edit [STREET_ADDRESS][US_STATE] Customer Group: NON-B2B …" at bounding box center [834, 543] width 1323 height 934
click at [799, 245] on link "Edit" at bounding box center [801, 233] width 37 height 24
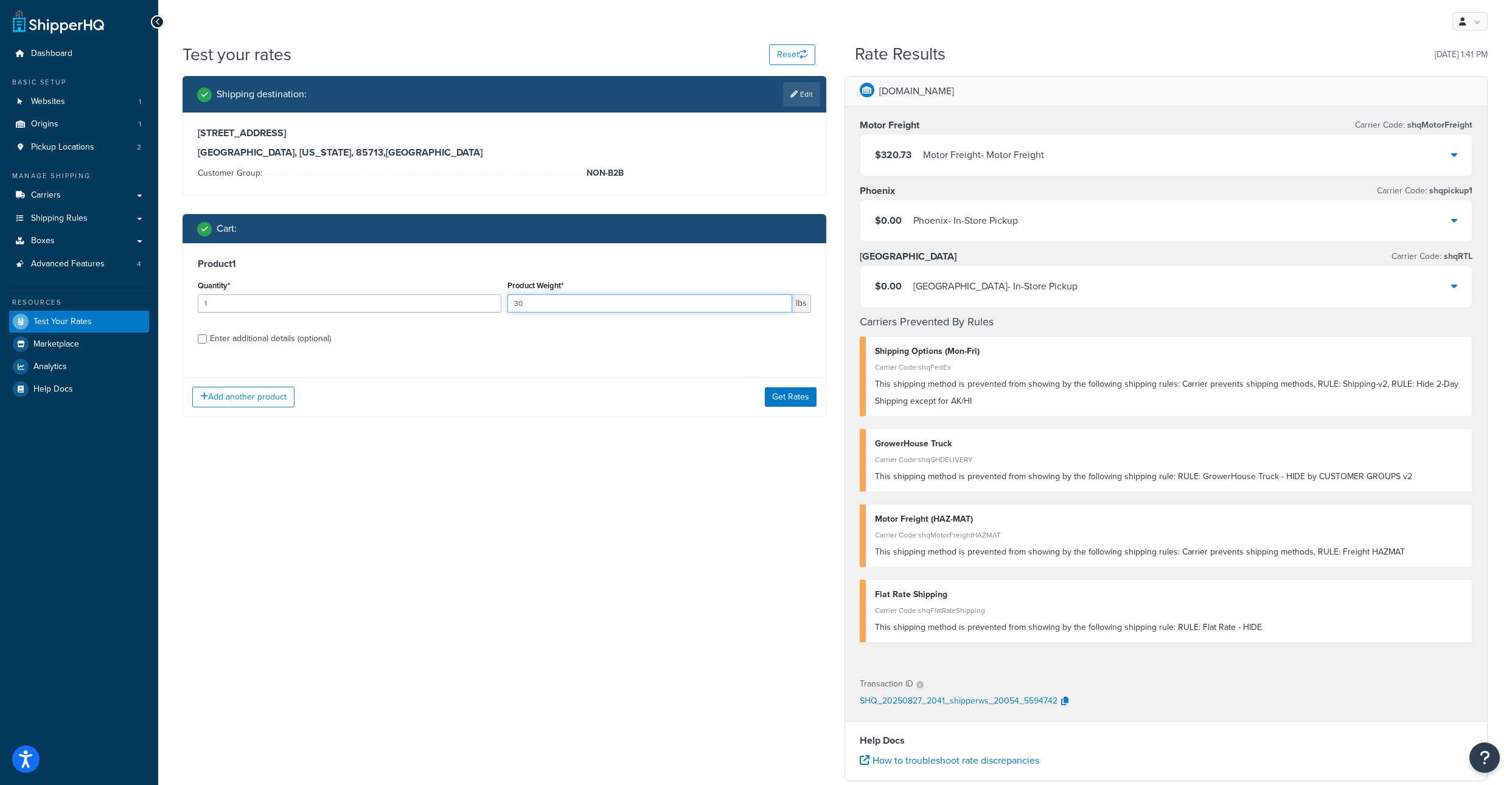
drag, startPoint x: 548, startPoint y: 334, endPoint x: 500, endPoint y: 330, distance: 48.2
click at [507, 313] on input "30" at bounding box center [649, 304] width 285 height 18
type input "40"
click at [786, 406] on button "Get Rates" at bounding box center [790, 397] width 51 height 20
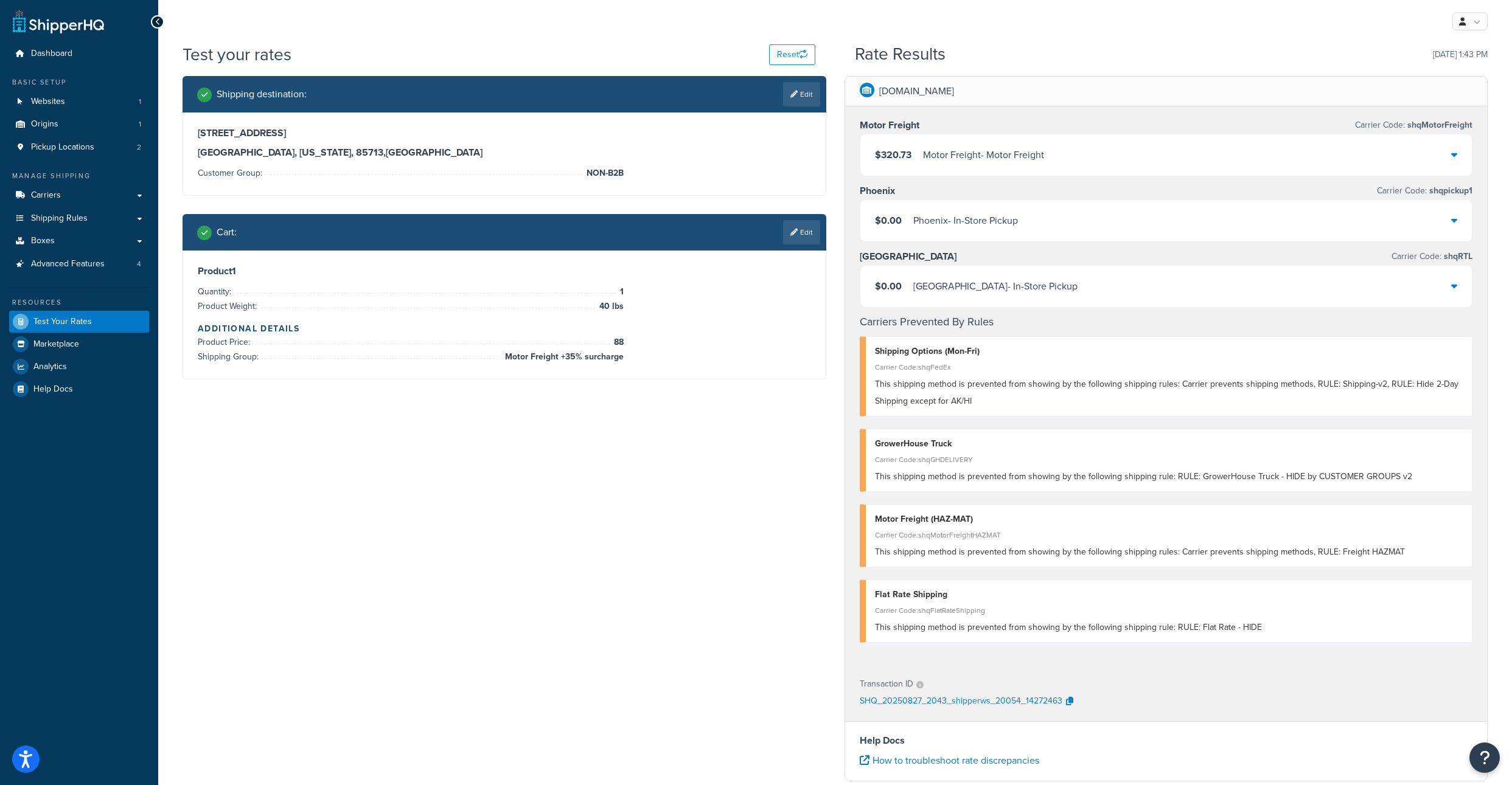
click at [796, 92] on link "Edit" at bounding box center [801, 95] width 37 height 24
select select "AZ"
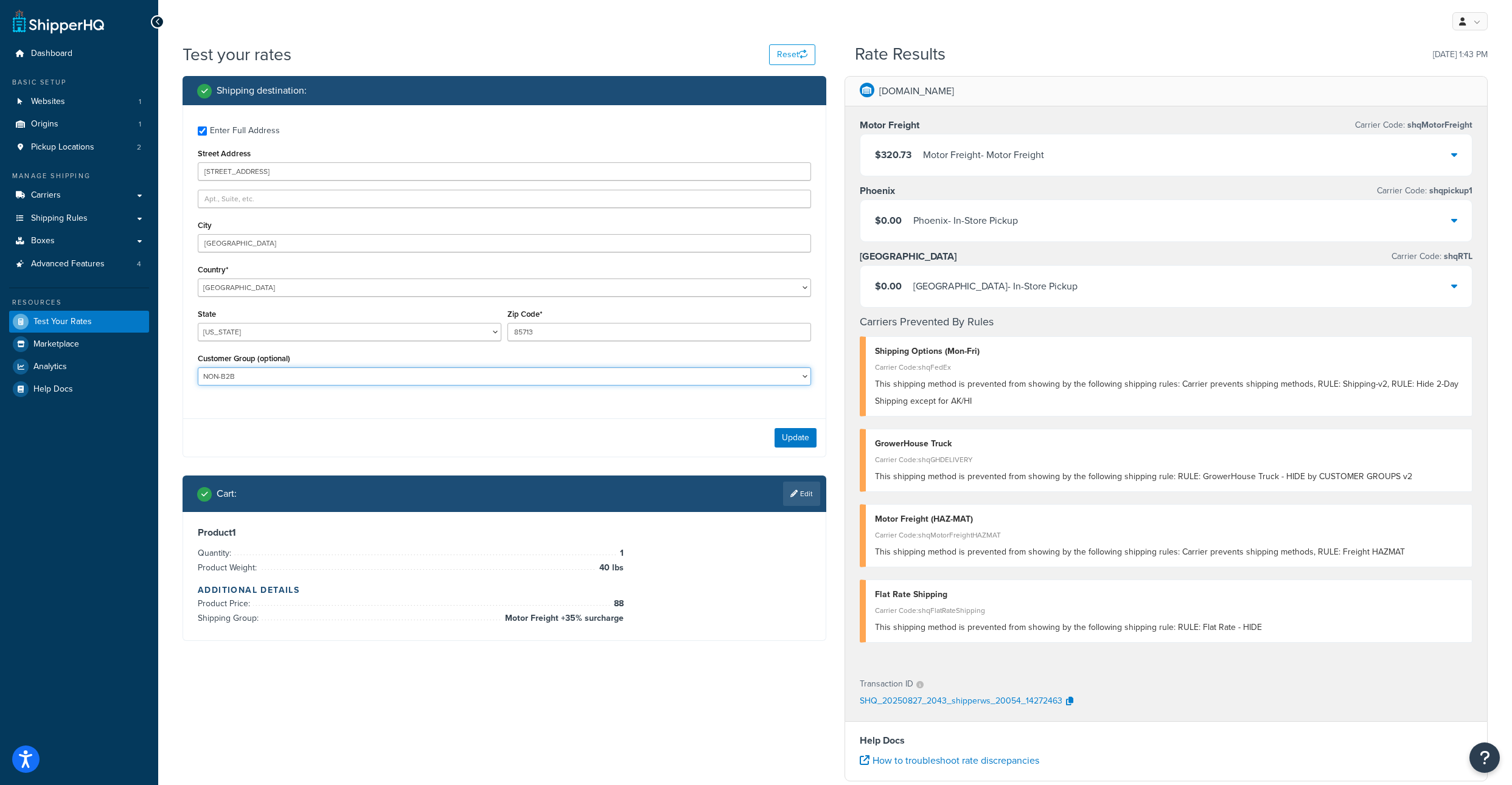
select select "Not Logged In"
click option "Not Logged In" at bounding box center [0, 0] width 0 height 0
click at [828, 482] on div "Shipping destination : Enter Full Address Street Address [STREET_ADDRESS] [GEOG…" at bounding box center [504, 367] width 662 height 583
click at [812, 447] on button "Update" at bounding box center [795, 438] width 42 height 20
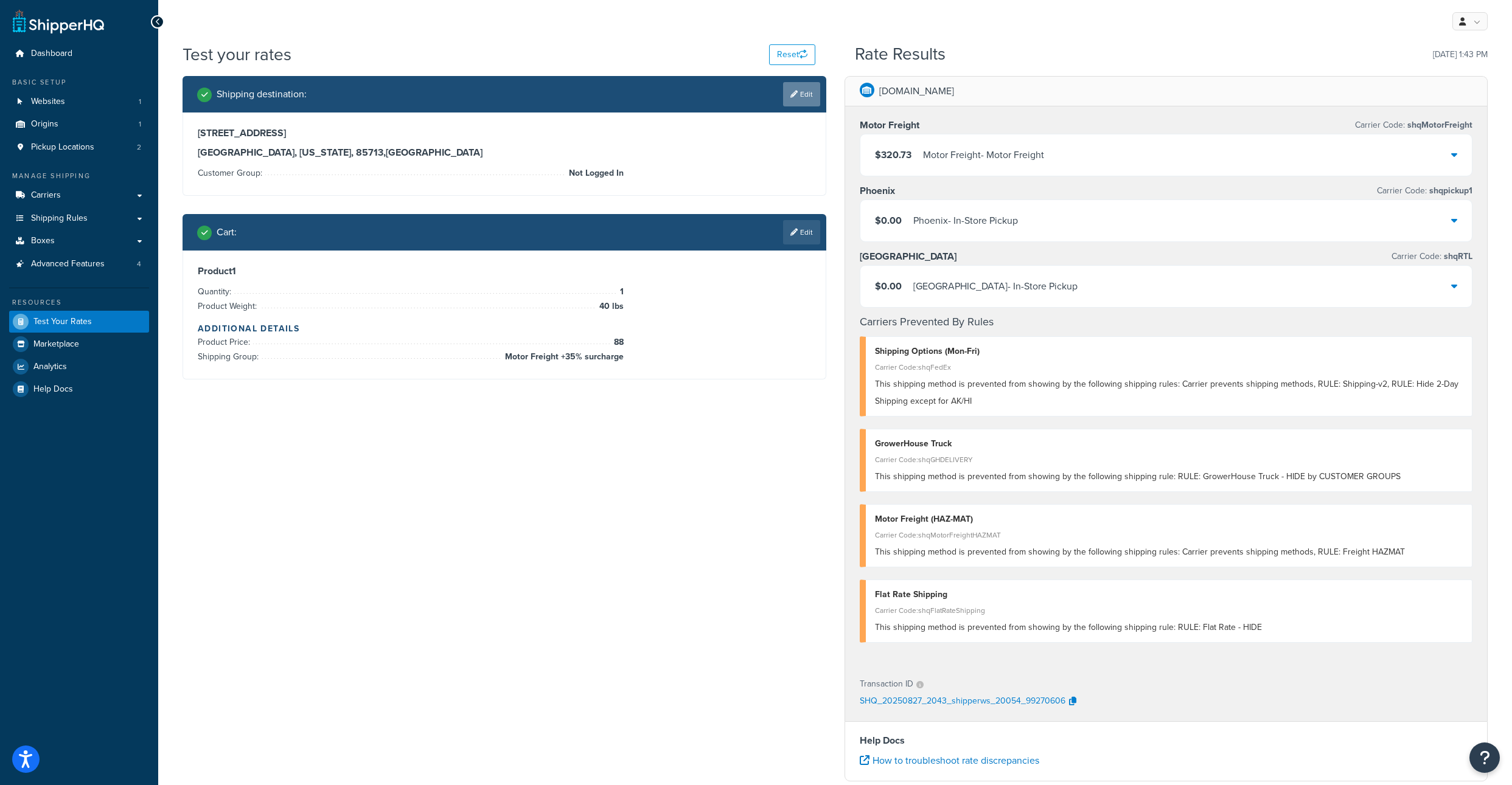
click at [800, 99] on link "Edit" at bounding box center [801, 95] width 37 height 24
select select "AZ"
select select "Not Logged In"
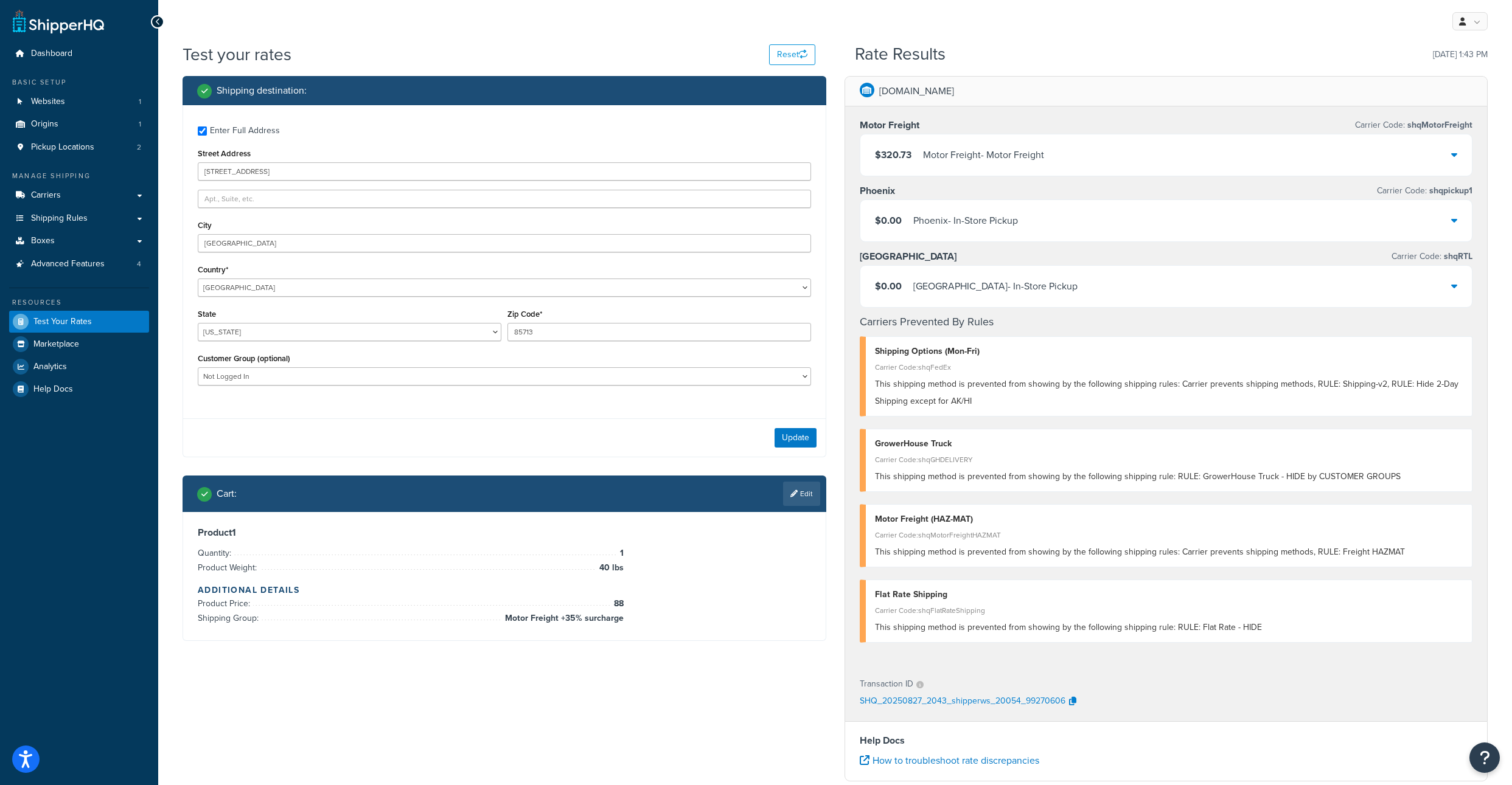
click at [1160, 171] on div "$320.73 Motor Freight - Motor Freight" at bounding box center [1167, 155] width 612 height 42
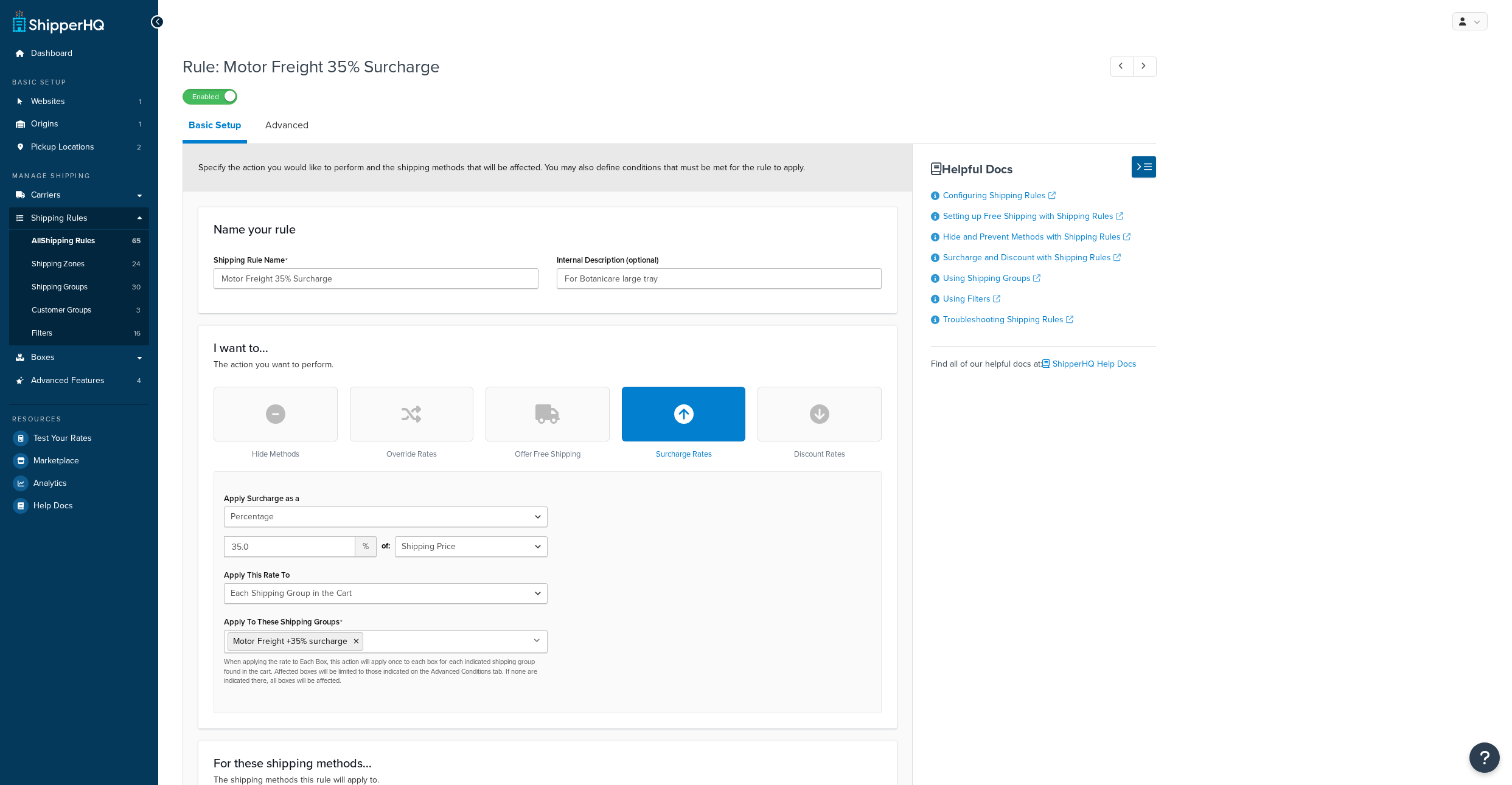
select select "PERCENTAGE"
select select "SHIPPING_GROUP"
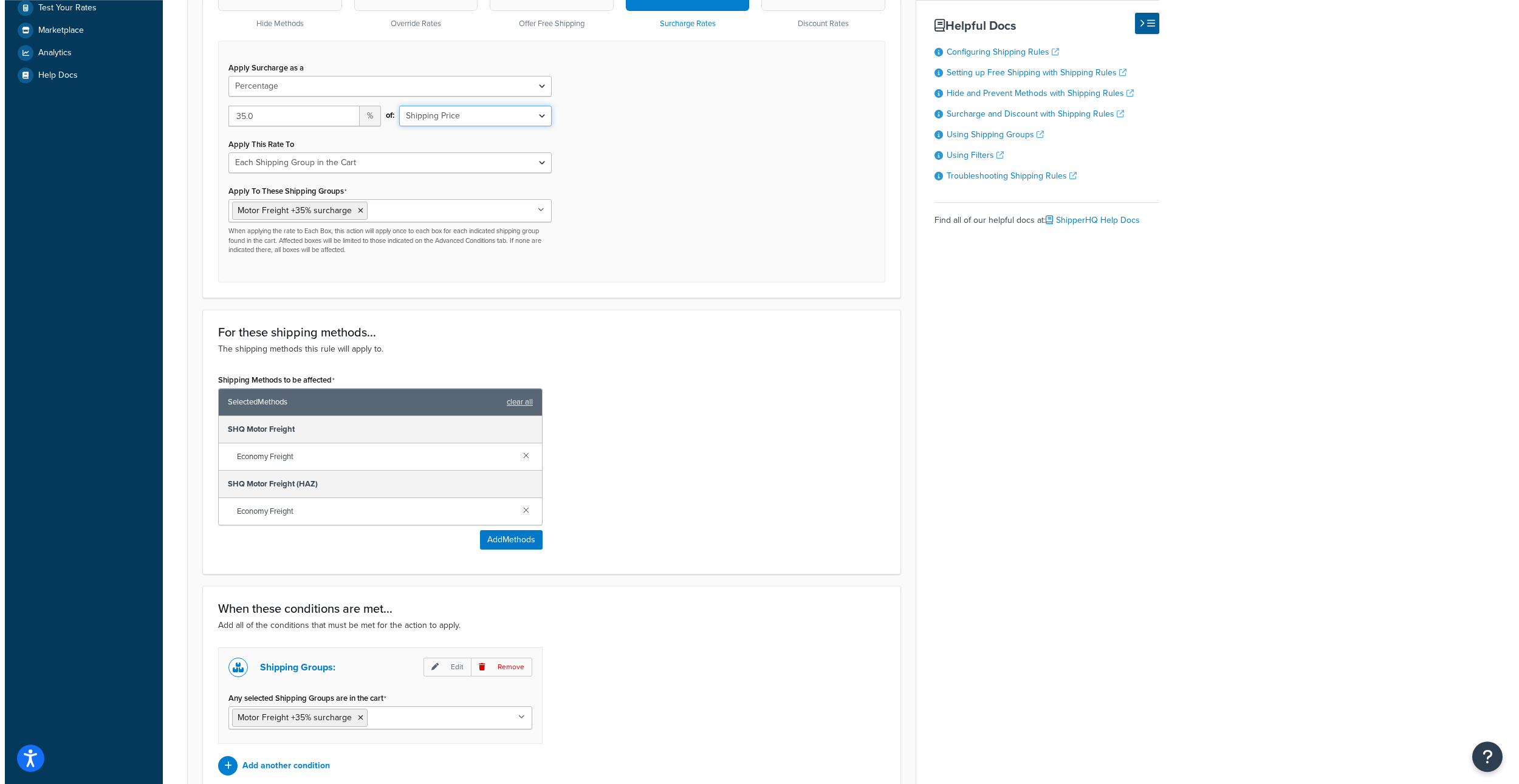
scroll to position [535, 0]
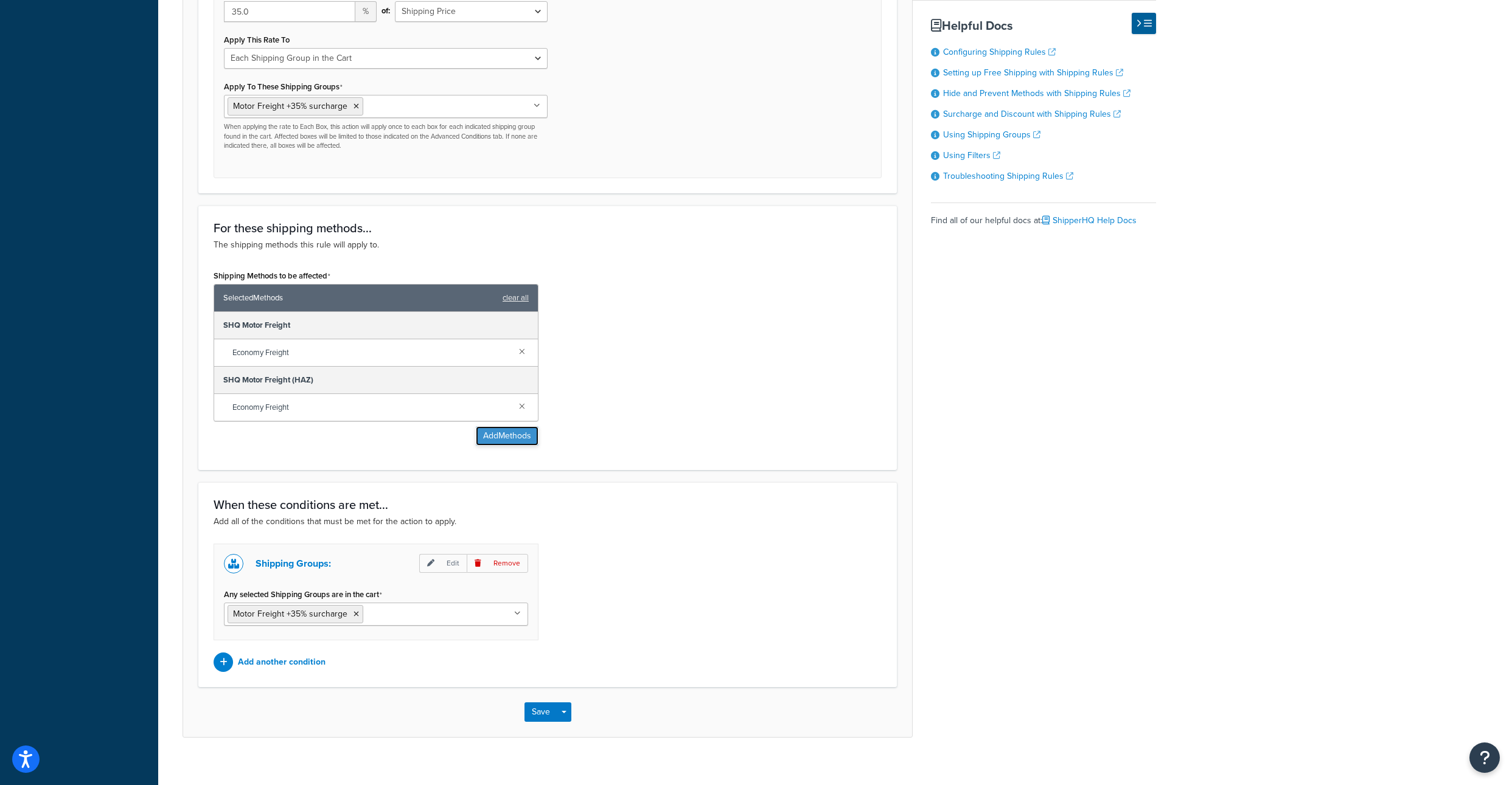
click at [502, 446] on button "Add Methods" at bounding box center [507, 436] width 63 height 20
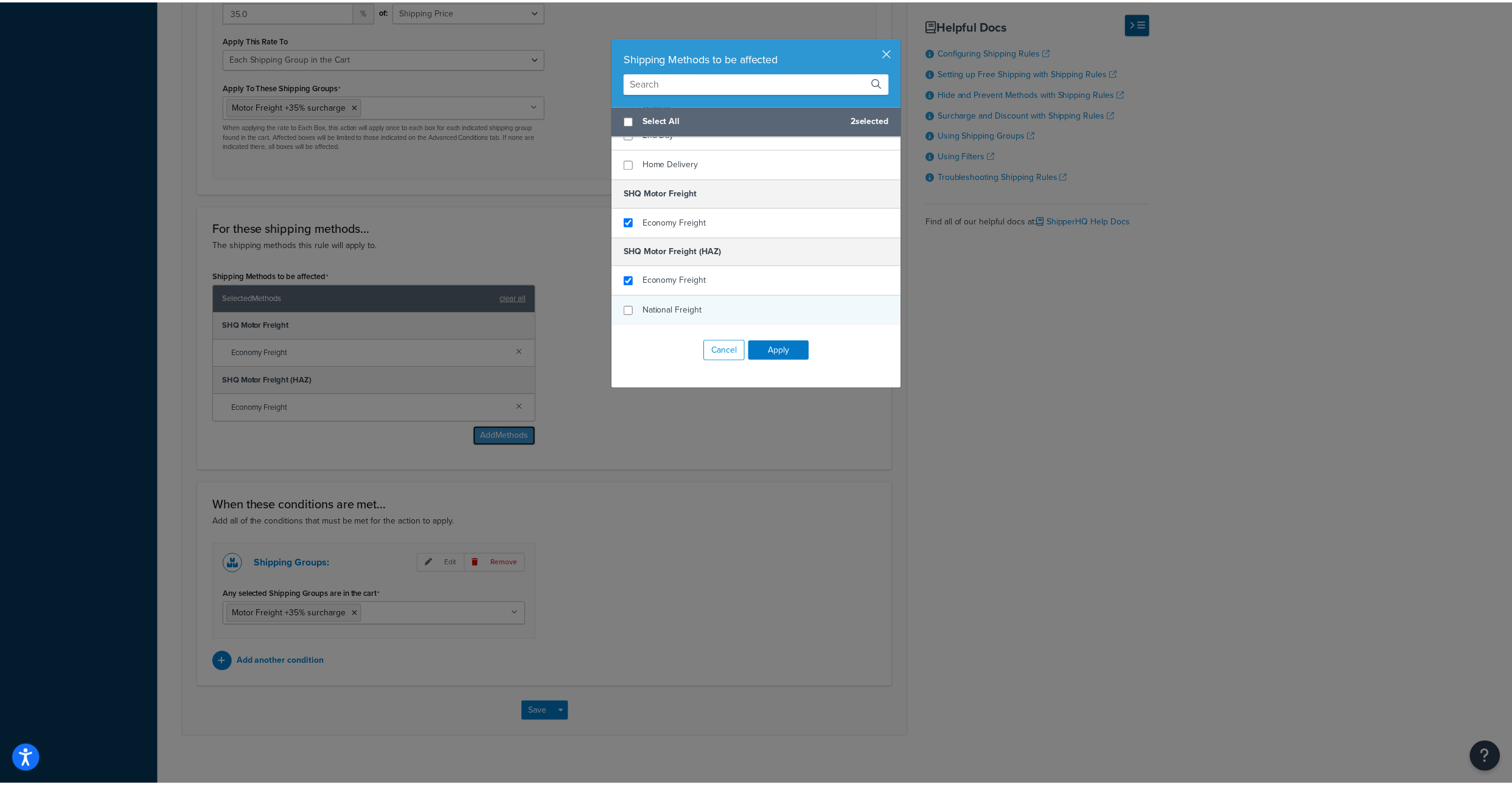
scroll to position [419, 0]
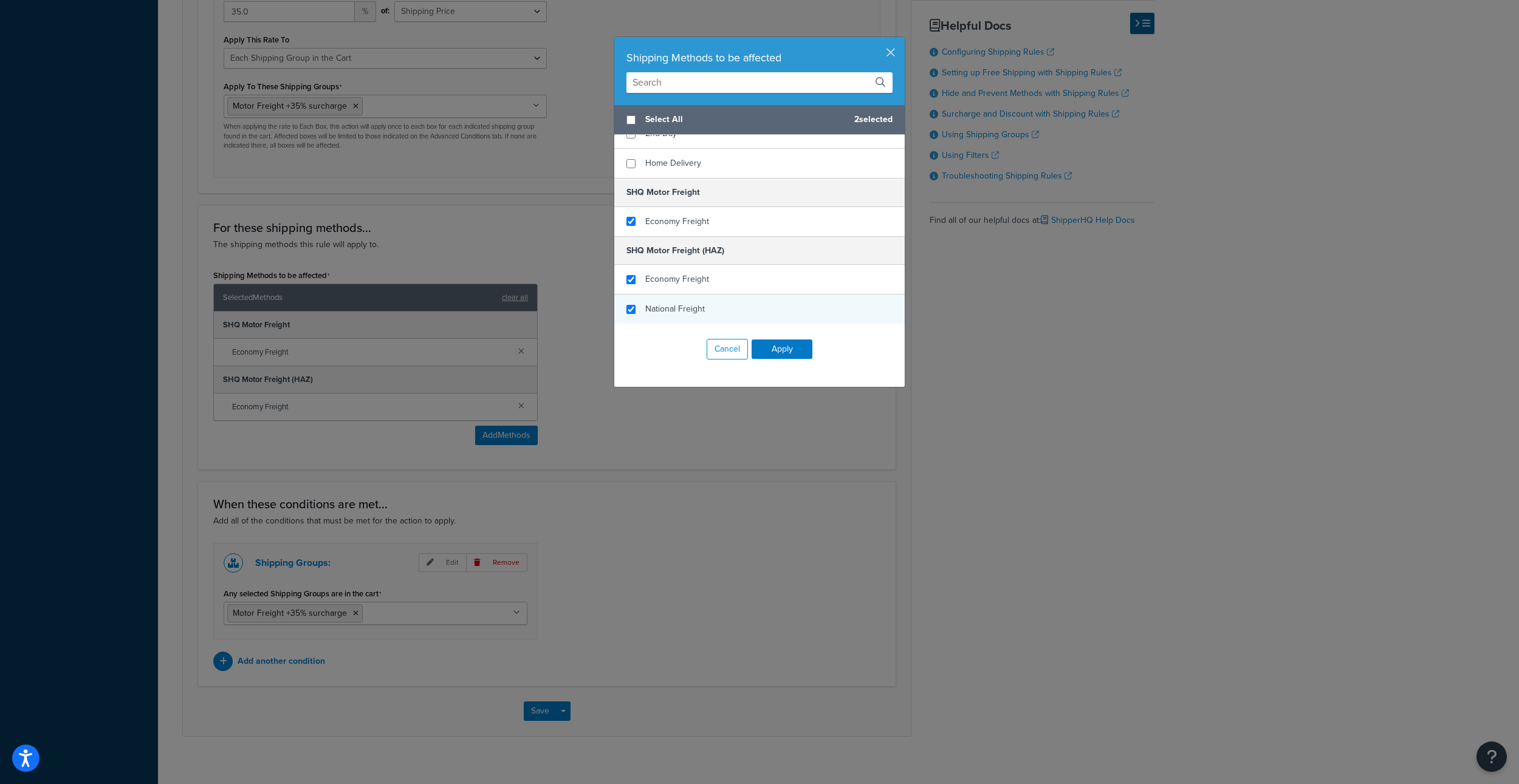
checkbox input "true"
click at [629, 319] on div "National Freight" at bounding box center [759, 309] width 290 height 29
click at [780, 355] on button "Apply" at bounding box center [782, 350] width 61 height 20
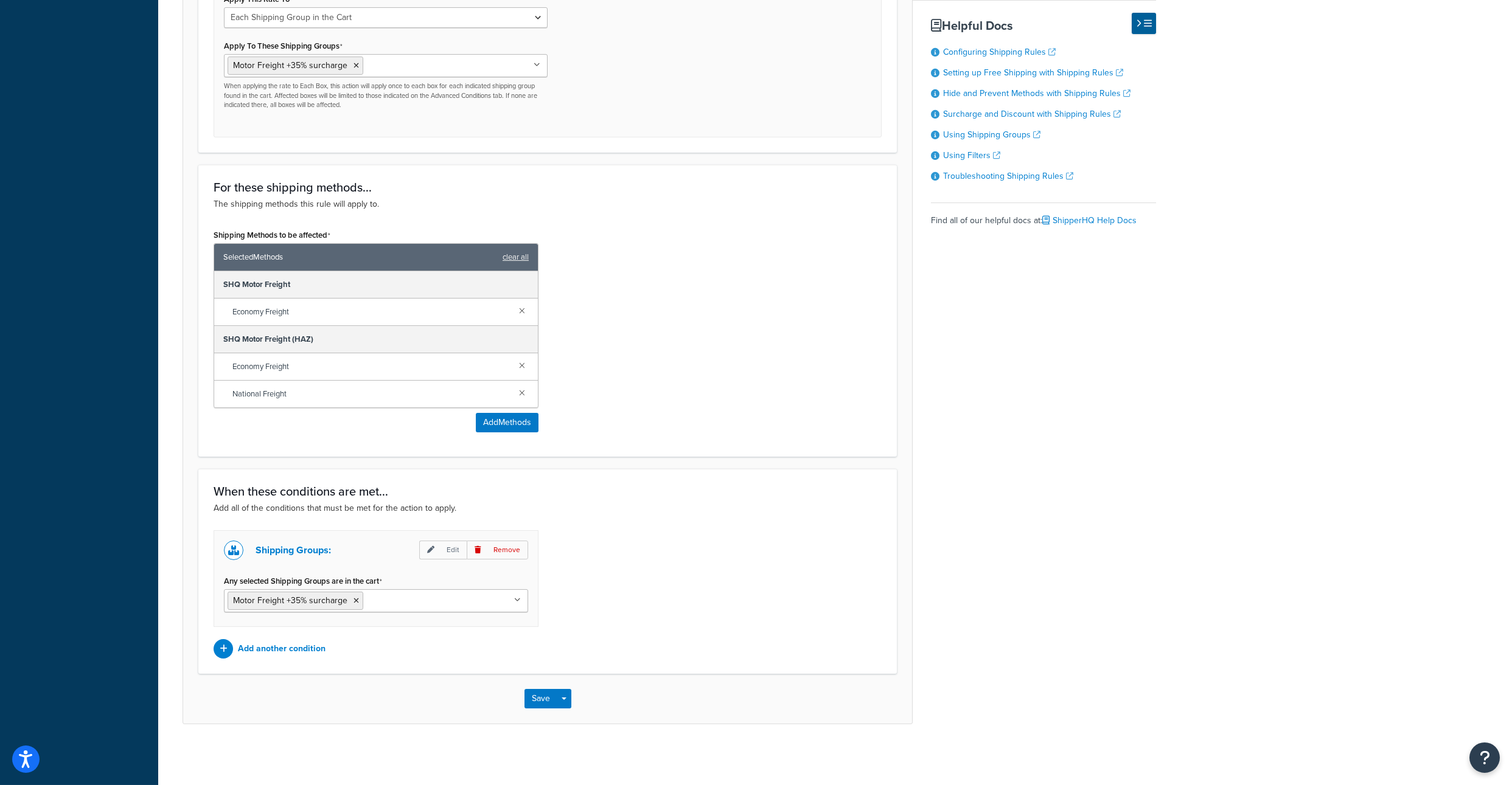
scroll to position [718, 0]
click at [538, 703] on button "Save" at bounding box center [540, 699] width 33 height 20
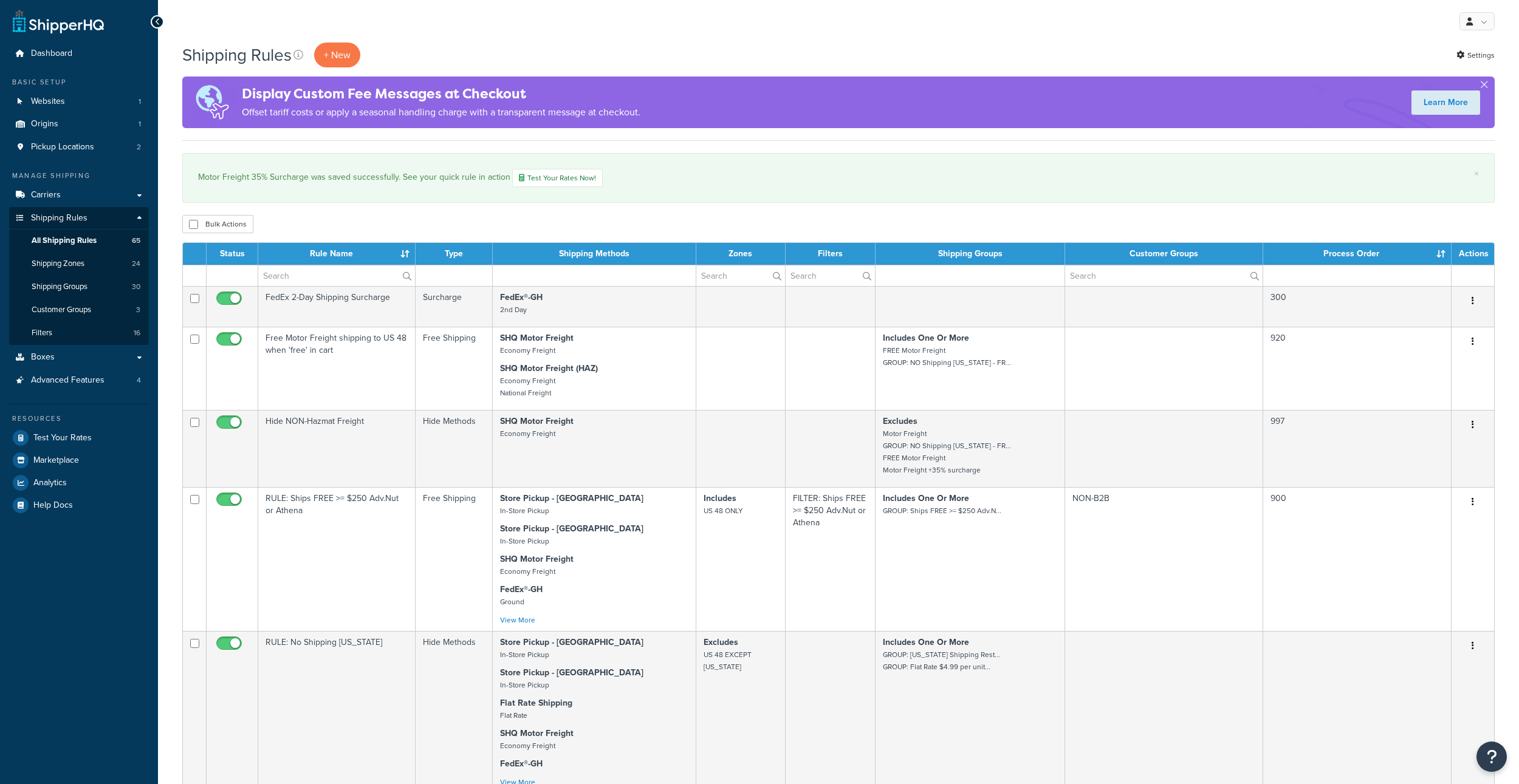
select select "1000"
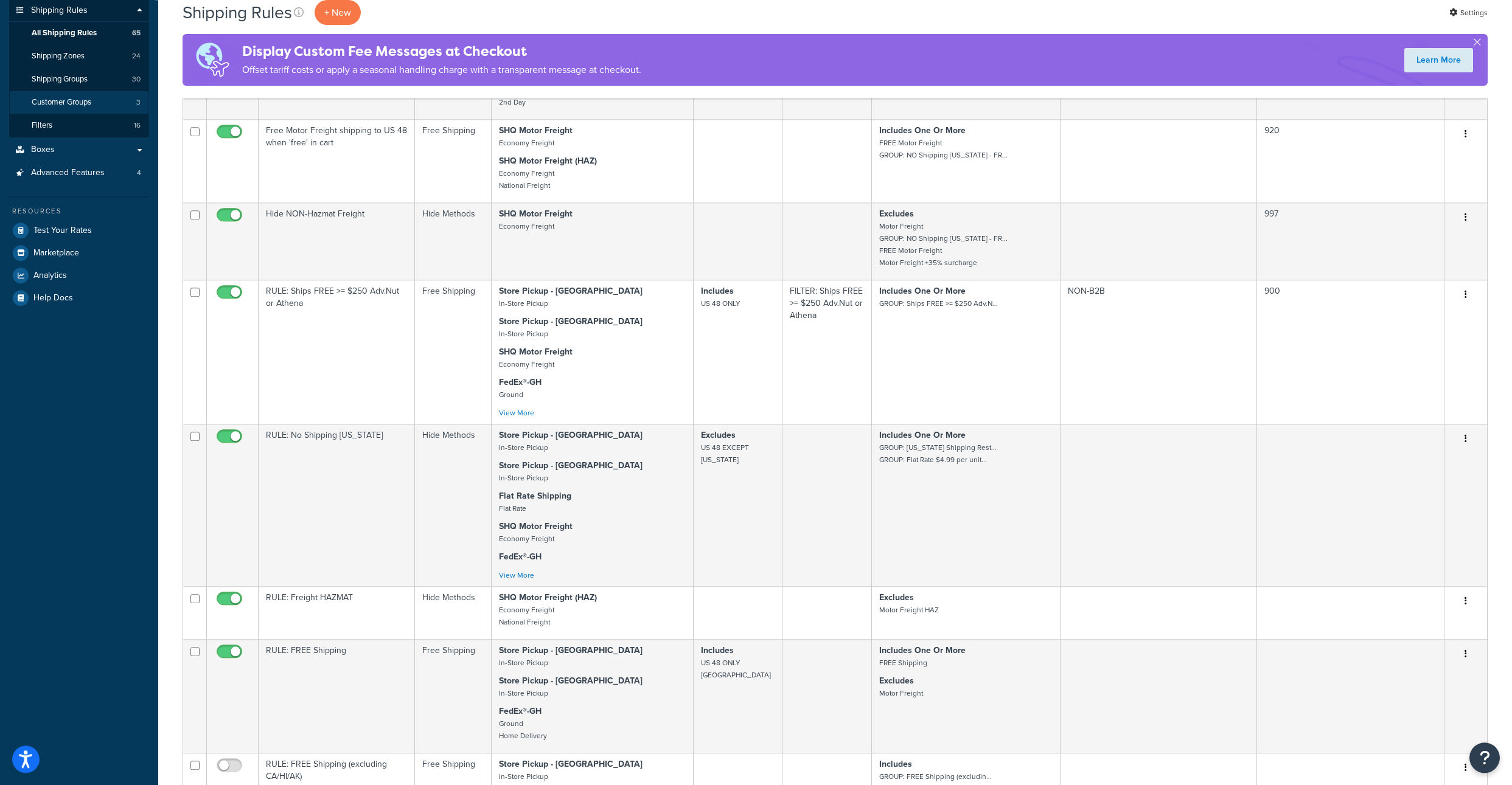
scroll to position [206, 0]
